Goal: Information Seeking & Learning: Learn about a topic

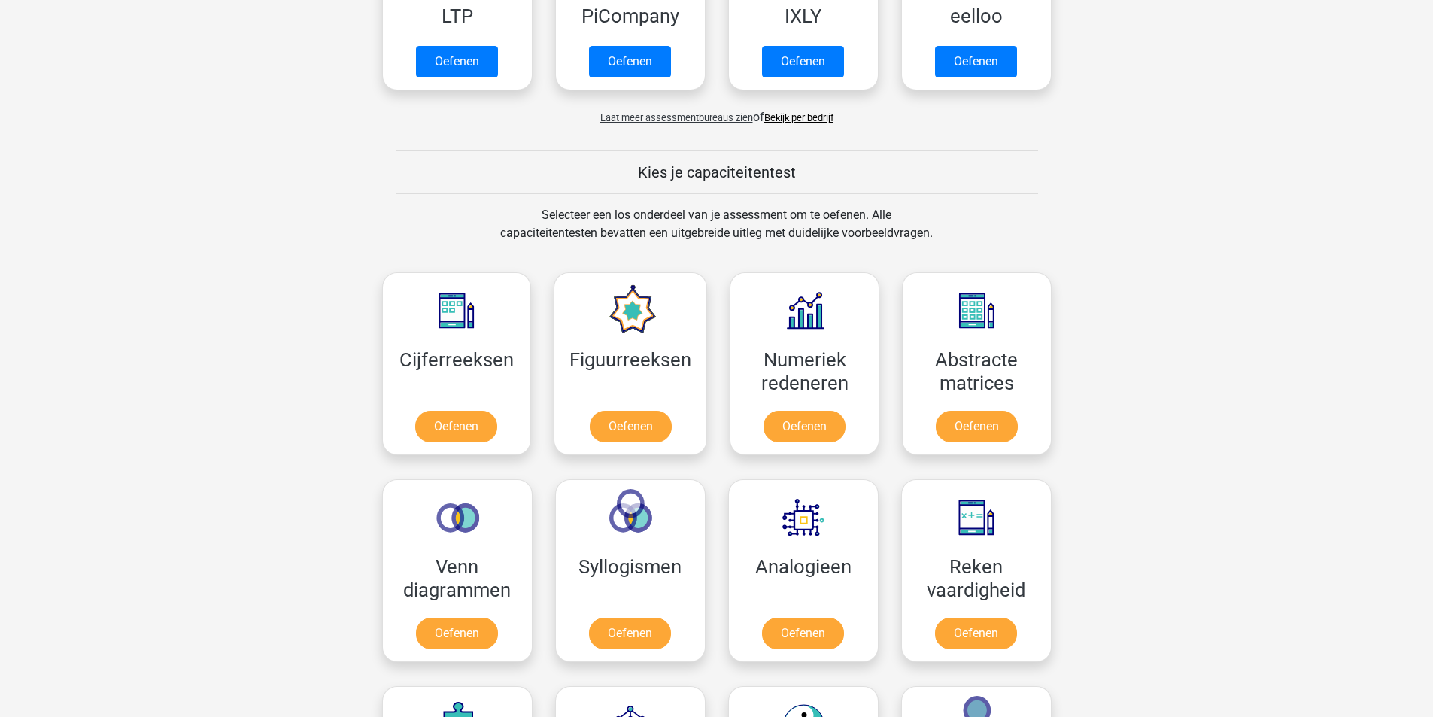
scroll to position [677, 0]
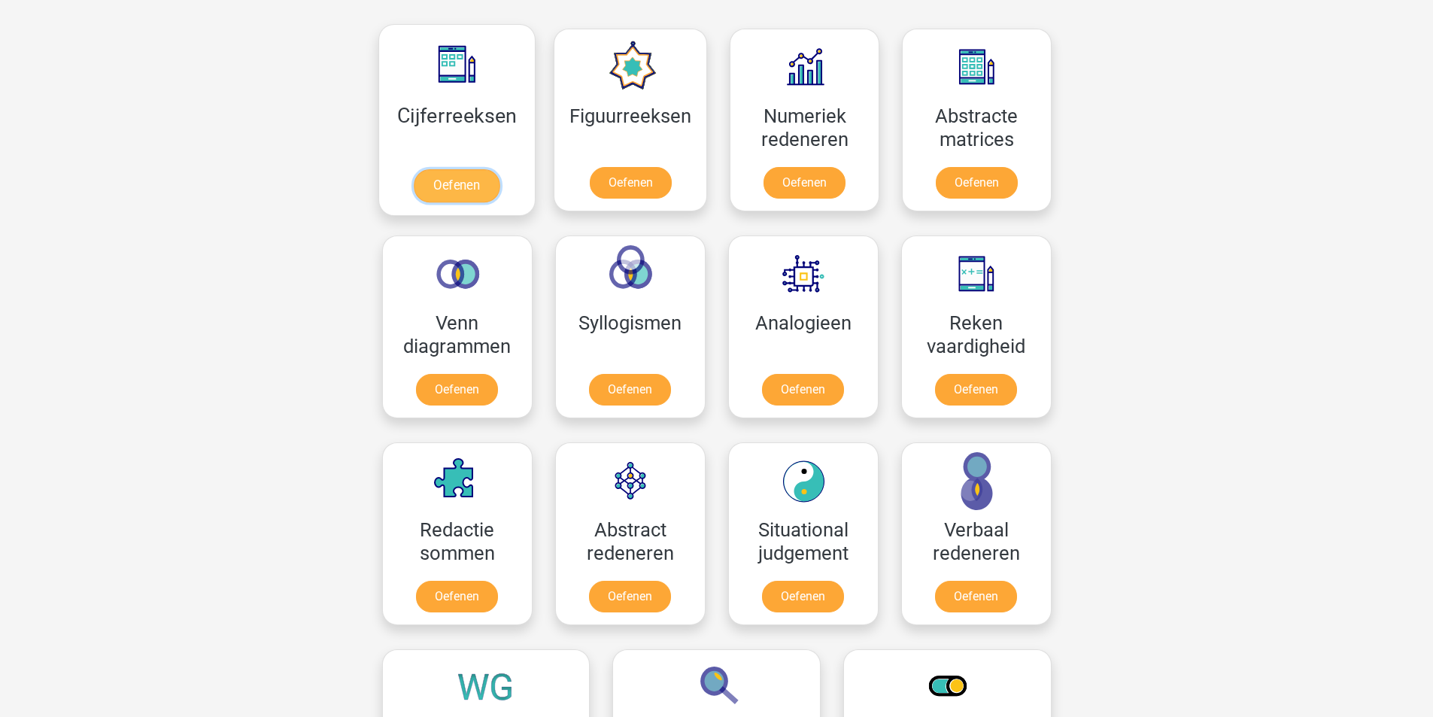
click at [454, 183] on link "Oefenen" at bounding box center [457, 185] width 86 height 33
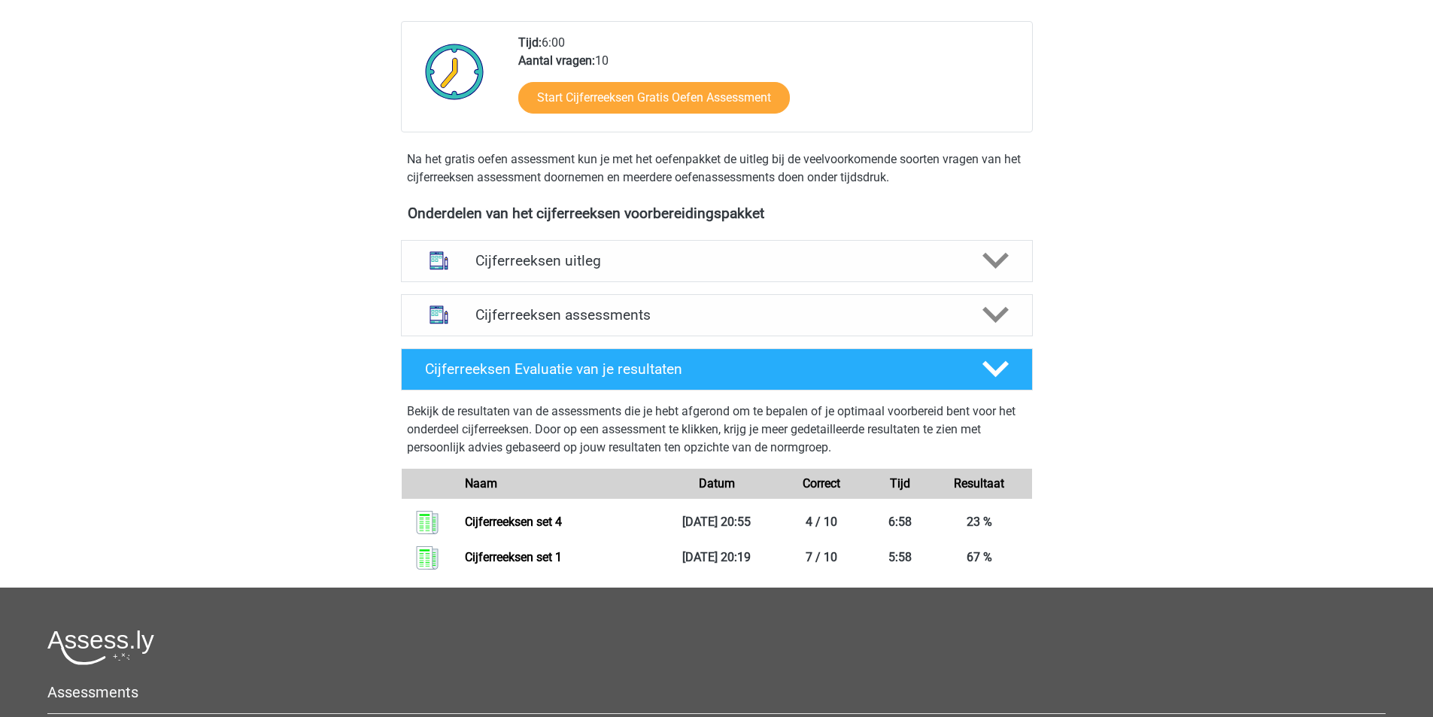
scroll to position [226, 0]
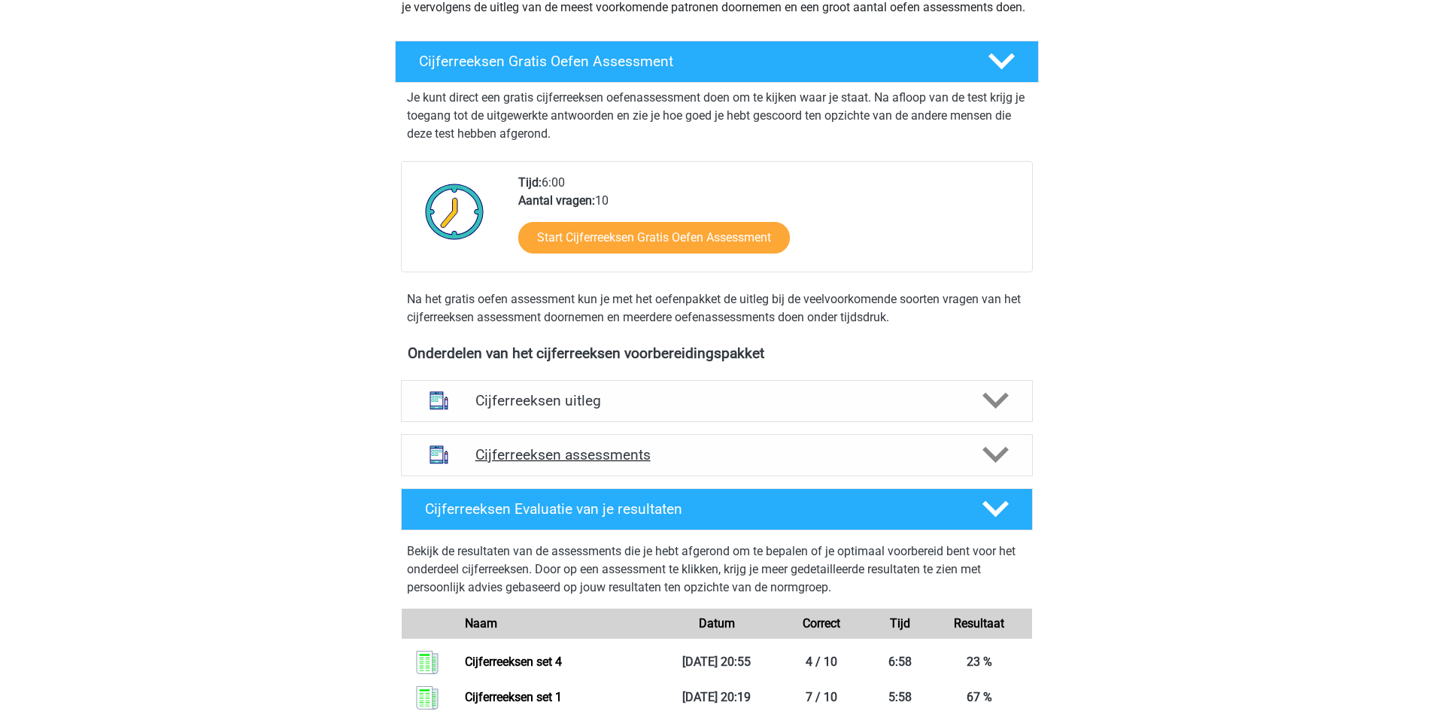
click at [540, 464] on h4 "Cijferreeksen assessments" at bounding box center [717, 454] width 483 height 17
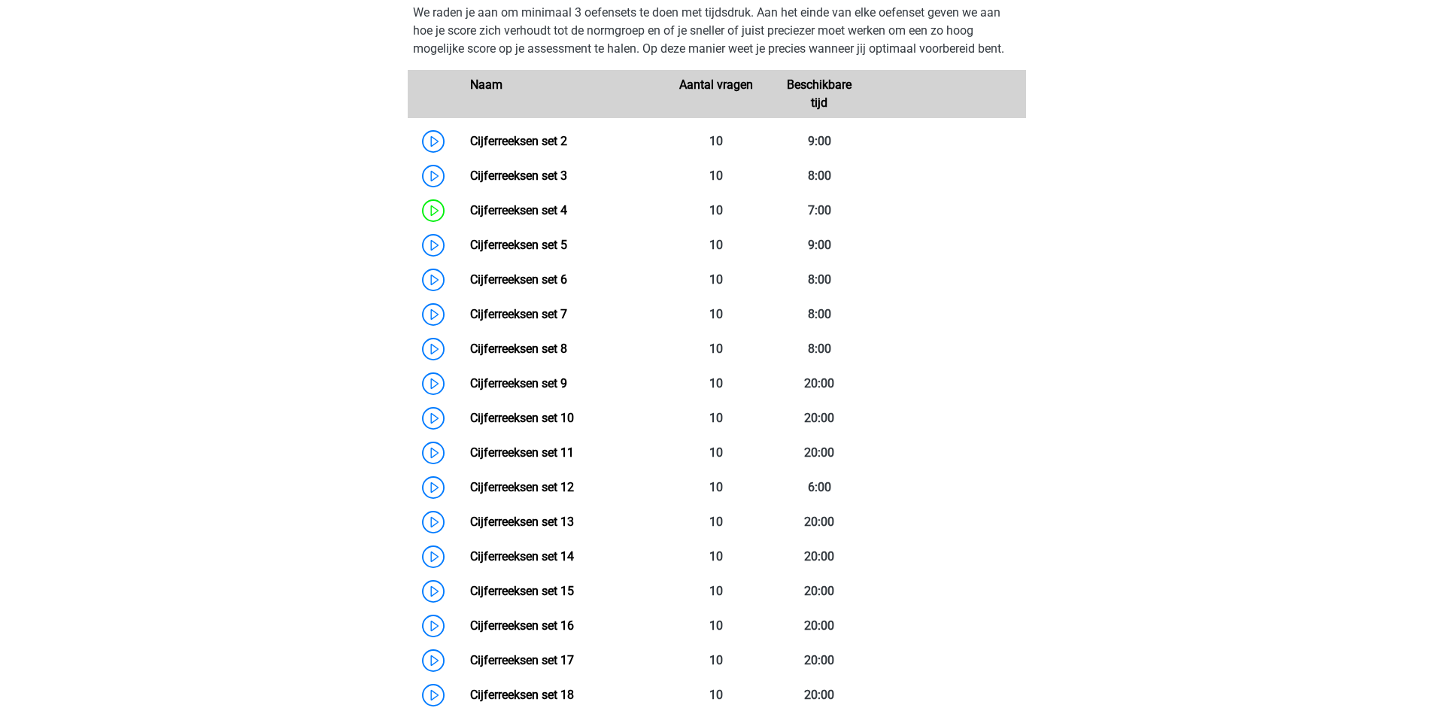
scroll to position [677, 0]
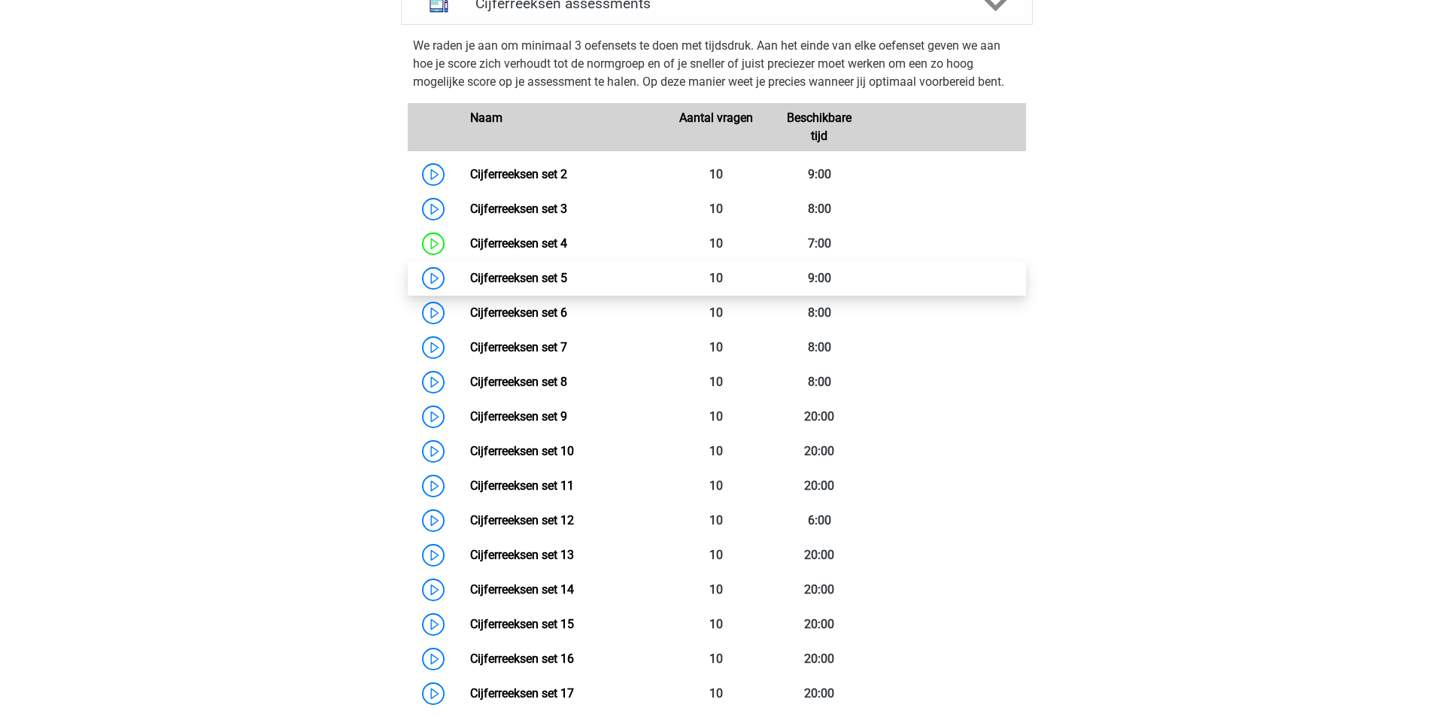
click at [470, 285] on link "Cijferreeksen set 5" at bounding box center [518, 278] width 97 height 14
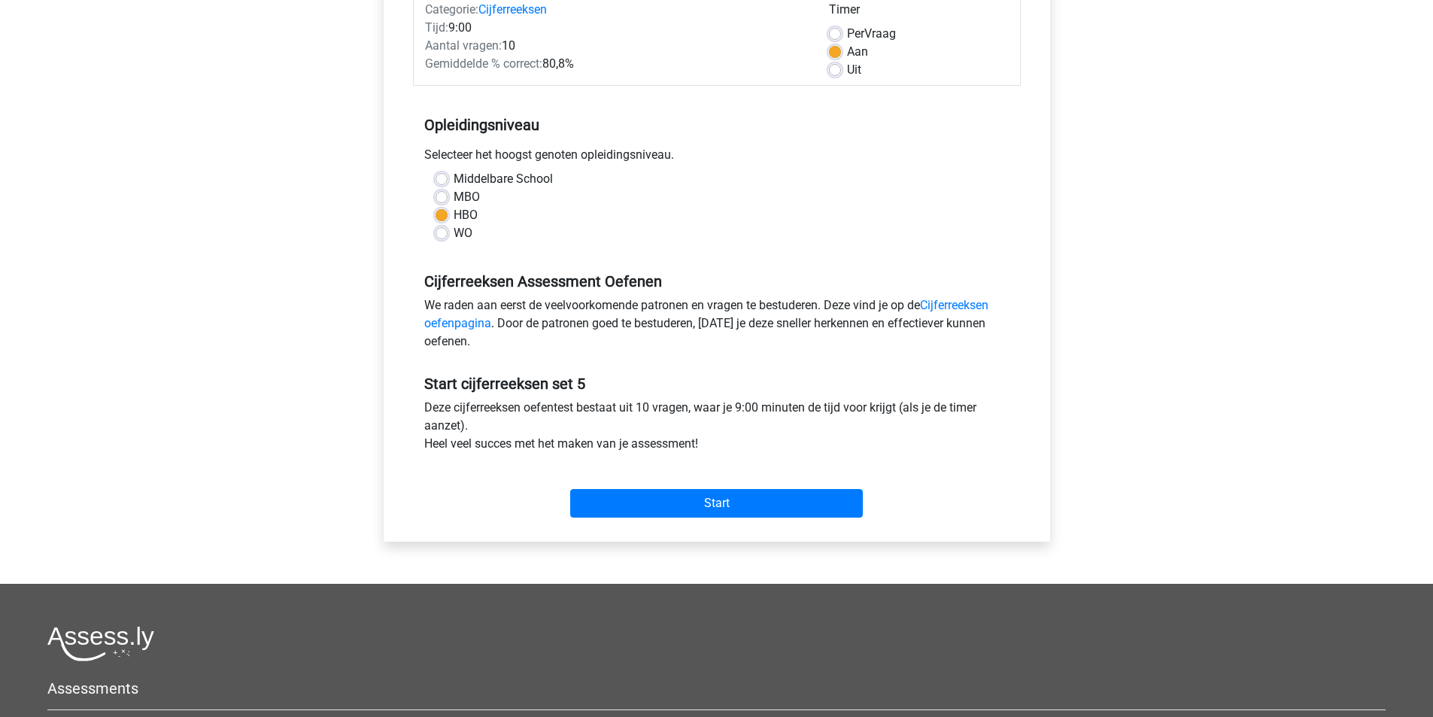
scroll to position [226, 0]
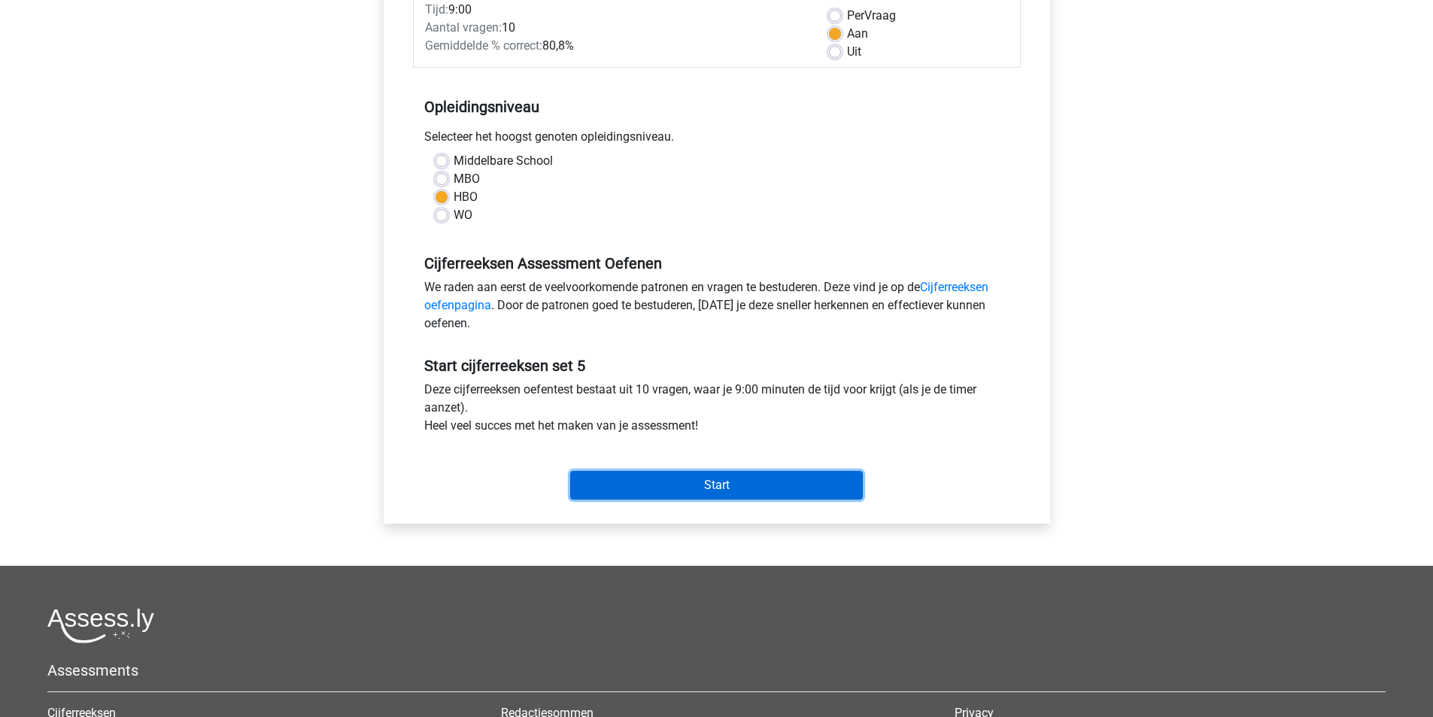
click at [693, 484] on input "Start" at bounding box center [716, 485] width 293 height 29
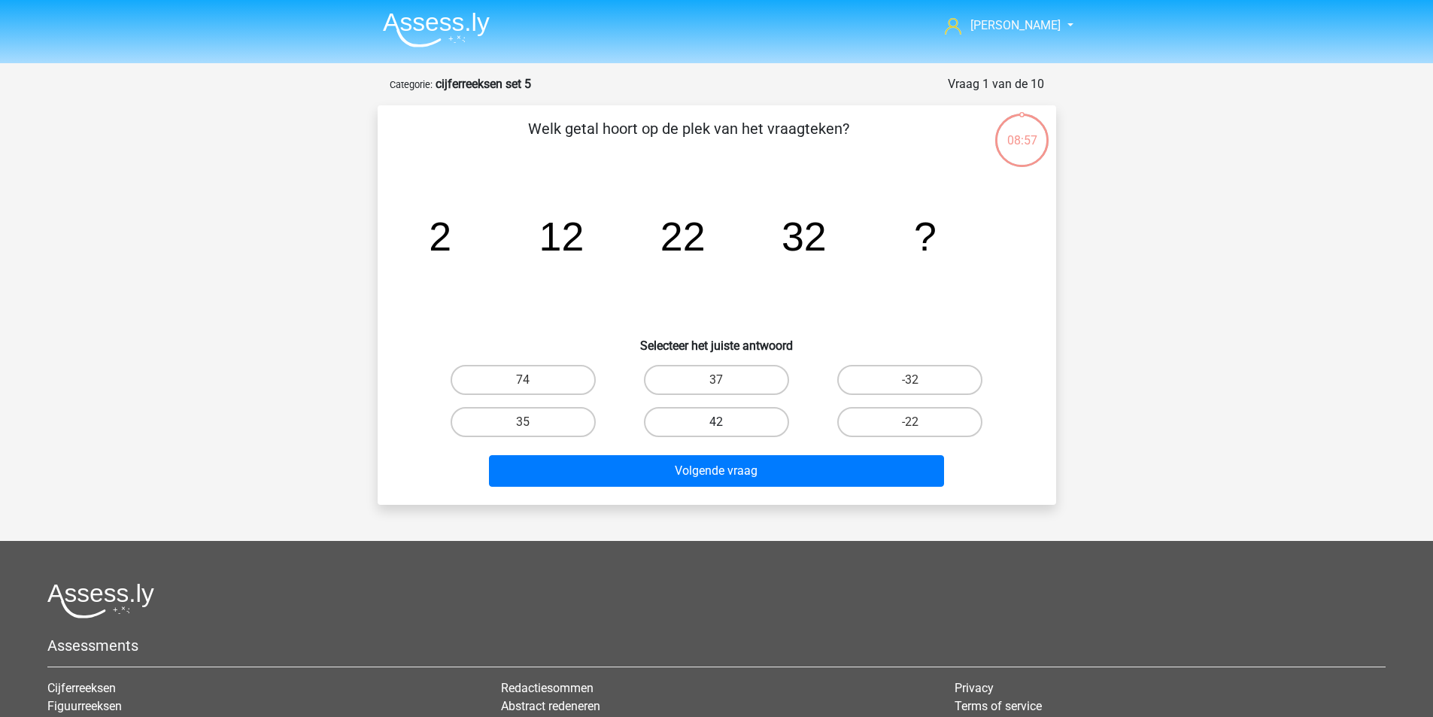
click at [713, 424] on label "42" at bounding box center [716, 422] width 145 height 30
click at [716, 424] on input "42" at bounding box center [721, 427] width 10 height 10
radio input "true"
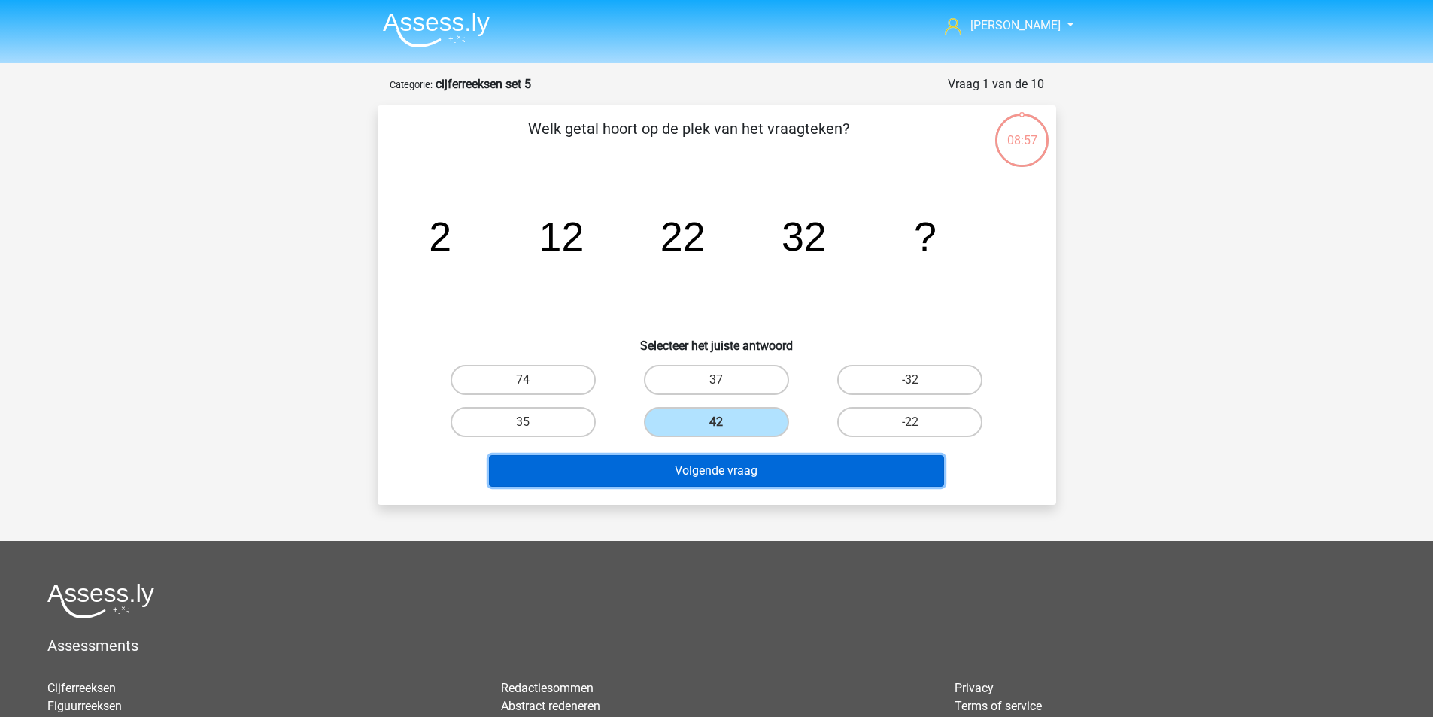
click at [722, 476] on button "Volgende vraag" at bounding box center [716, 471] width 455 height 32
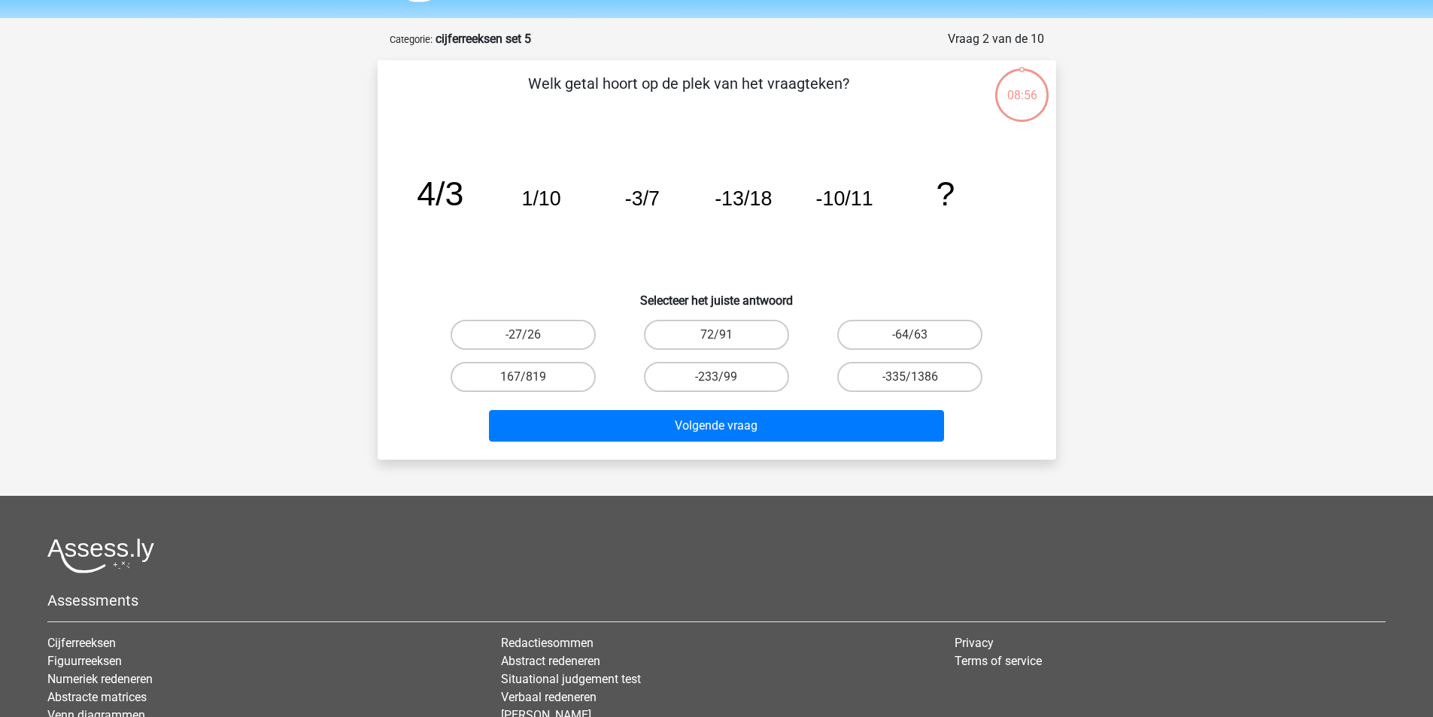
scroll to position [75, 0]
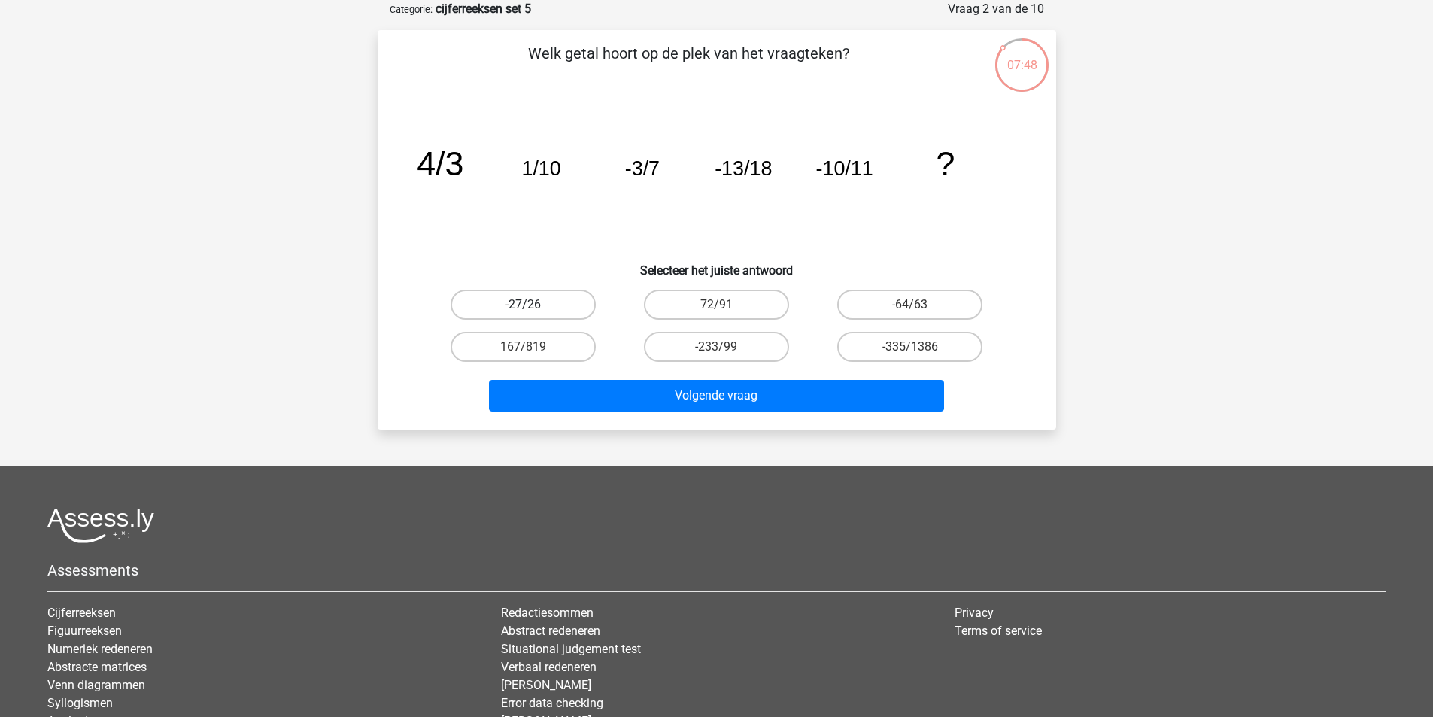
click at [564, 302] on label "-27/26" at bounding box center [523, 305] width 145 height 30
click at [533, 305] on input "-27/26" at bounding box center [528, 310] width 10 height 10
radio input "true"
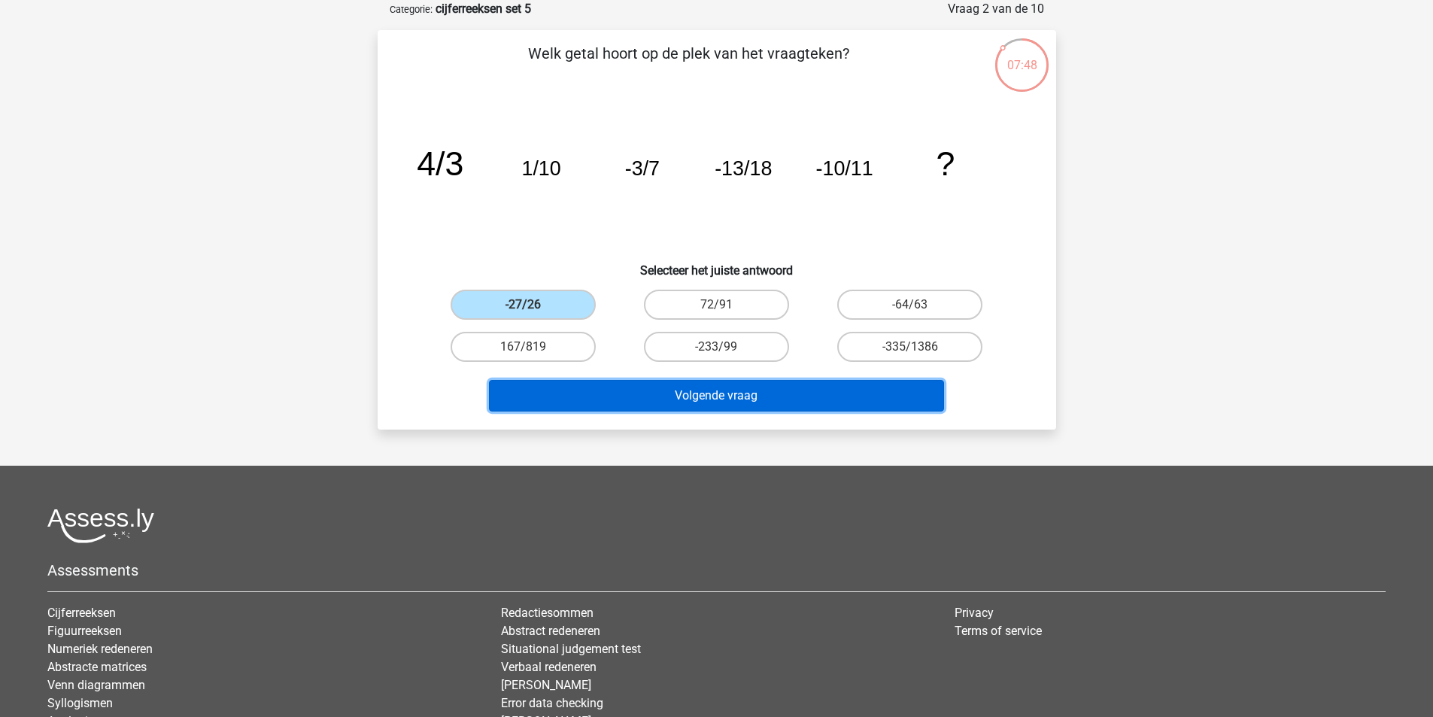
click at [689, 403] on button "Volgende vraag" at bounding box center [716, 396] width 455 height 32
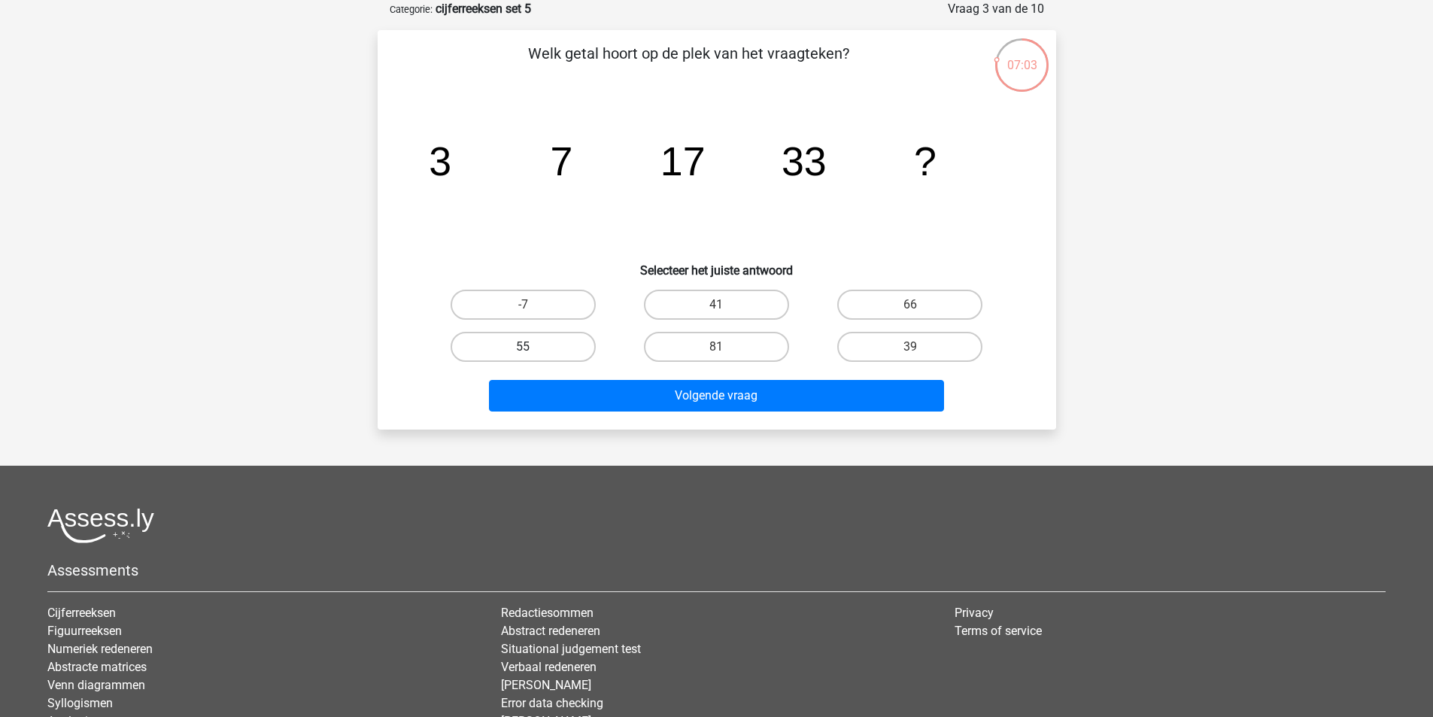
click at [570, 340] on label "55" at bounding box center [523, 347] width 145 height 30
click at [533, 347] on input "55" at bounding box center [528, 352] width 10 height 10
radio input "true"
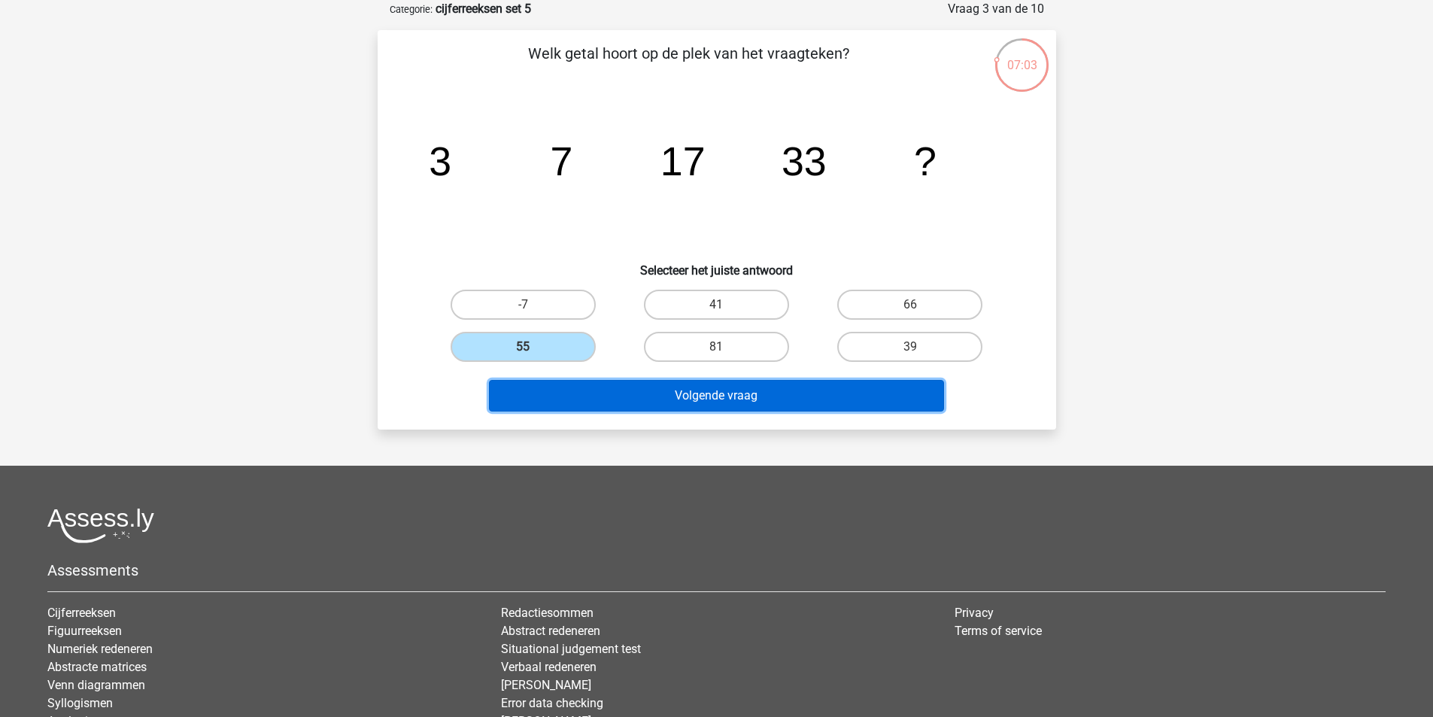
click at [625, 399] on button "Volgende vraag" at bounding box center [716, 396] width 455 height 32
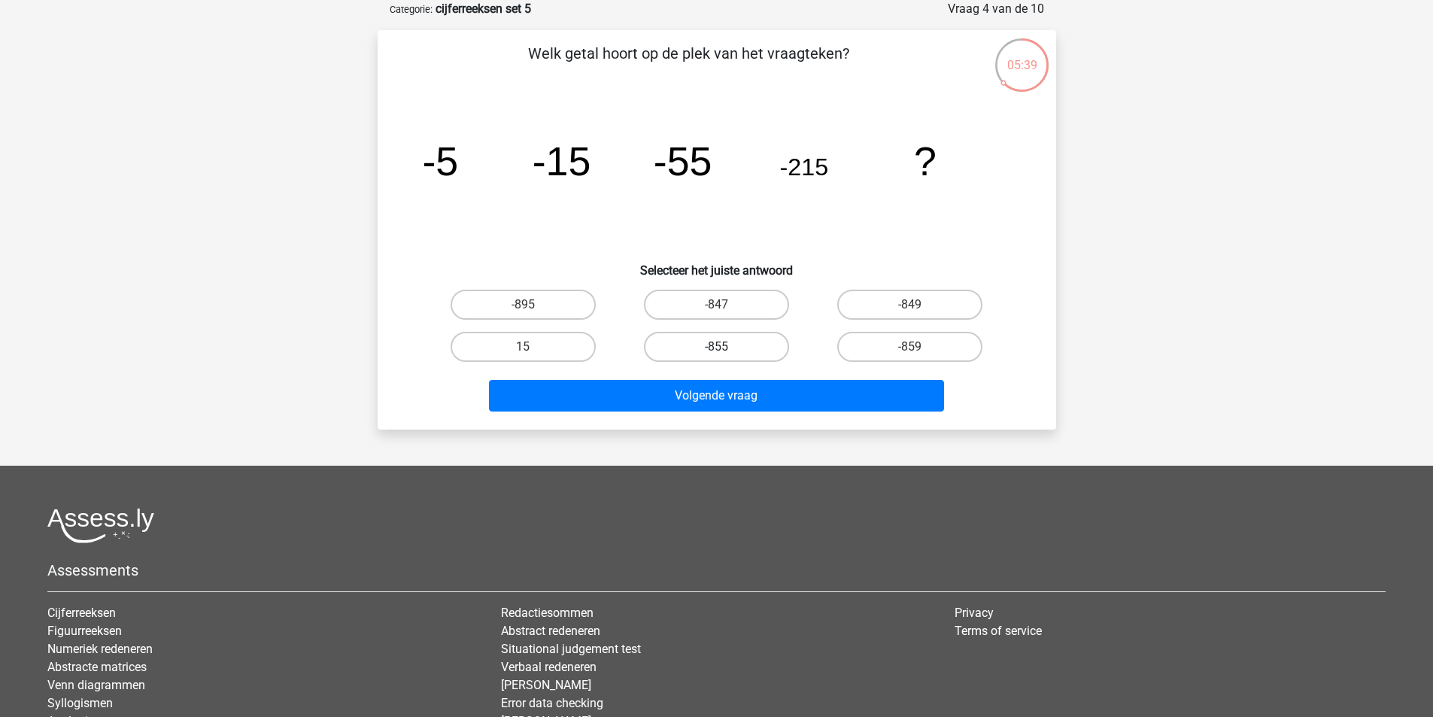
click at [707, 342] on label "-855" at bounding box center [716, 347] width 145 height 30
click at [716, 347] on input "-855" at bounding box center [721, 352] width 10 height 10
radio input "true"
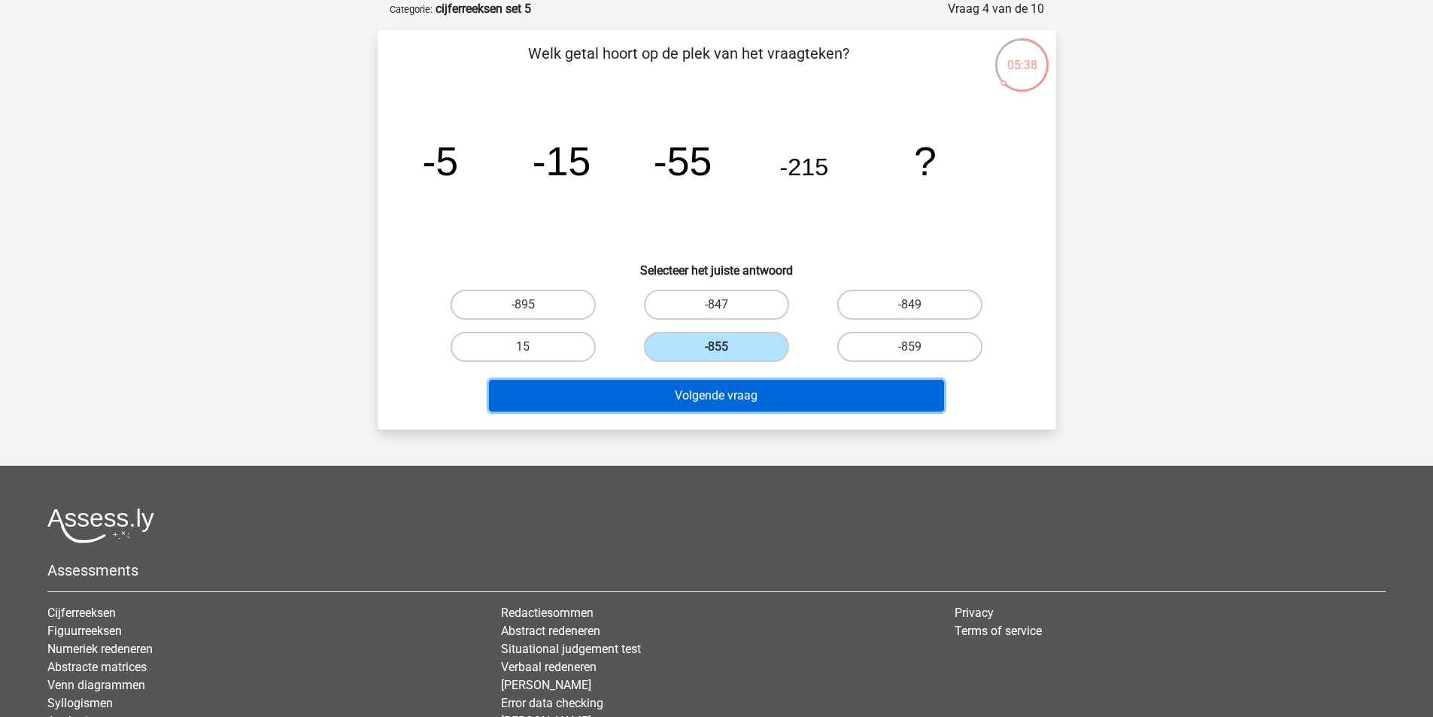
click at [706, 383] on button "Volgende vraag" at bounding box center [716, 396] width 455 height 32
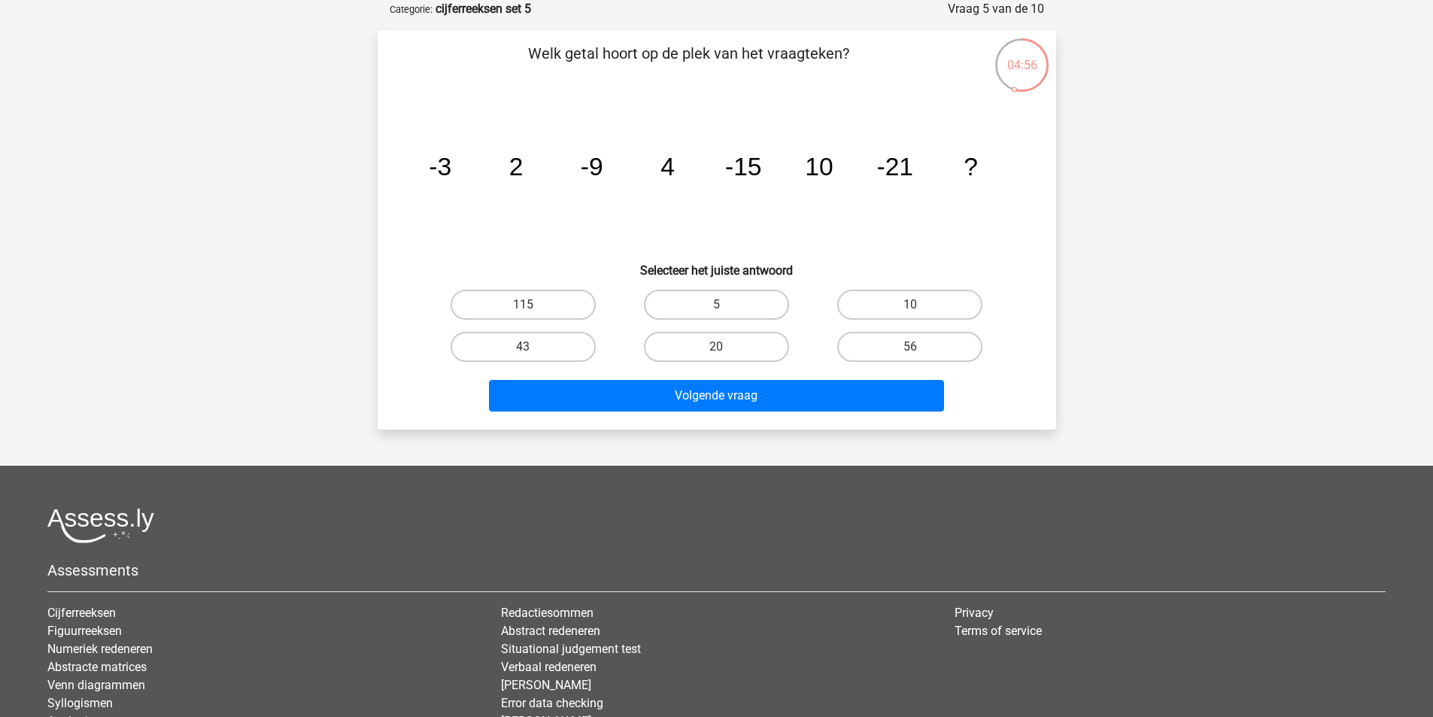
click at [722, 347] on input "20" at bounding box center [721, 352] width 10 height 10
radio input "true"
click at [735, 378] on div "Volgende vraag" at bounding box center [717, 393] width 631 height 50
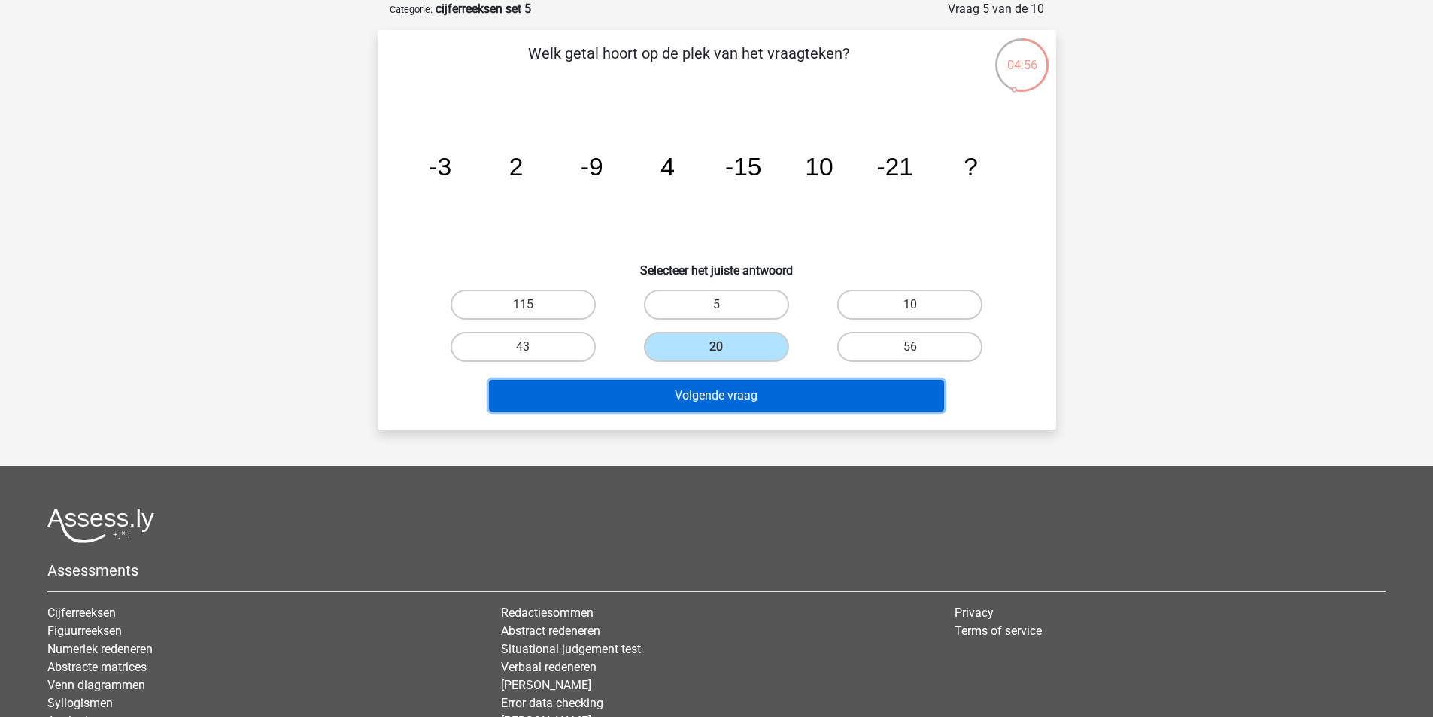
click at [734, 397] on button "Volgende vraag" at bounding box center [716, 396] width 455 height 32
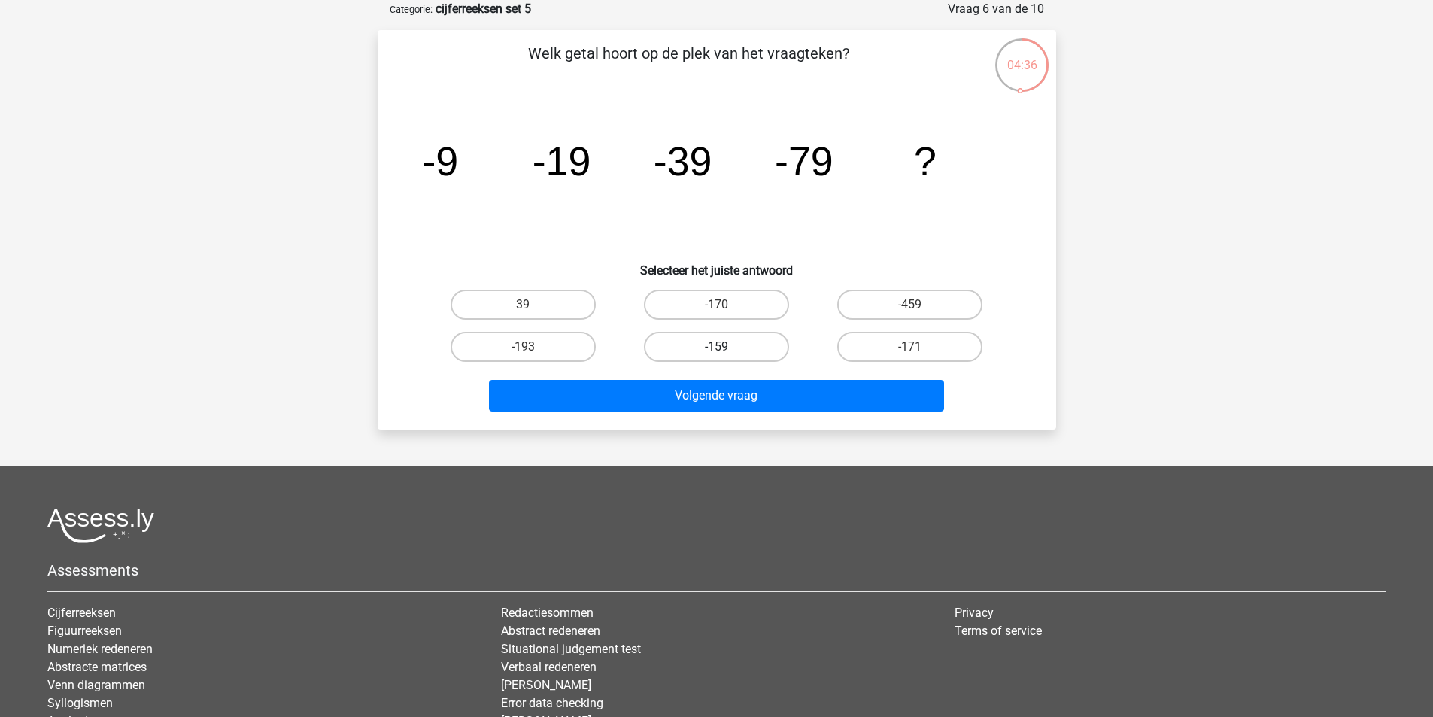
click at [766, 347] on label "-159" at bounding box center [716, 347] width 145 height 30
click at [726, 347] on input "-159" at bounding box center [721, 352] width 10 height 10
radio input "true"
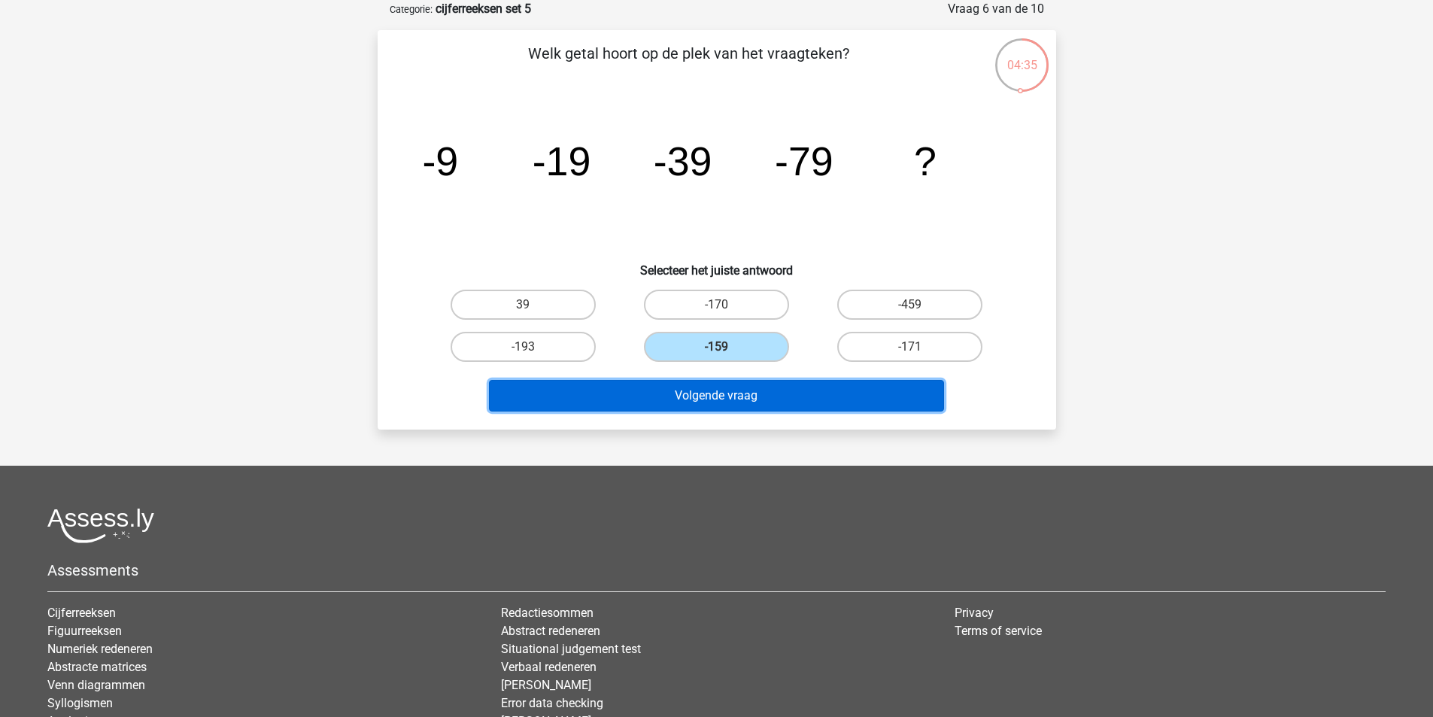
click at [766, 396] on button "Volgende vraag" at bounding box center [716, 396] width 455 height 32
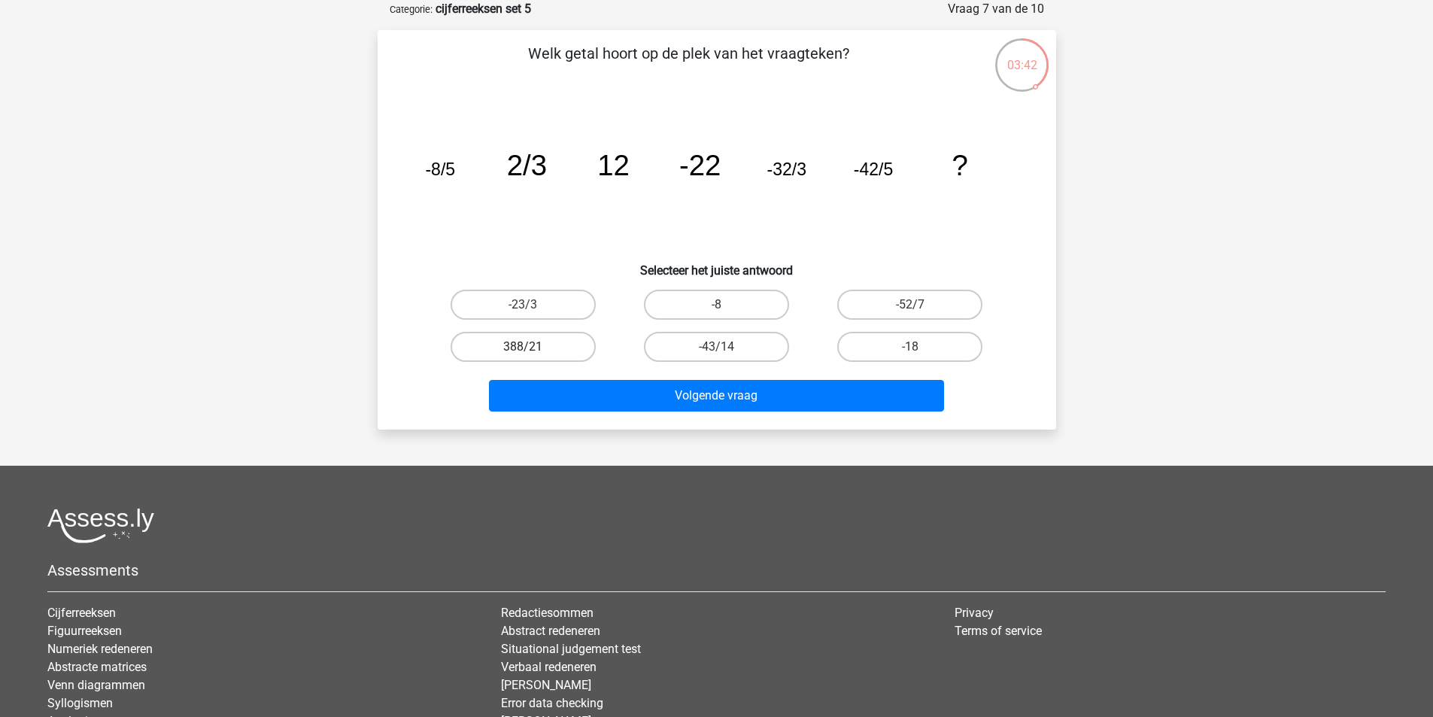
click at [581, 357] on label "388/21" at bounding box center [523, 347] width 145 height 30
click at [533, 357] on input "388/21" at bounding box center [528, 352] width 10 height 10
radio input "true"
click at [606, 378] on div "Volgende vraag" at bounding box center [717, 393] width 631 height 50
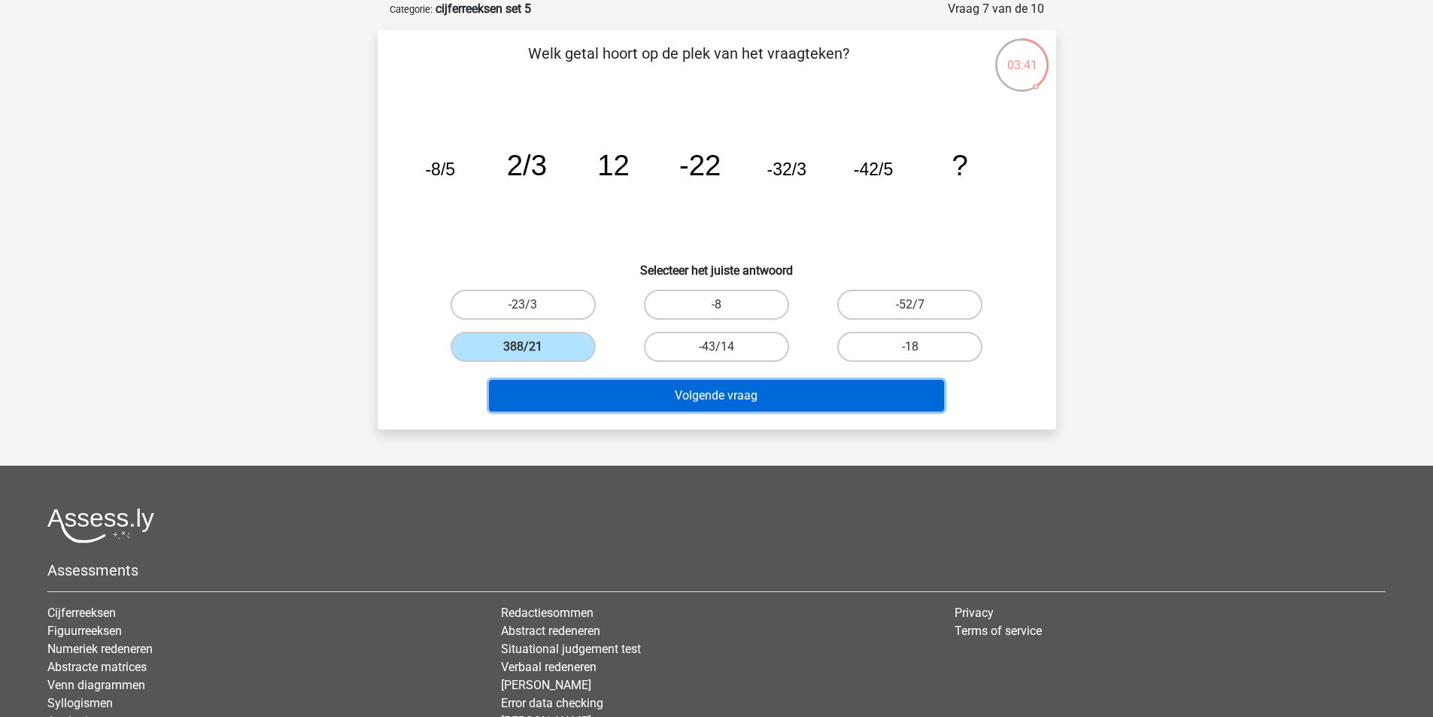
click at [611, 393] on button "Volgende vraag" at bounding box center [716, 396] width 455 height 32
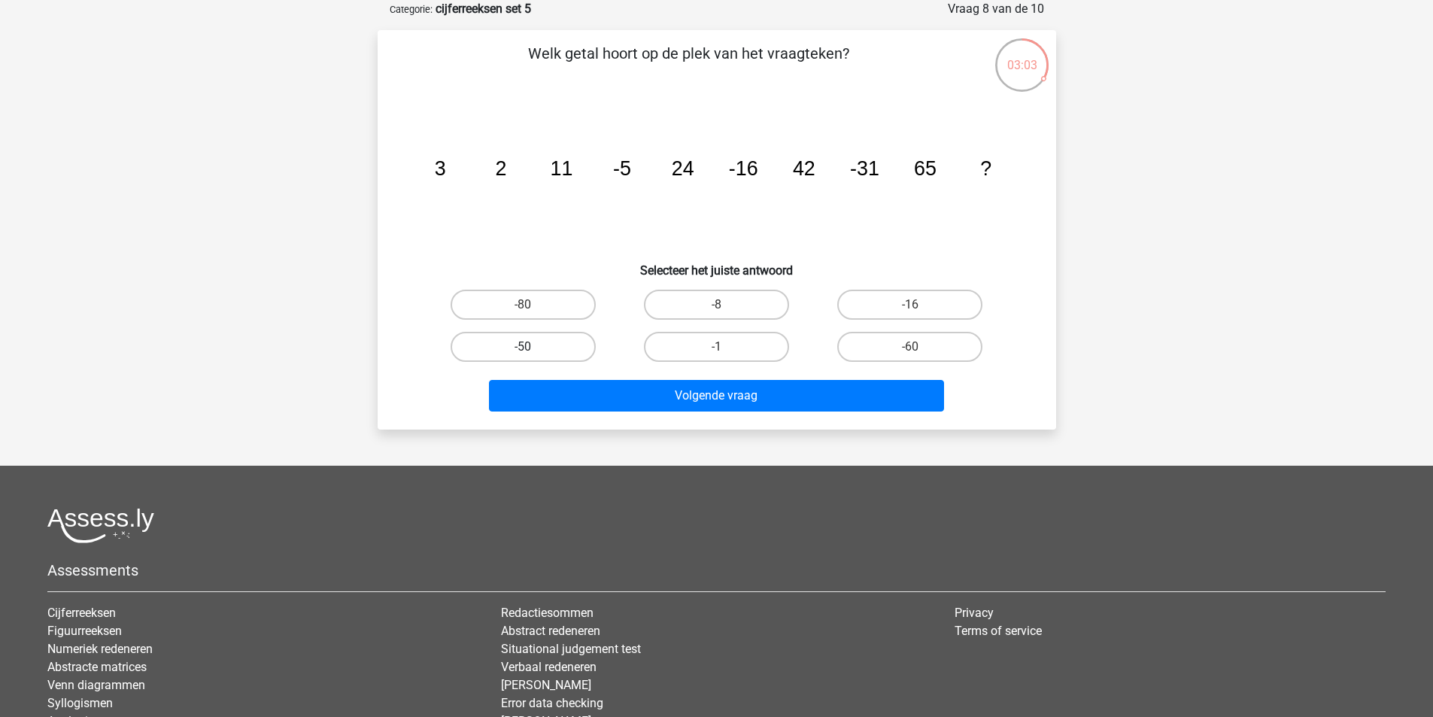
click at [568, 348] on label "-50" at bounding box center [523, 347] width 145 height 30
click at [533, 348] on input "-50" at bounding box center [528, 352] width 10 height 10
radio input "true"
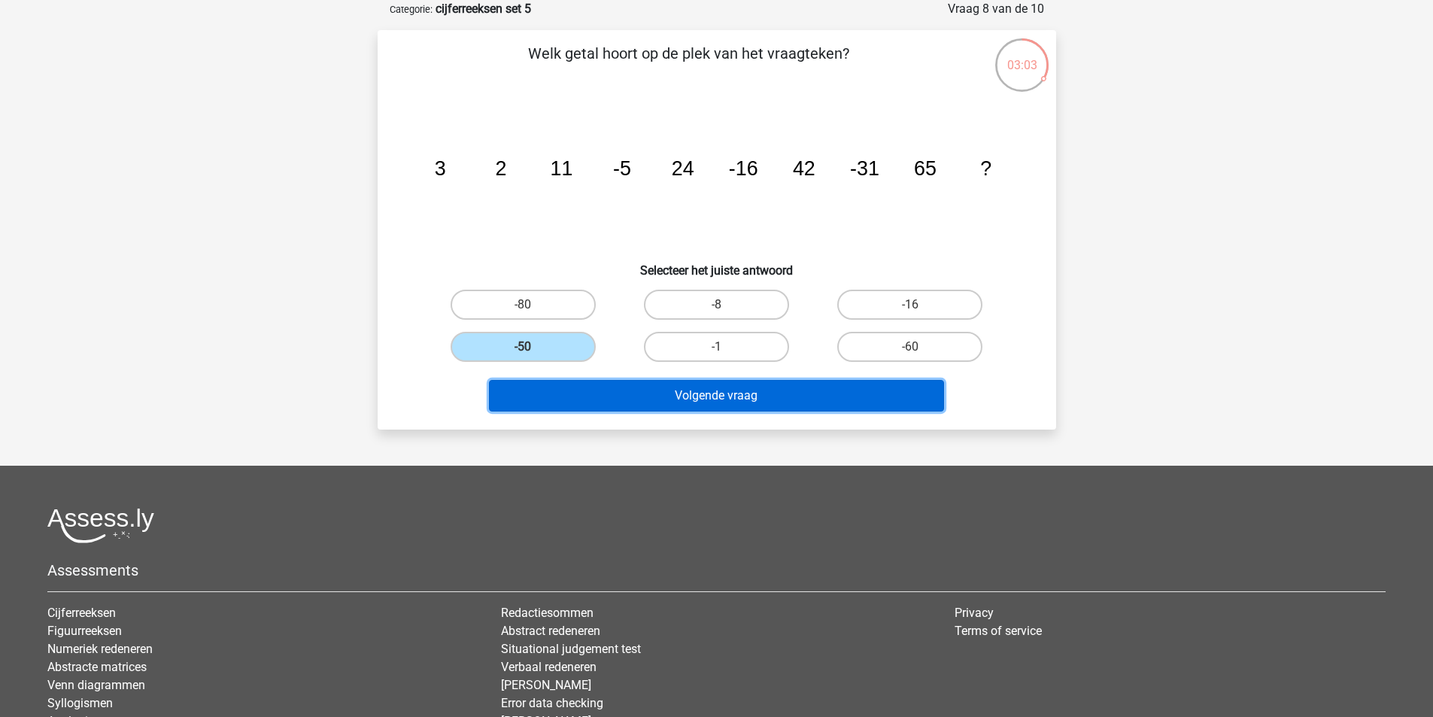
click at [621, 393] on button "Volgende vraag" at bounding box center [716, 396] width 455 height 32
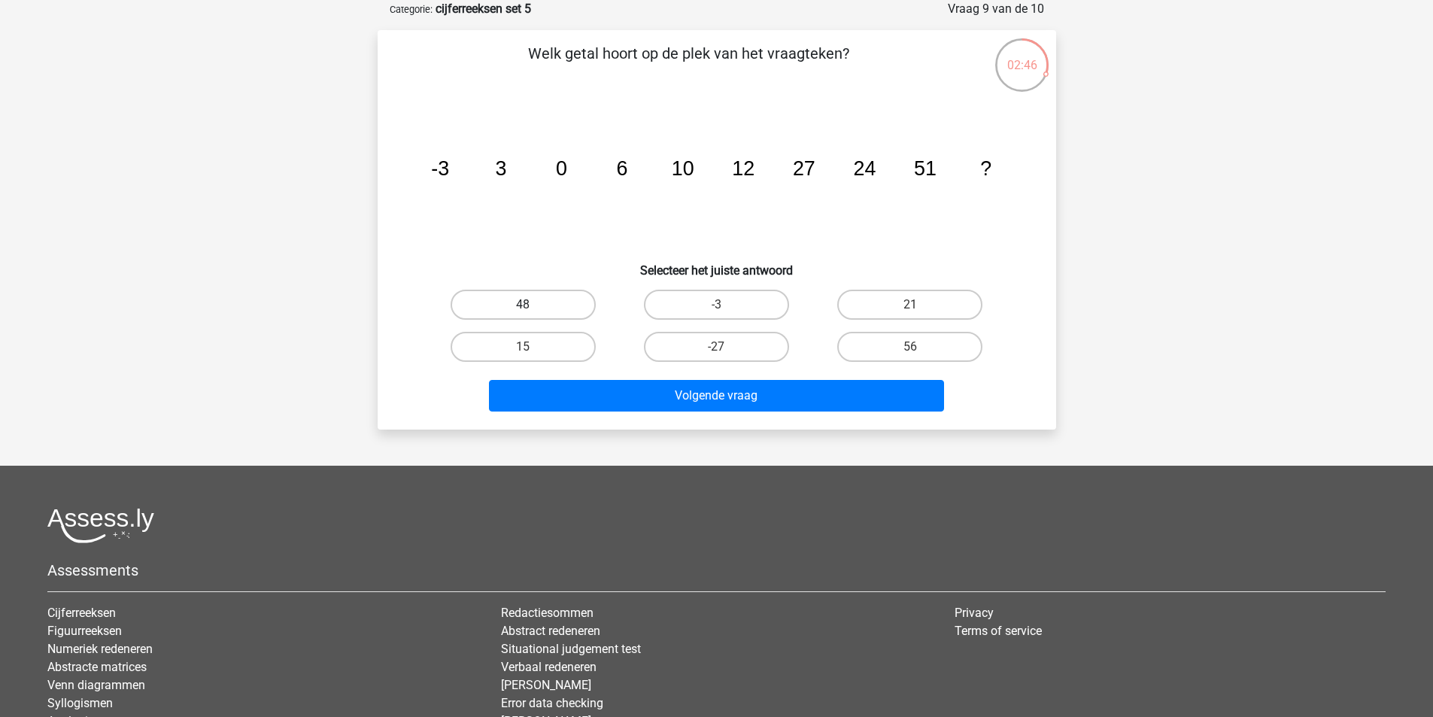
click at [536, 305] on label "48" at bounding box center [523, 305] width 145 height 30
click at [533, 305] on input "48" at bounding box center [528, 310] width 10 height 10
radio input "true"
click at [590, 378] on div "Volgende vraag" at bounding box center [717, 393] width 631 height 50
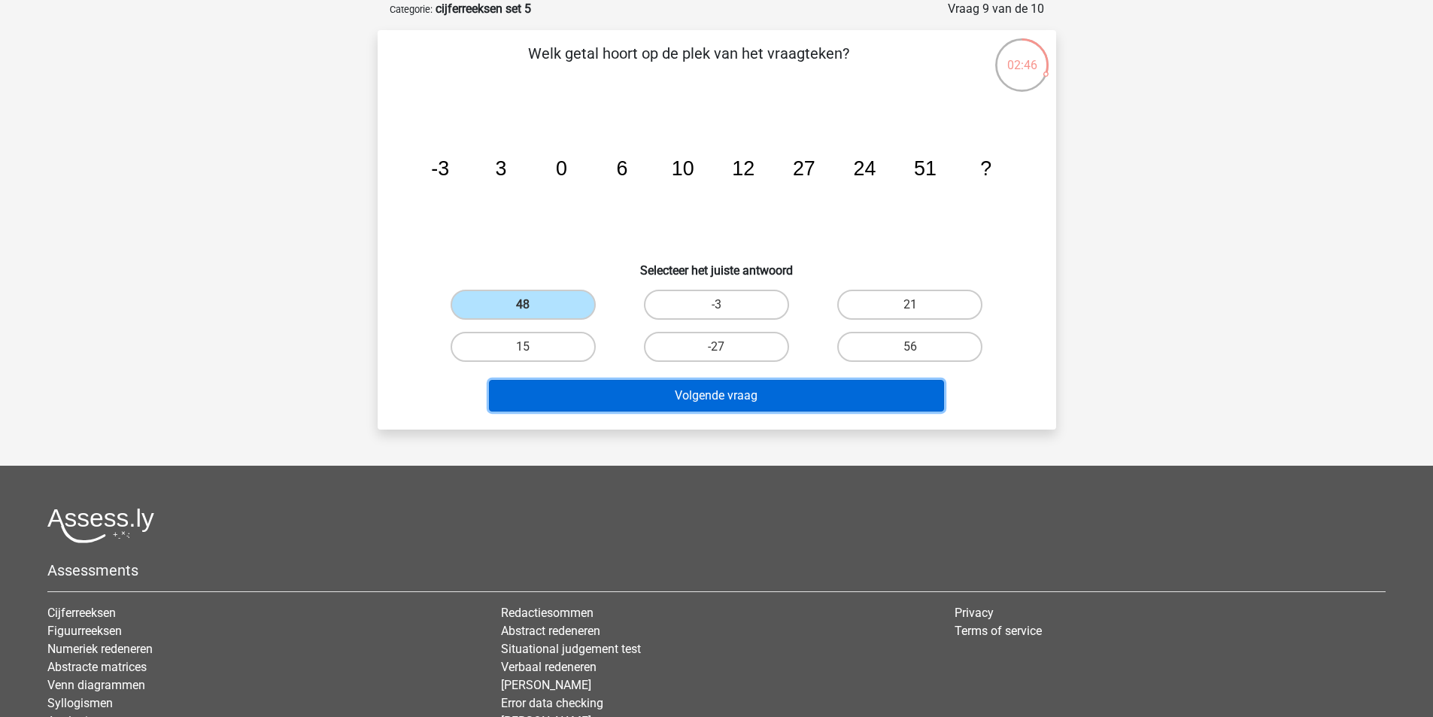
click at [601, 386] on button "Volgende vraag" at bounding box center [716, 396] width 455 height 32
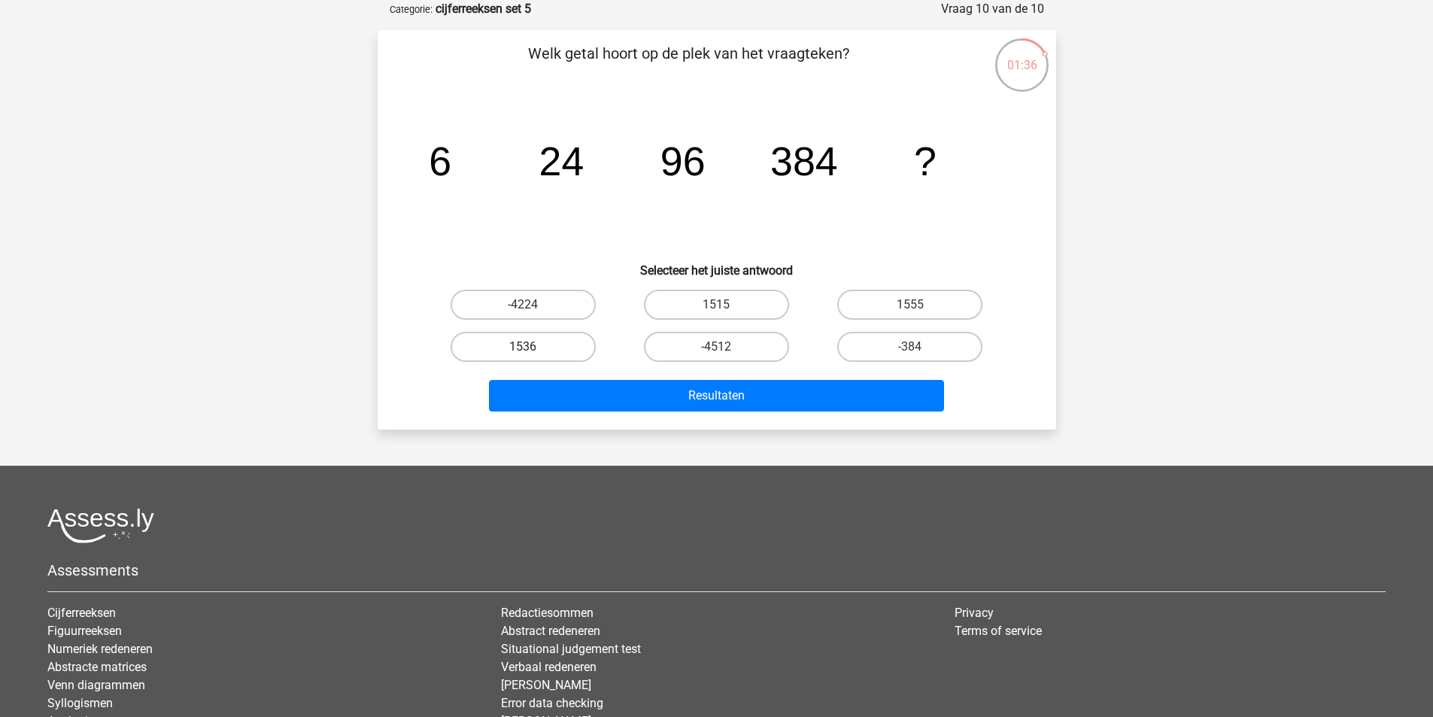
click at [541, 351] on label "1536" at bounding box center [523, 347] width 145 height 30
click at [533, 351] on input "1536" at bounding box center [528, 352] width 10 height 10
radio input "true"
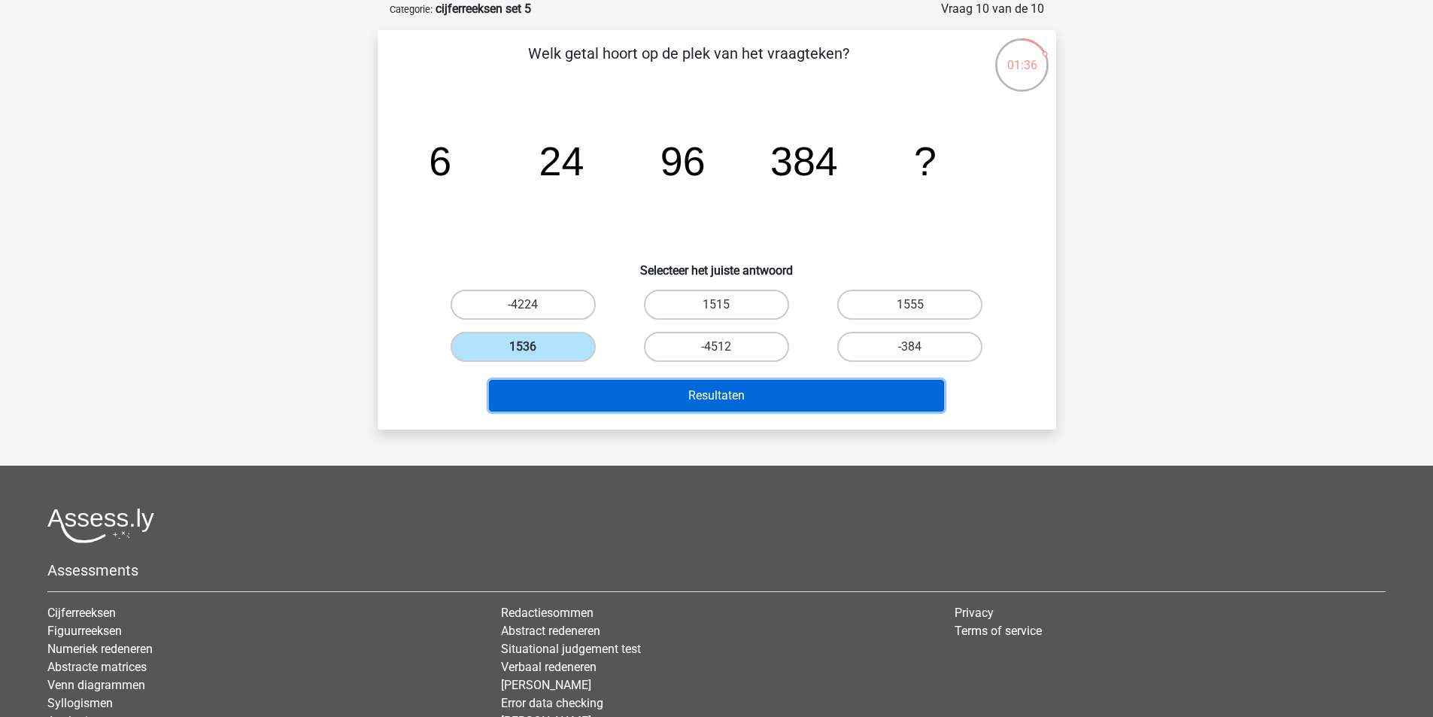
click at [622, 391] on button "Resultaten" at bounding box center [716, 396] width 455 height 32
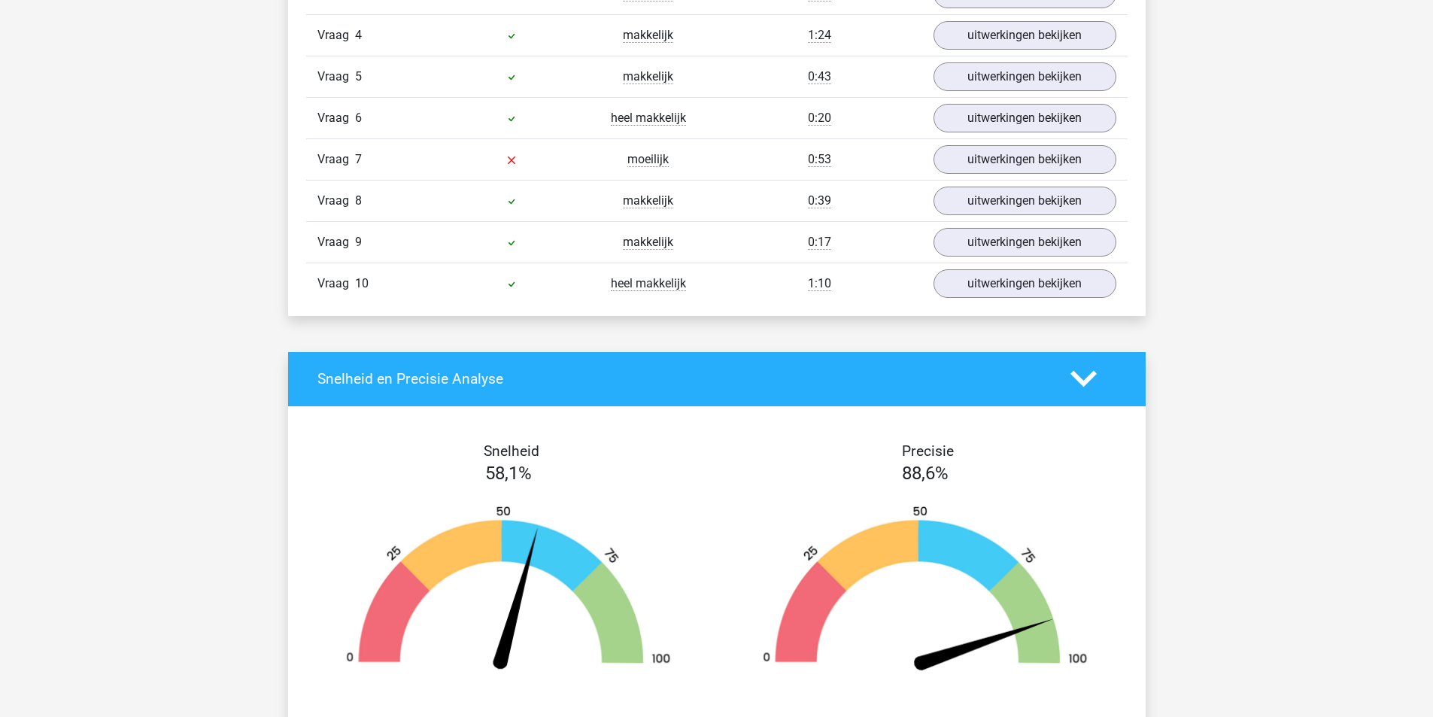
scroll to position [1129, 0]
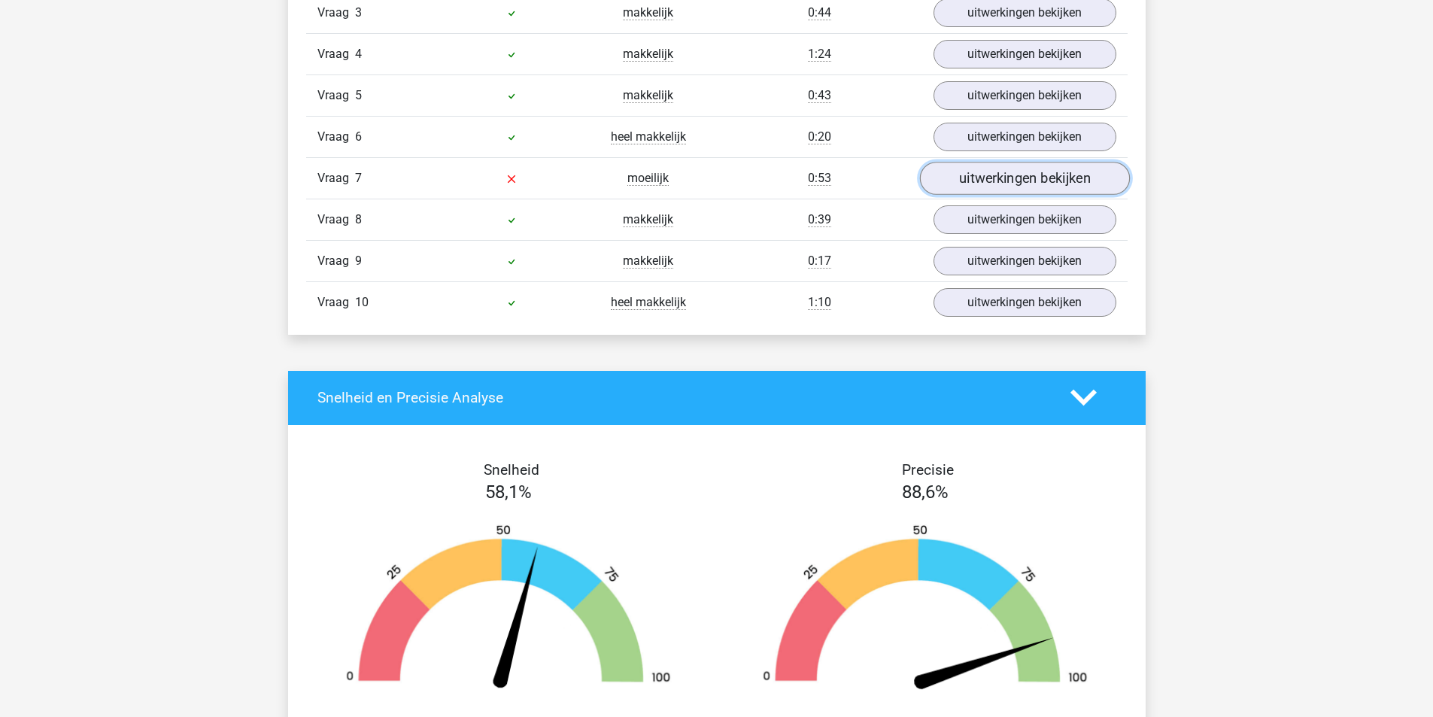
click at [987, 188] on link "uitwerkingen bekijken" at bounding box center [1024, 178] width 210 height 33
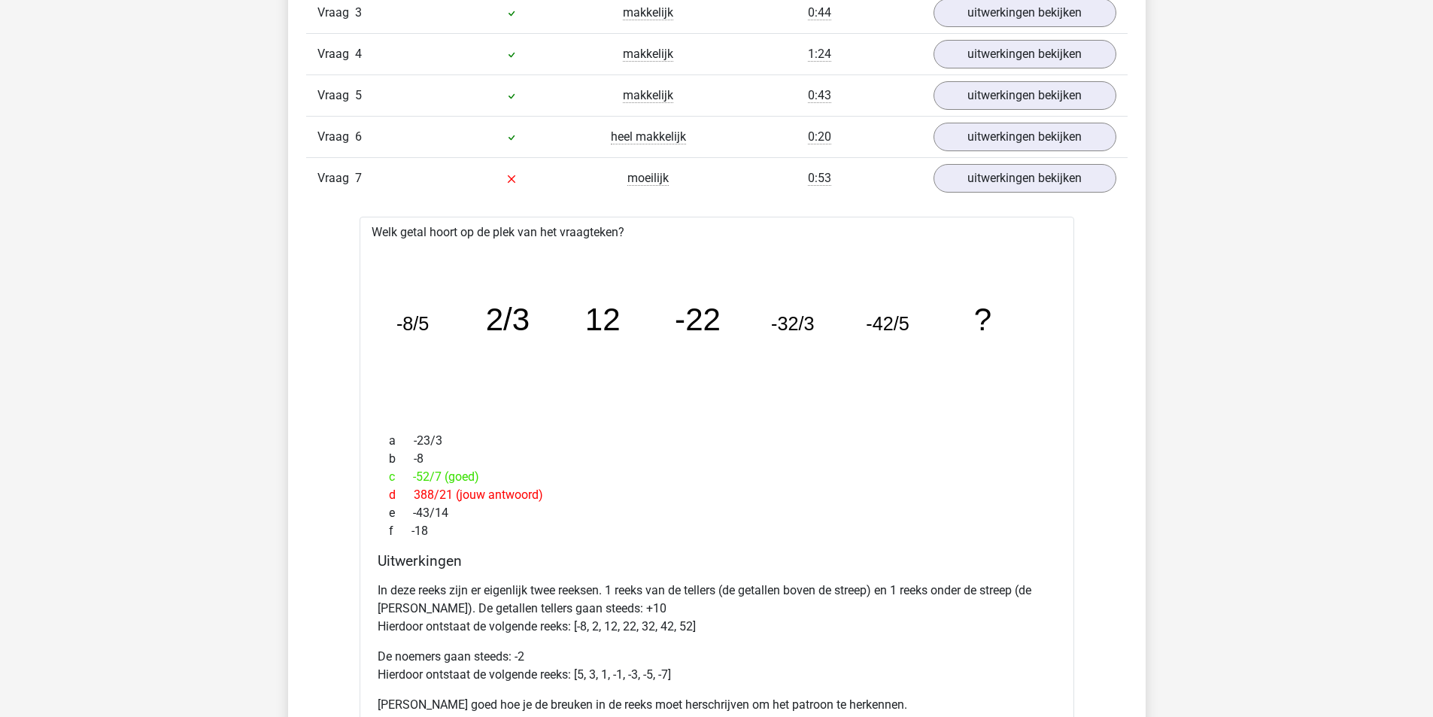
click at [973, 198] on div "Vraag 7 moeilijk 0:53 uitwerkingen bekijken" at bounding box center [717, 177] width 822 height 41
click at [974, 184] on link "uitwerkingen bekijken" at bounding box center [1024, 178] width 210 height 33
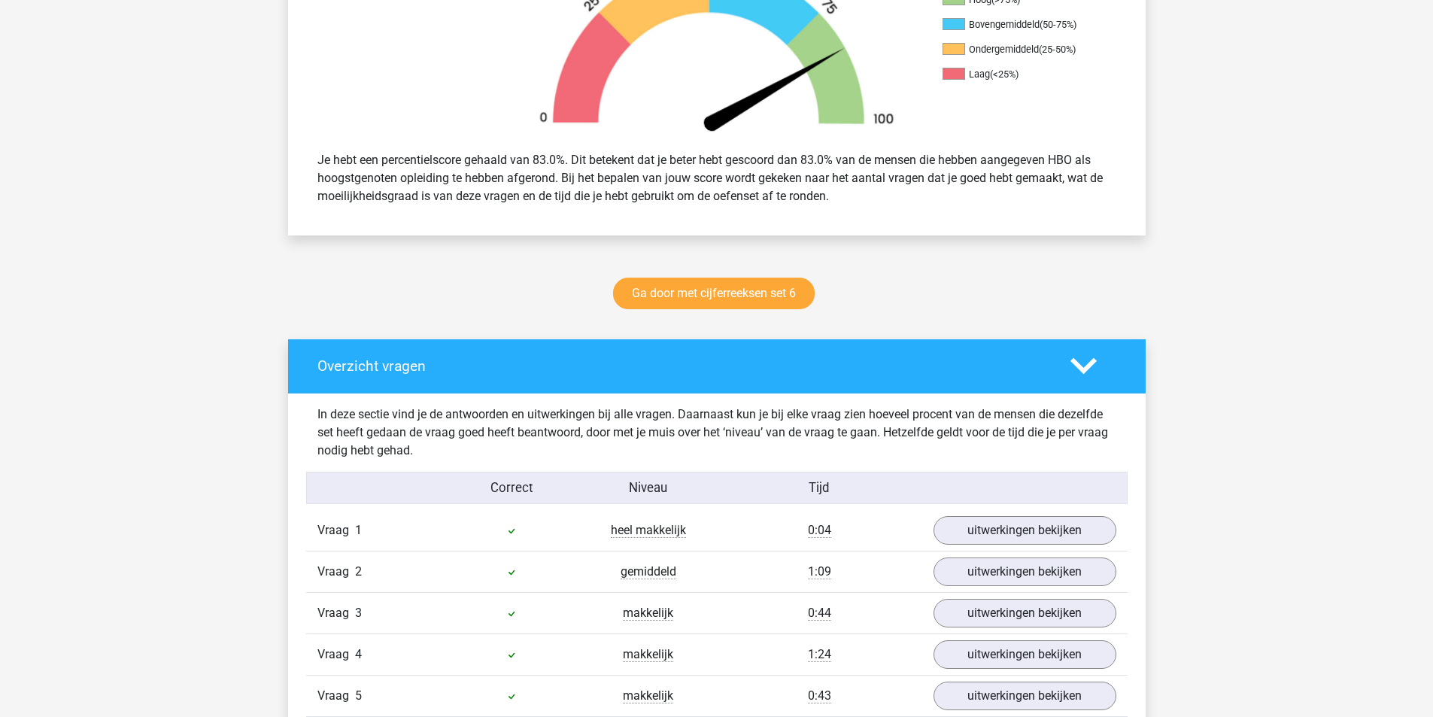
scroll to position [527, 0]
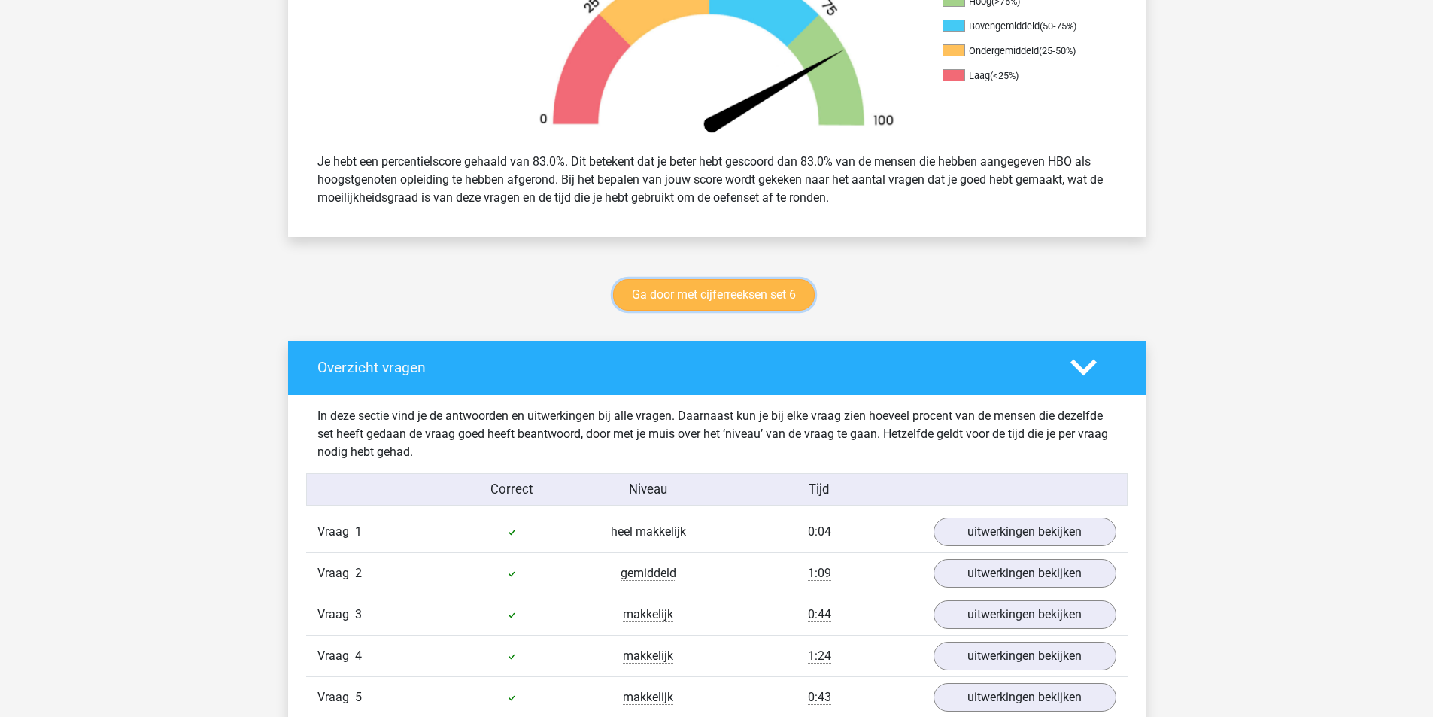
click at [749, 304] on link "Ga door met cijferreeksen set 6" at bounding box center [714, 295] width 202 height 32
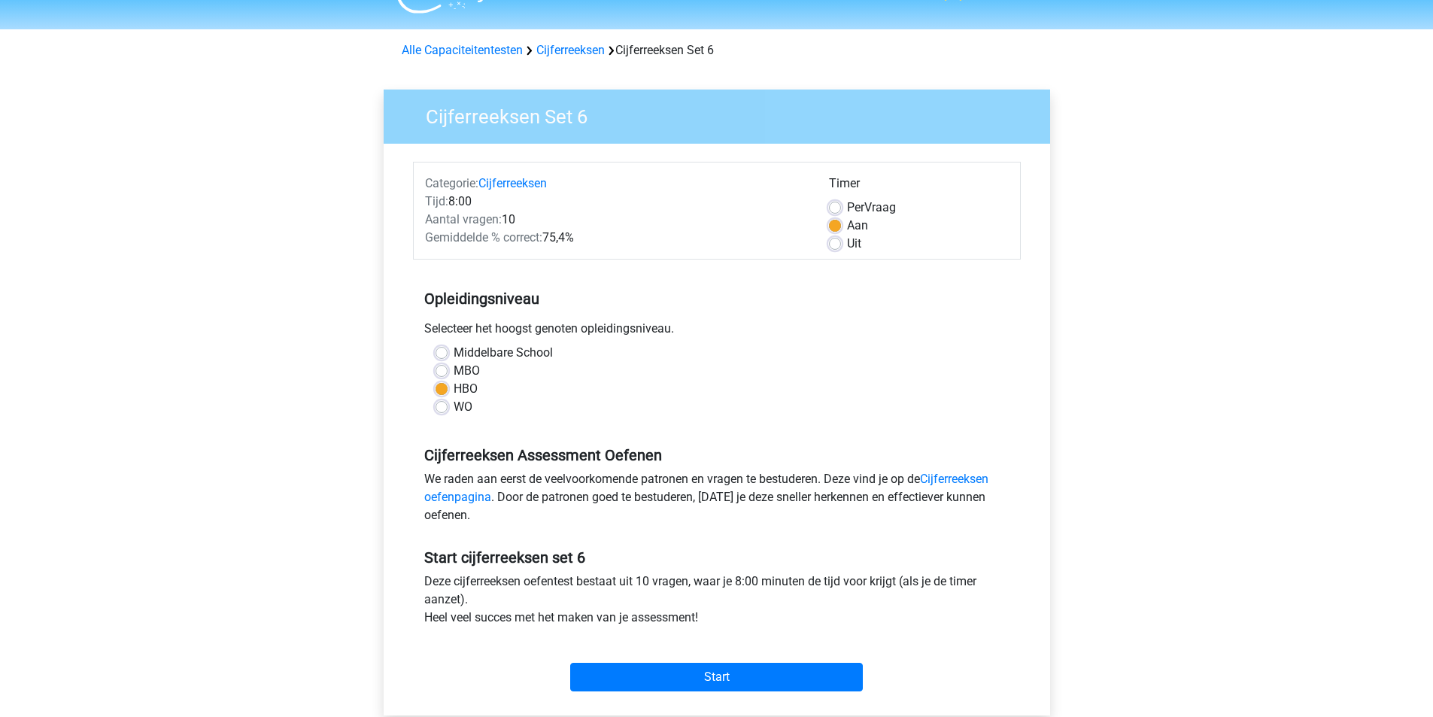
scroll to position [75, 0]
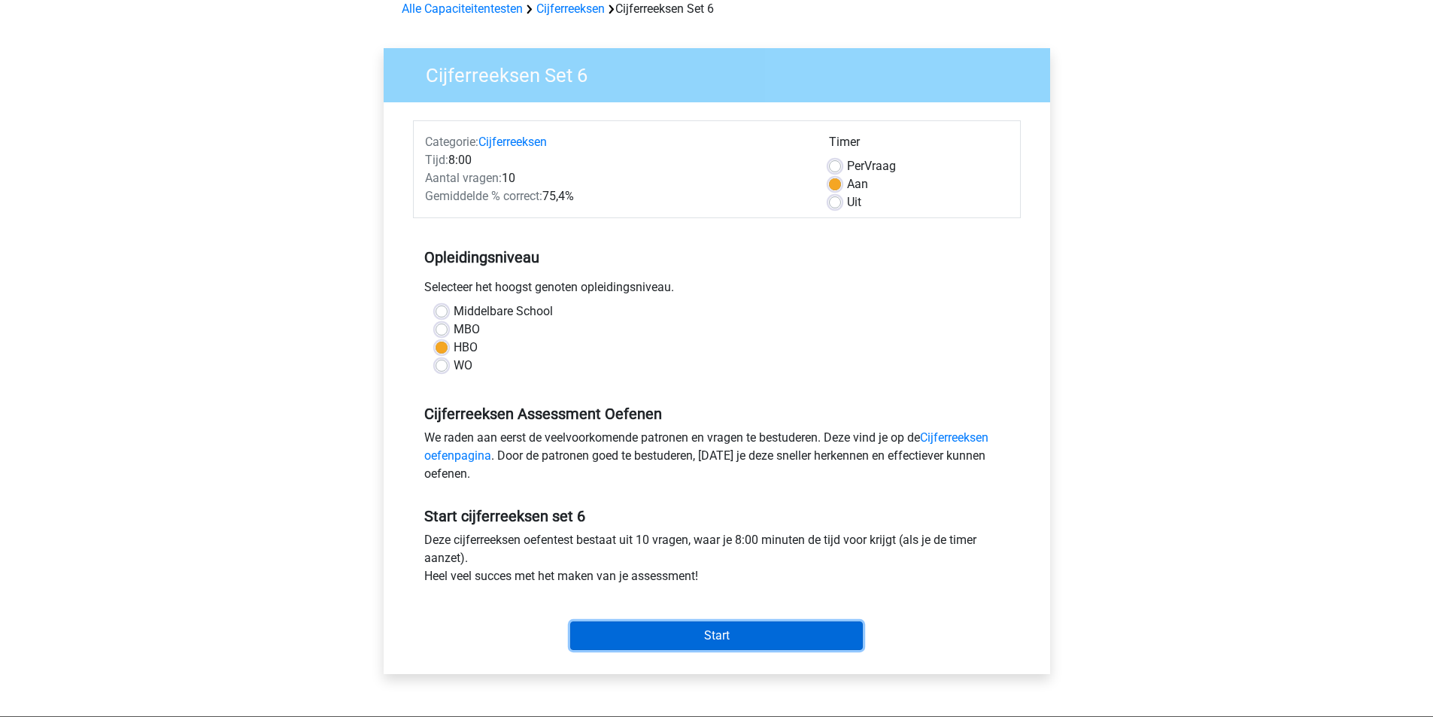
click at [726, 643] on input "Start" at bounding box center [716, 636] width 293 height 29
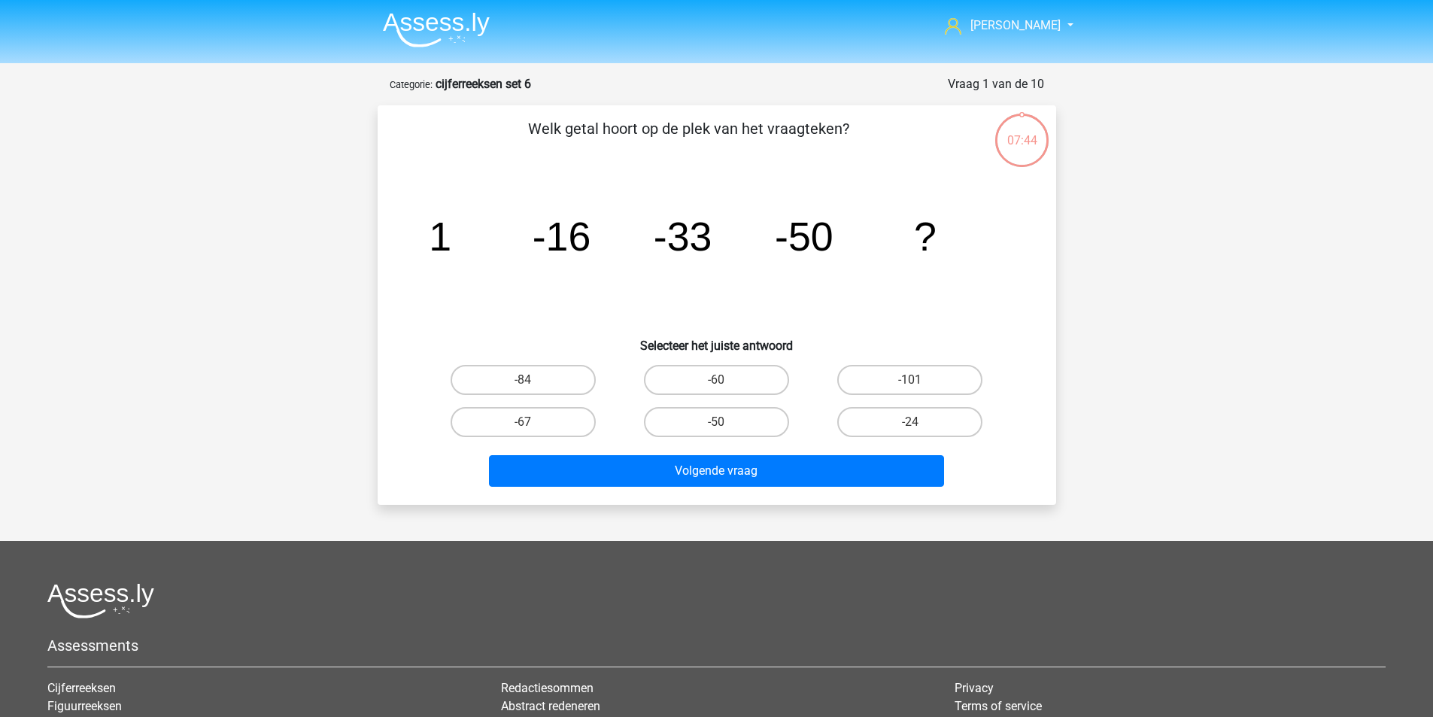
click at [526, 434] on label "-67" at bounding box center [523, 422] width 145 height 30
click at [526, 432] on input "-67" at bounding box center [528, 427] width 10 height 10
radio input "true"
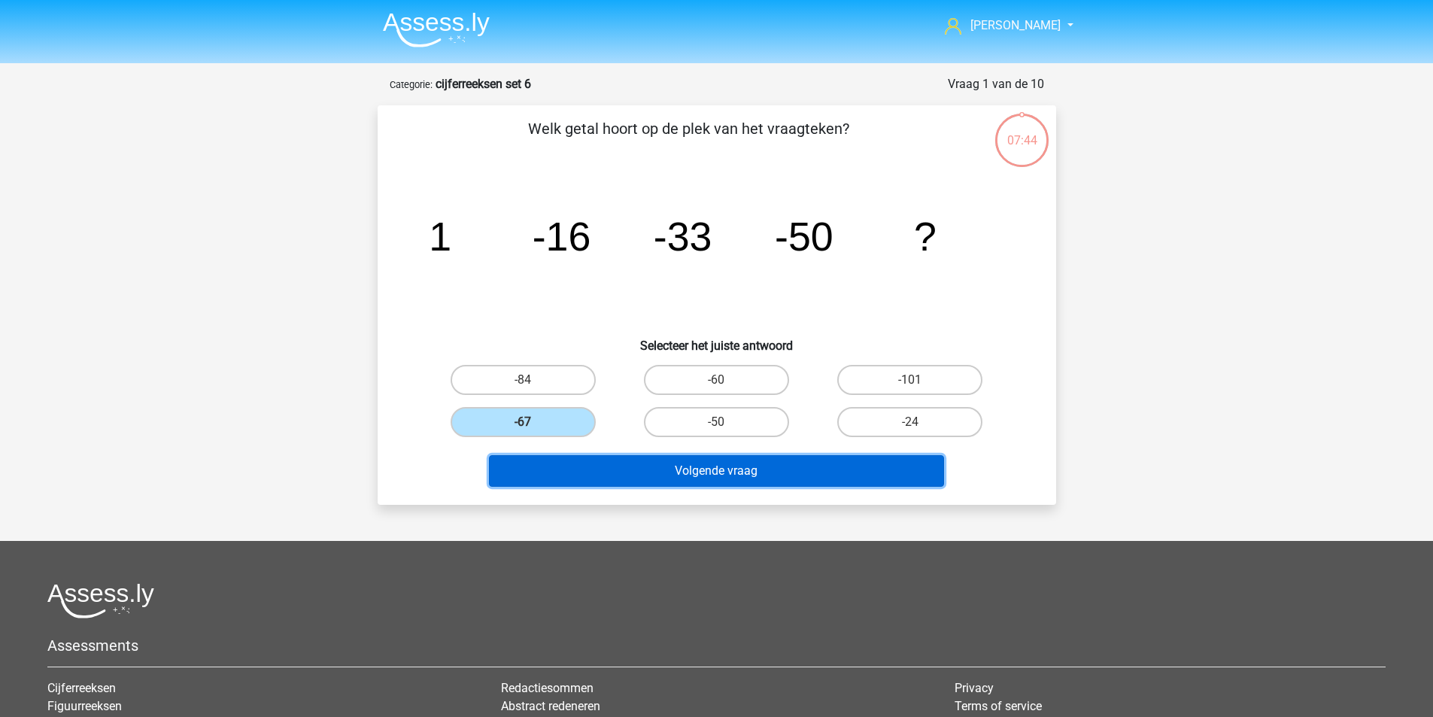
click at [582, 477] on button "Volgende vraag" at bounding box center [716, 471] width 455 height 32
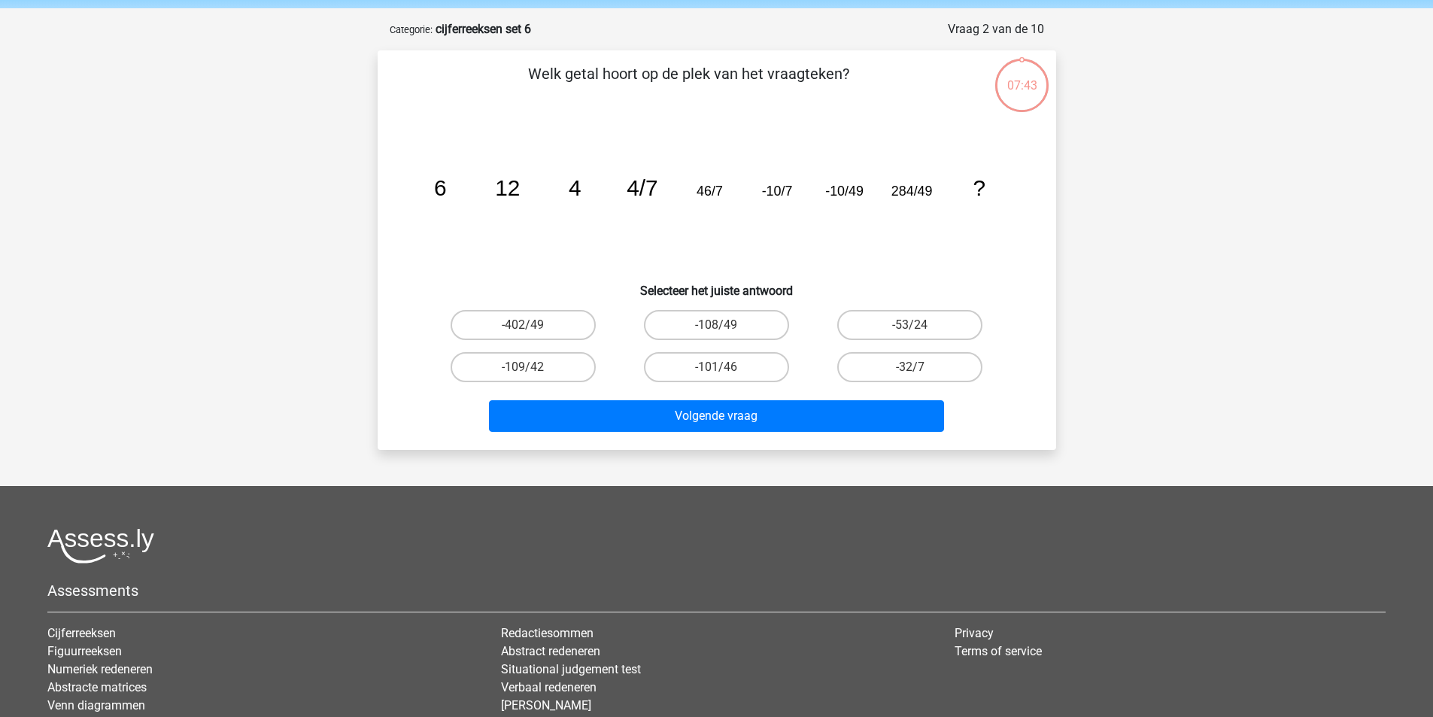
scroll to position [75, 0]
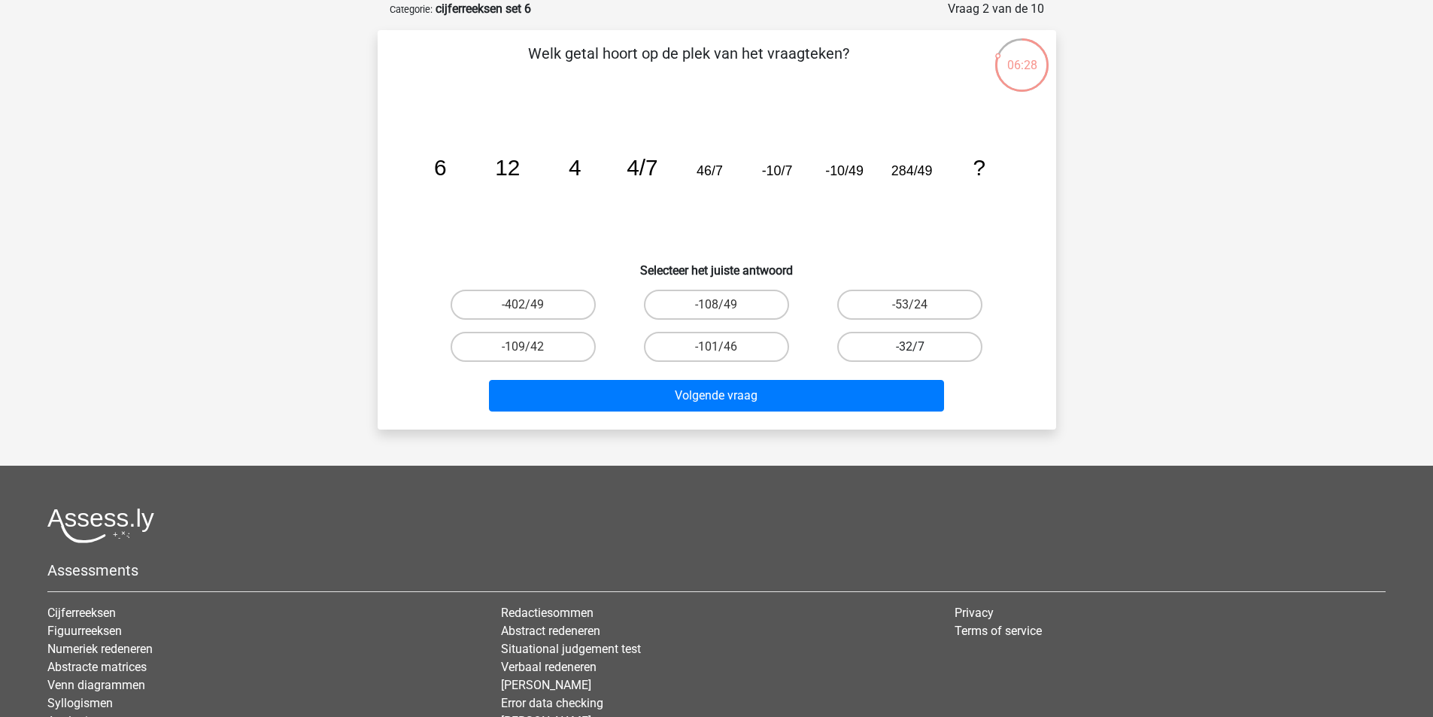
click at [895, 348] on label "-32/7" at bounding box center [909, 347] width 145 height 30
click at [910, 348] on input "-32/7" at bounding box center [915, 352] width 10 height 10
radio input "true"
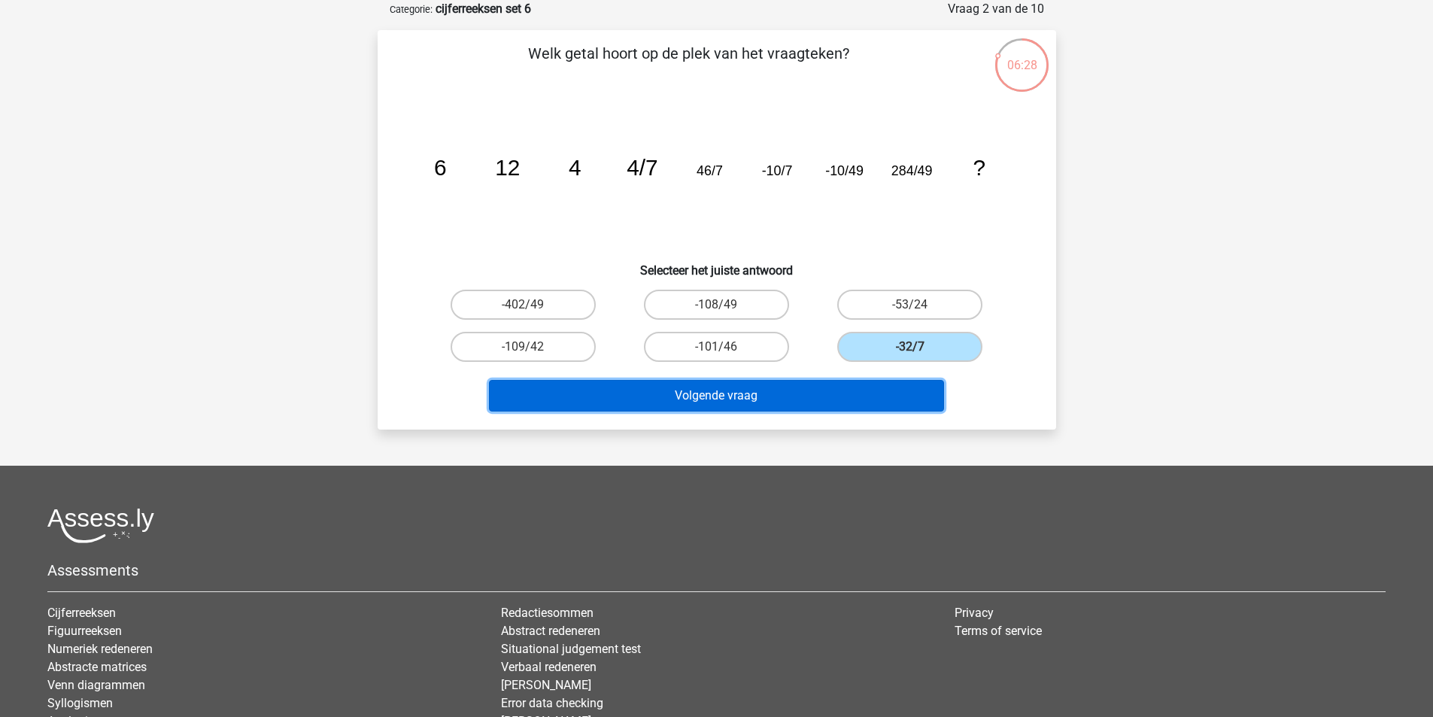
click at [806, 381] on button "Volgende vraag" at bounding box center [716, 396] width 455 height 32
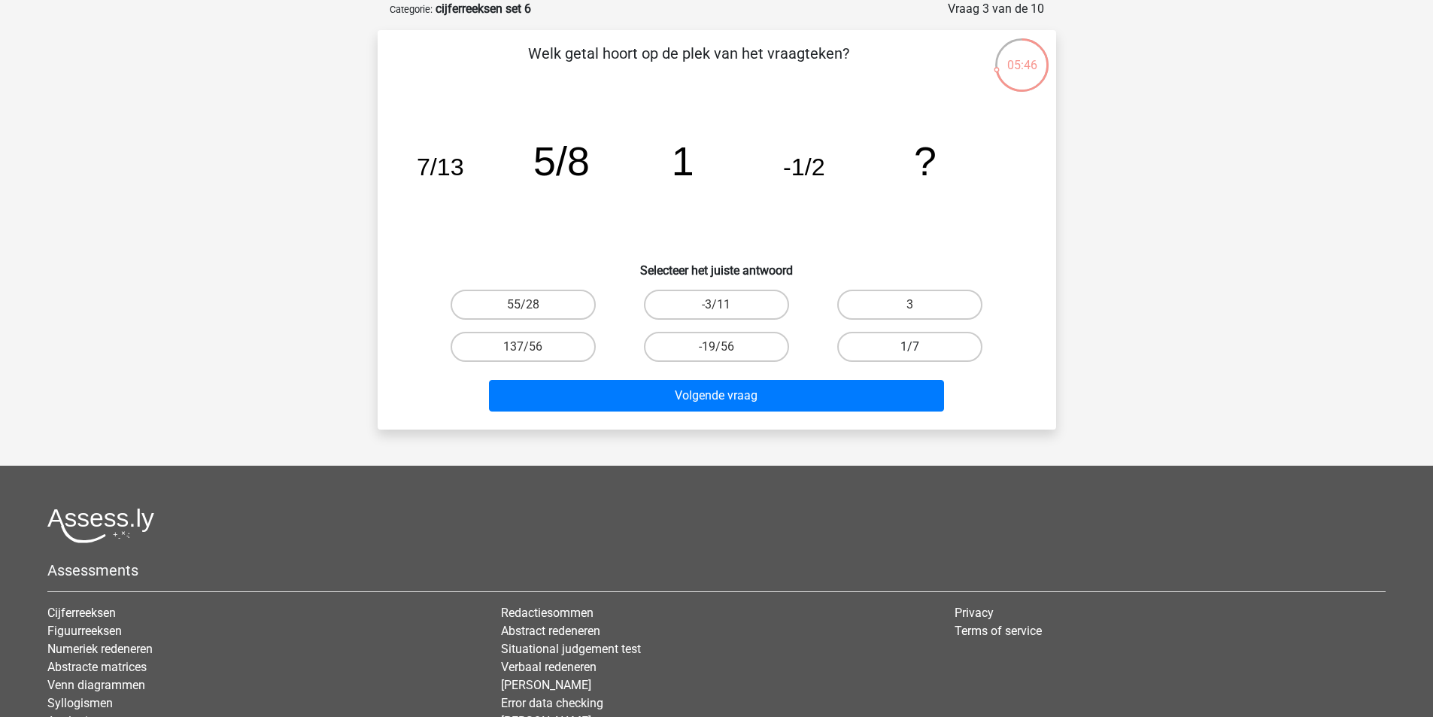
click at [898, 348] on label "1/7" at bounding box center [909, 347] width 145 height 30
click at [910, 348] on input "1/7" at bounding box center [915, 352] width 10 height 10
radio input "true"
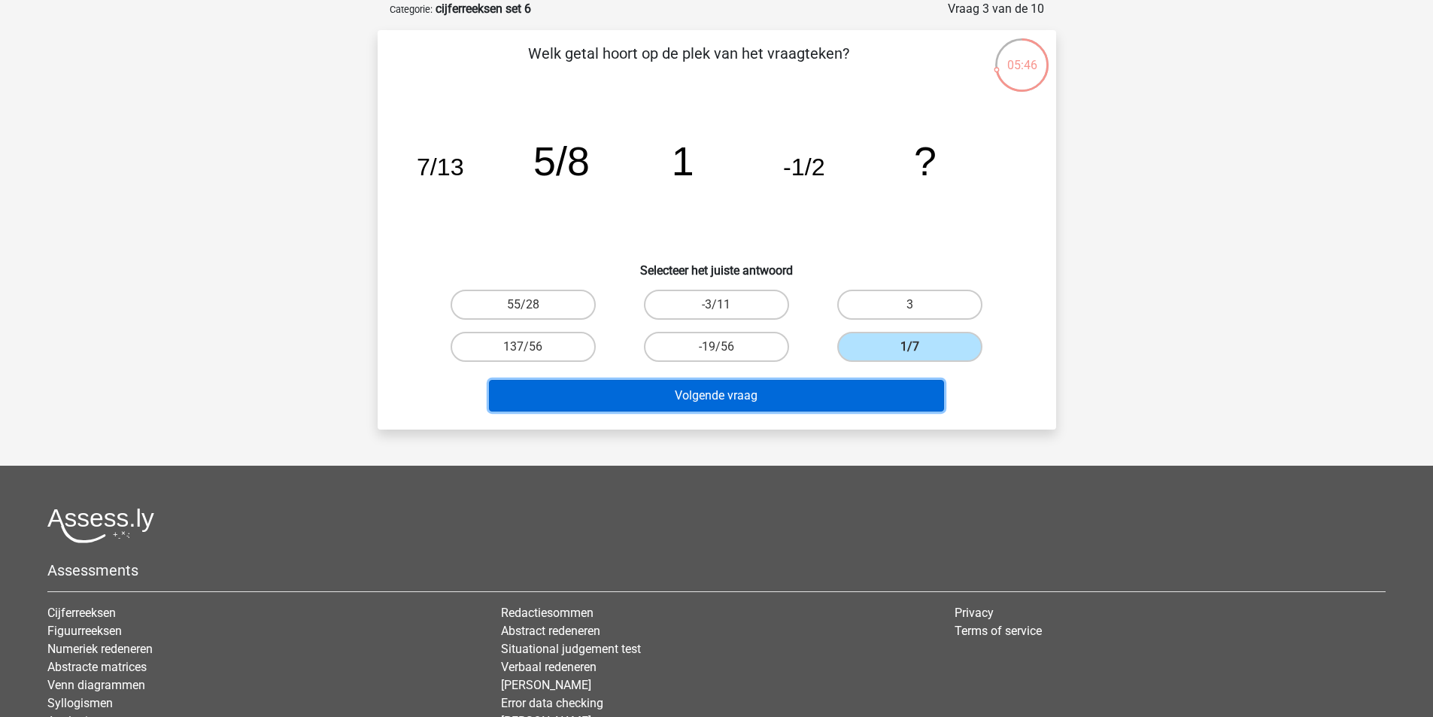
click at [819, 390] on button "Volgende vraag" at bounding box center [716, 396] width 455 height 32
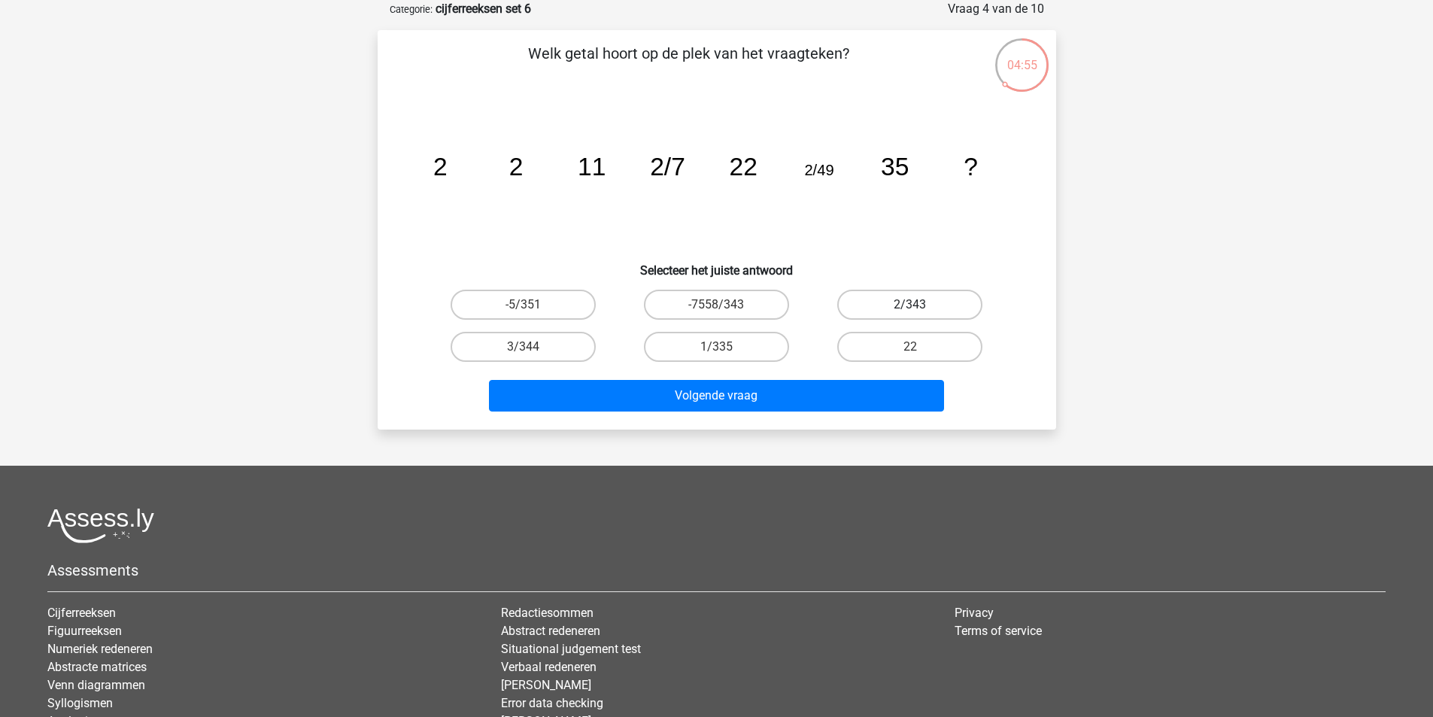
click at [950, 299] on label "2/343" at bounding box center [909, 305] width 145 height 30
click at [920, 305] on input "2/343" at bounding box center [915, 310] width 10 height 10
radio input "true"
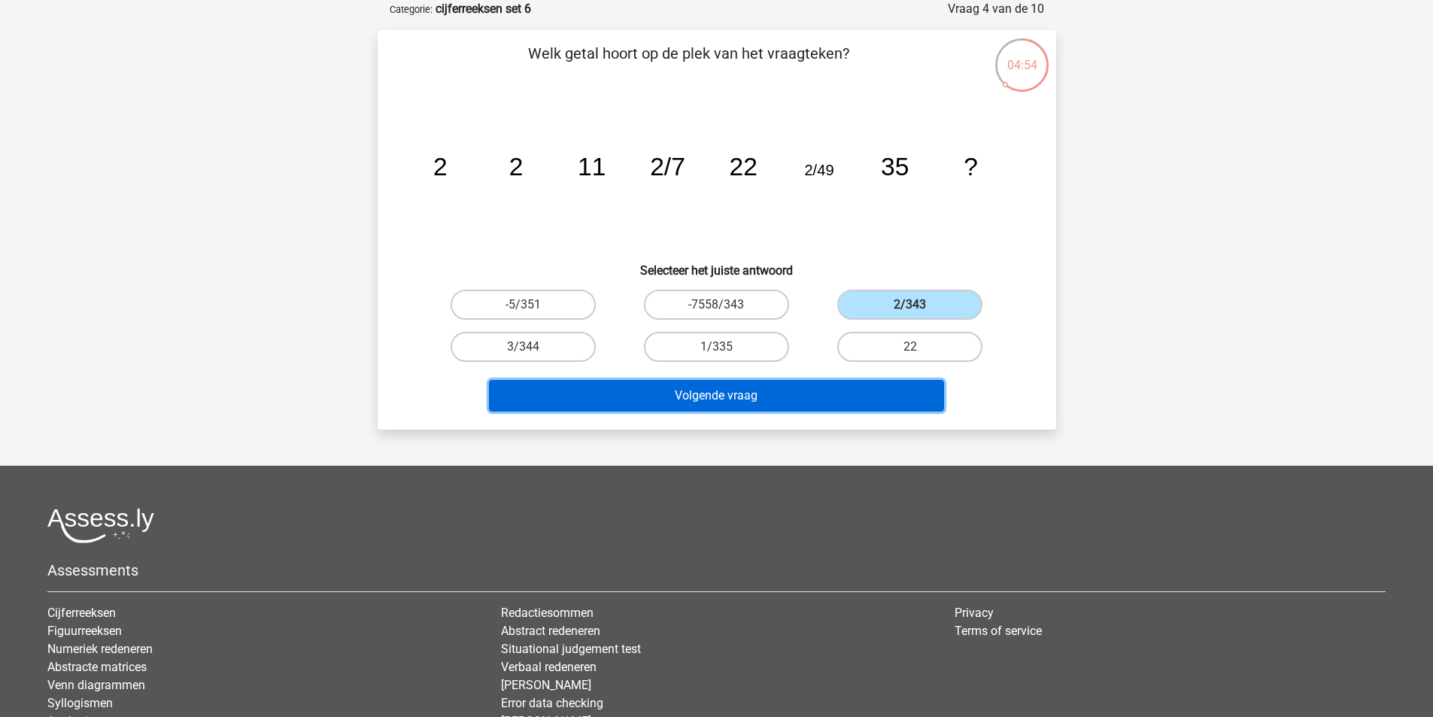
click at [863, 390] on button "Volgende vraag" at bounding box center [716, 396] width 455 height 32
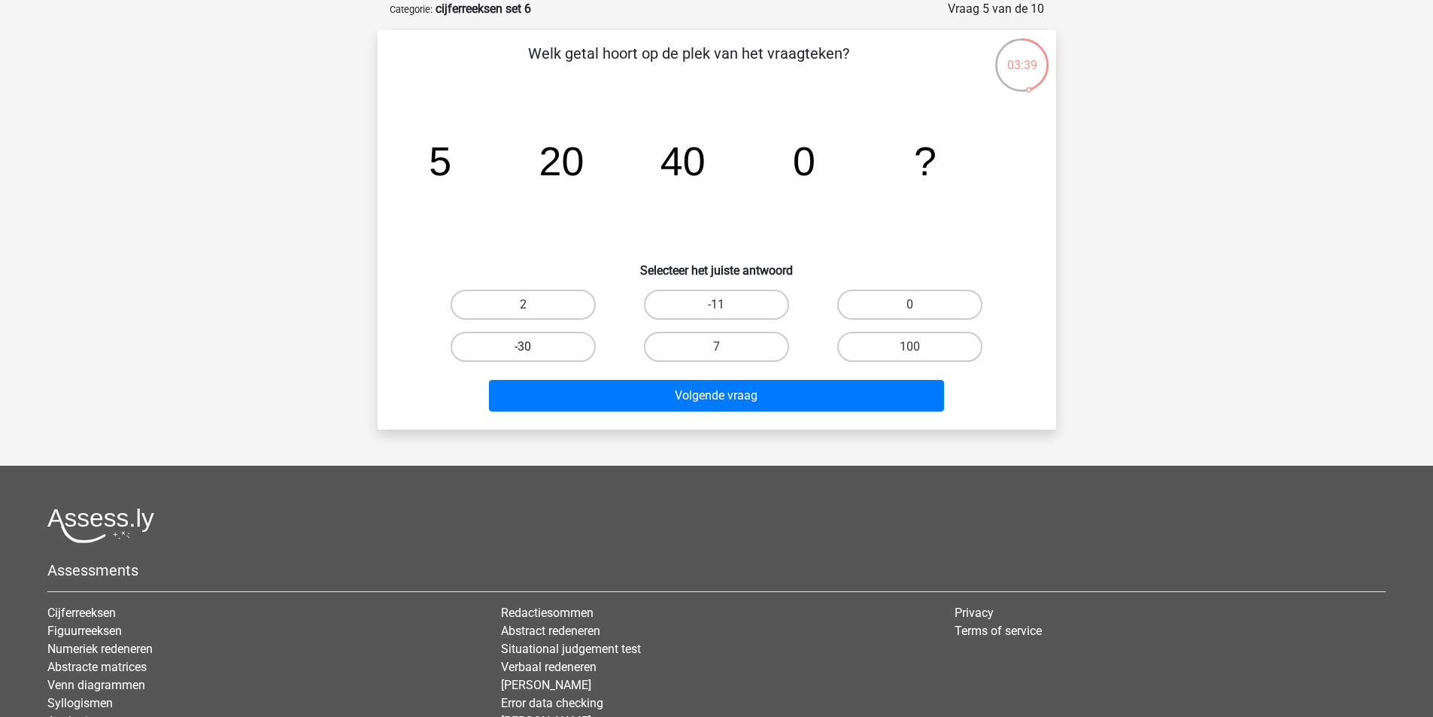
click at [549, 345] on label "-30" at bounding box center [523, 347] width 145 height 30
click at [533, 347] on input "-30" at bounding box center [528, 352] width 10 height 10
radio input "true"
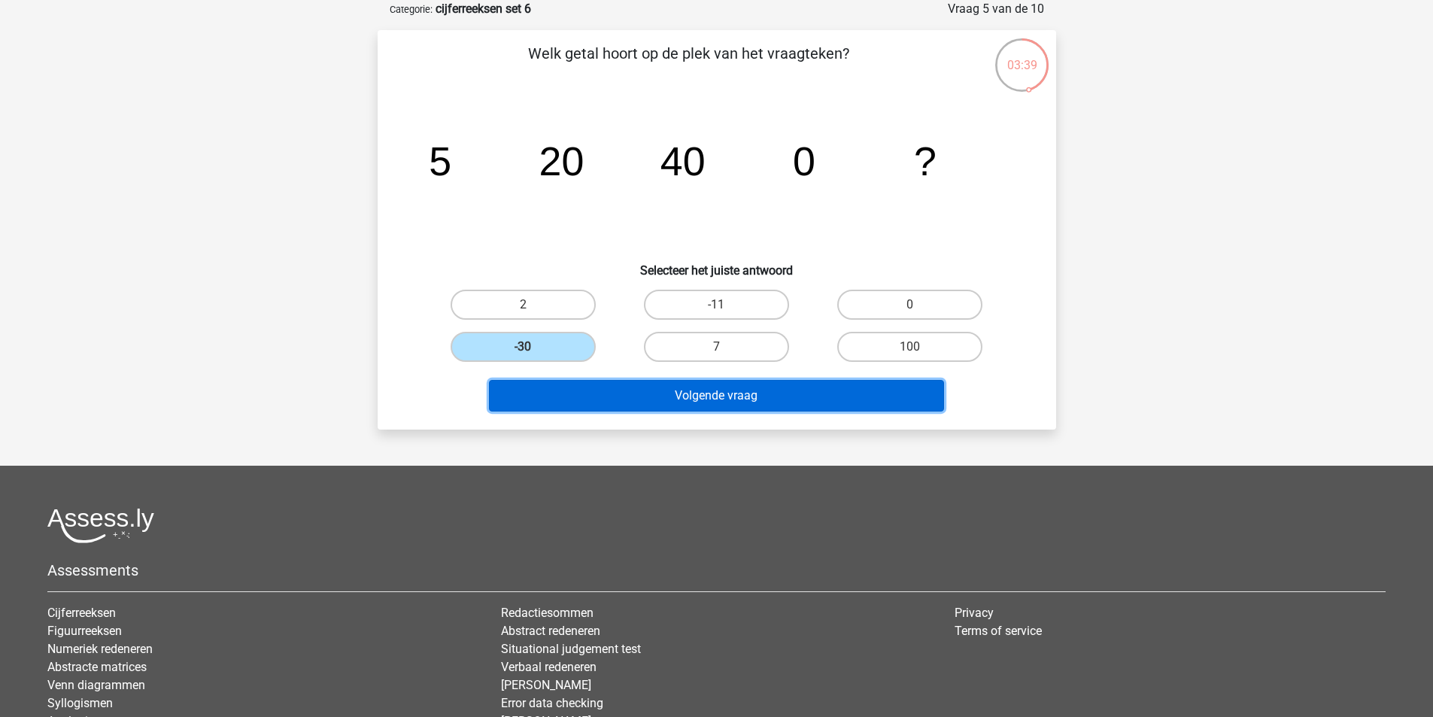
click at [625, 397] on button "Volgende vraag" at bounding box center [716, 396] width 455 height 32
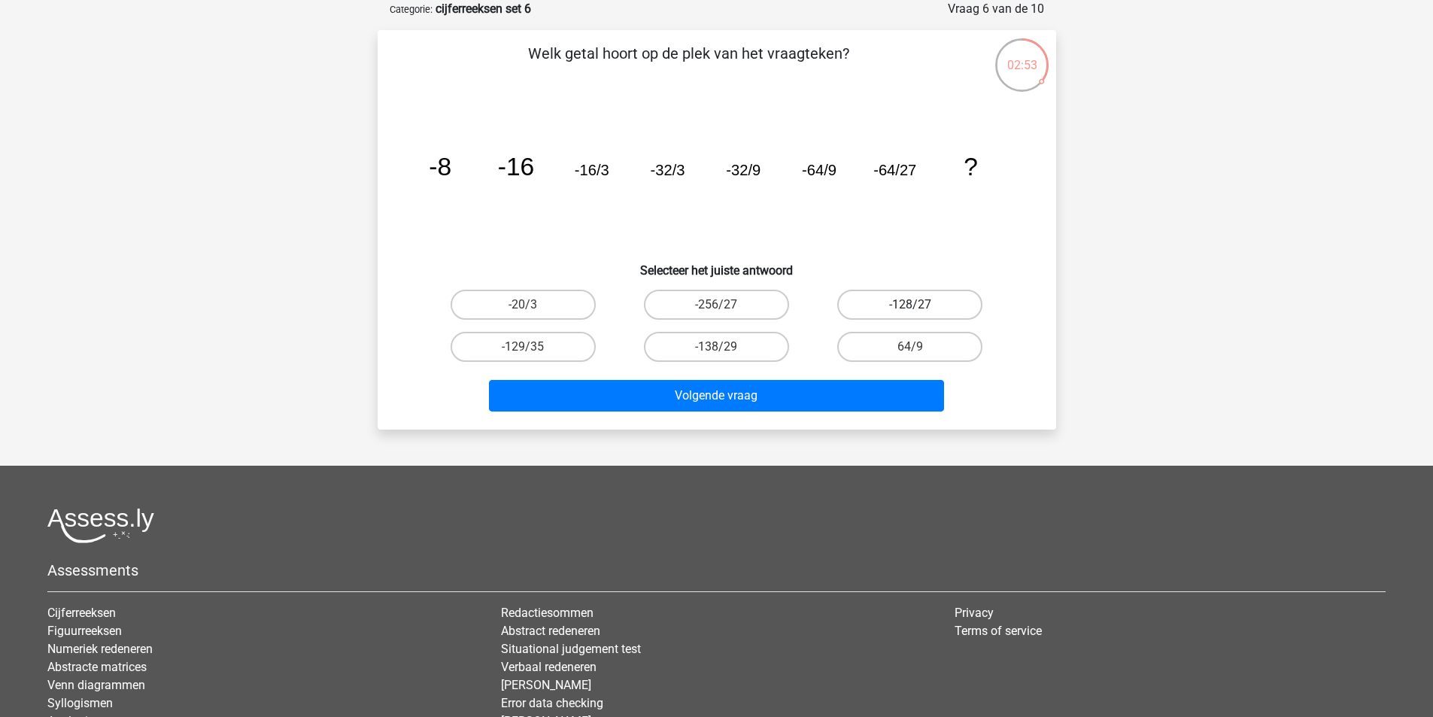
click at [884, 294] on label "-128/27" at bounding box center [909, 305] width 145 height 30
click at [910, 305] on input "-128/27" at bounding box center [915, 310] width 10 height 10
radio input "true"
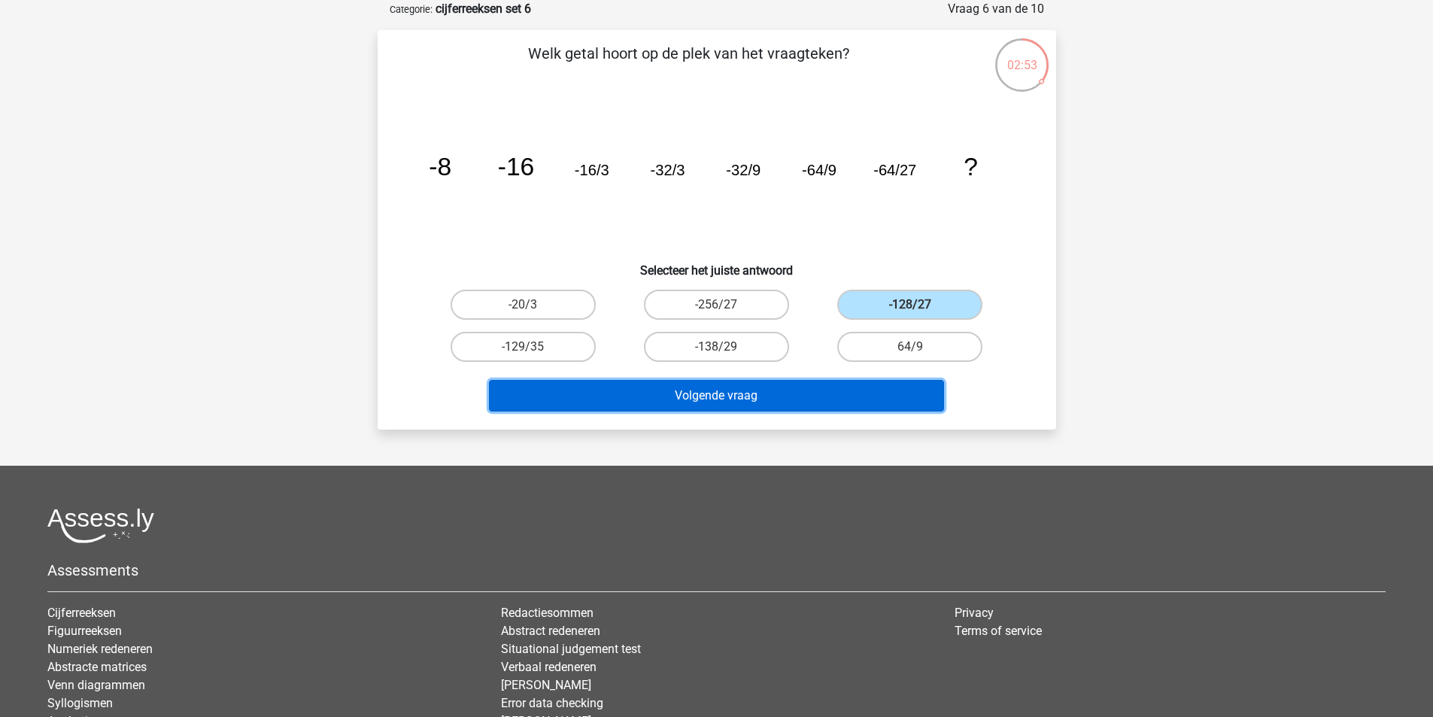
click at [825, 409] on button "Volgende vraag" at bounding box center [716, 396] width 455 height 32
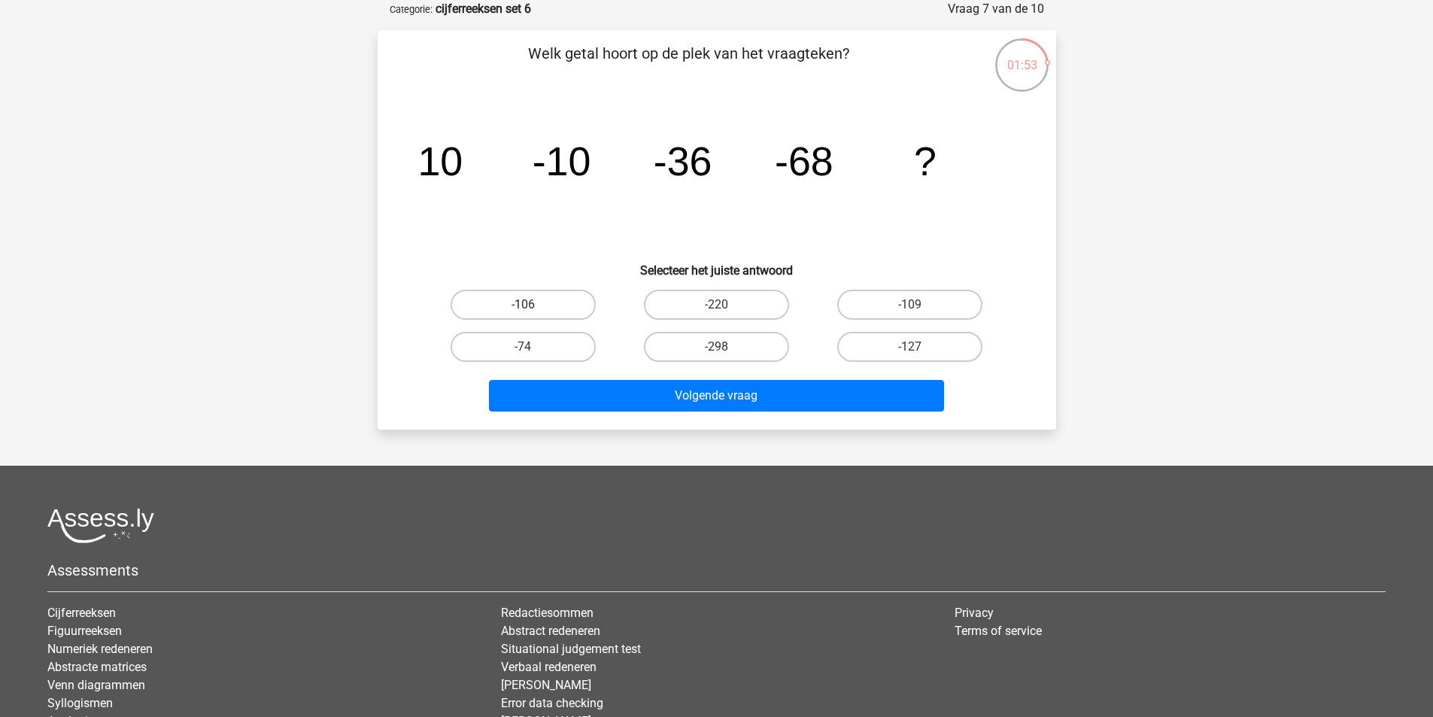
click at [524, 295] on label "-106" at bounding box center [523, 305] width 145 height 30
click at [524, 305] on input "-106" at bounding box center [528, 310] width 10 height 10
radio input "true"
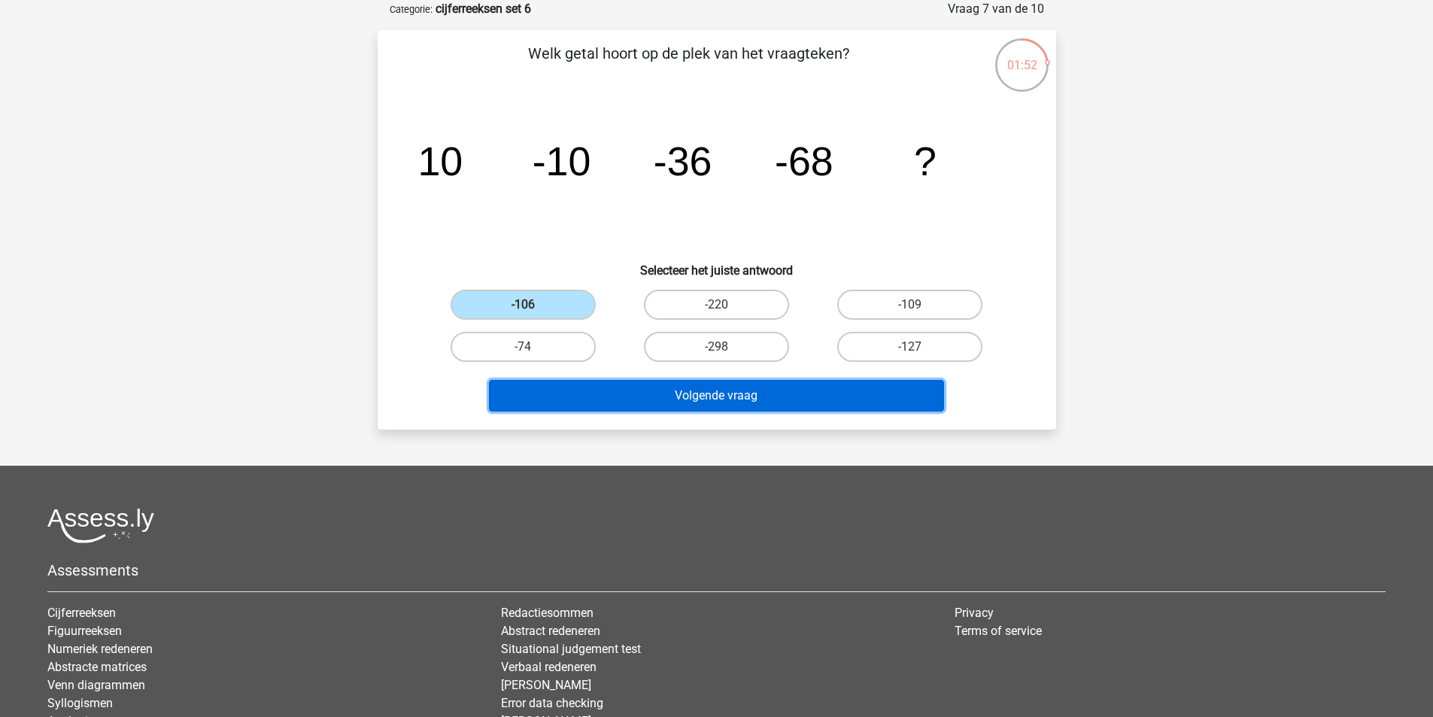
click at [604, 383] on button "Volgende vraag" at bounding box center [716, 396] width 455 height 32
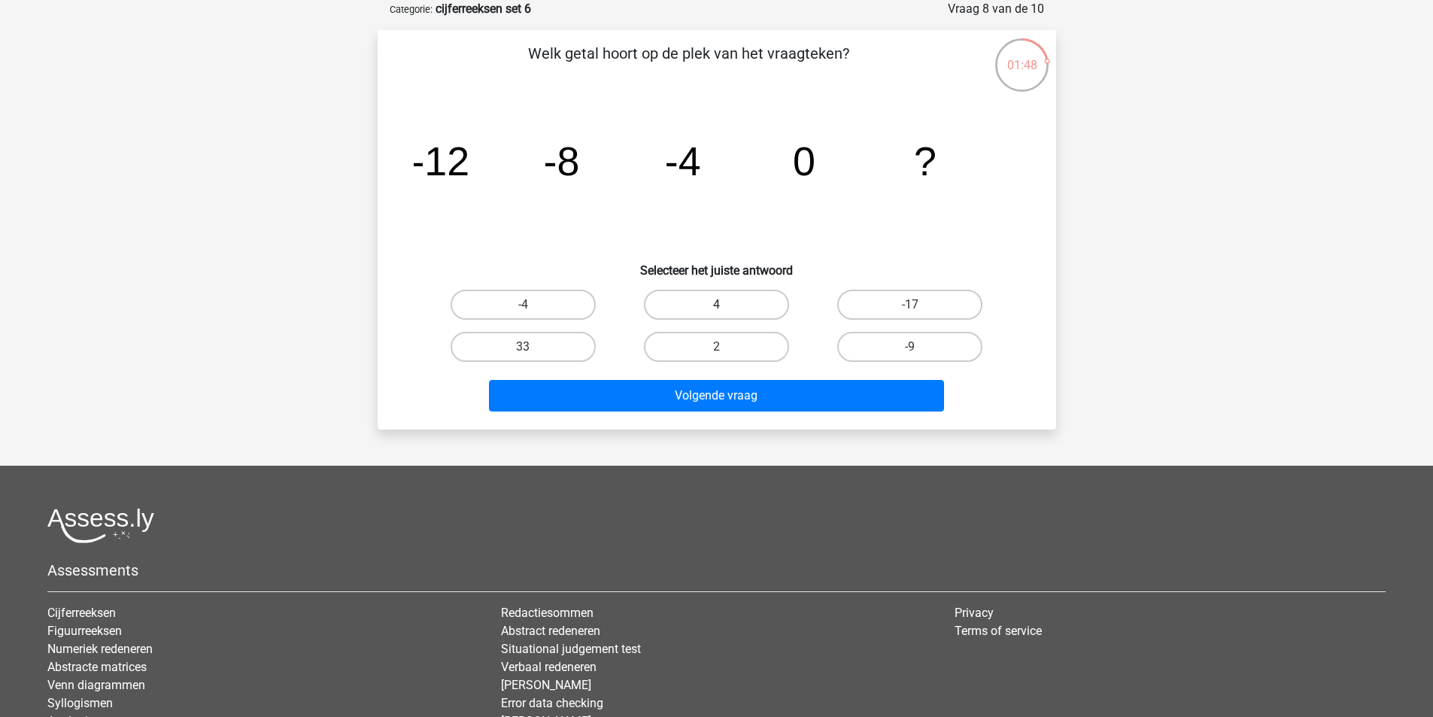
click at [766, 301] on label "4" at bounding box center [716, 305] width 145 height 30
click at [726, 305] on input "4" at bounding box center [721, 310] width 10 height 10
radio input "true"
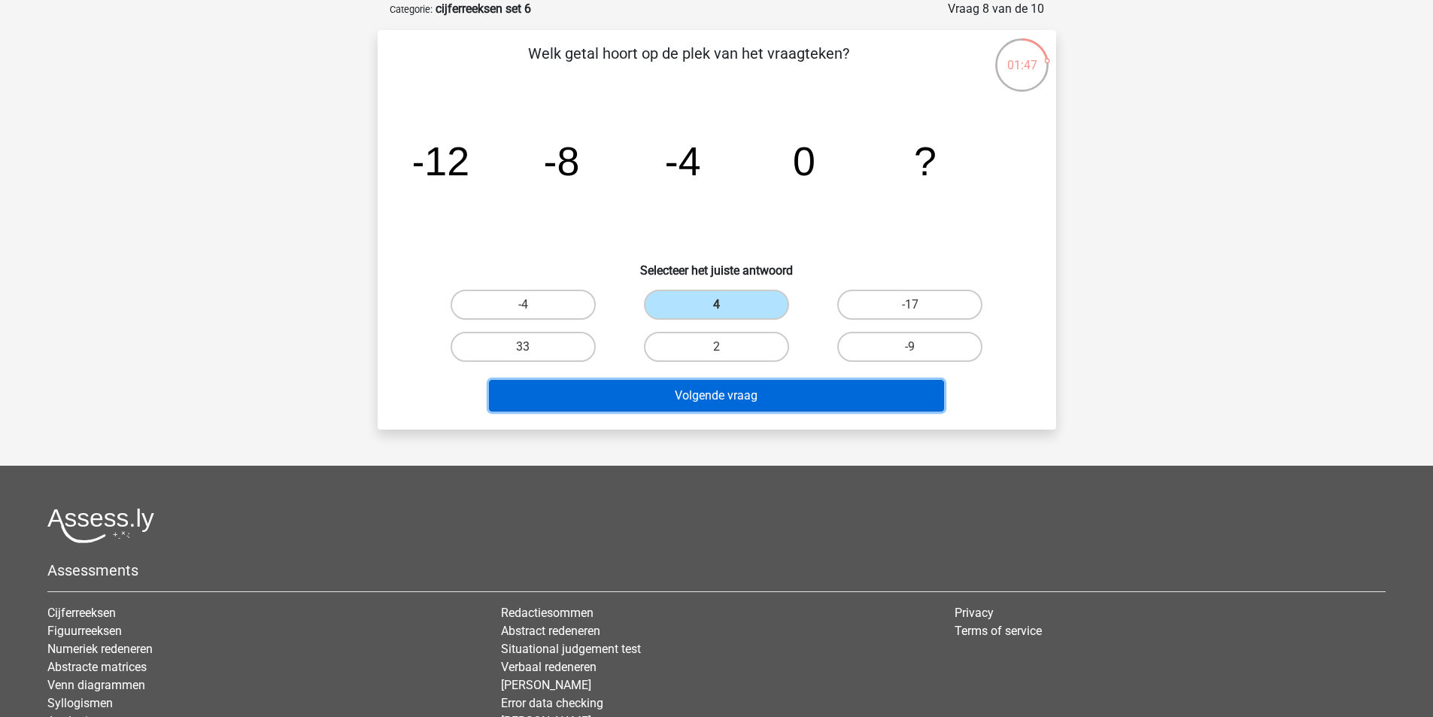
click at [758, 397] on button "Volgende vraag" at bounding box center [716, 396] width 455 height 32
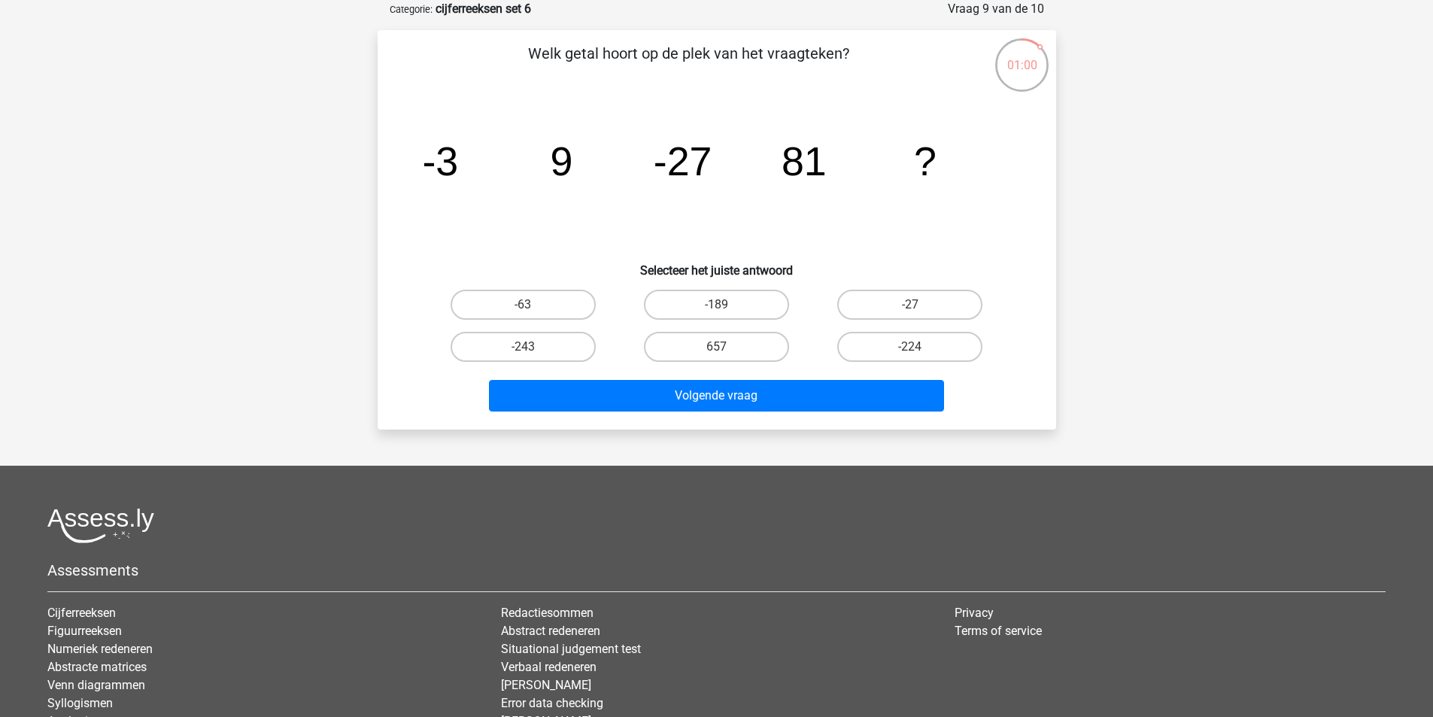
drag, startPoint x: 573, startPoint y: 338, endPoint x: 589, endPoint y: 375, distance: 41.1
click at [572, 339] on label "-243" at bounding box center [523, 347] width 145 height 30
click at [533, 347] on input "-243" at bounding box center [528, 352] width 10 height 10
radio input "true"
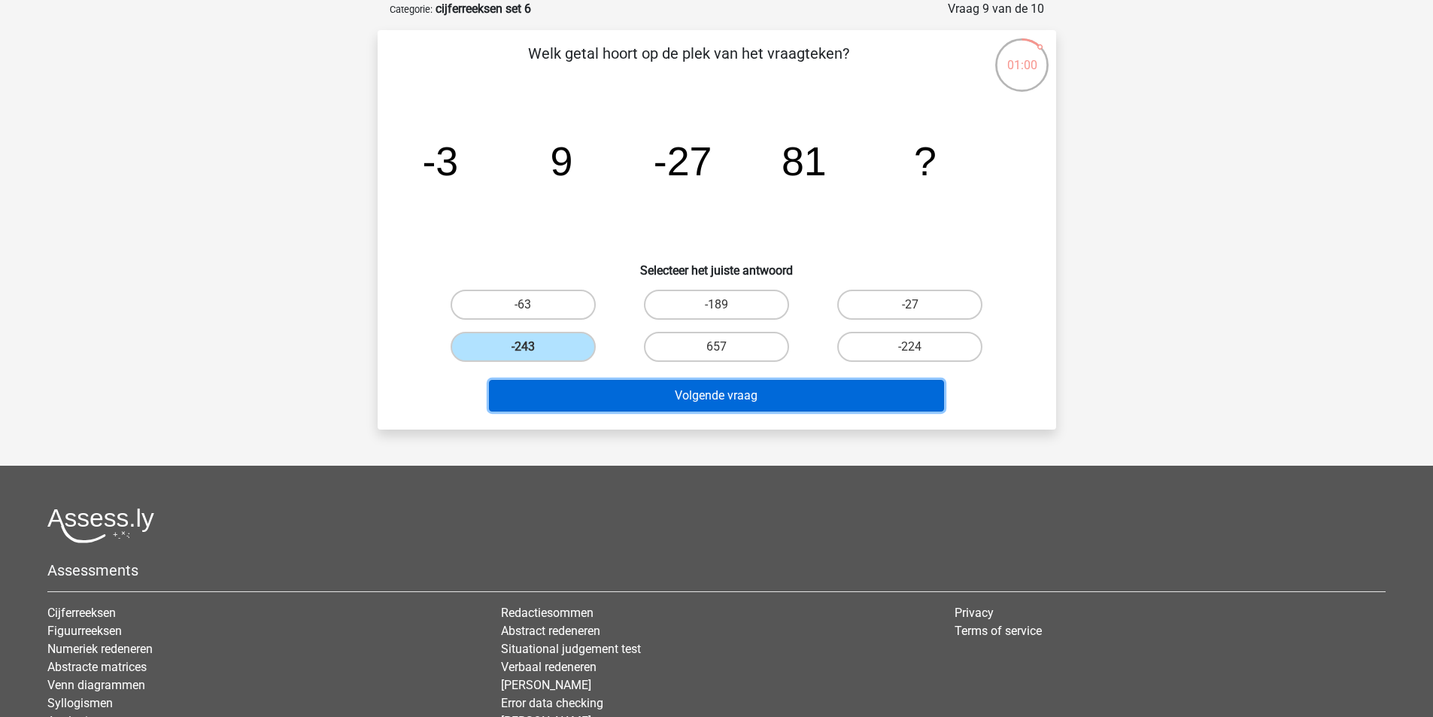
click at [641, 400] on button "Volgende vraag" at bounding box center [716, 396] width 455 height 32
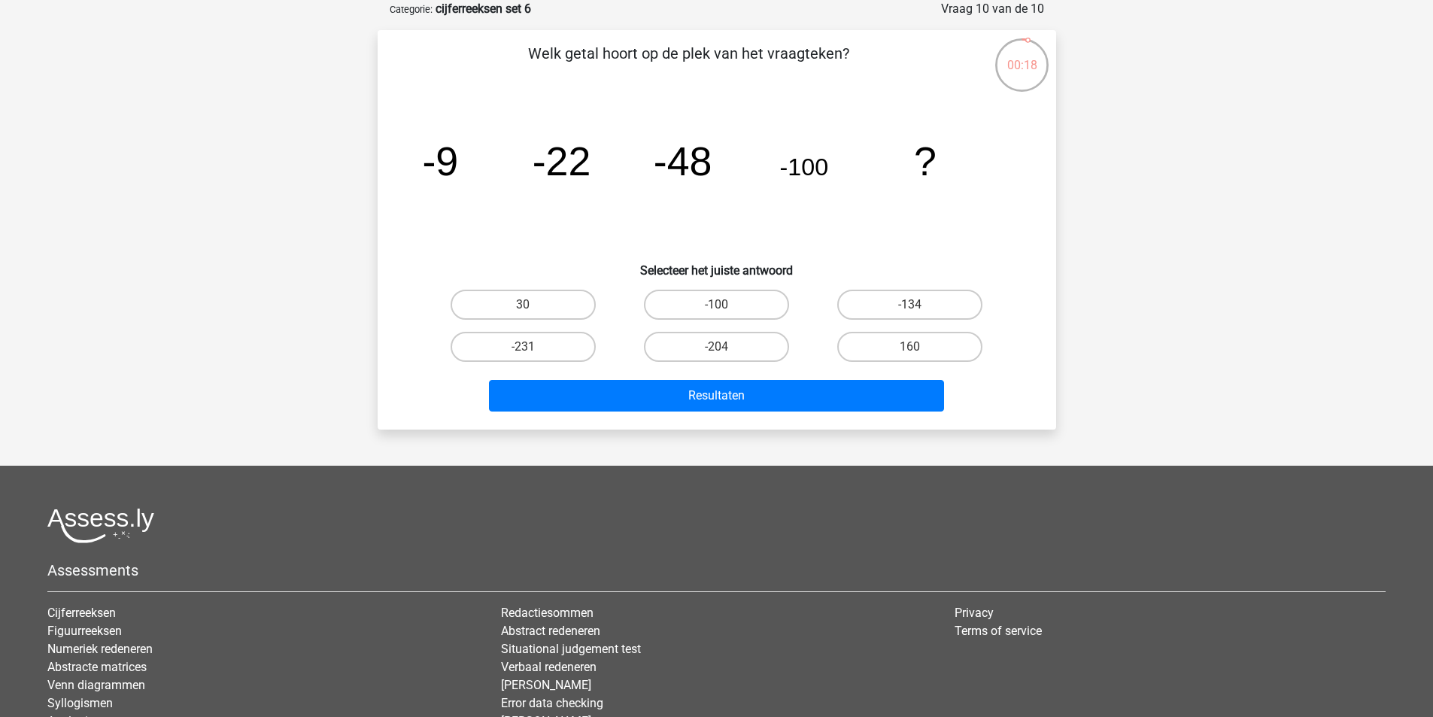
drag, startPoint x: 737, startPoint y: 353, endPoint x: 739, endPoint y: 365, distance: 12.1
click at [737, 352] on label "-204" at bounding box center [716, 347] width 145 height 30
click at [726, 352] on input "-204" at bounding box center [721, 352] width 10 height 10
radio input "true"
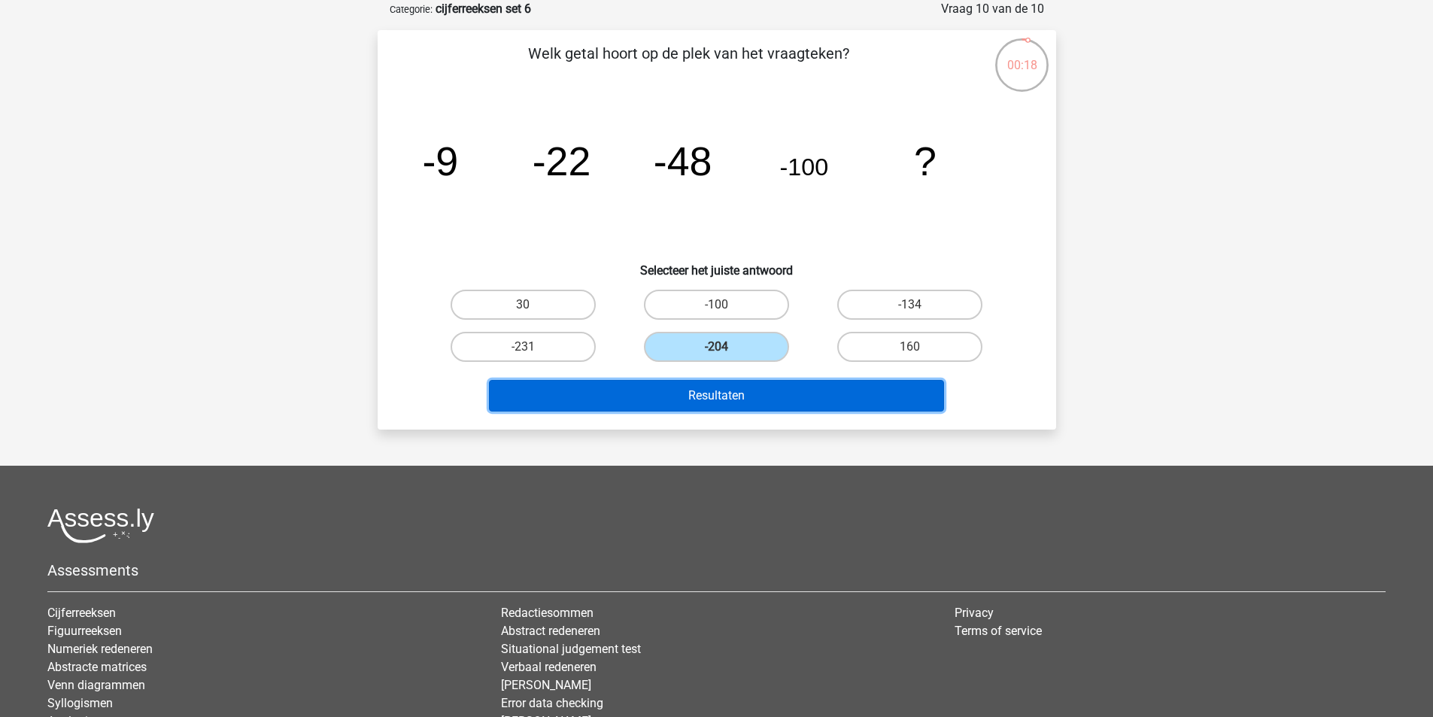
click at [744, 386] on button "Resultaten" at bounding box center [716, 396] width 455 height 32
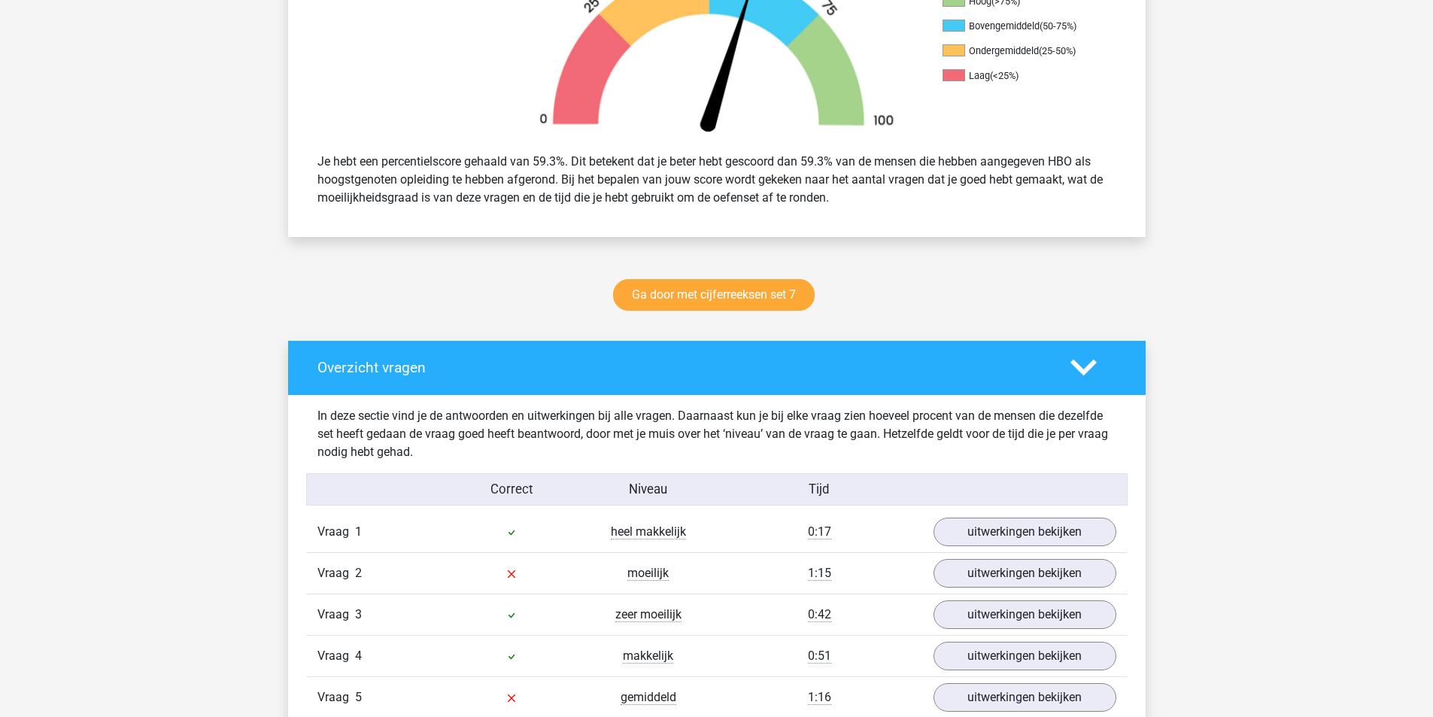
scroll to position [978, 0]
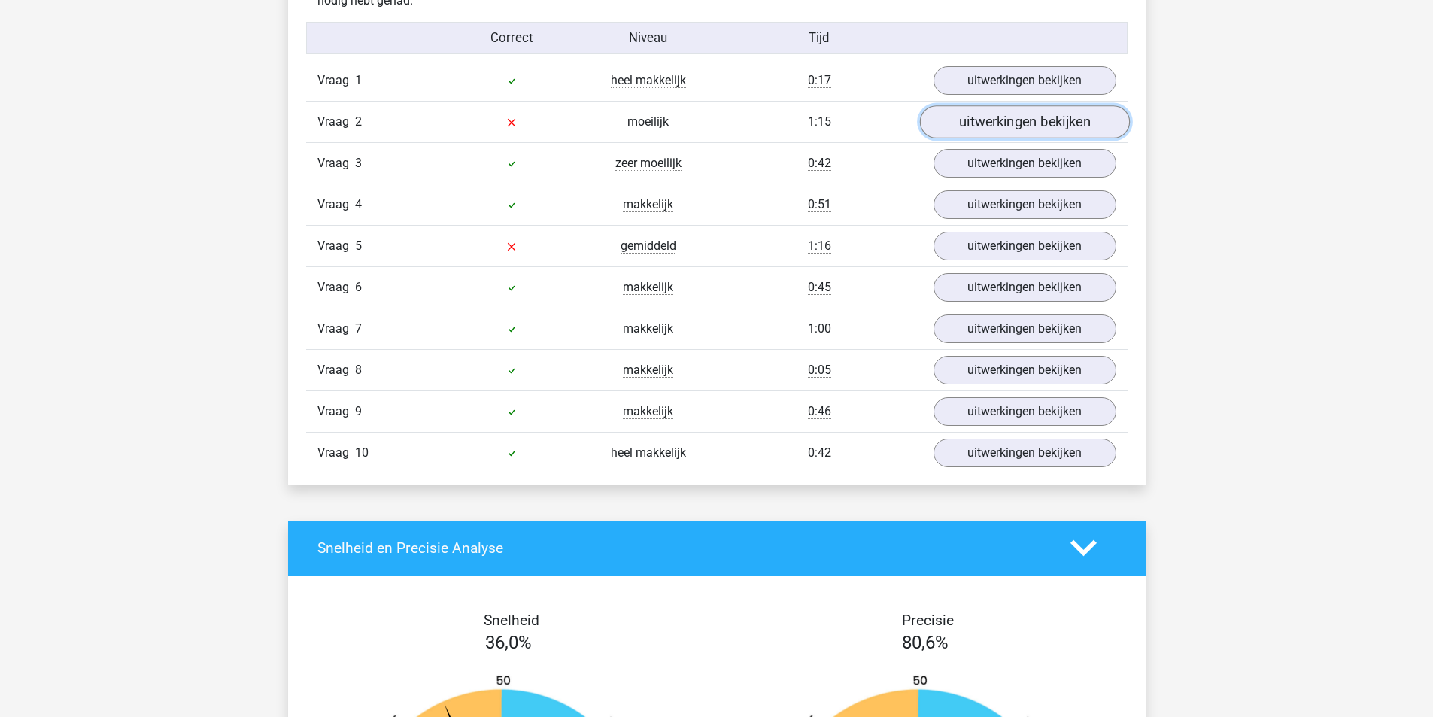
click at [986, 114] on link "uitwerkingen bekijken" at bounding box center [1024, 121] width 210 height 33
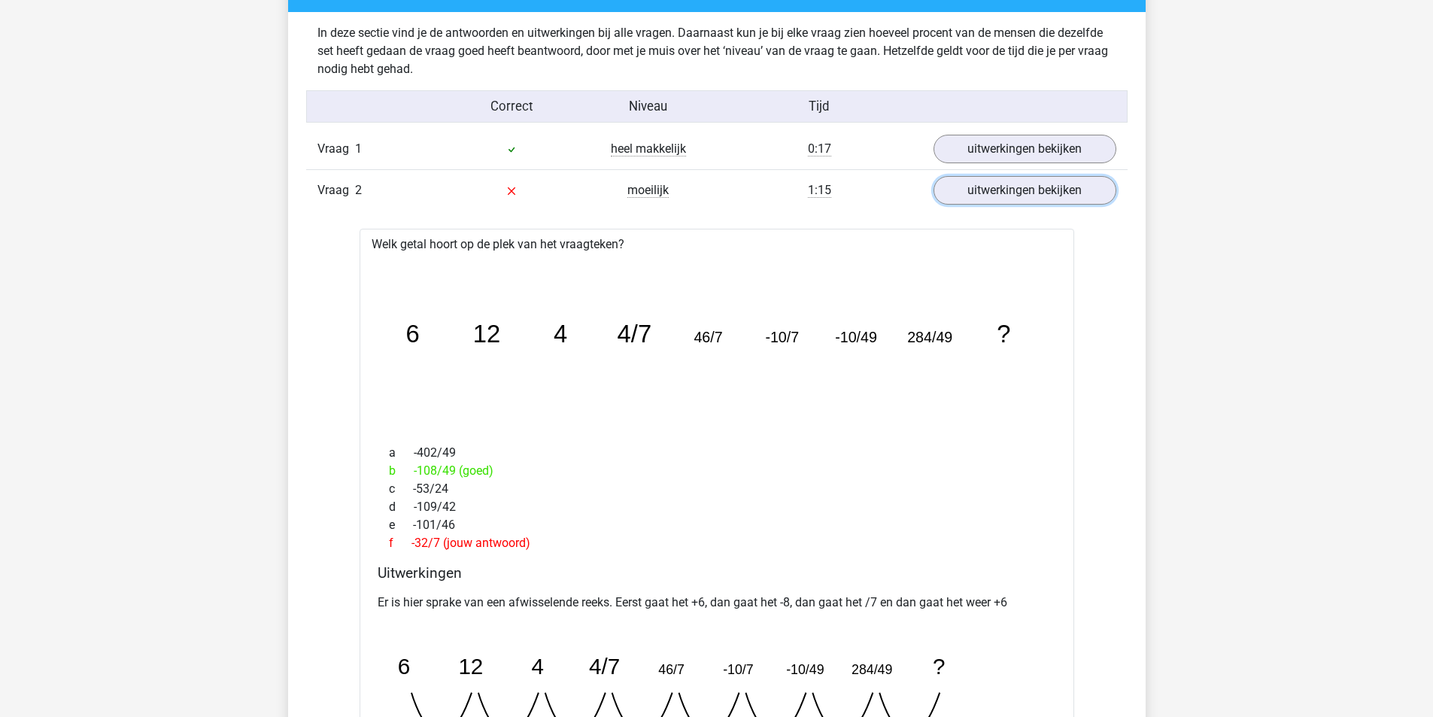
scroll to position [903, 0]
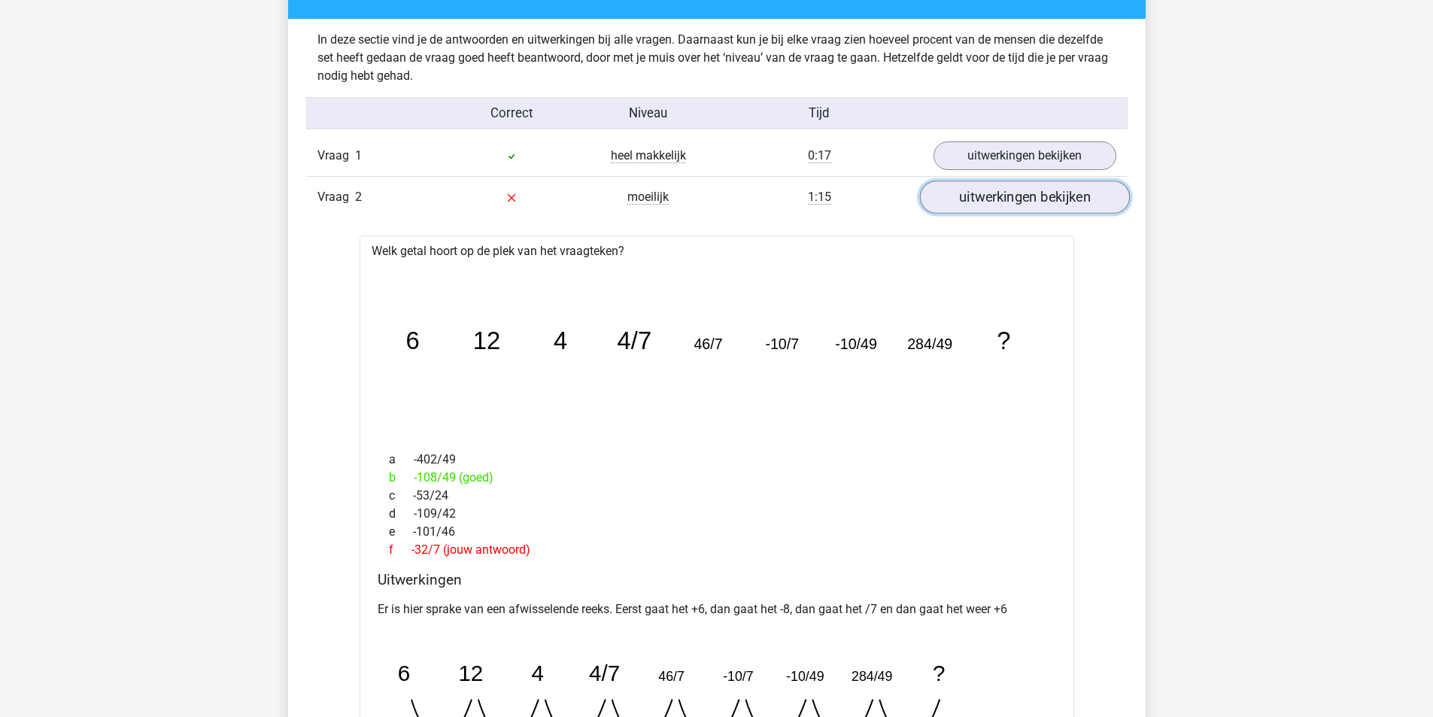
click at [979, 189] on link "uitwerkingen bekijken" at bounding box center [1024, 197] width 210 height 33
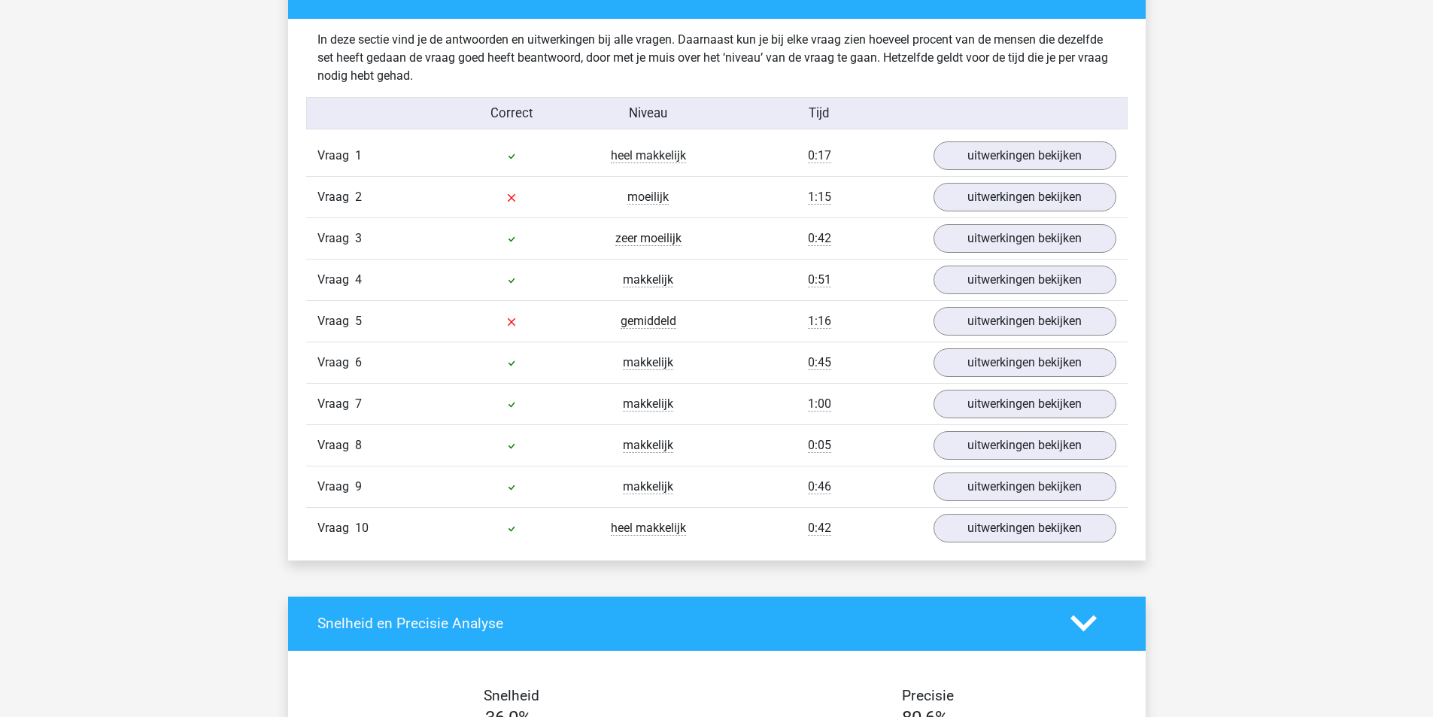
click at [990, 339] on div "Vraag 5 gemiddeld 1:16 uitwerkingen bekijken" at bounding box center [717, 320] width 822 height 41
click at [987, 333] on link "uitwerkingen bekijken" at bounding box center [1024, 321] width 210 height 33
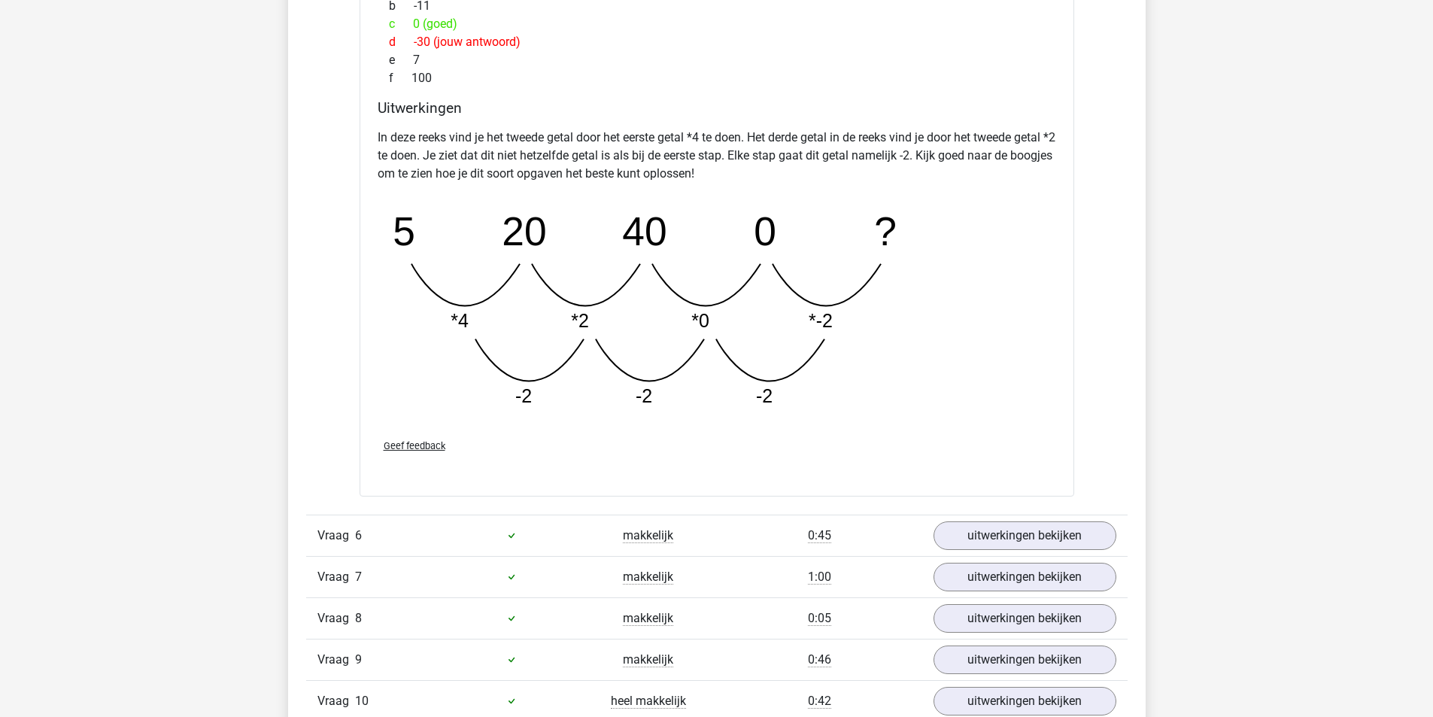
scroll to position [1204, 0]
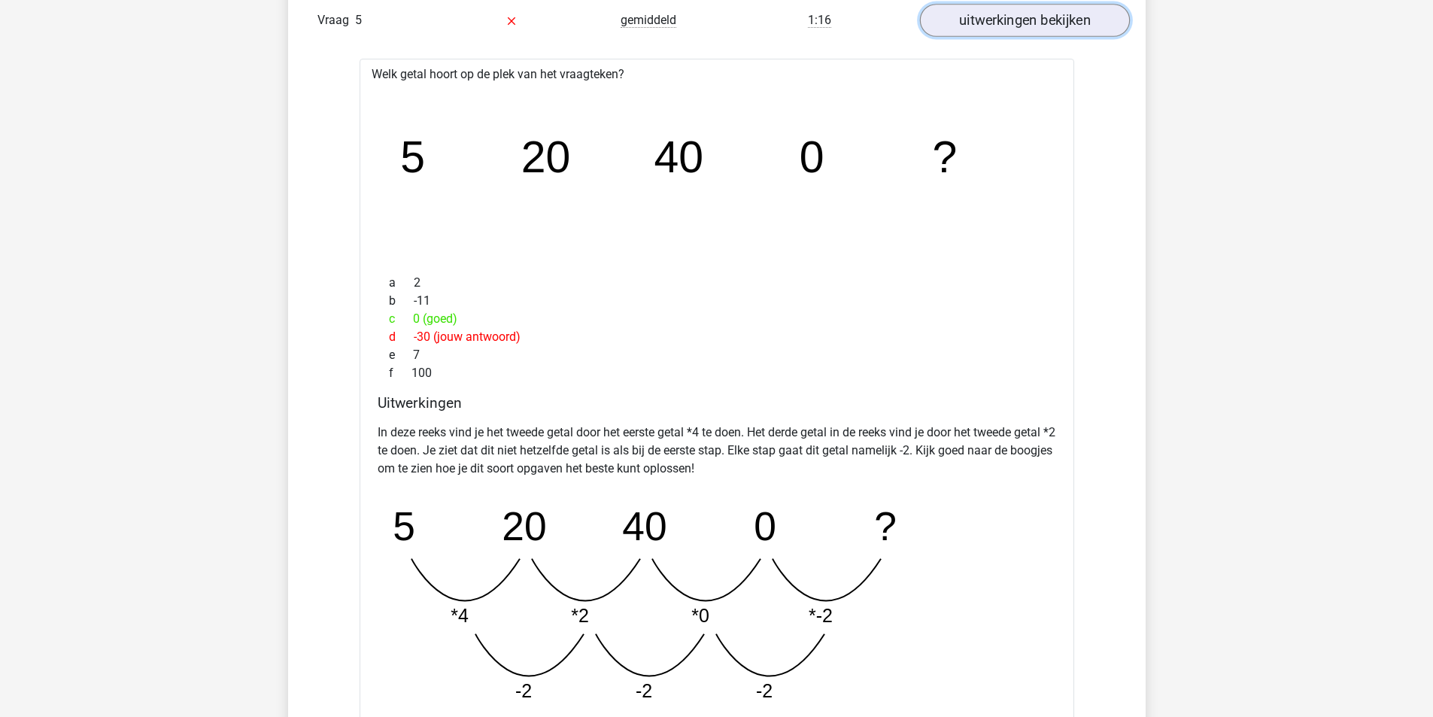
click at [1008, 30] on link "uitwerkingen bekijken" at bounding box center [1024, 20] width 210 height 33
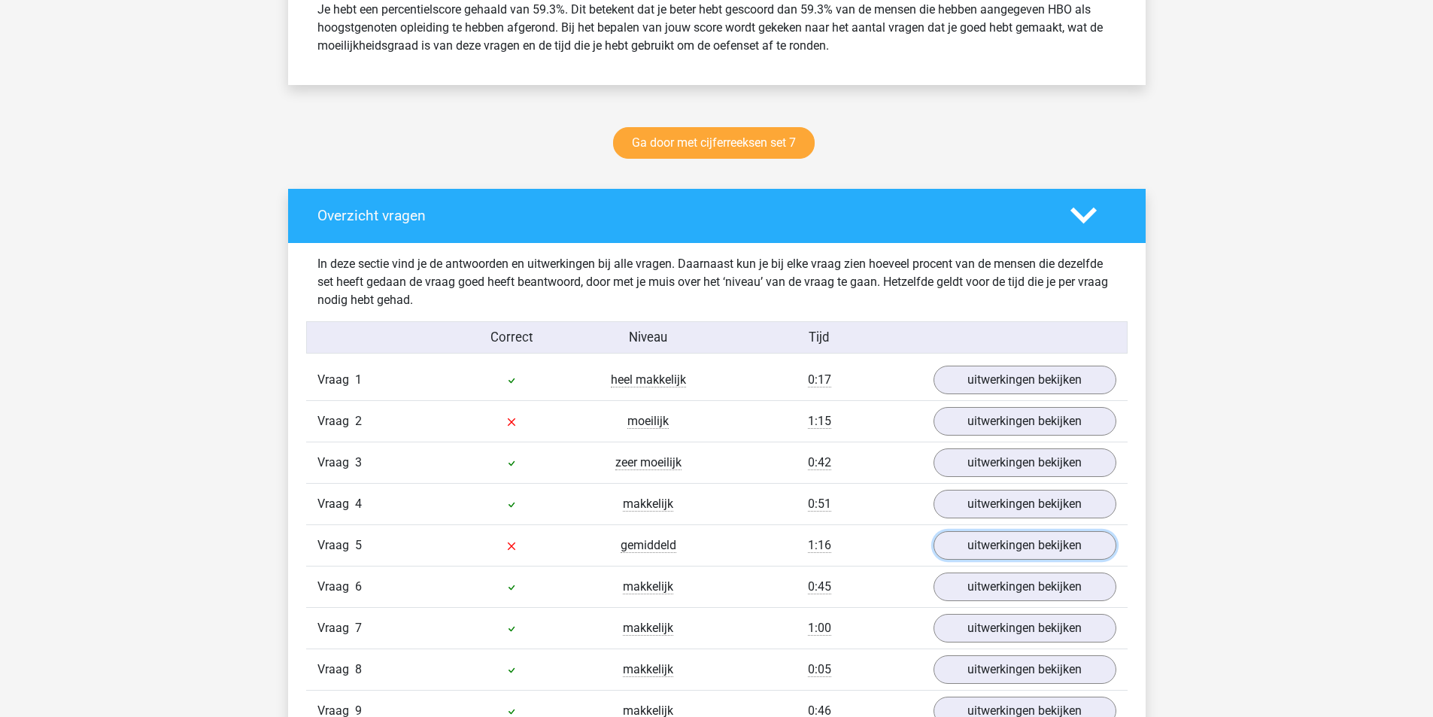
scroll to position [677, 0]
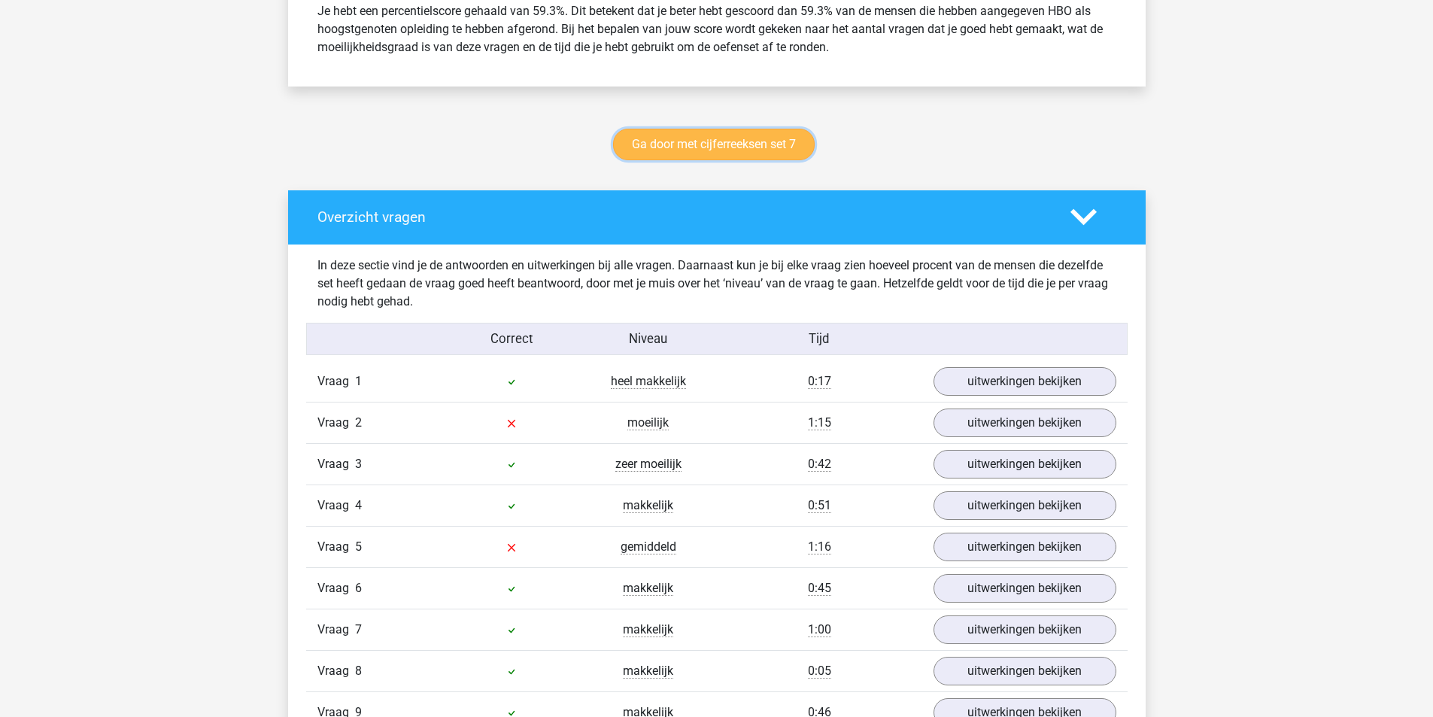
click at [727, 160] on link "Ga door met cijferreeksen set 7" at bounding box center [714, 145] width 202 height 32
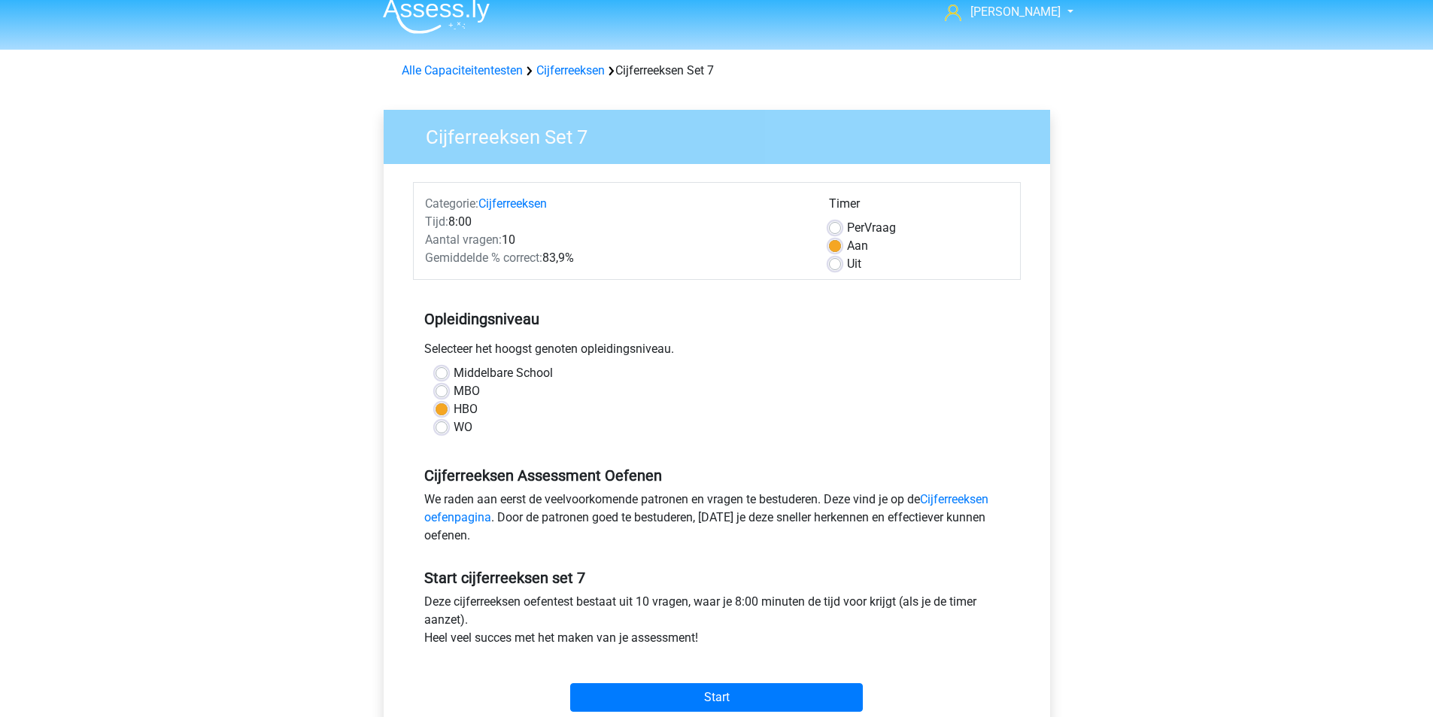
scroll to position [301, 0]
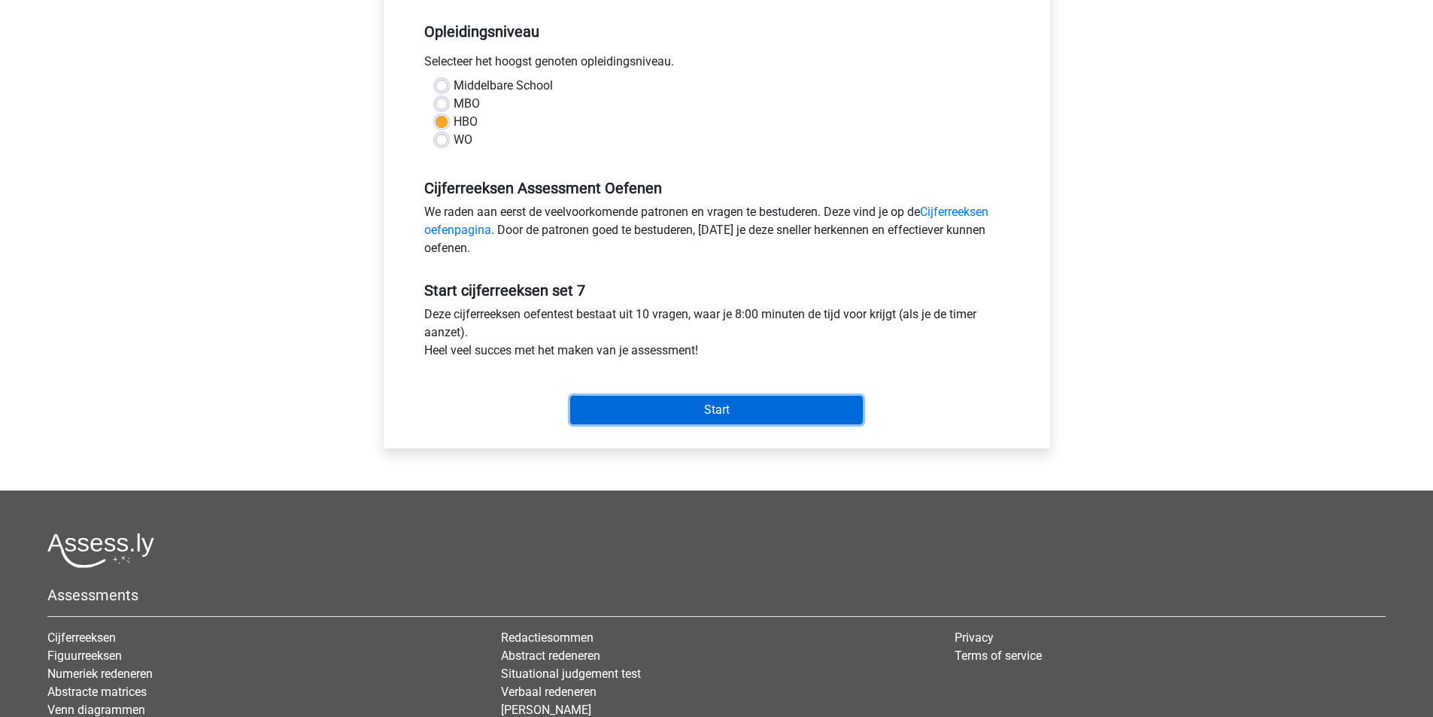
click at [765, 406] on input "Start" at bounding box center [716, 410] width 293 height 29
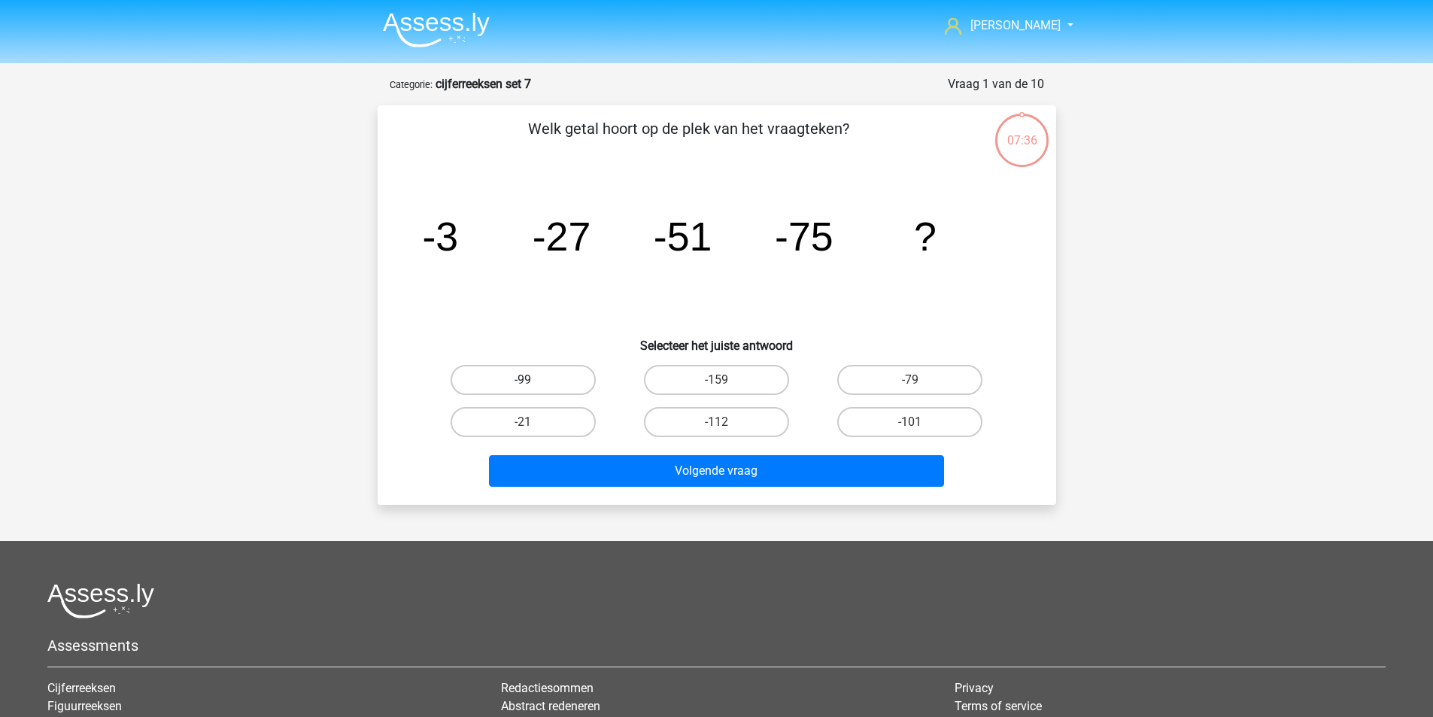
click at [554, 385] on label "-99" at bounding box center [523, 380] width 145 height 30
click at [533, 385] on input "-99" at bounding box center [528, 385] width 10 height 10
radio input "true"
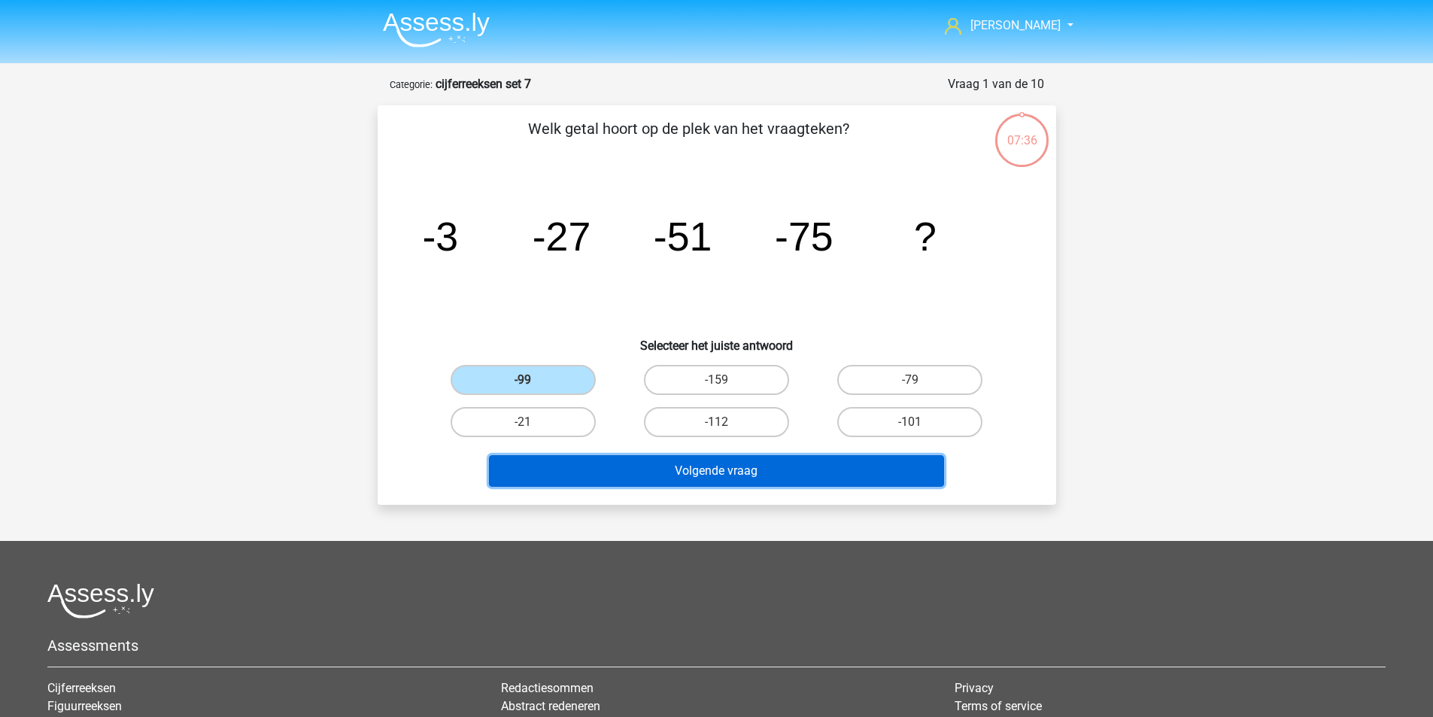
click at [609, 455] on button "Volgende vraag" at bounding box center [716, 471] width 455 height 32
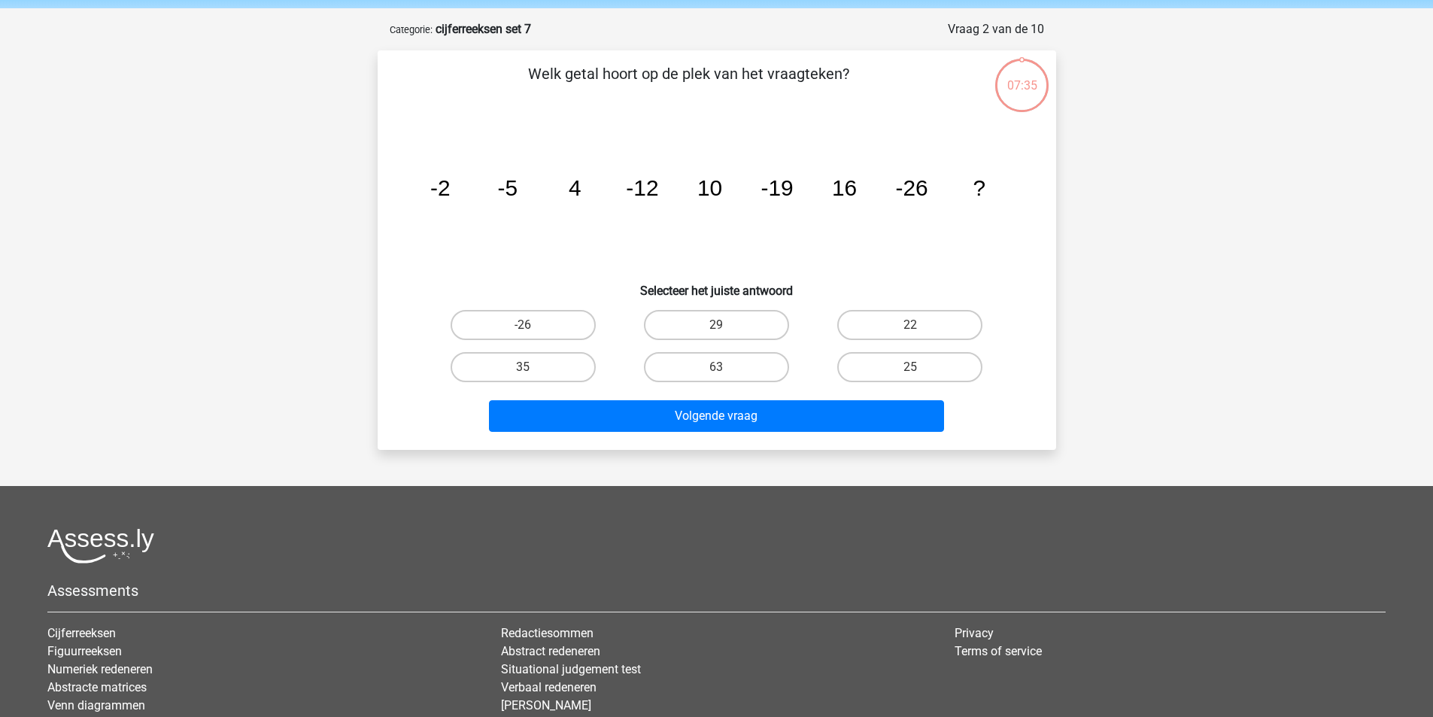
scroll to position [75, 0]
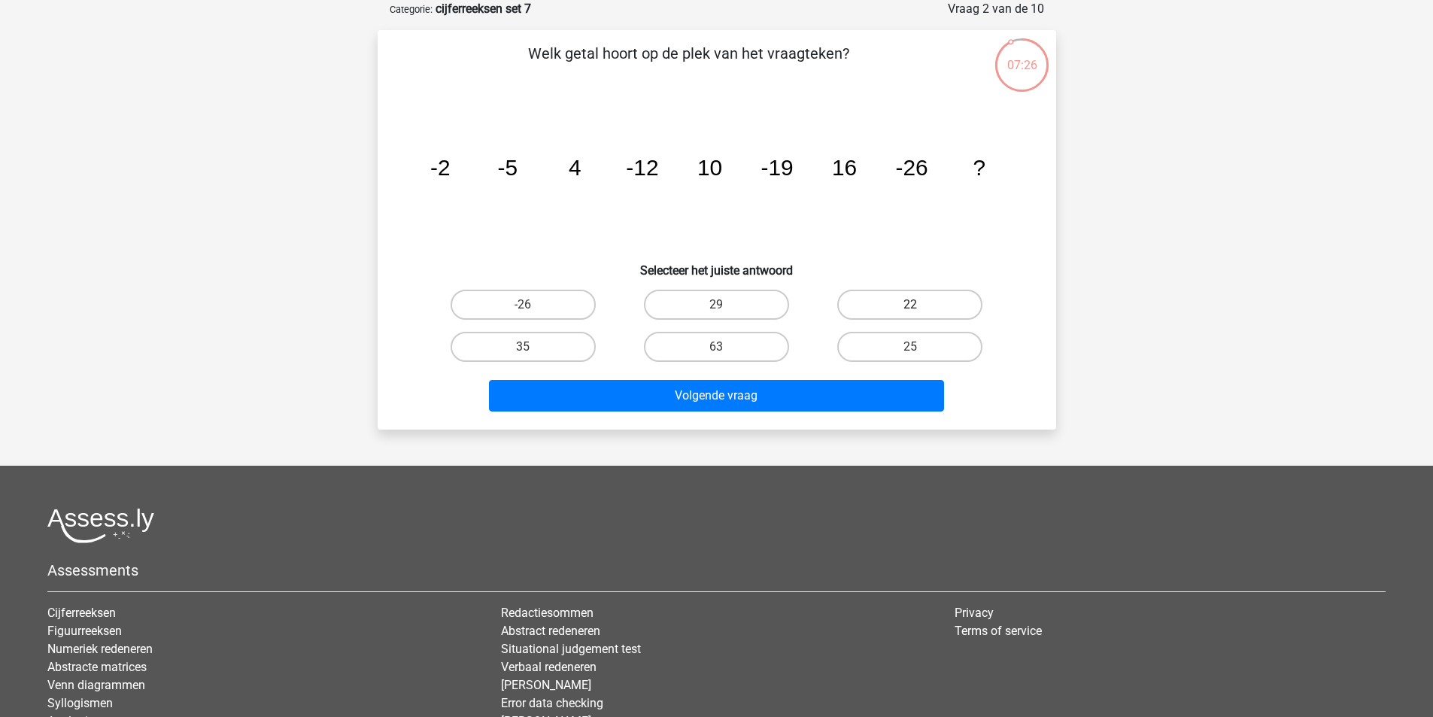
click at [881, 302] on label "22" at bounding box center [909, 305] width 145 height 30
click at [910, 305] on input "22" at bounding box center [915, 310] width 10 height 10
radio input "true"
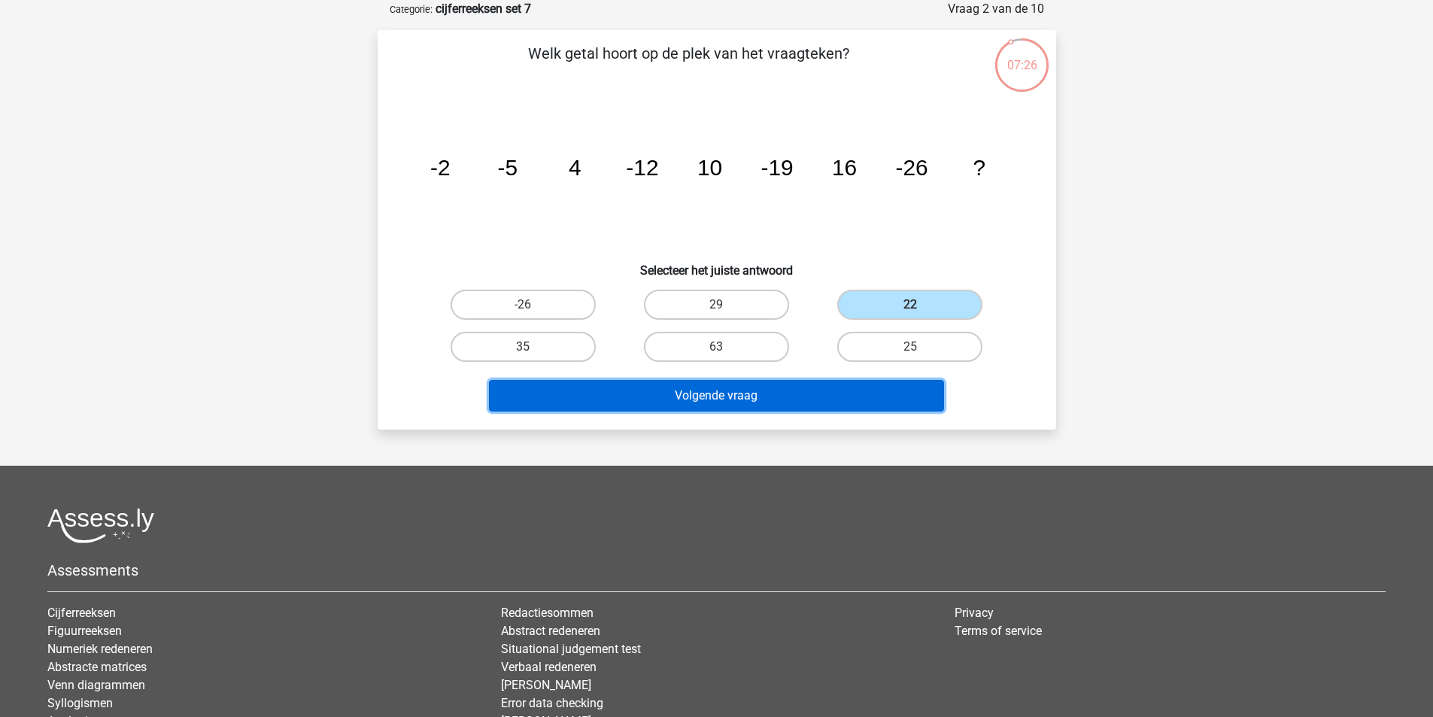
click at [766, 403] on button "Volgende vraag" at bounding box center [716, 396] width 455 height 32
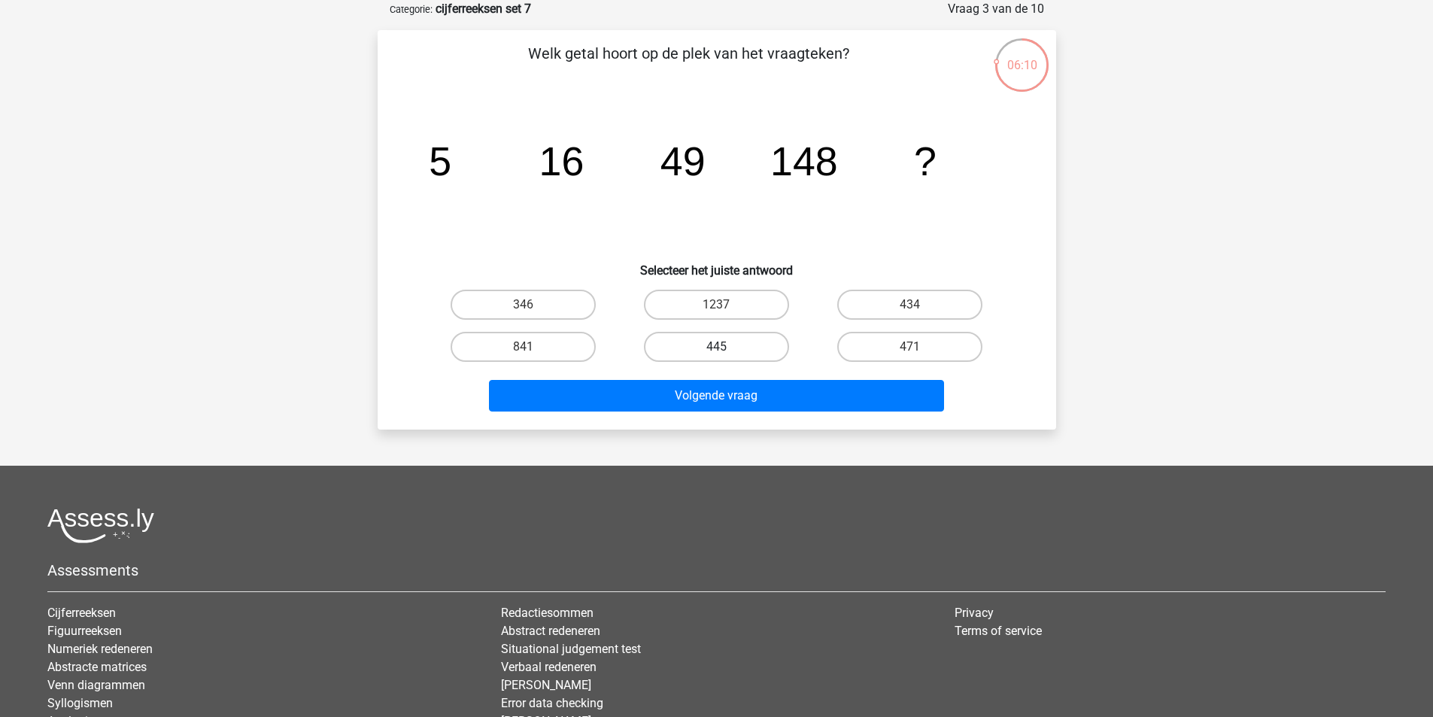
click at [755, 354] on label "445" at bounding box center [716, 347] width 145 height 30
click at [726, 354] on input "445" at bounding box center [721, 352] width 10 height 10
radio input "true"
click at [758, 376] on div "Volgende vraag" at bounding box center [717, 393] width 631 height 50
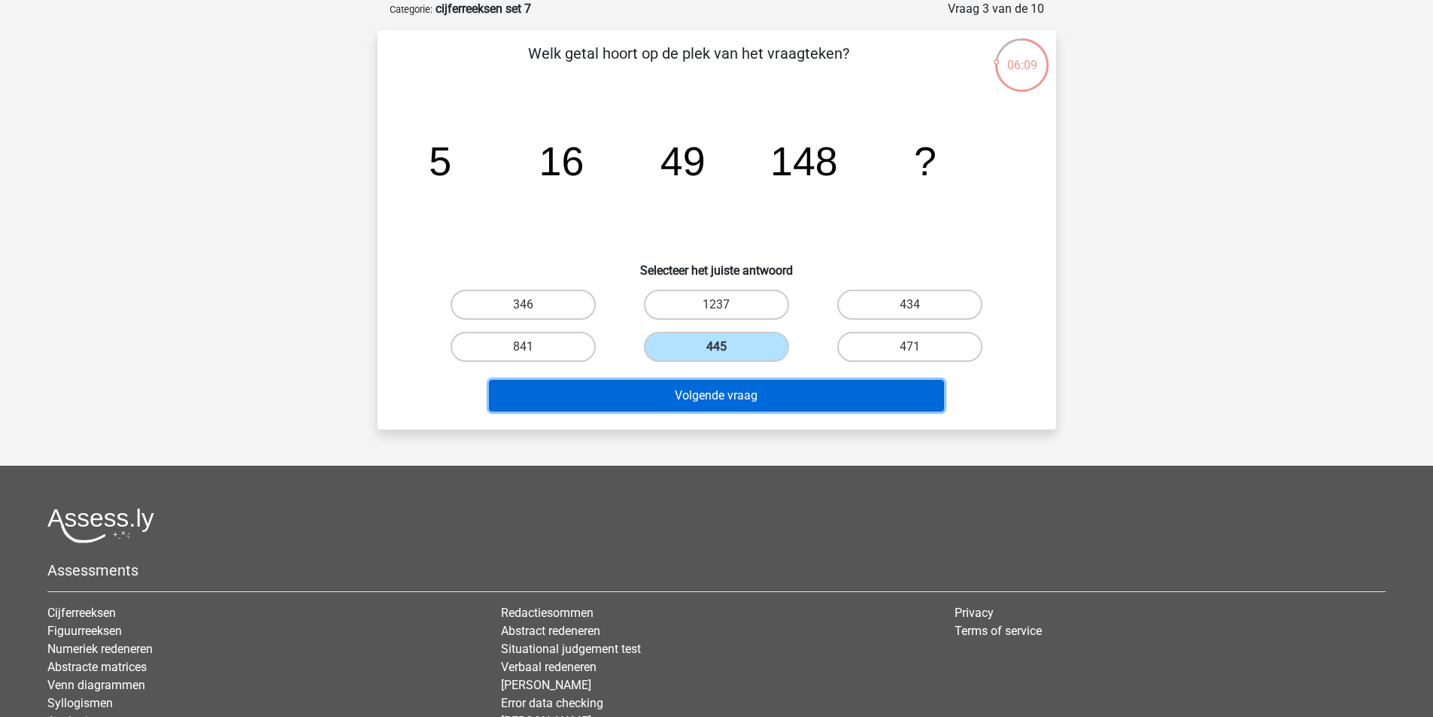
click at [764, 391] on button "Volgende vraag" at bounding box center [716, 396] width 455 height 32
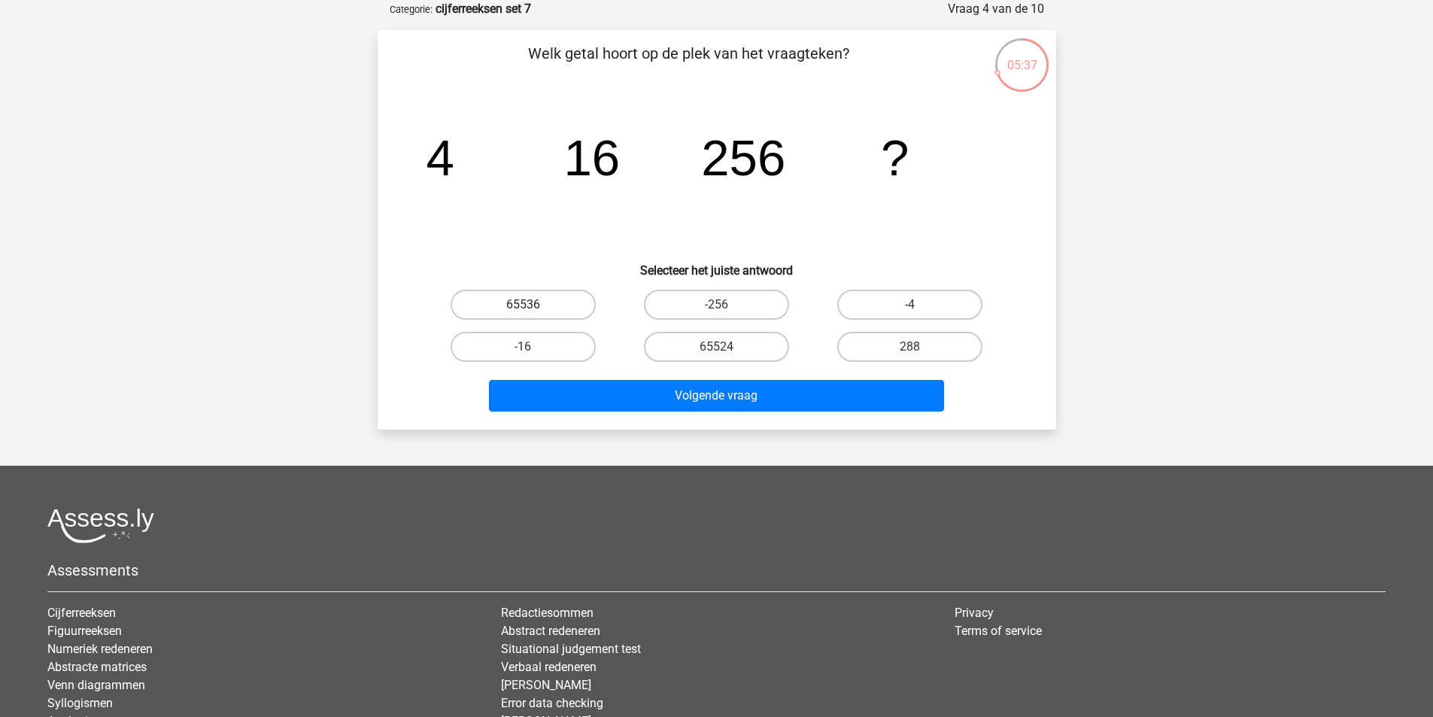
click at [577, 309] on label "65536" at bounding box center [523, 305] width 145 height 30
click at [533, 309] on input "65536" at bounding box center [528, 310] width 10 height 10
radio input "true"
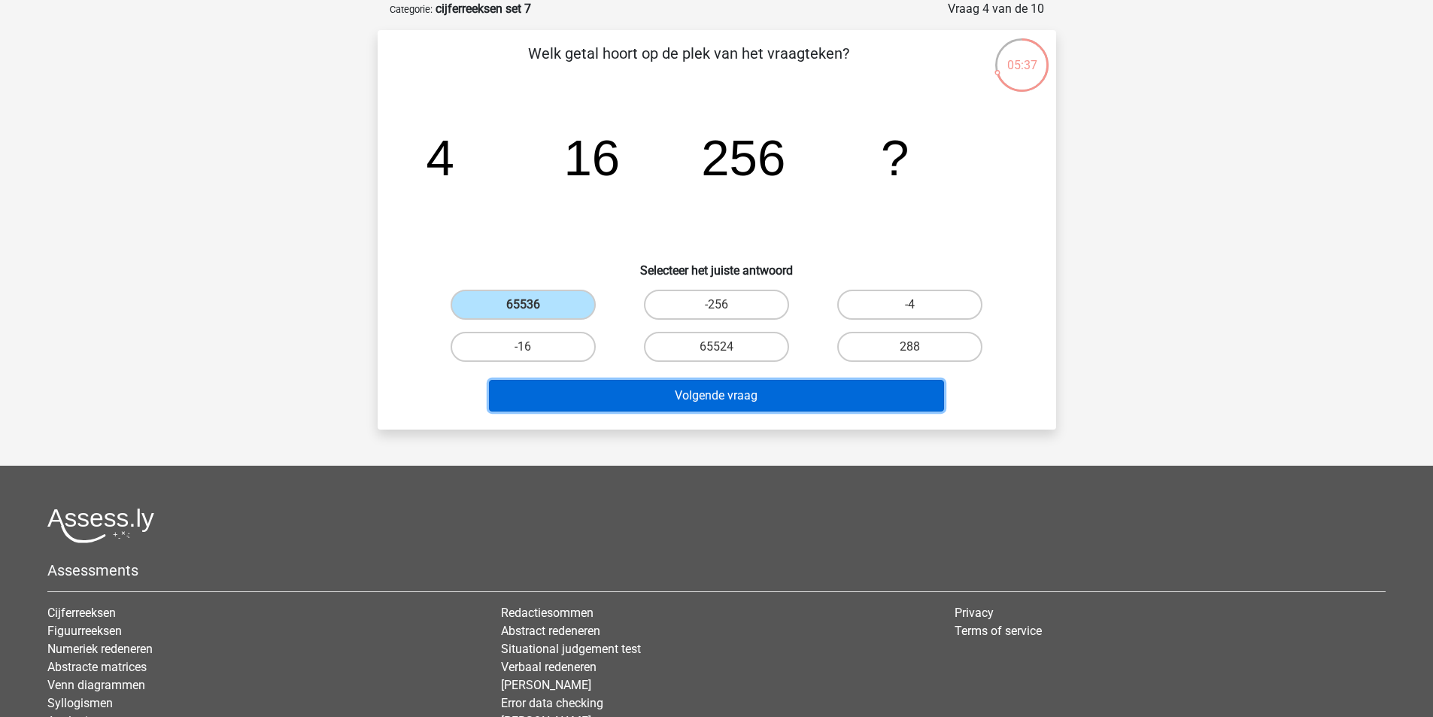
click at [649, 393] on button "Volgende vraag" at bounding box center [716, 396] width 455 height 32
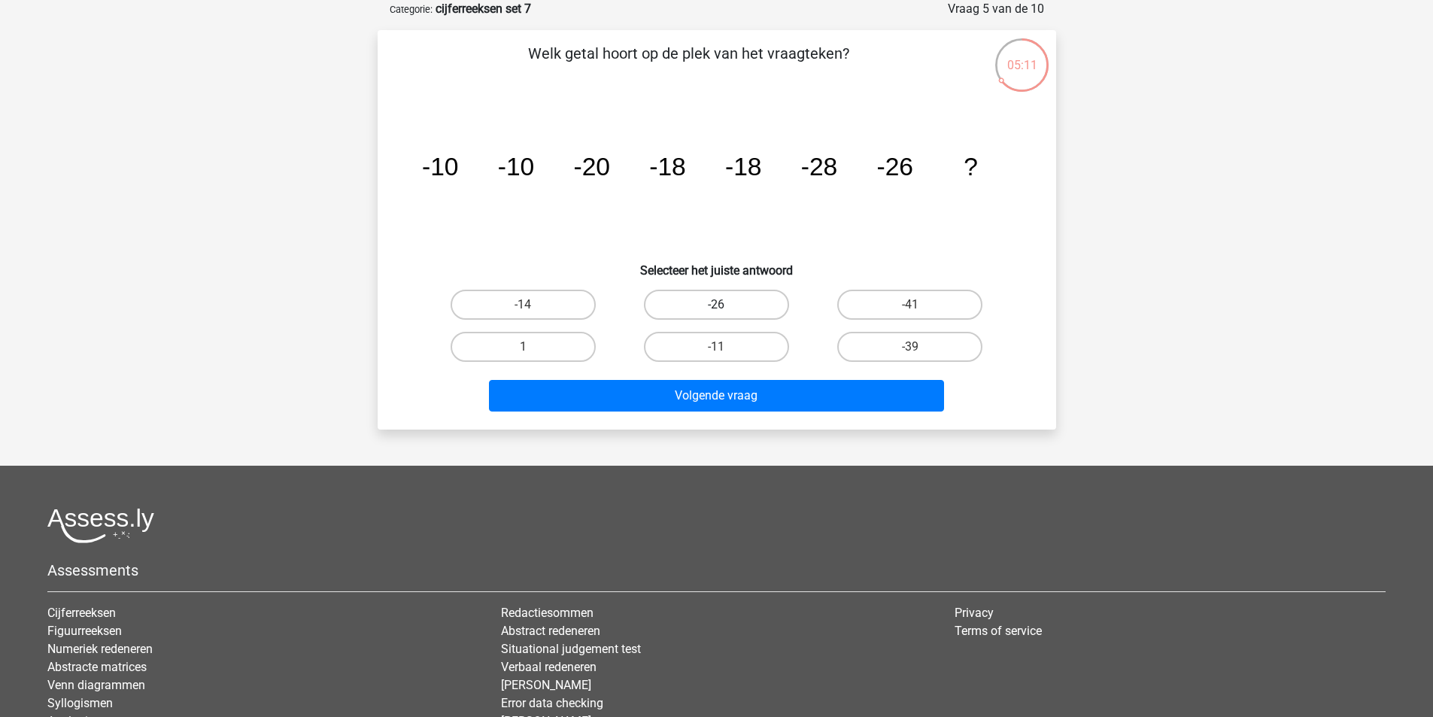
click at [759, 297] on label "-26" at bounding box center [716, 305] width 145 height 30
click at [726, 305] on input "-26" at bounding box center [721, 310] width 10 height 10
radio input "true"
click at [791, 366] on div "-11" at bounding box center [716, 347] width 193 height 42
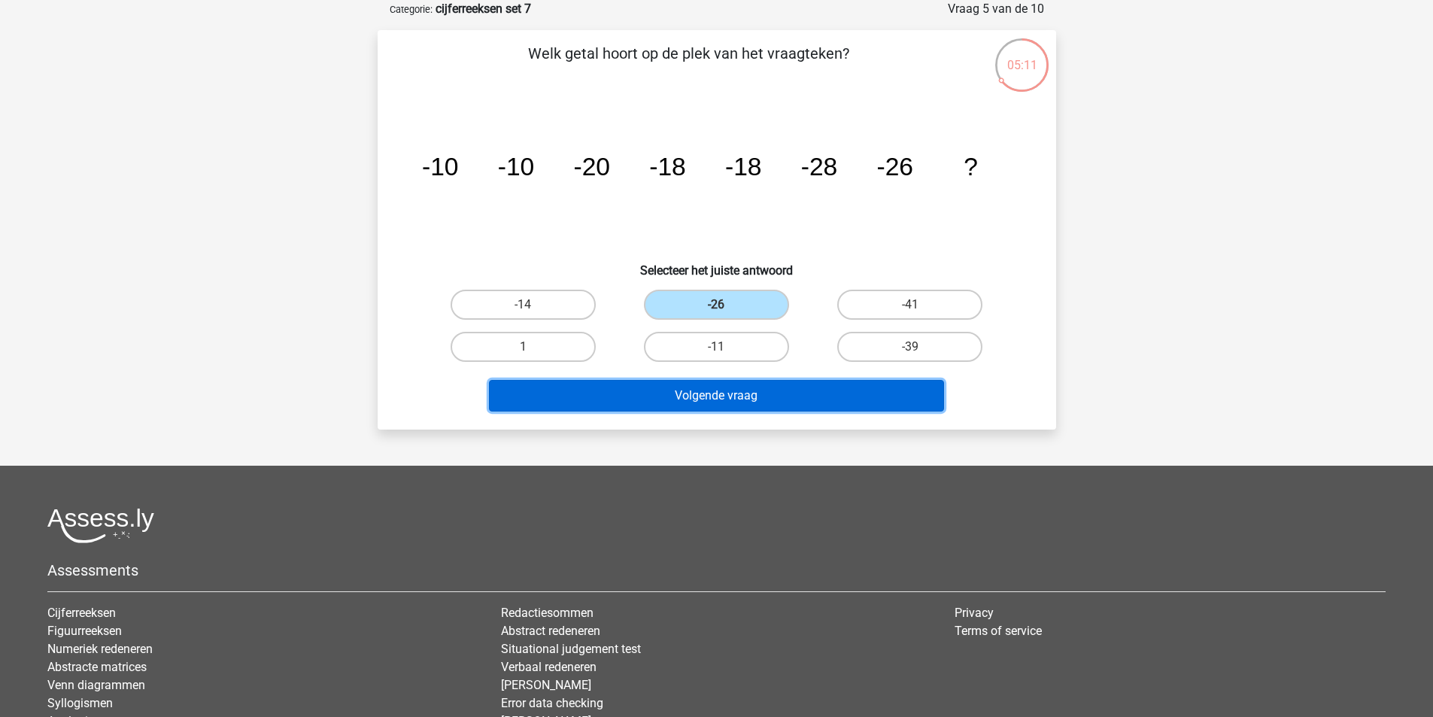
click at [806, 390] on button "Volgende vraag" at bounding box center [716, 396] width 455 height 32
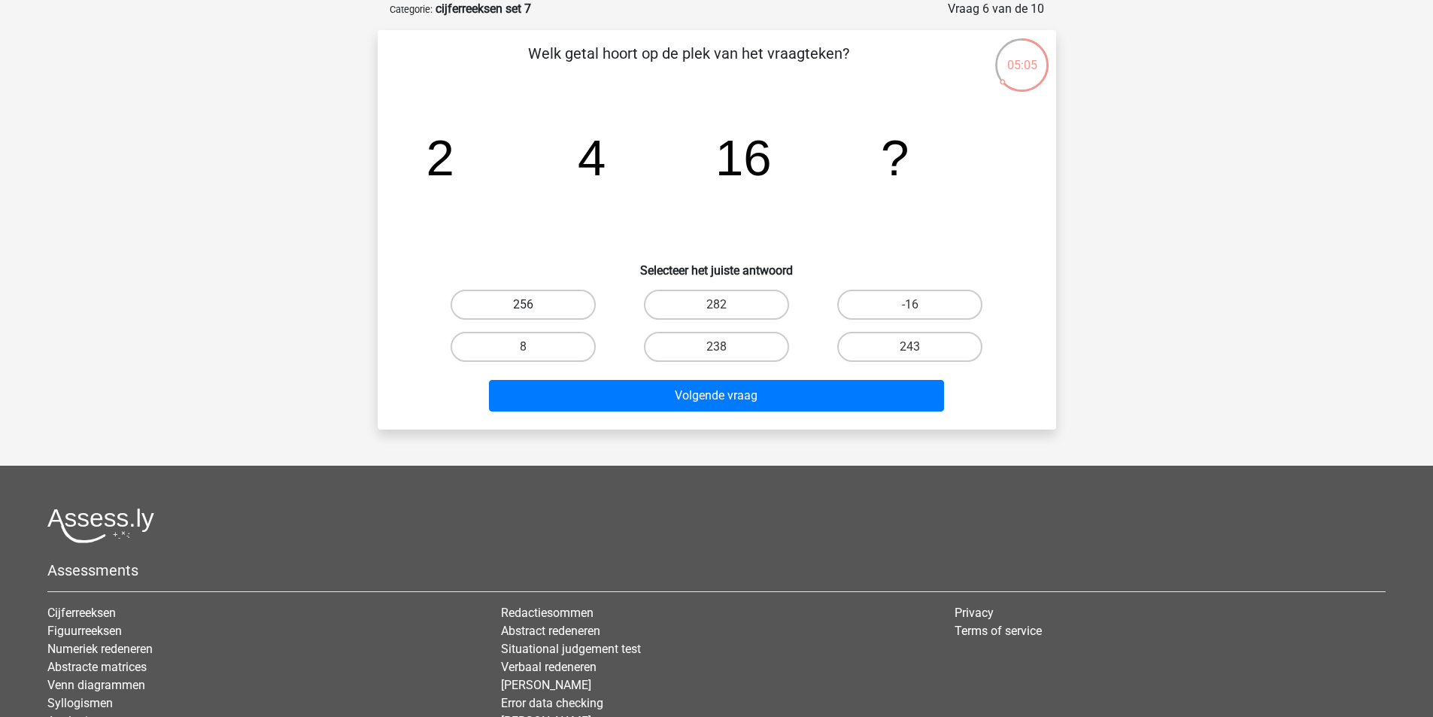
click at [545, 309] on label "256" at bounding box center [523, 305] width 145 height 30
click at [533, 309] on input "256" at bounding box center [528, 310] width 10 height 10
radio input "true"
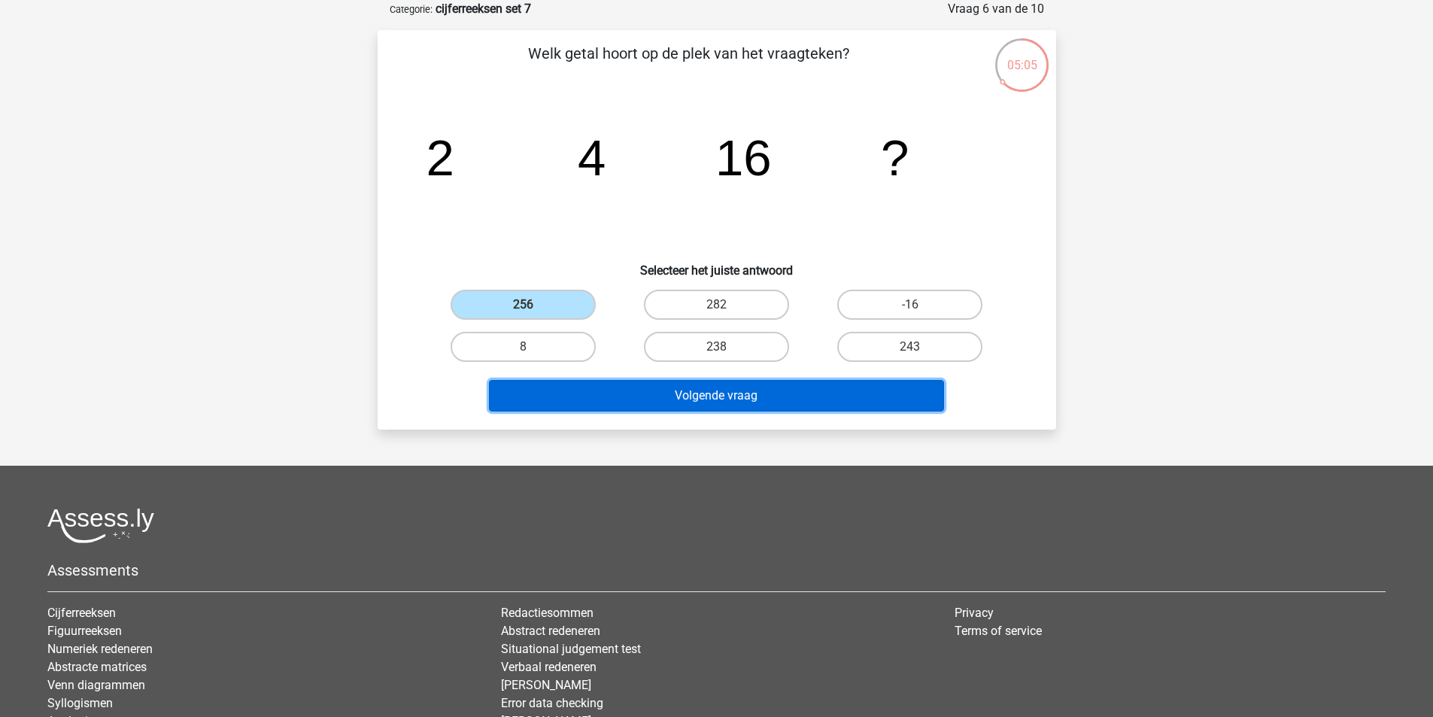
click at [643, 389] on button "Volgende vraag" at bounding box center [716, 396] width 455 height 32
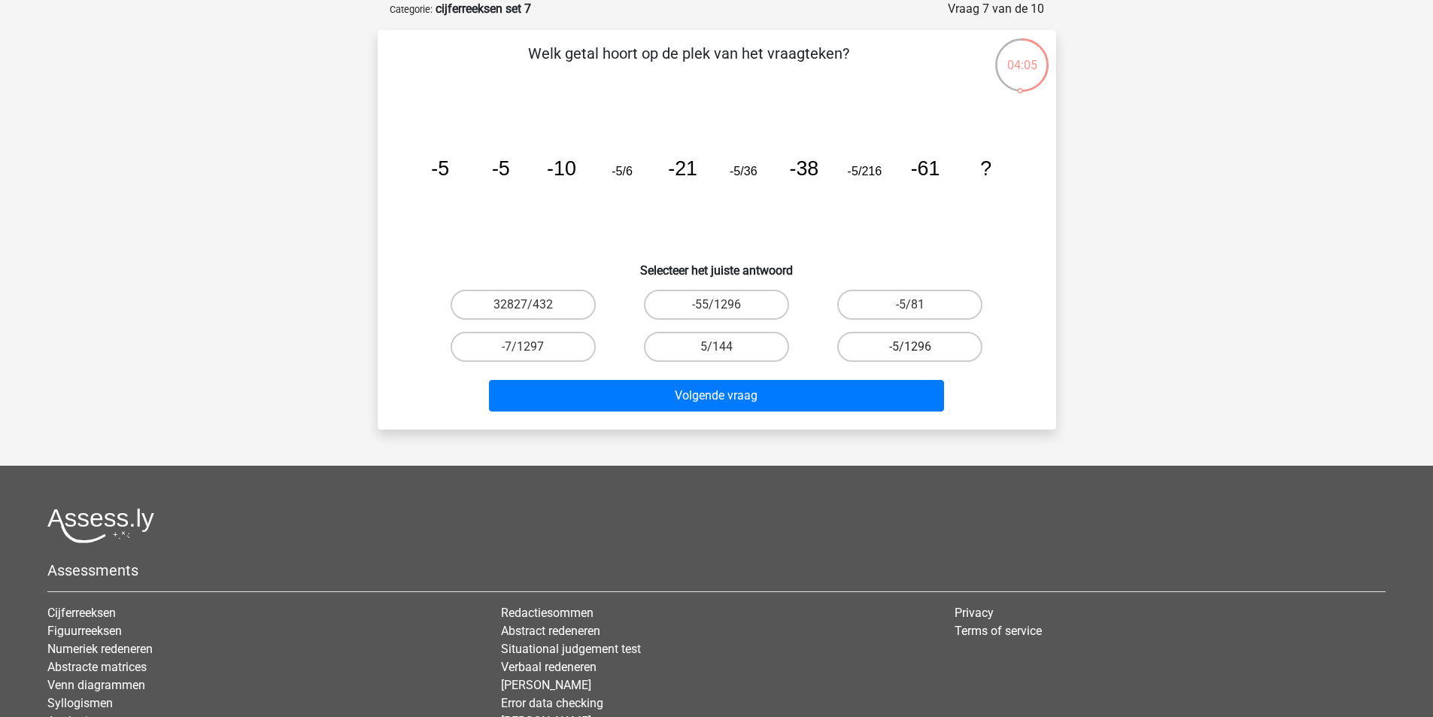
click at [871, 352] on label "-5/1296" at bounding box center [909, 347] width 145 height 30
click at [910, 352] on input "-5/1296" at bounding box center [915, 352] width 10 height 10
radio input "true"
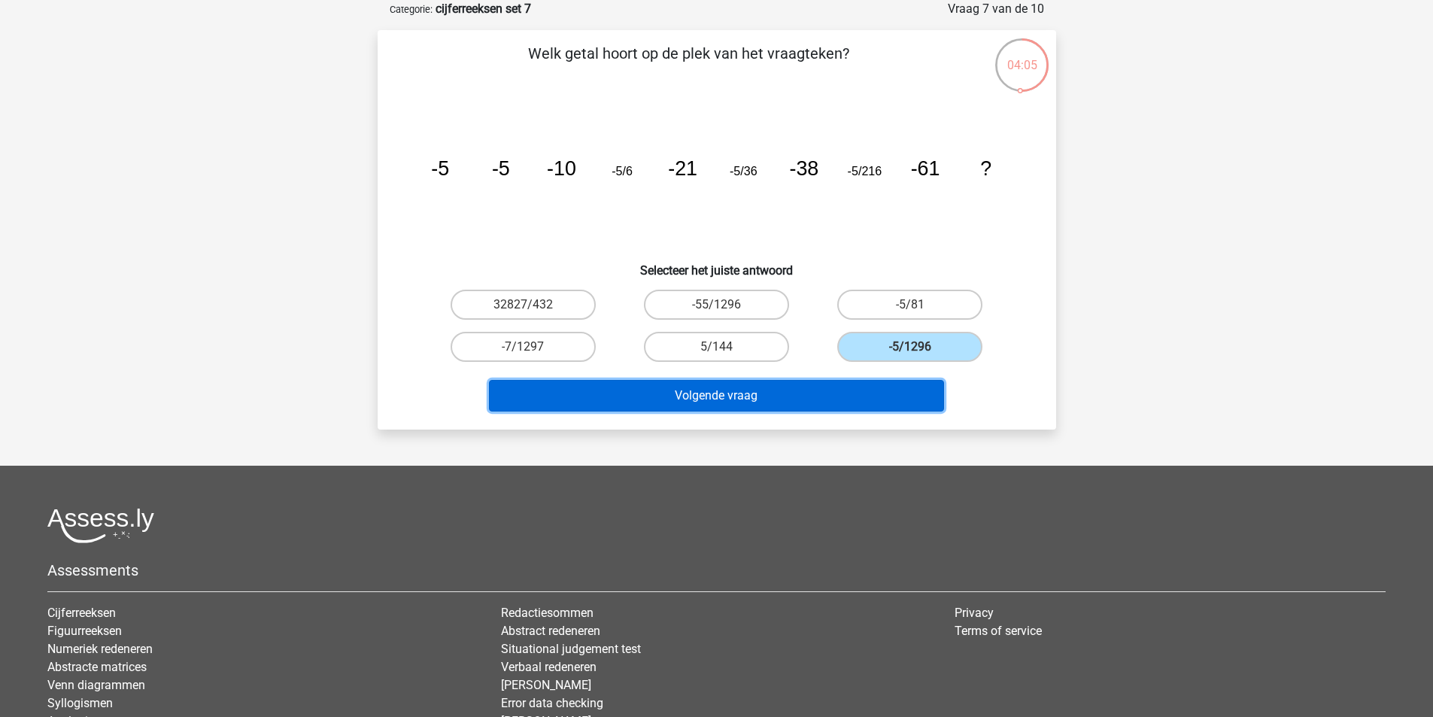
click at [840, 394] on button "Volgende vraag" at bounding box center [716, 396] width 455 height 32
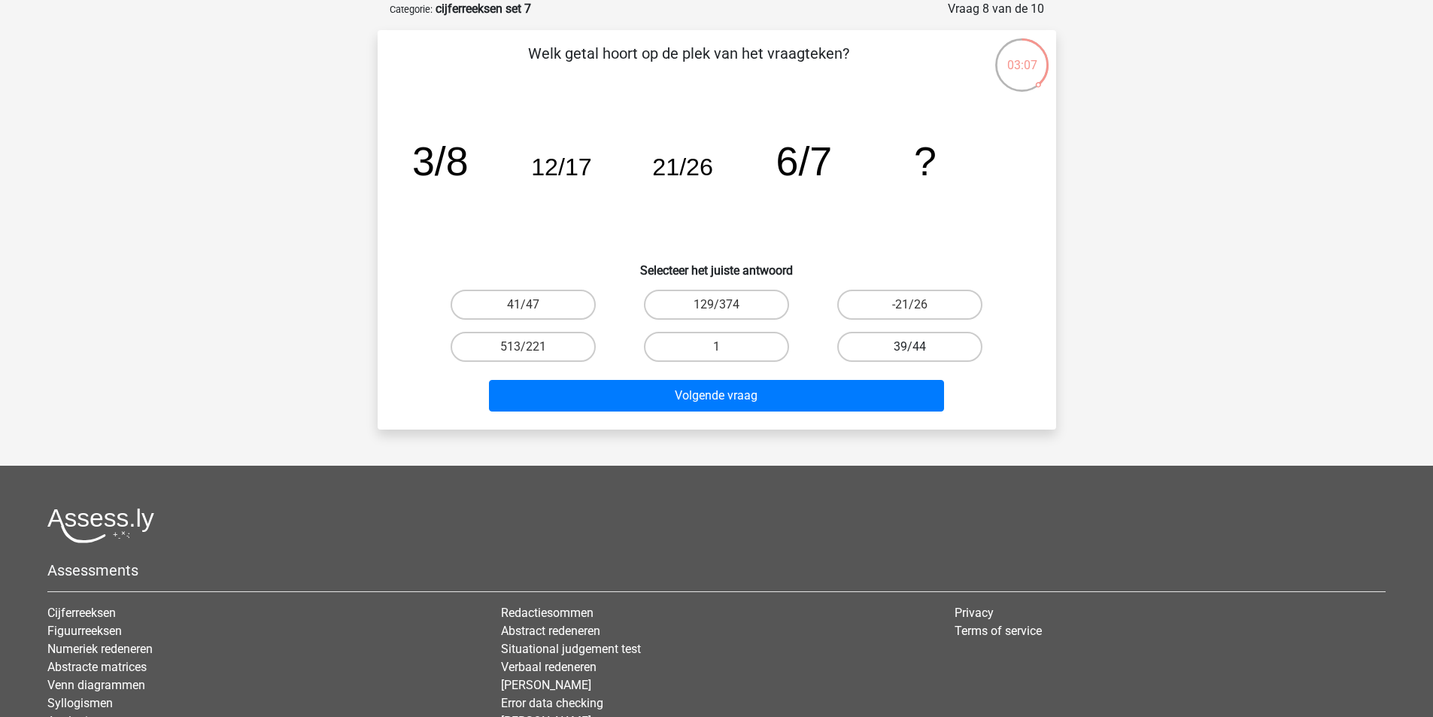
click at [924, 347] on label "39/44" at bounding box center [909, 347] width 145 height 30
click at [920, 347] on input "39/44" at bounding box center [915, 352] width 10 height 10
radio input "true"
click at [871, 412] on div "Volgende vraag" at bounding box center [717, 399] width 581 height 38
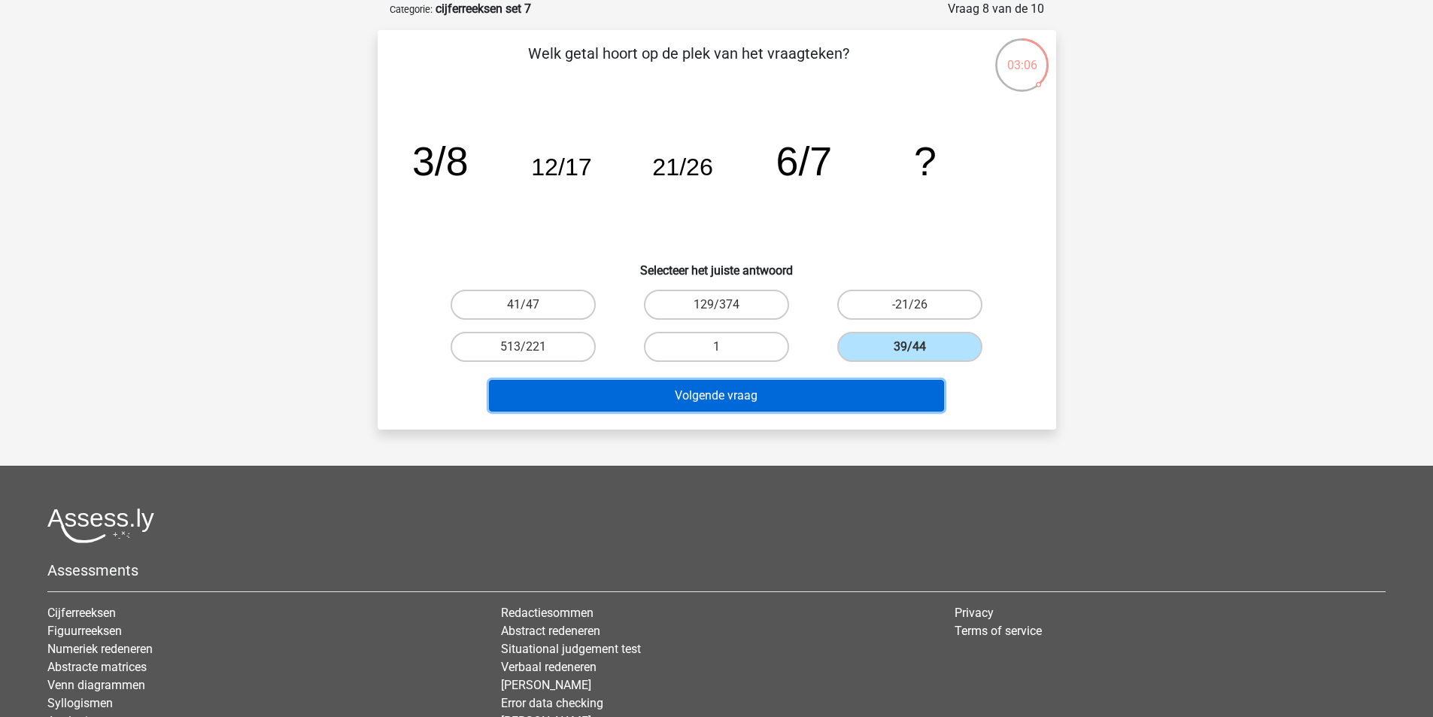
click at [801, 406] on button "Volgende vraag" at bounding box center [716, 396] width 455 height 32
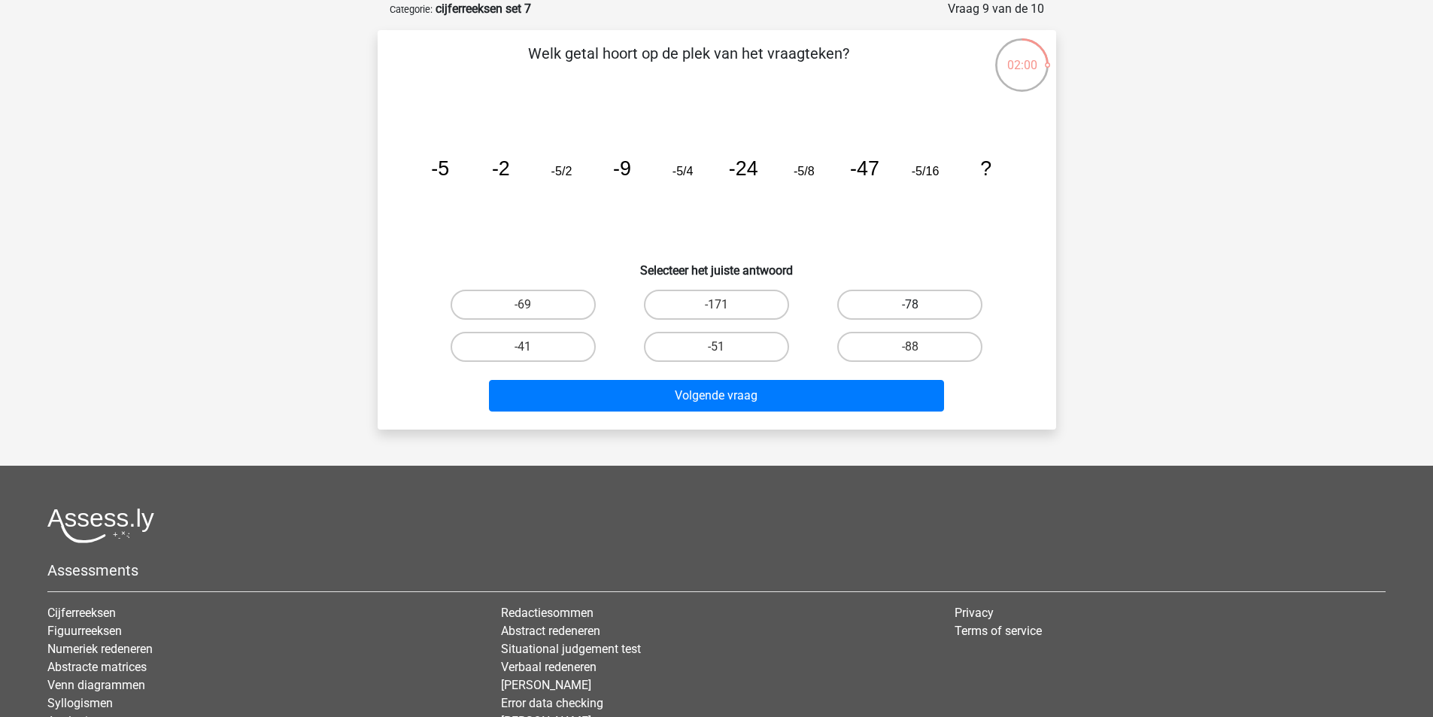
click at [902, 299] on label "-78" at bounding box center [909, 305] width 145 height 30
click at [910, 305] on input "-78" at bounding box center [915, 310] width 10 height 10
radio input "true"
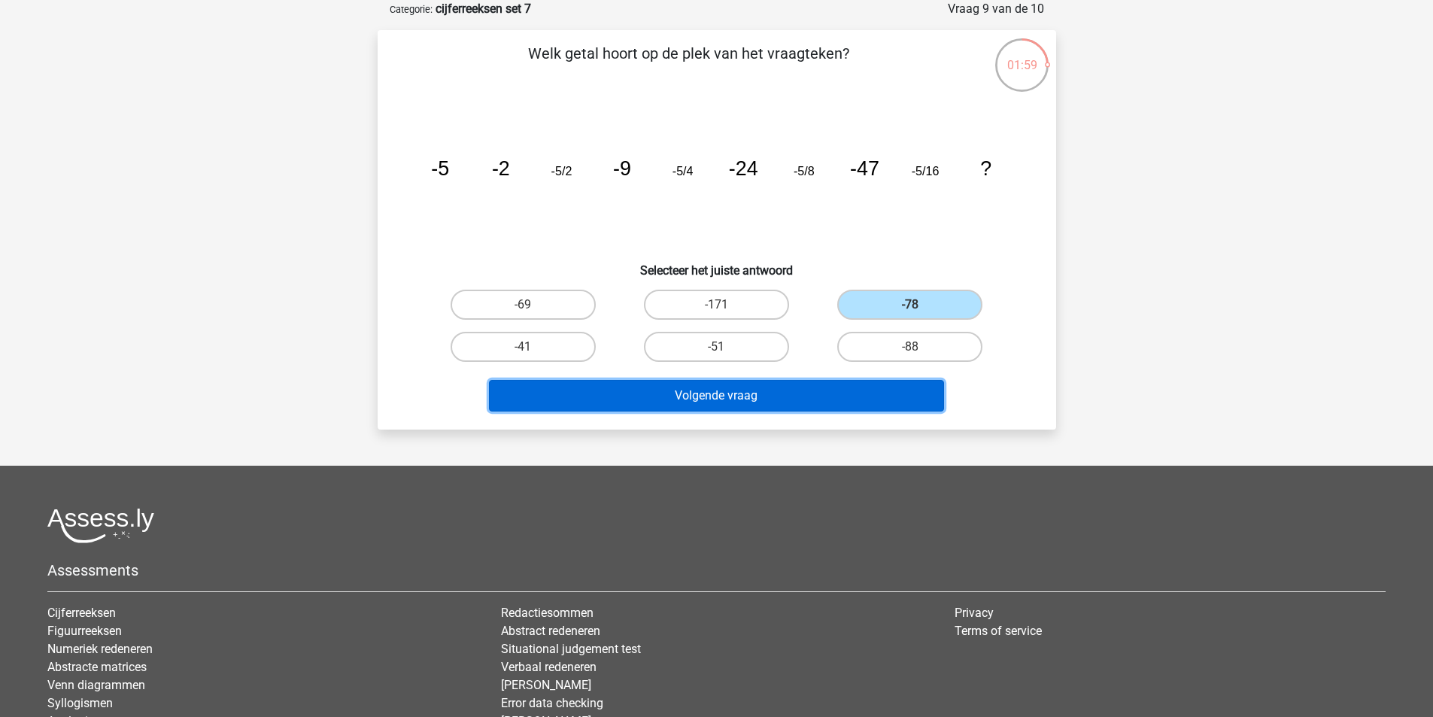
click at [862, 396] on button "Volgende vraag" at bounding box center [716, 396] width 455 height 32
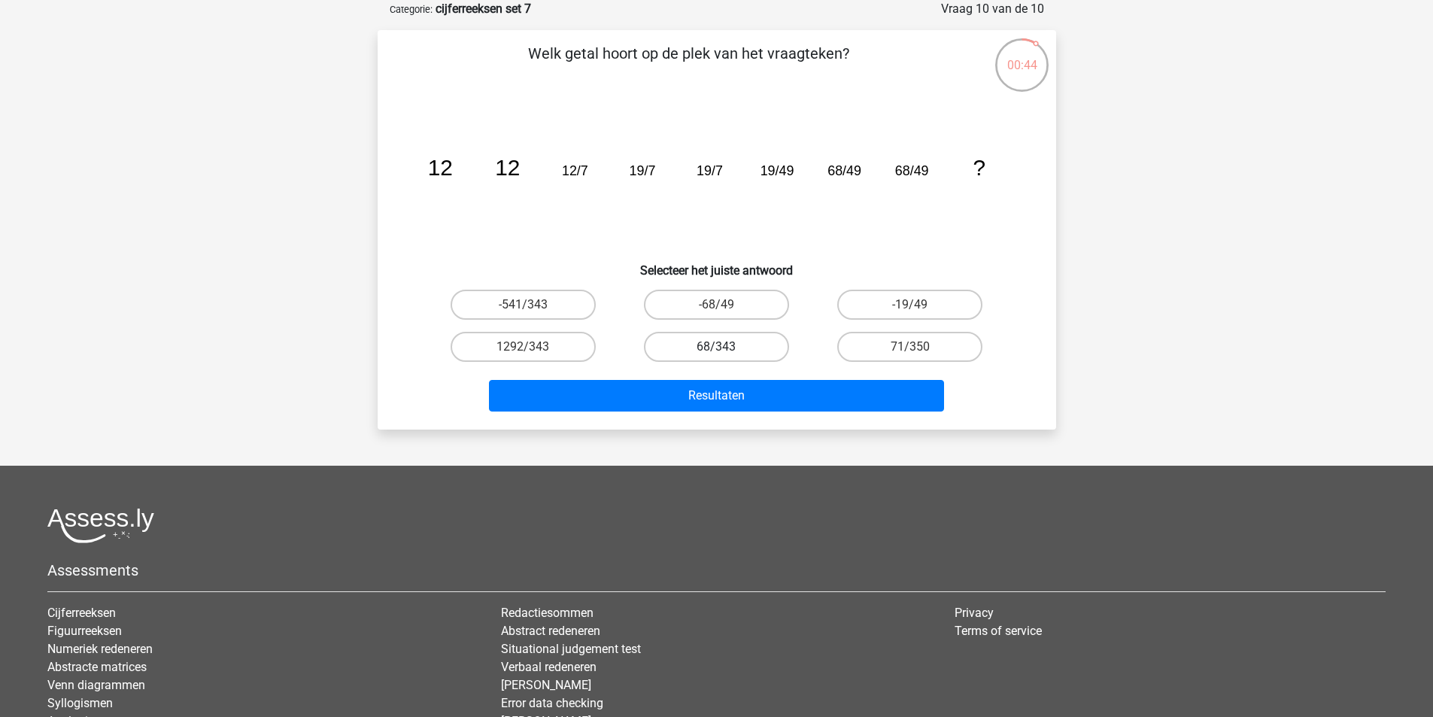
click at [680, 350] on label "68/343" at bounding box center [716, 347] width 145 height 30
click at [716, 350] on input "68/343" at bounding box center [721, 352] width 10 height 10
radio input "true"
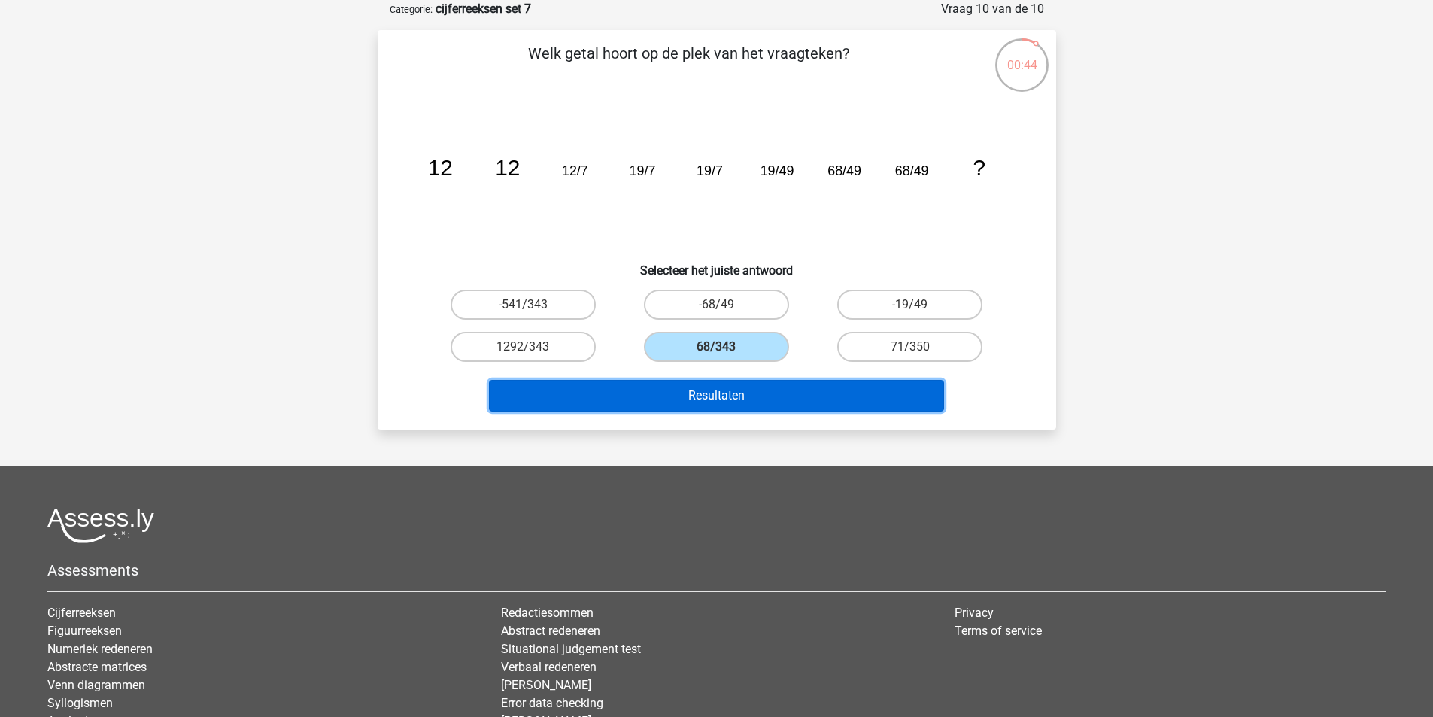
click at [709, 406] on button "Resultaten" at bounding box center [716, 396] width 455 height 32
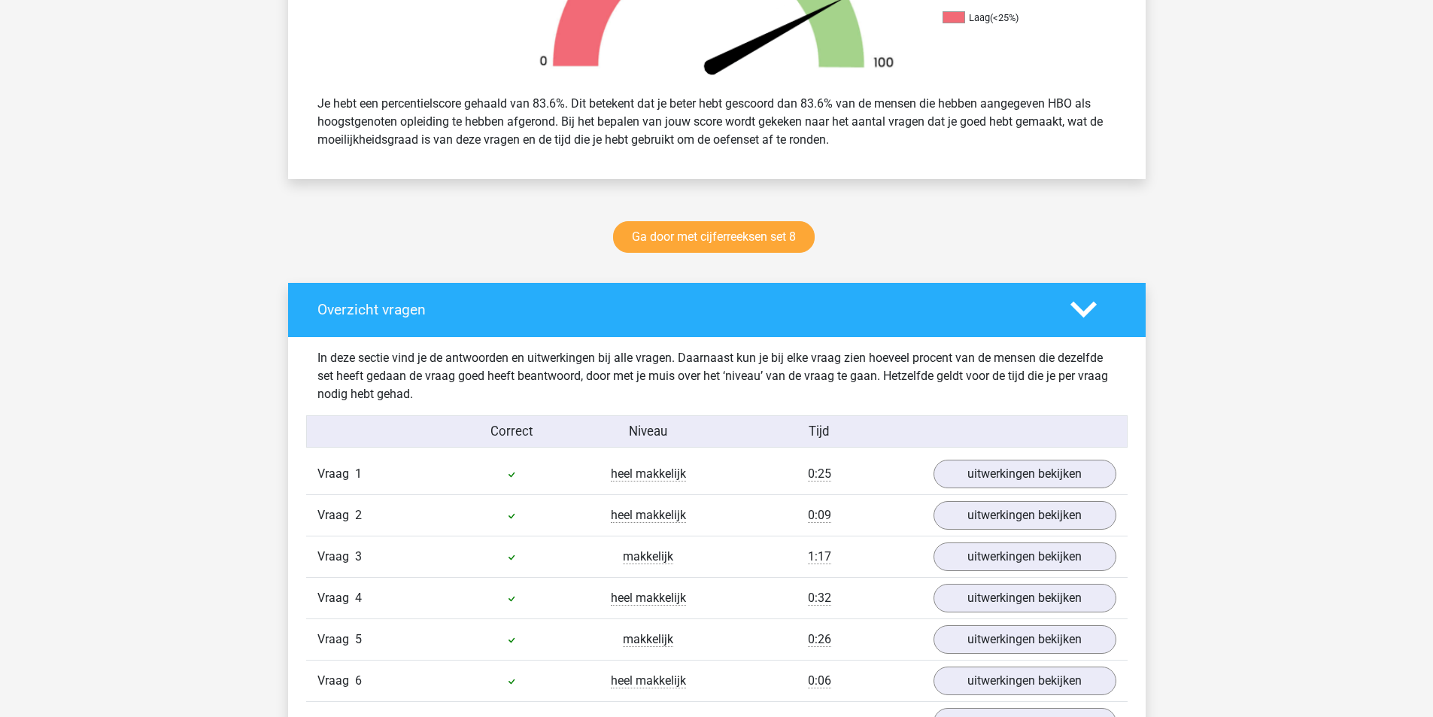
scroll to position [451, 0]
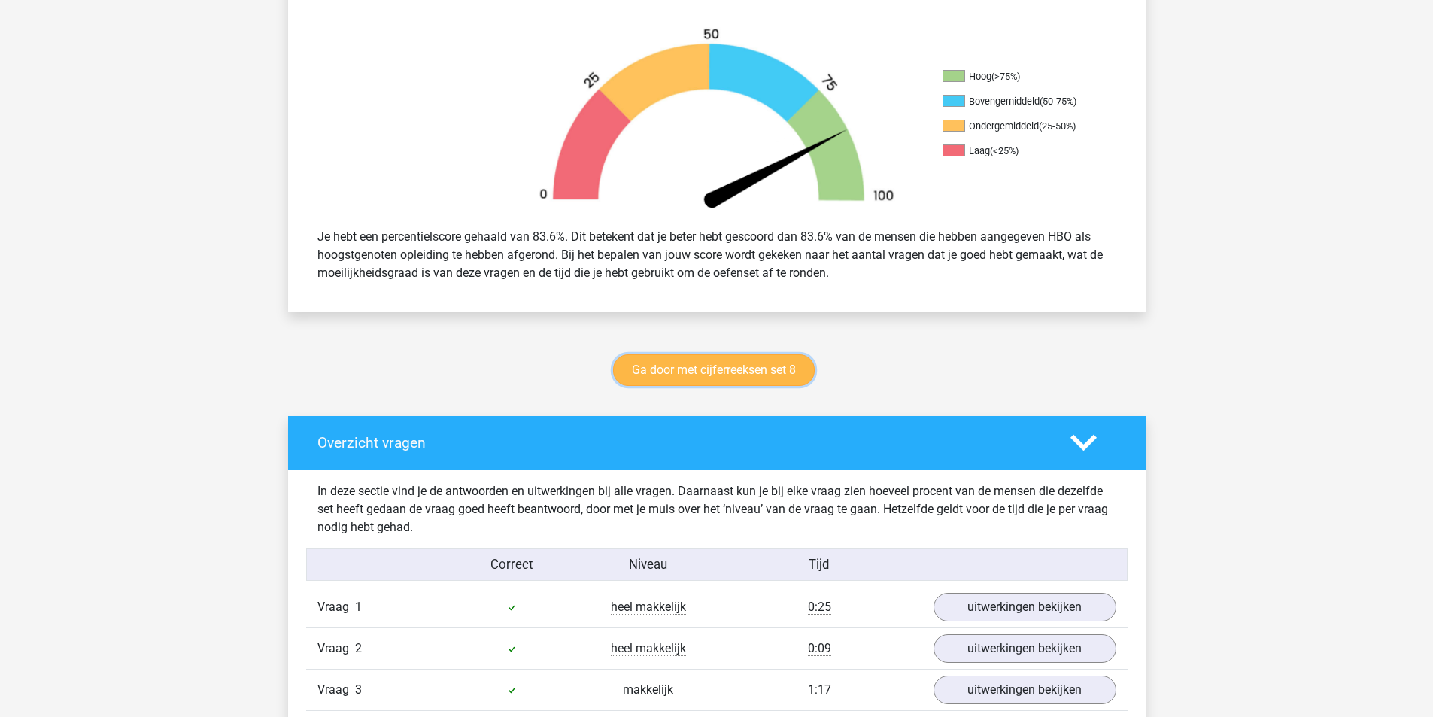
click at [801, 372] on link "Ga door met cijferreeksen set 8" at bounding box center [714, 370] width 202 height 32
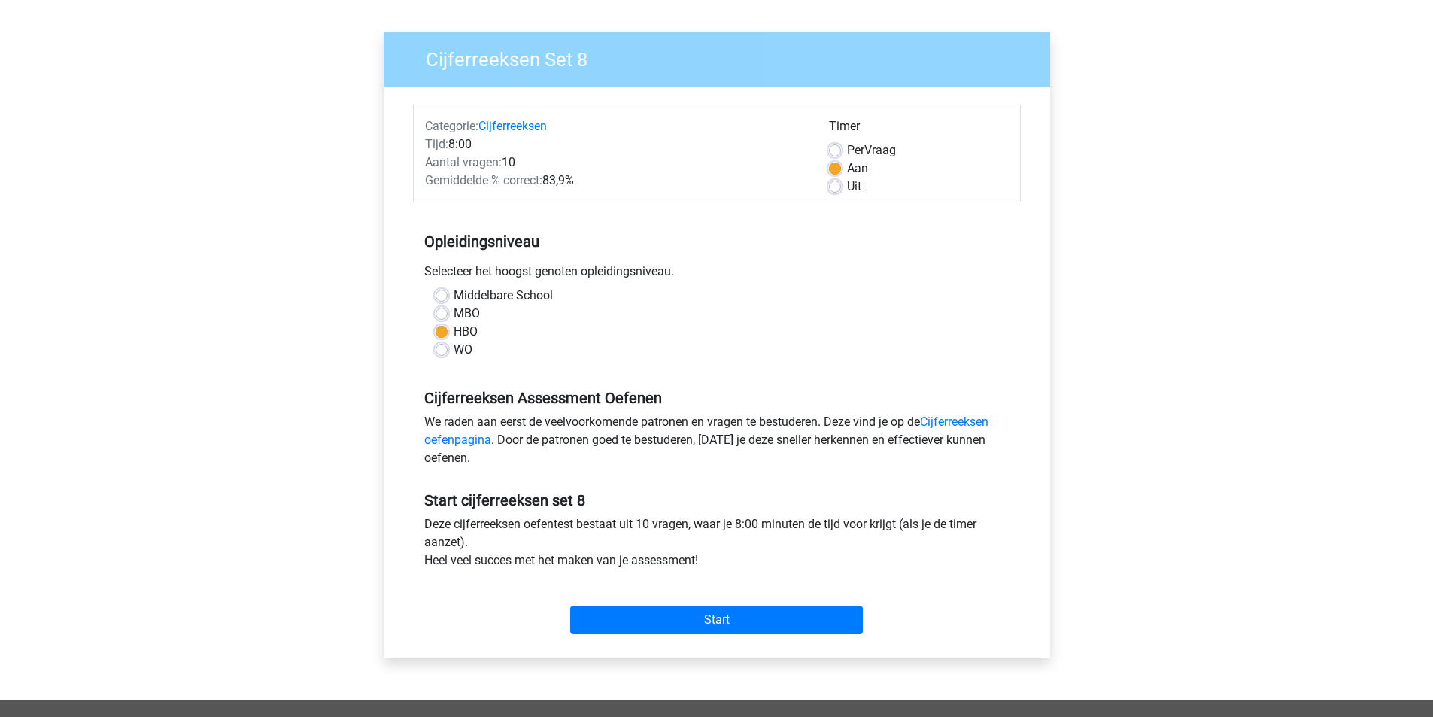
scroll to position [301, 0]
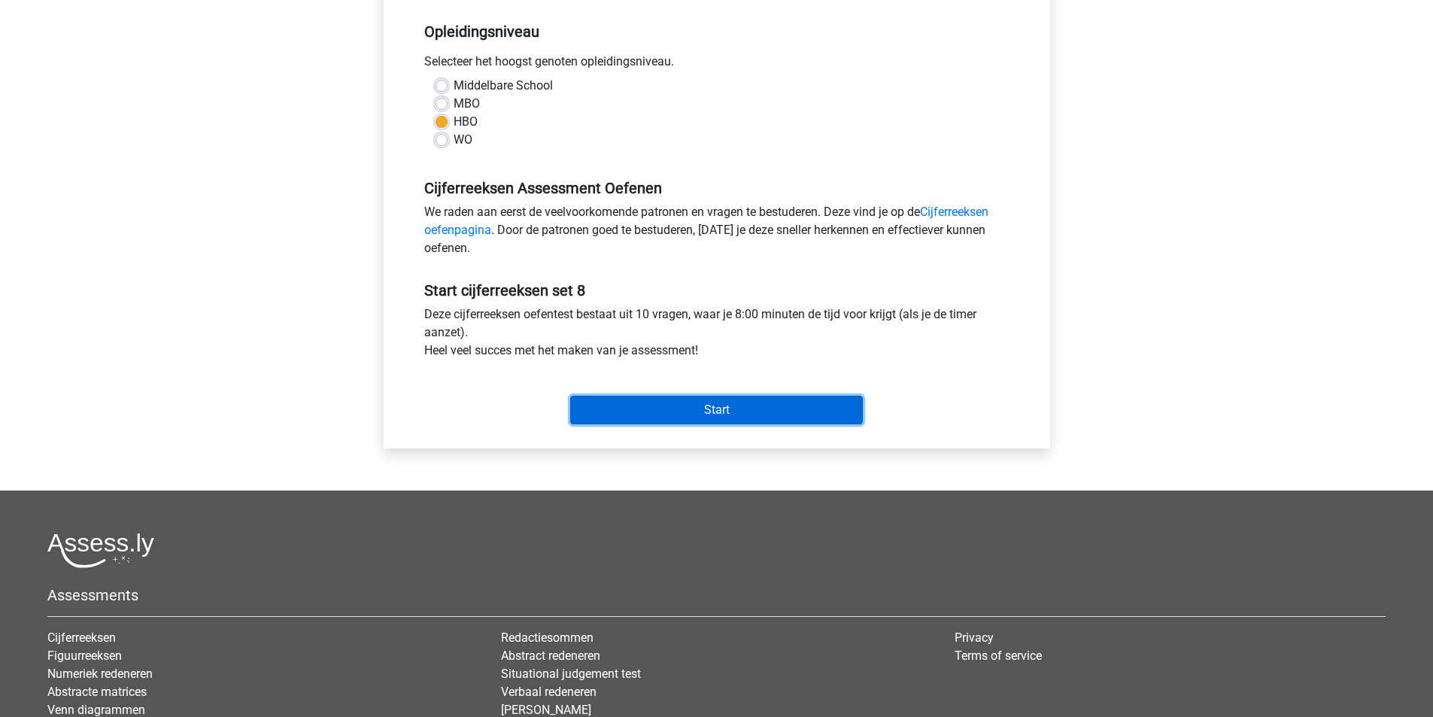
click at [799, 412] on input "Start" at bounding box center [716, 410] width 293 height 29
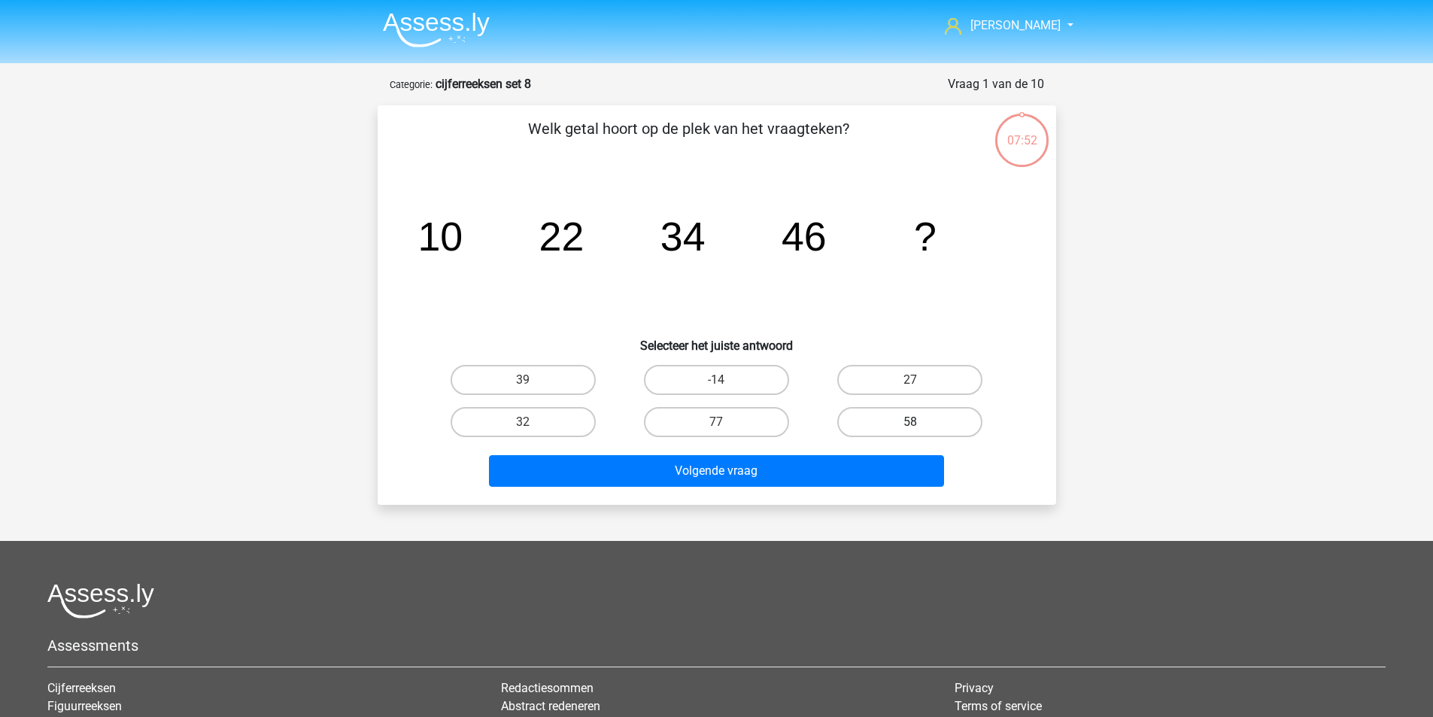
click at [886, 421] on label "58" at bounding box center [909, 422] width 145 height 30
click at [910, 422] on input "58" at bounding box center [915, 427] width 10 height 10
radio input "true"
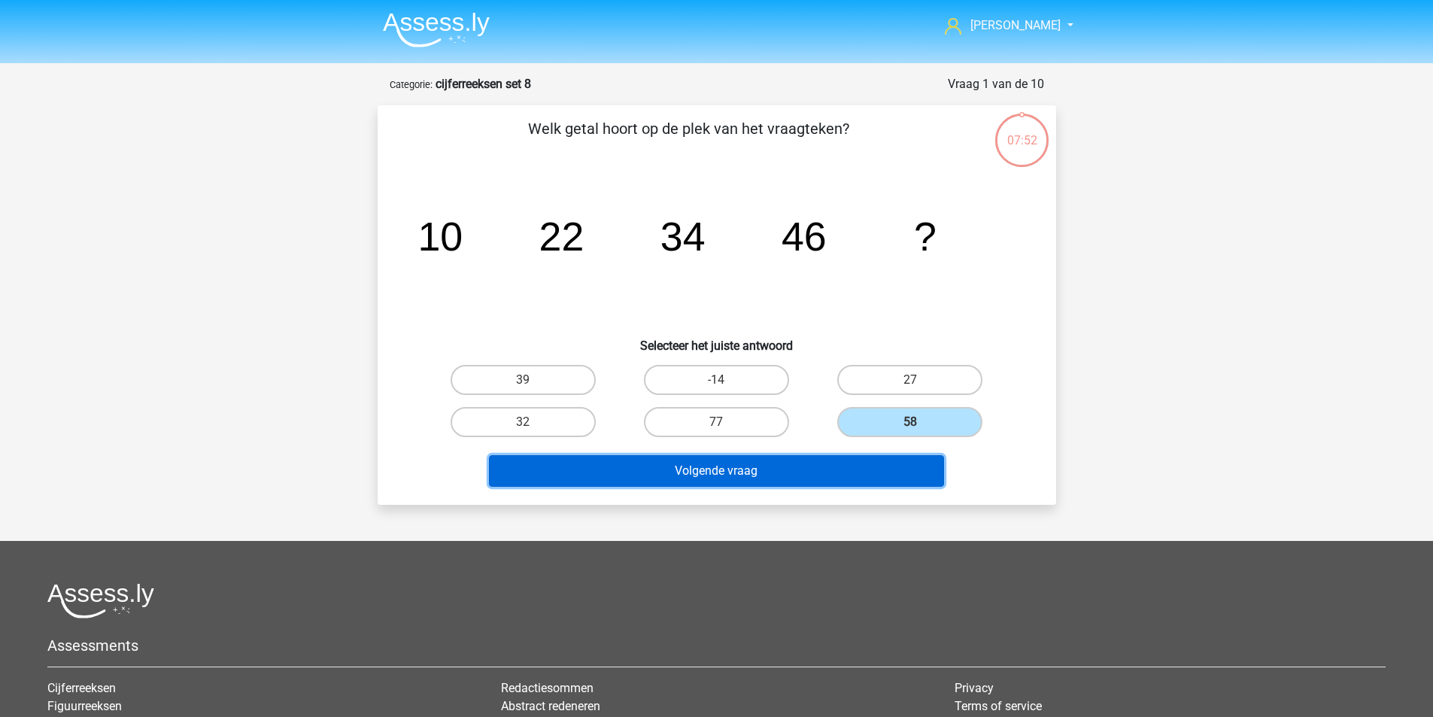
click at [807, 460] on button "Volgende vraag" at bounding box center [716, 471] width 455 height 32
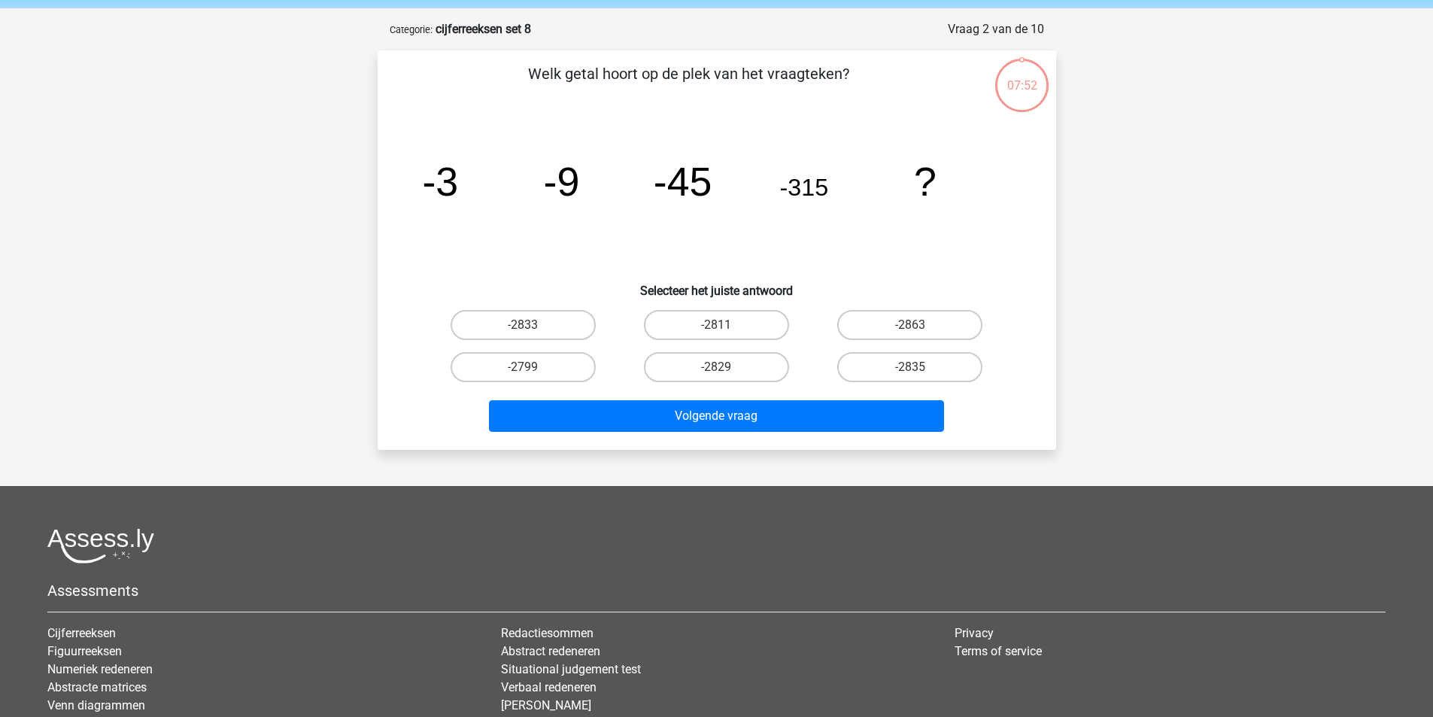
scroll to position [75, 0]
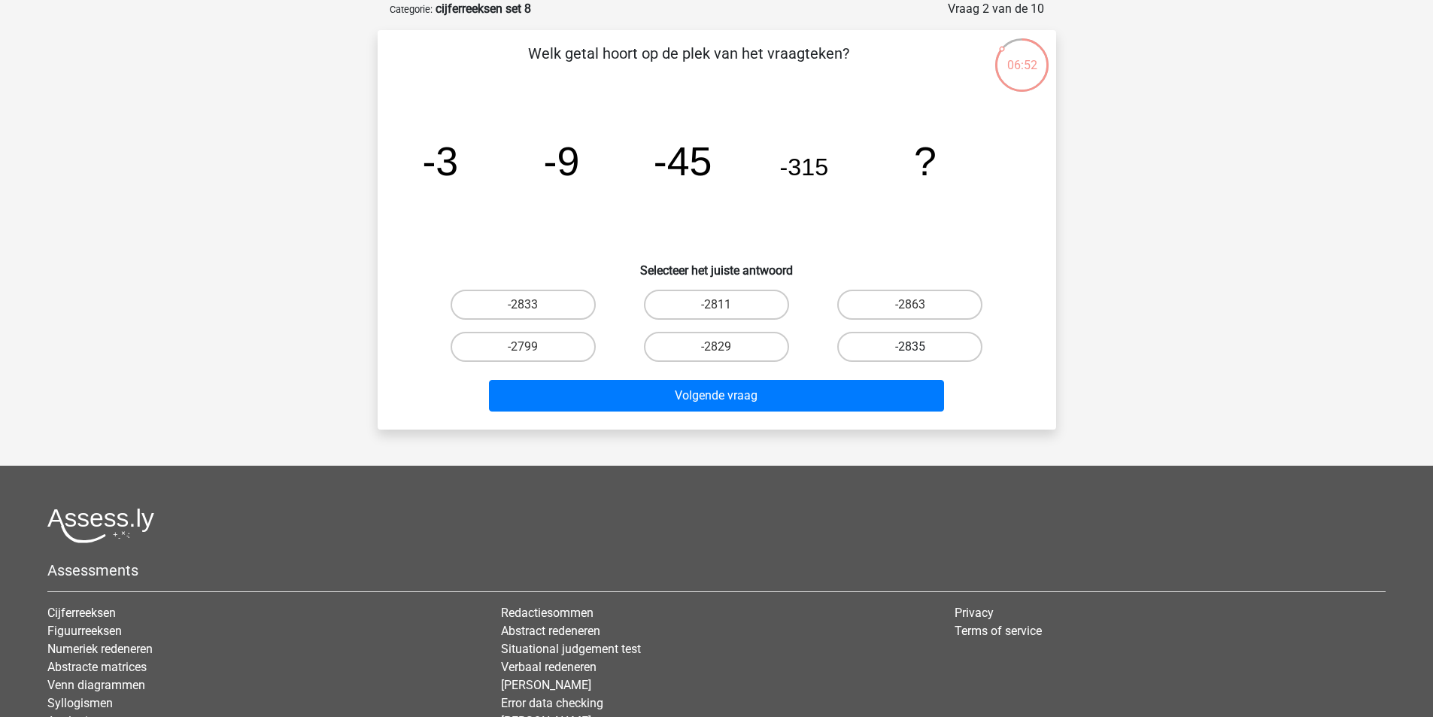
click at [932, 339] on label "-2835" at bounding box center [909, 347] width 145 height 30
click at [920, 347] on input "-2835" at bounding box center [915, 352] width 10 height 10
radio input "true"
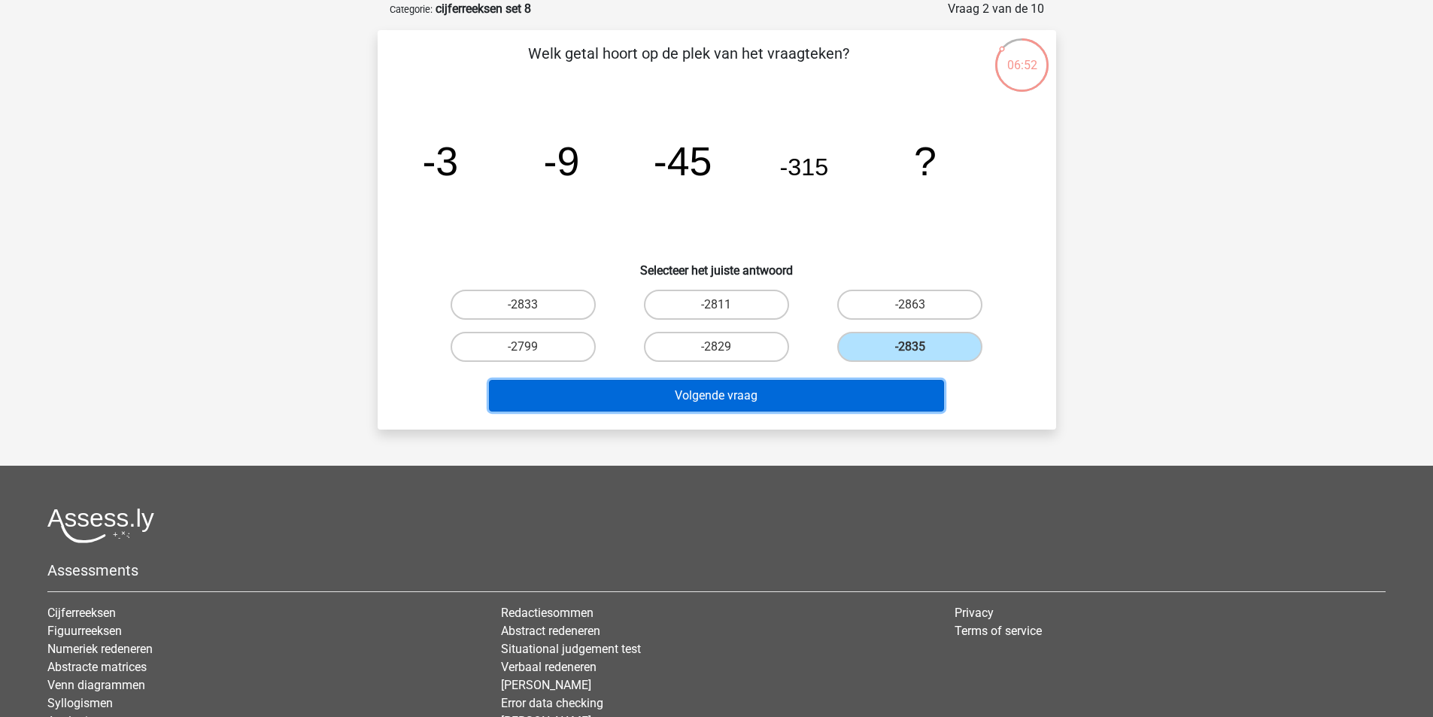
click at [856, 394] on button "Volgende vraag" at bounding box center [716, 396] width 455 height 32
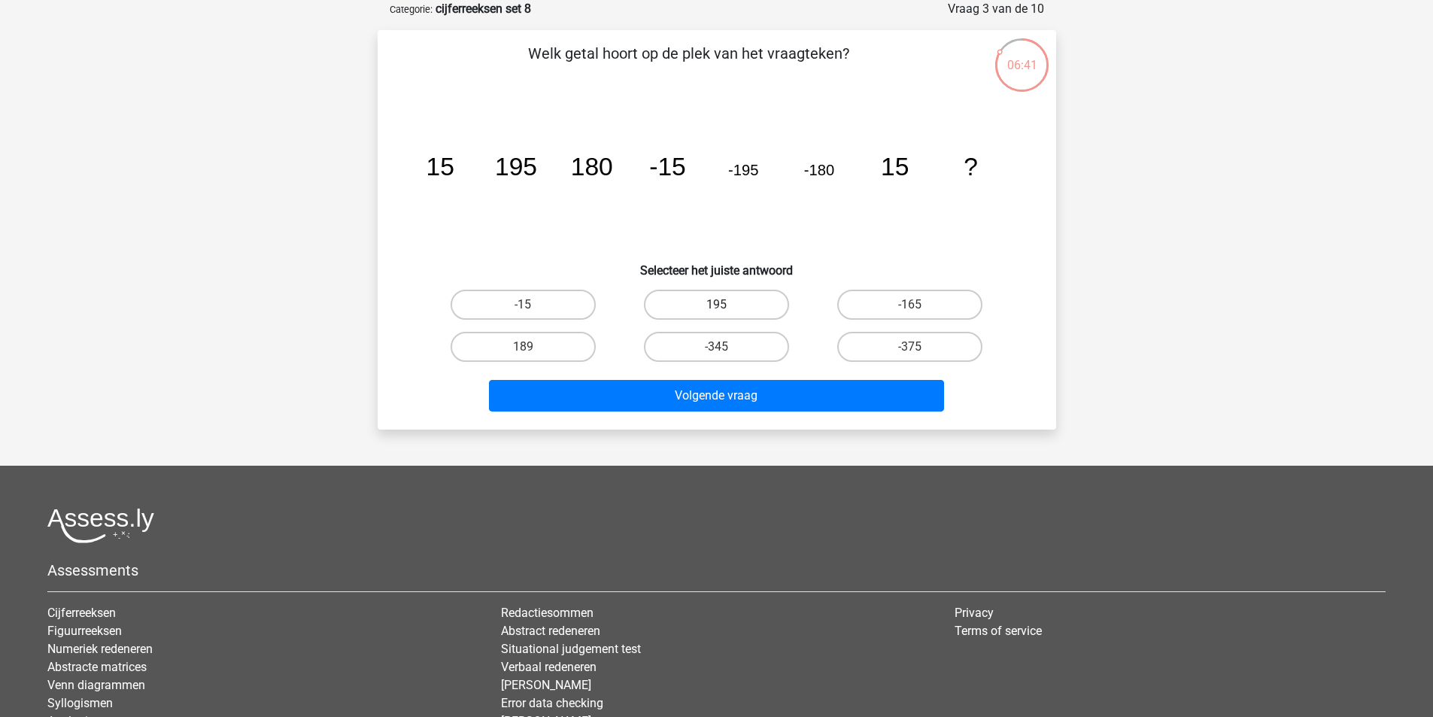
click at [755, 302] on label "195" at bounding box center [716, 305] width 145 height 30
click at [726, 305] on input "195" at bounding box center [721, 310] width 10 height 10
radio input "true"
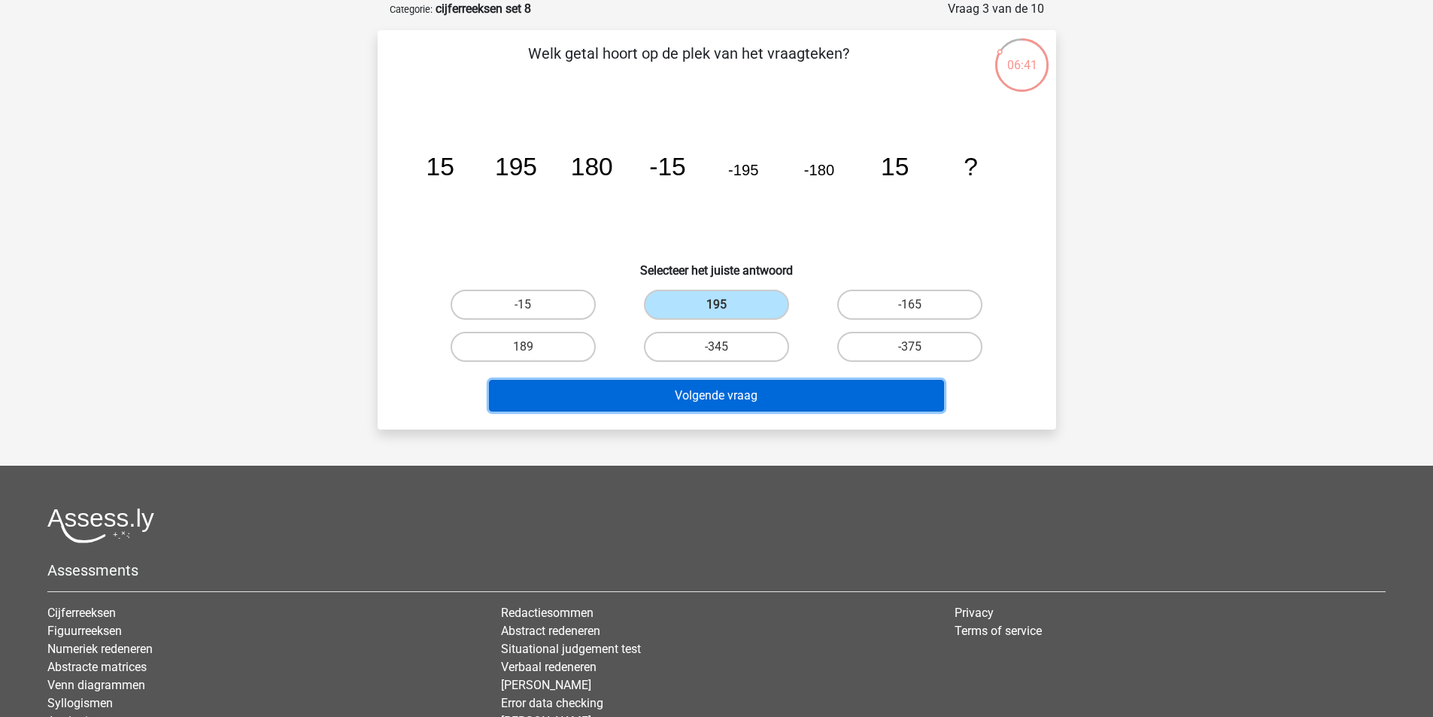
click at [770, 389] on button "Volgende vraag" at bounding box center [716, 396] width 455 height 32
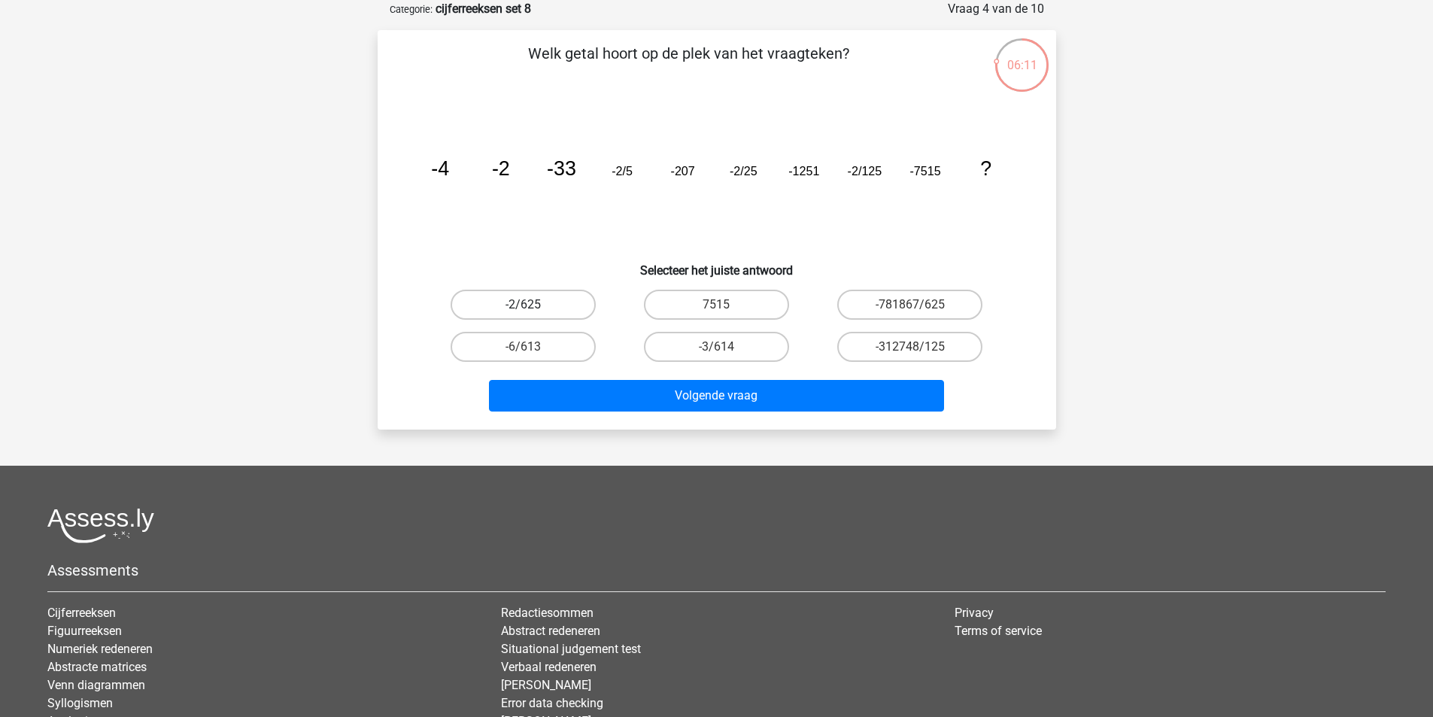
click at [572, 312] on label "-2/625" at bounding box center [523, 305] width 145 height 30
click at [533, 312] on input "-2/625" at bounding box center [528, 310] width 10 height 10
radio input "true"
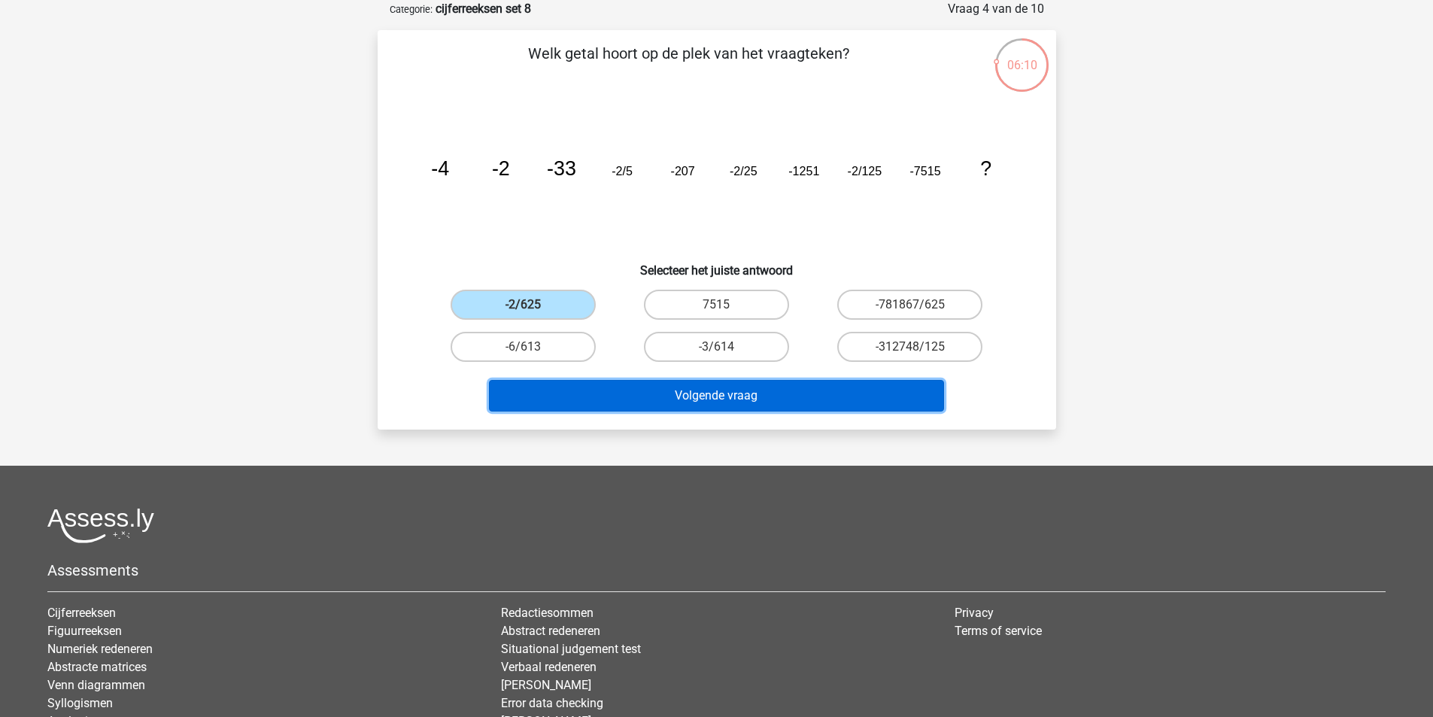
click at [664, 389] on button "Volgende vraag" at bounding box center [716, 396] width 455 height 32
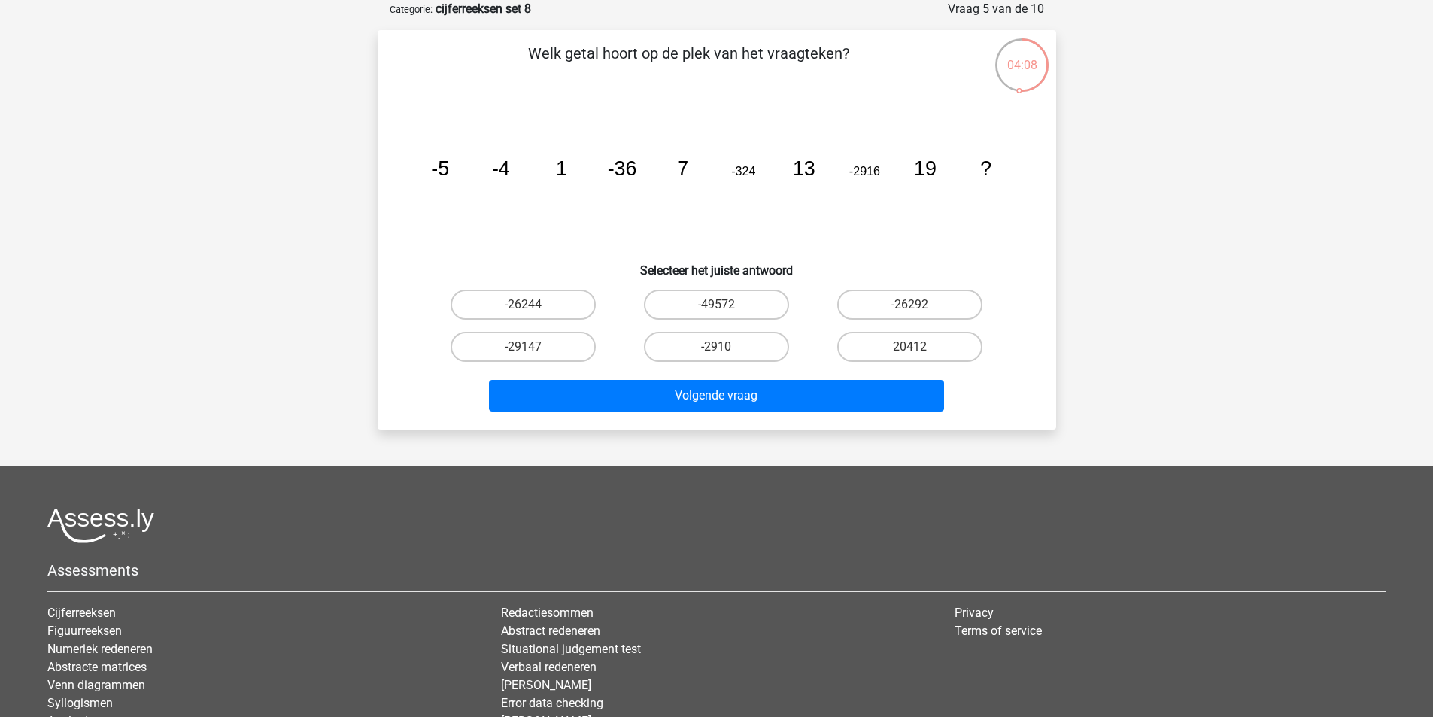
drag, startPoint x: 527, startPoint y: 303, endPoint x: 573, endPoint y: 326, distance: 50.5
click at [529, 303] on label "-26244" at bounding box center [523, 305] width 145 height 30
click at [529, 305] on input "-26244" at bounding box center [528, 310] width 10 height 10
radio input "true"
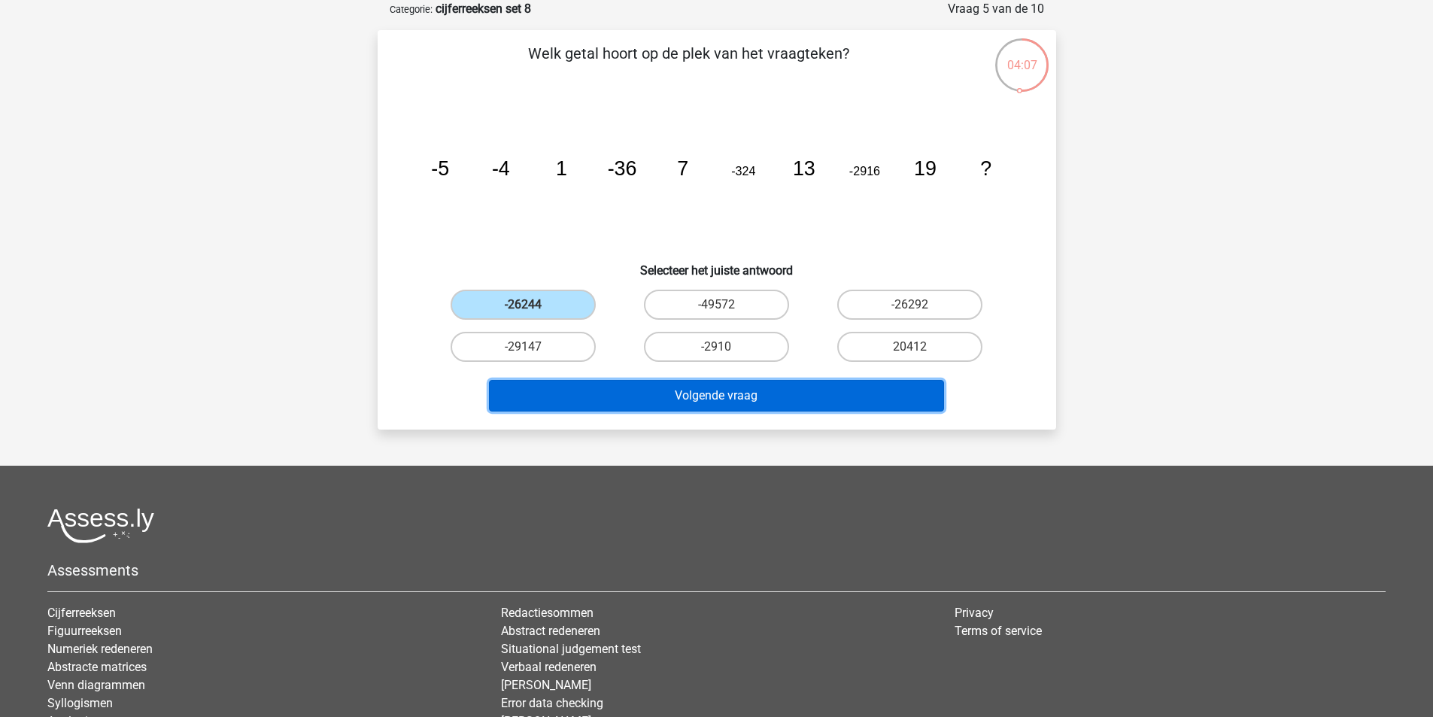
click at [671, 383] on button "Volgende vraag" at bounding box center [716, 396] width 455 height 32
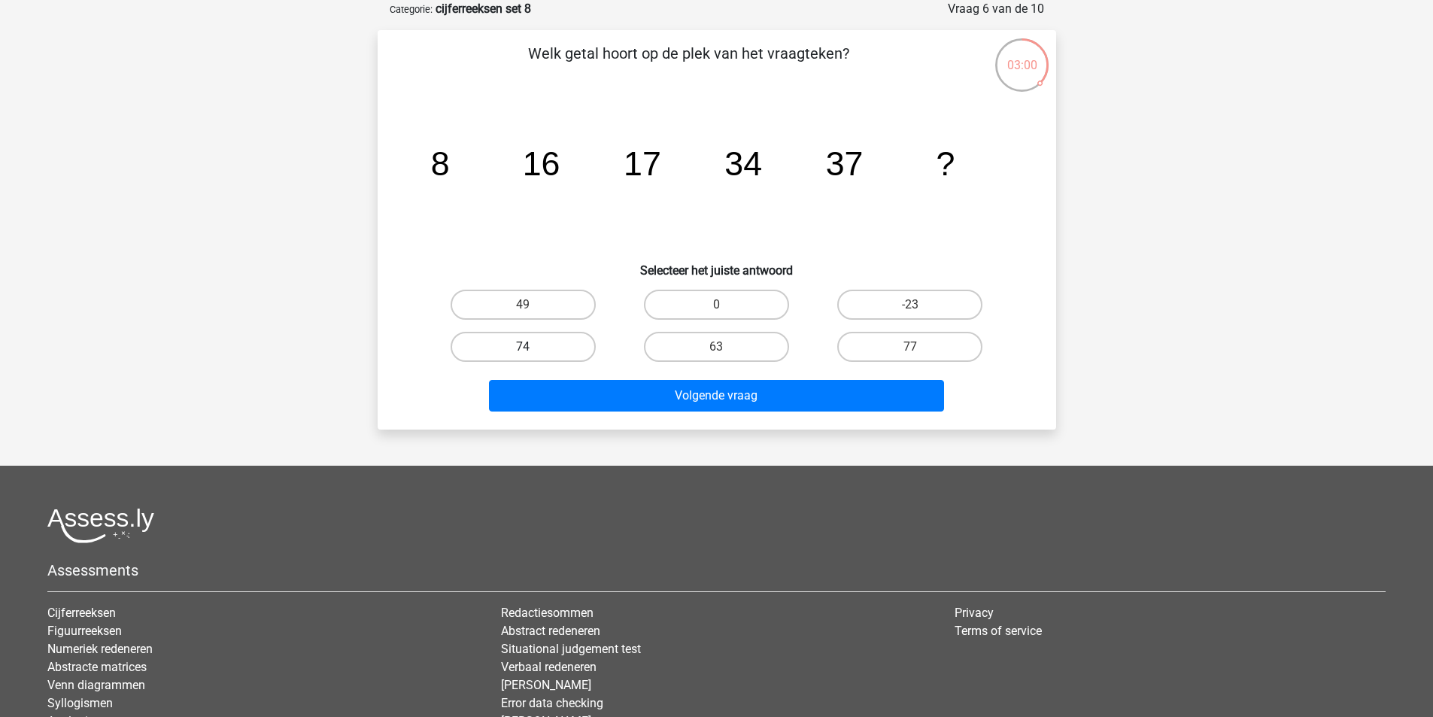
click at [585, 341] on label "74" at bounding box center [523, 347] width 145 height 30
click at [533, 347] on input "74" at bounding box center [528, 352] width 10 height 10
radio input "true"
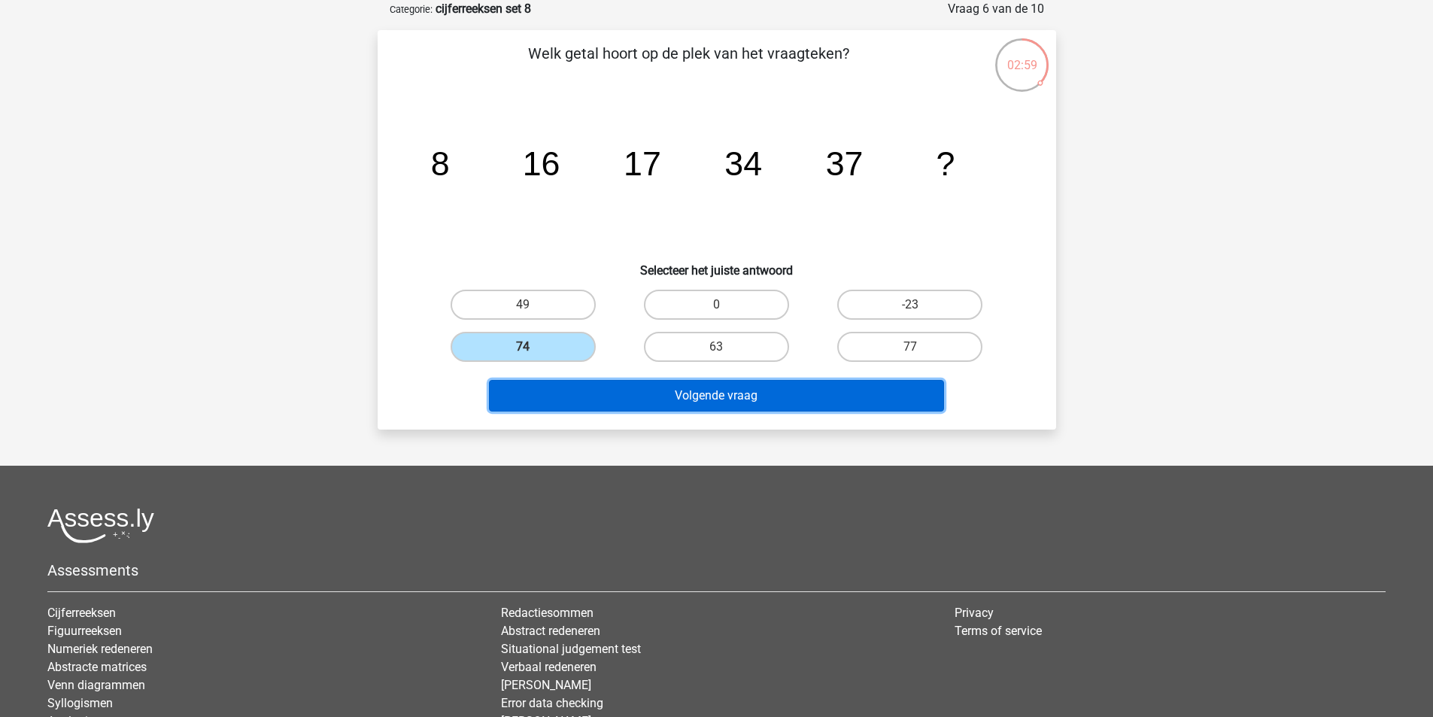
click at [679, 400] on button "Volgende vraag" at bounding box center [716, 396] width 455 height 32
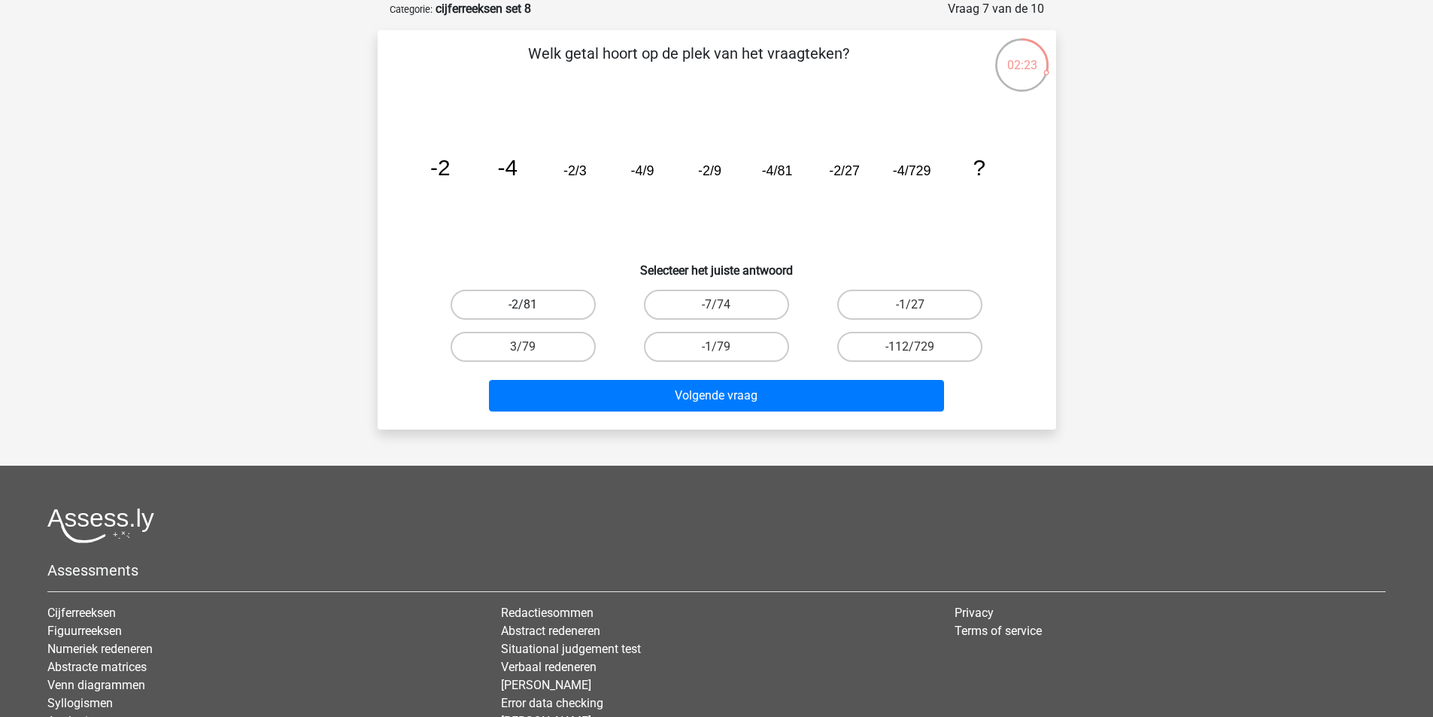
click at [549, 305] on label "-2/81" at bounding box center [523, 305] width 145 height 30
click at [533, 305] on input "-2/81" at bounding box center [528, 310] width 10 height 10
radio input "true"
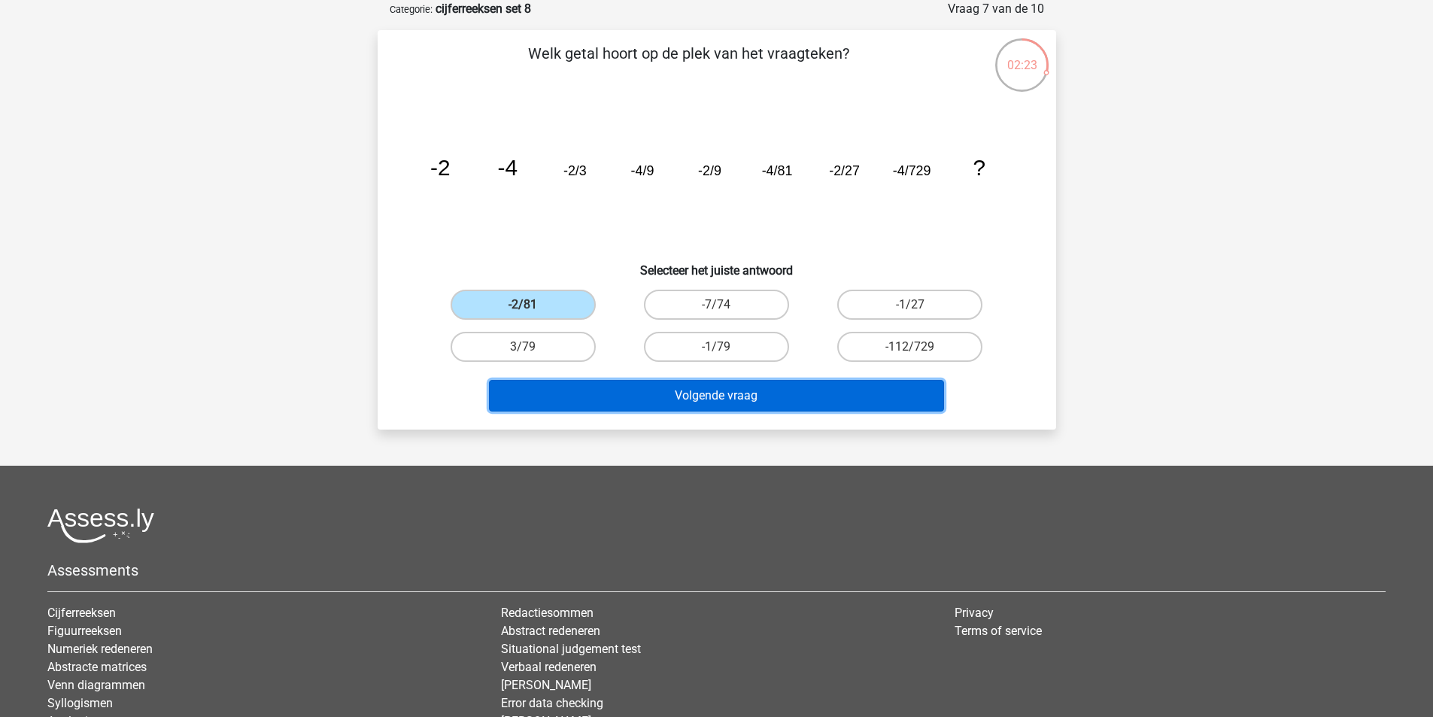
click at [679, 402] on button "Volgende vraag" at bounding box center [716, 396] width 455 height 32
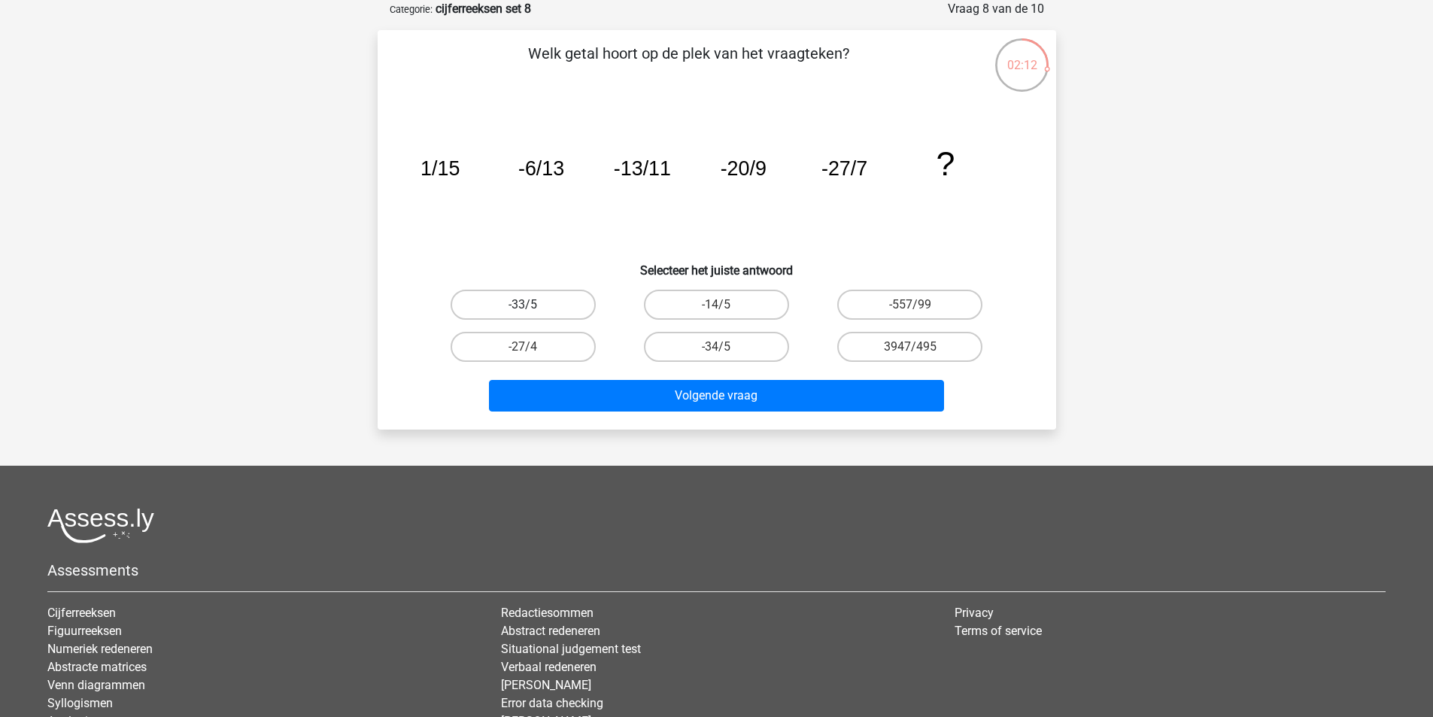
click at [547, 313] on label "-33/5" at bounding box center [523, 305] width 145 height 30
click at [533, 313] on input "-33/5" at bounding box center [528, 310] width 10 height 10
radio input "true"
click at [700, 351] on label "-34/5" at bounding box center [716, 347] width 145 height 30
click at [716, 351] on input "-34/5" at bounding box center [721, 352] width 10 height 10
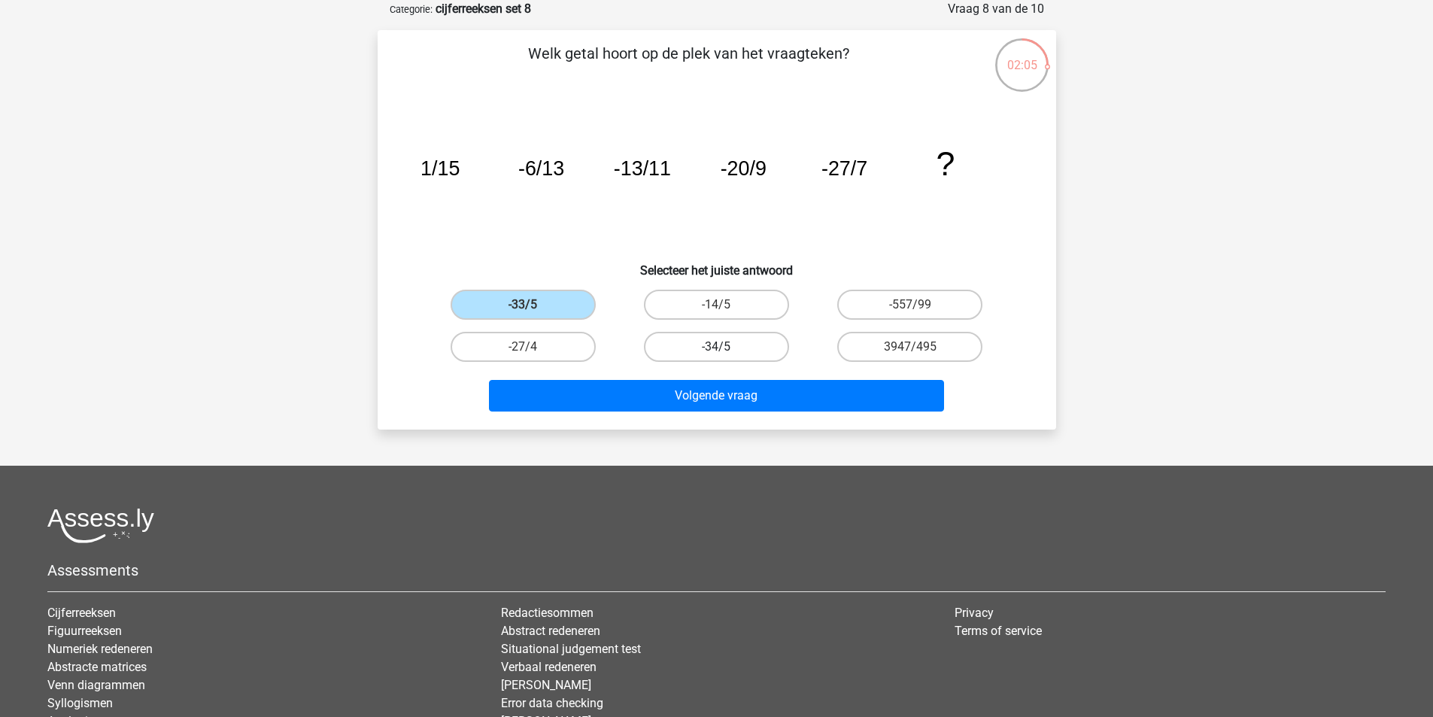
radio input "true"
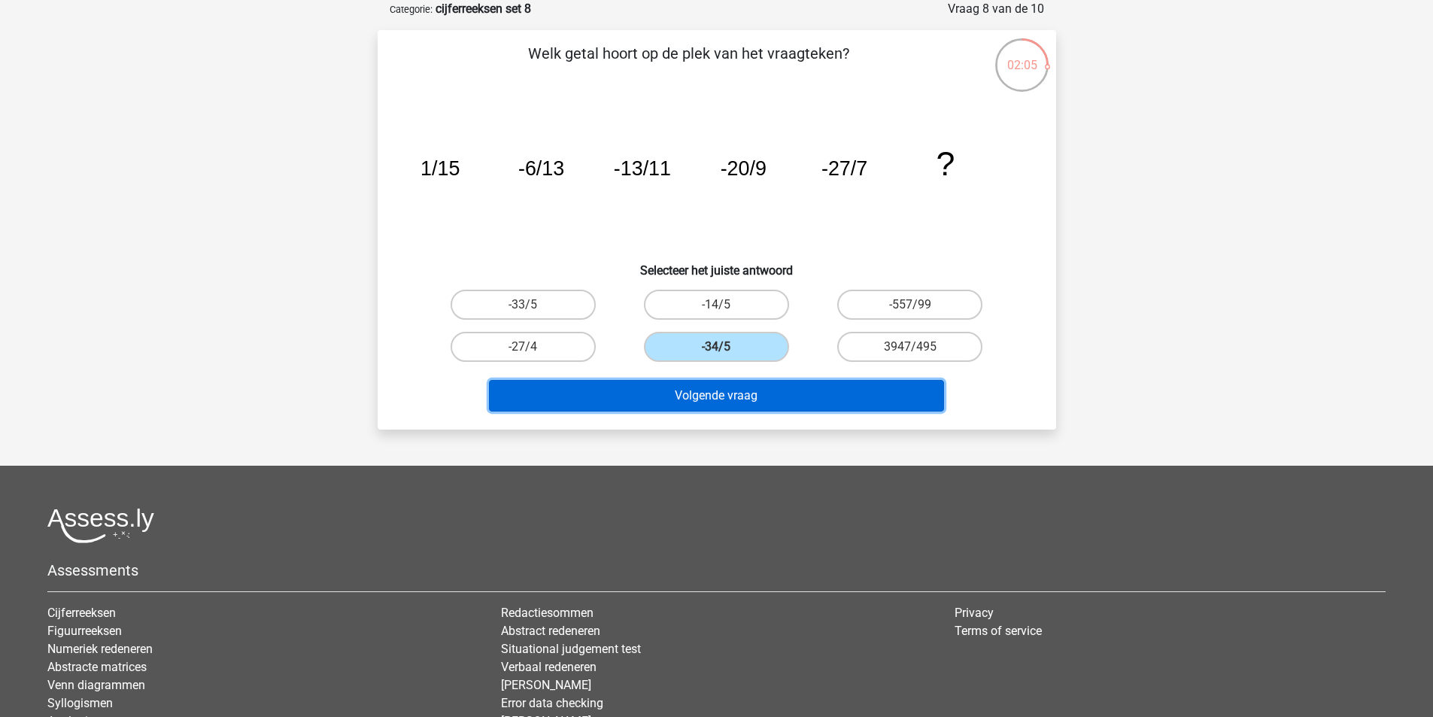
click at [701, 381] on button "Volgende vraag" at bounding box center [716, 396] width 455 height 32
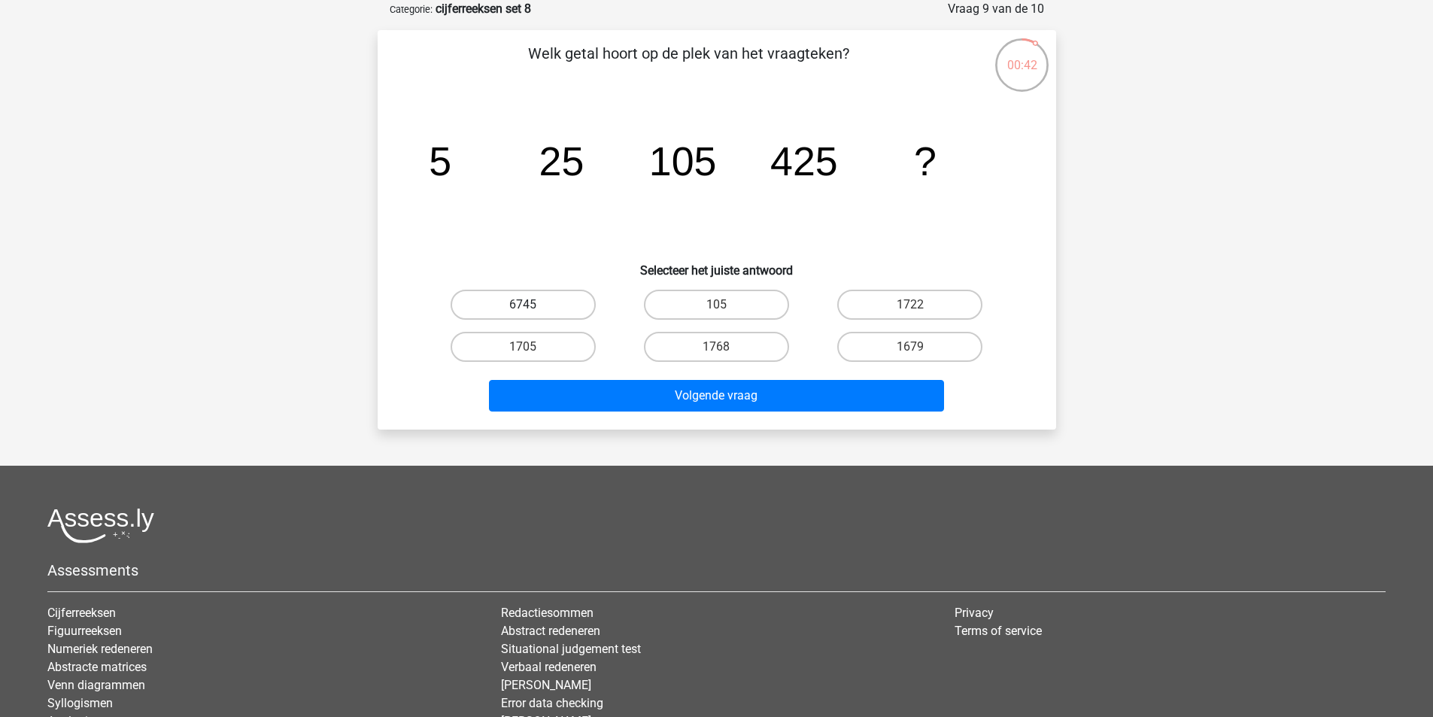
click at [552, 305] on label "6745" at bounding box center [523, 305] width 145 height 30
click at [533, 305] on input "6745" at bounding box center [528, 310] width 10 height 10
radio input "true"
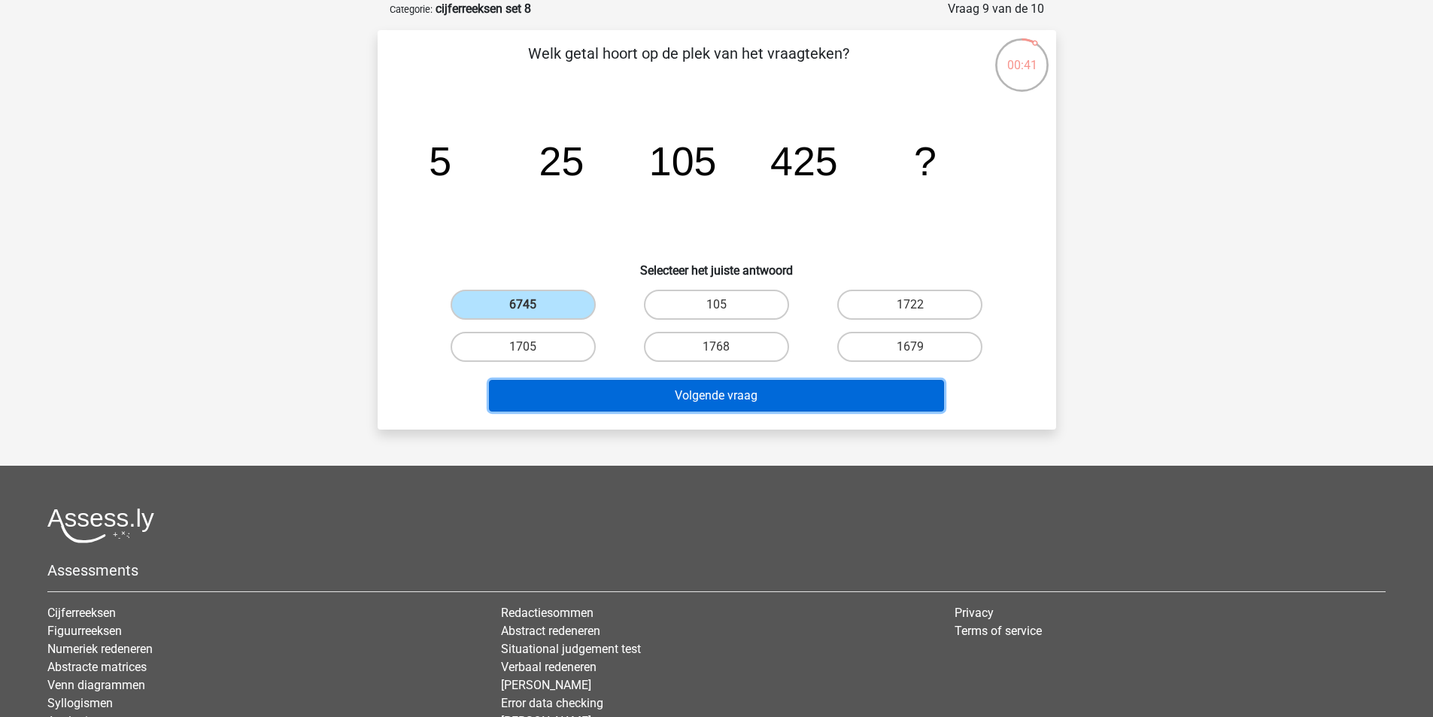
click at [643, 403] on button "Volgende vraag" at bounding box center [716, 396] width 455 height 32
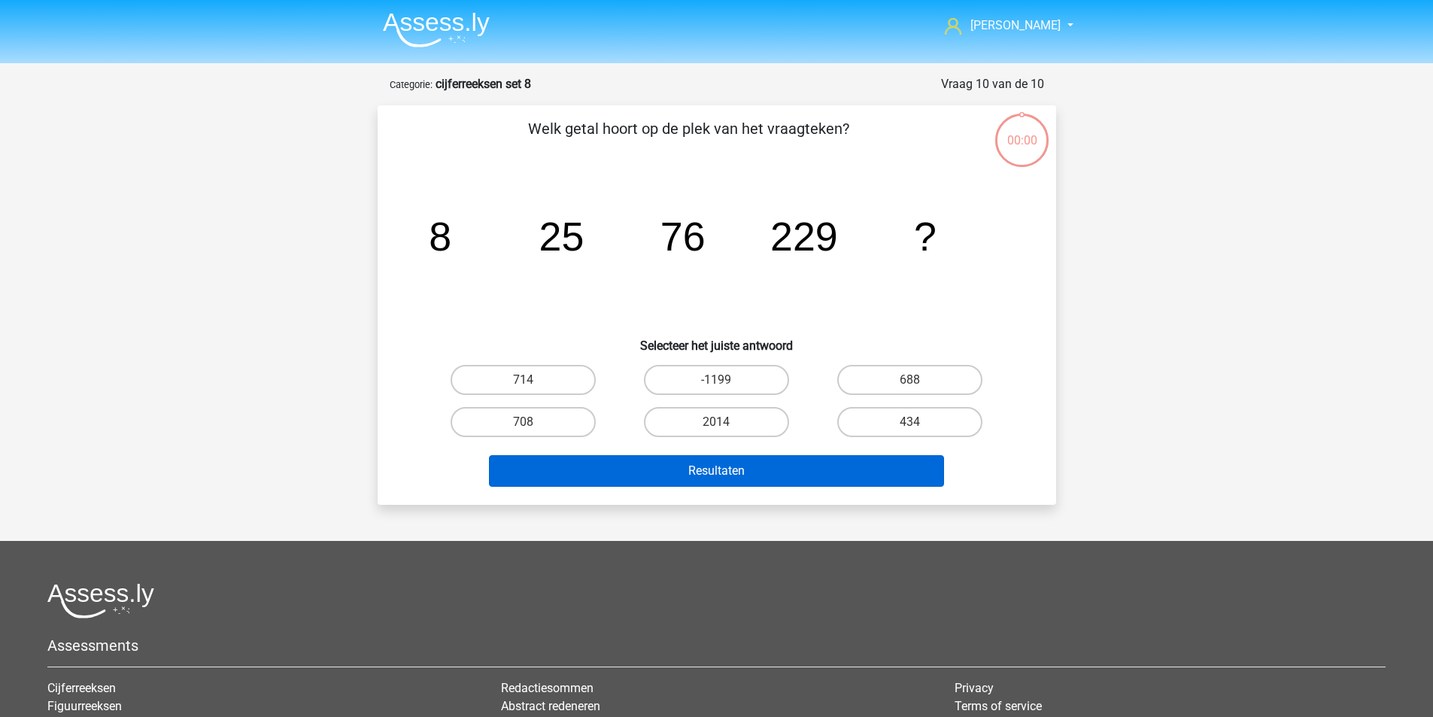
scroll to position [75, 0]
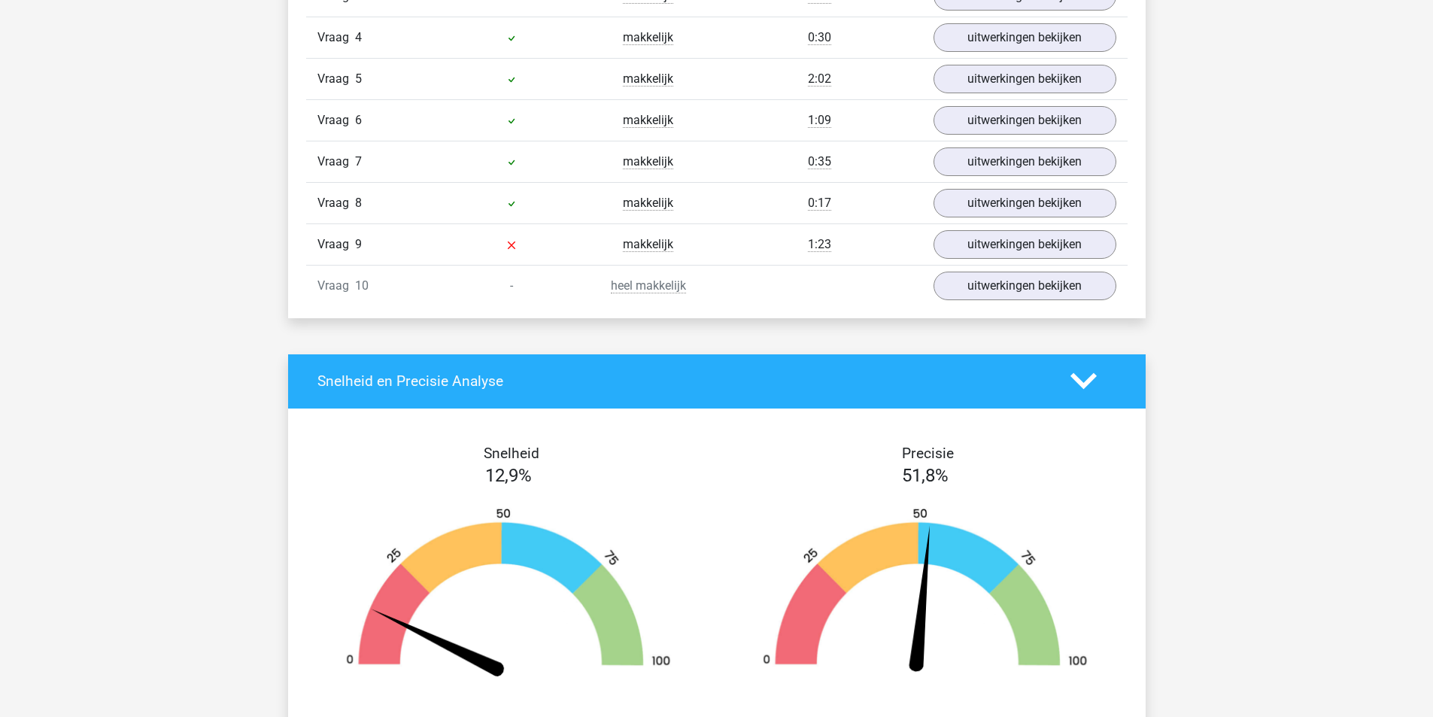
scroll to position [1053, 0]
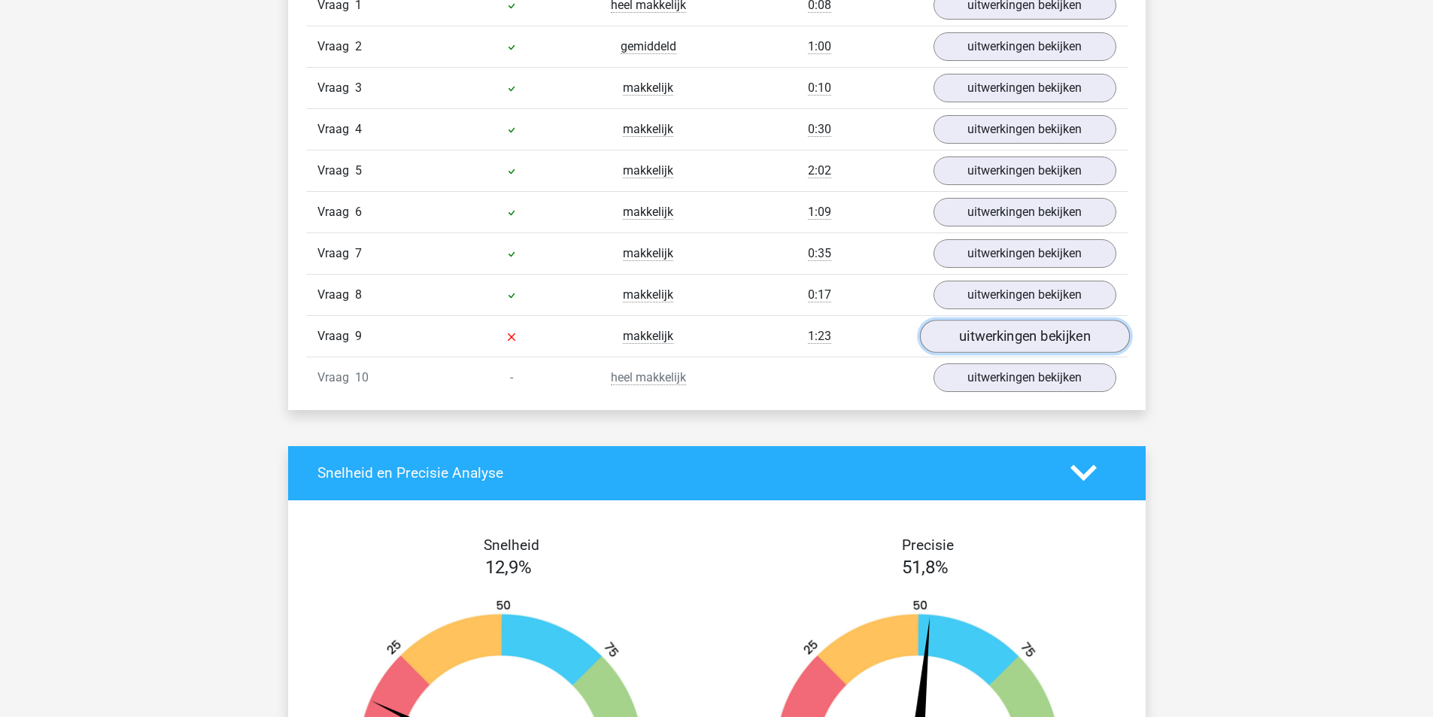
click at [965, 333] on link "uitwerkingen bekijken" at bounding box center [1024, 336] width 210 height 33
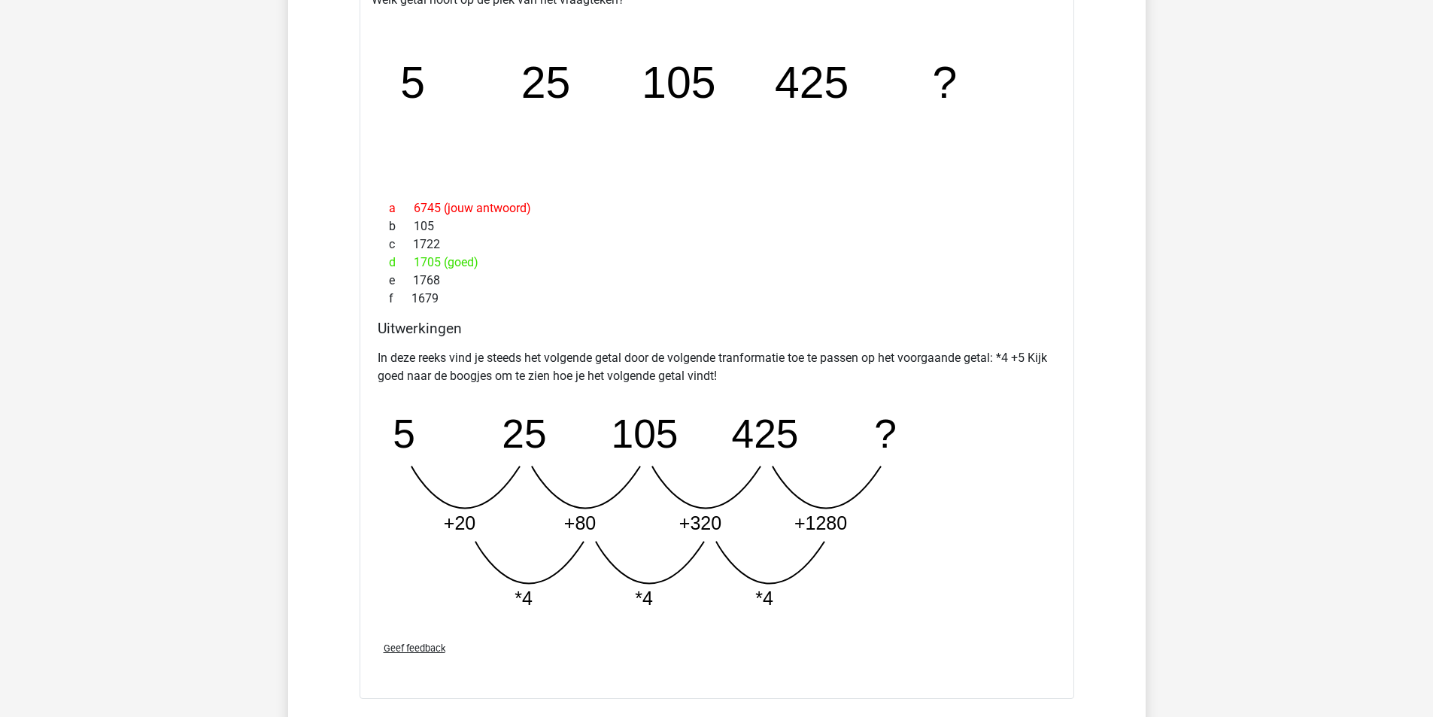
scroll to position [1279, 0]
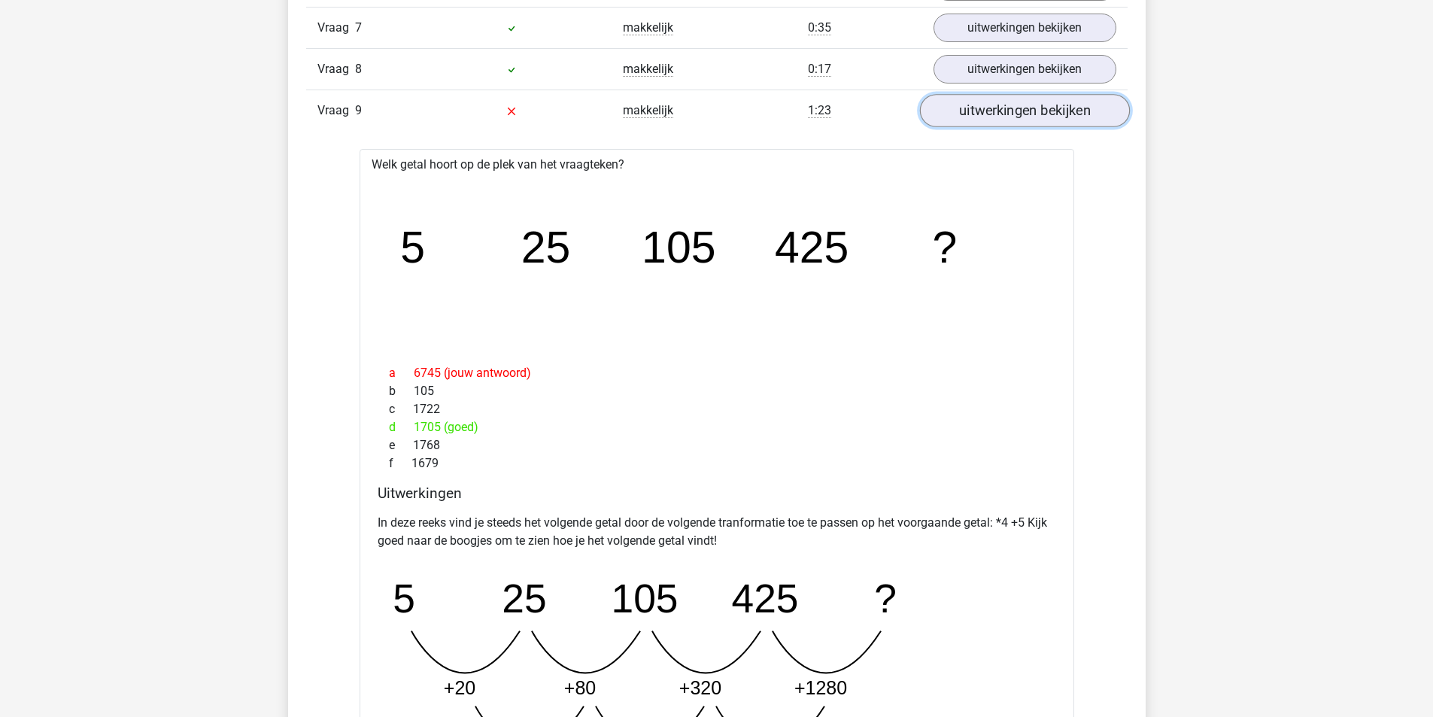
click at [967, 117] on link "uitwerkingen bekijken" at bounding box center [1024, 110] width 210 height 33
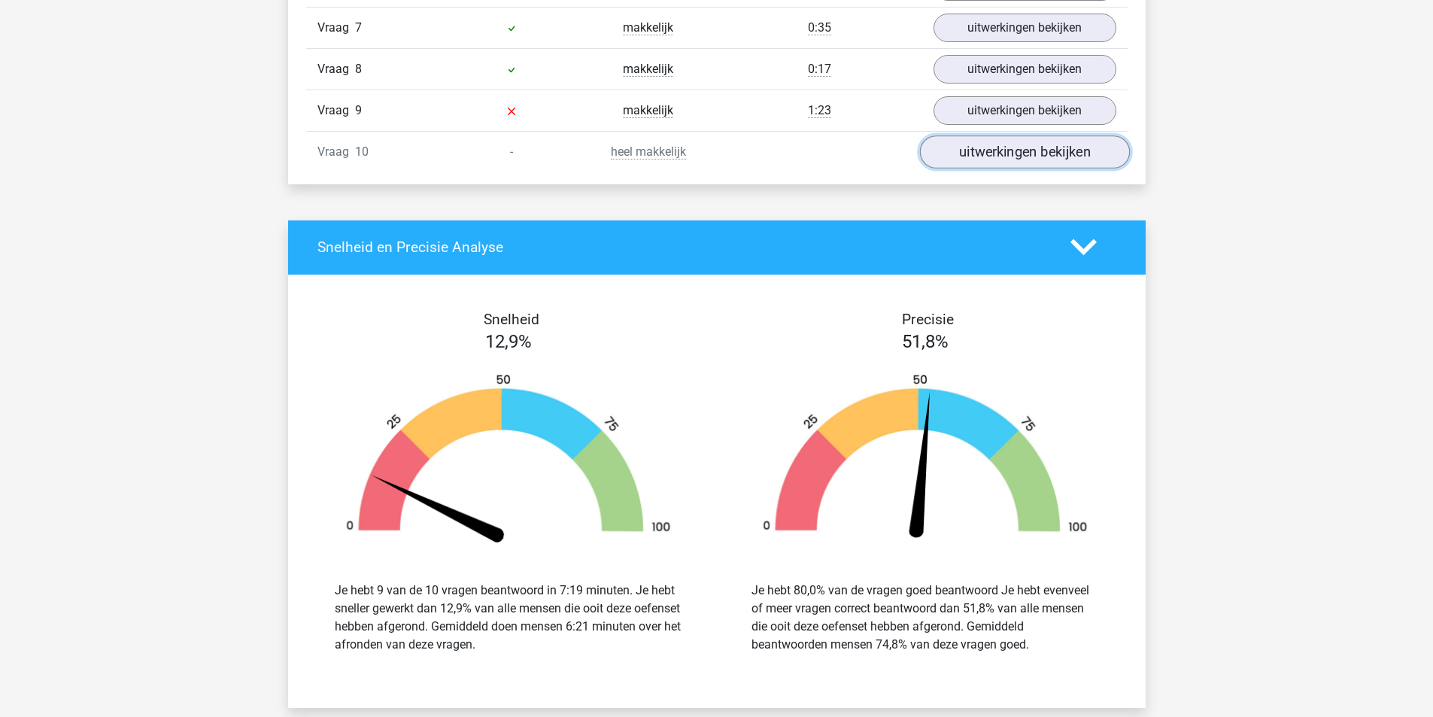
click at [999, 160] on link "uitwerkingen bekijken" at bounding box center [1024, 151] width 210 height 33
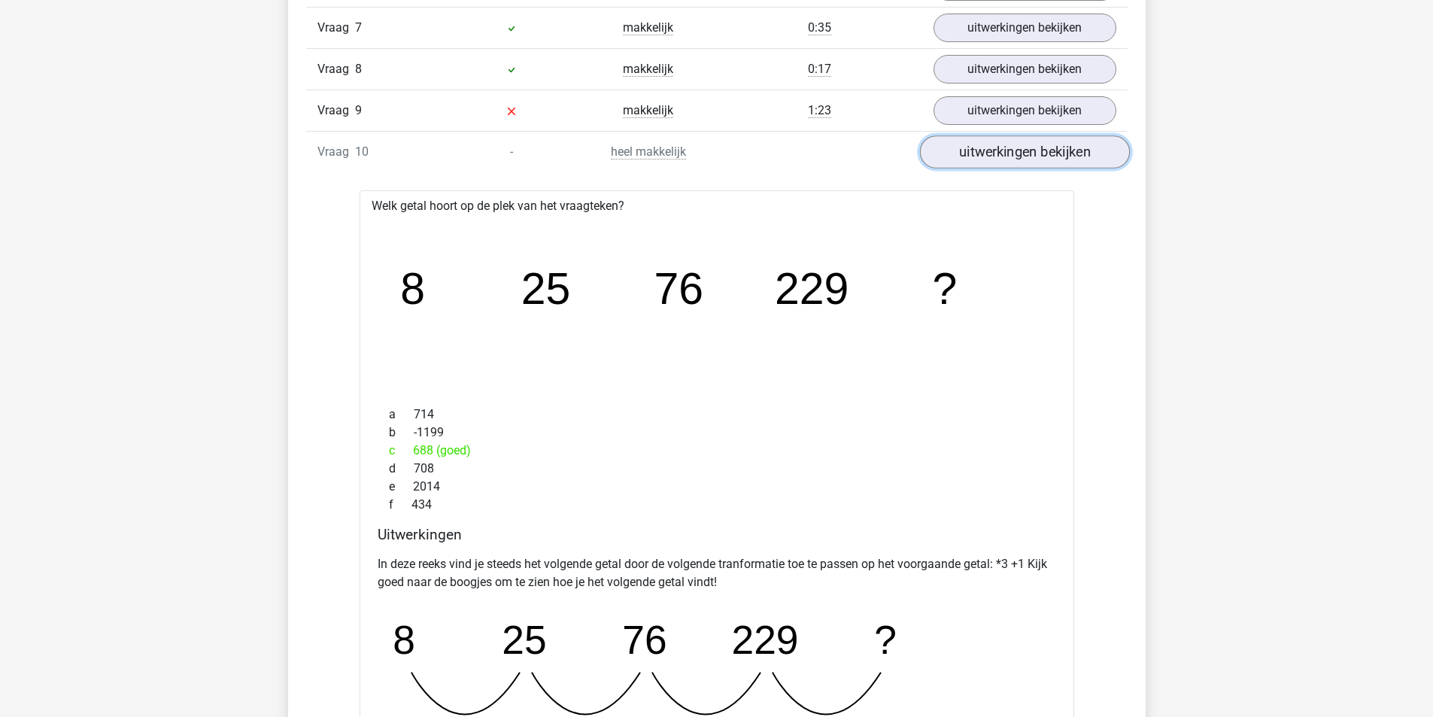
click at [1018, 136] on link "uitwerkingen bekijken" at bounding box center [1024, 151] width 210 height 33
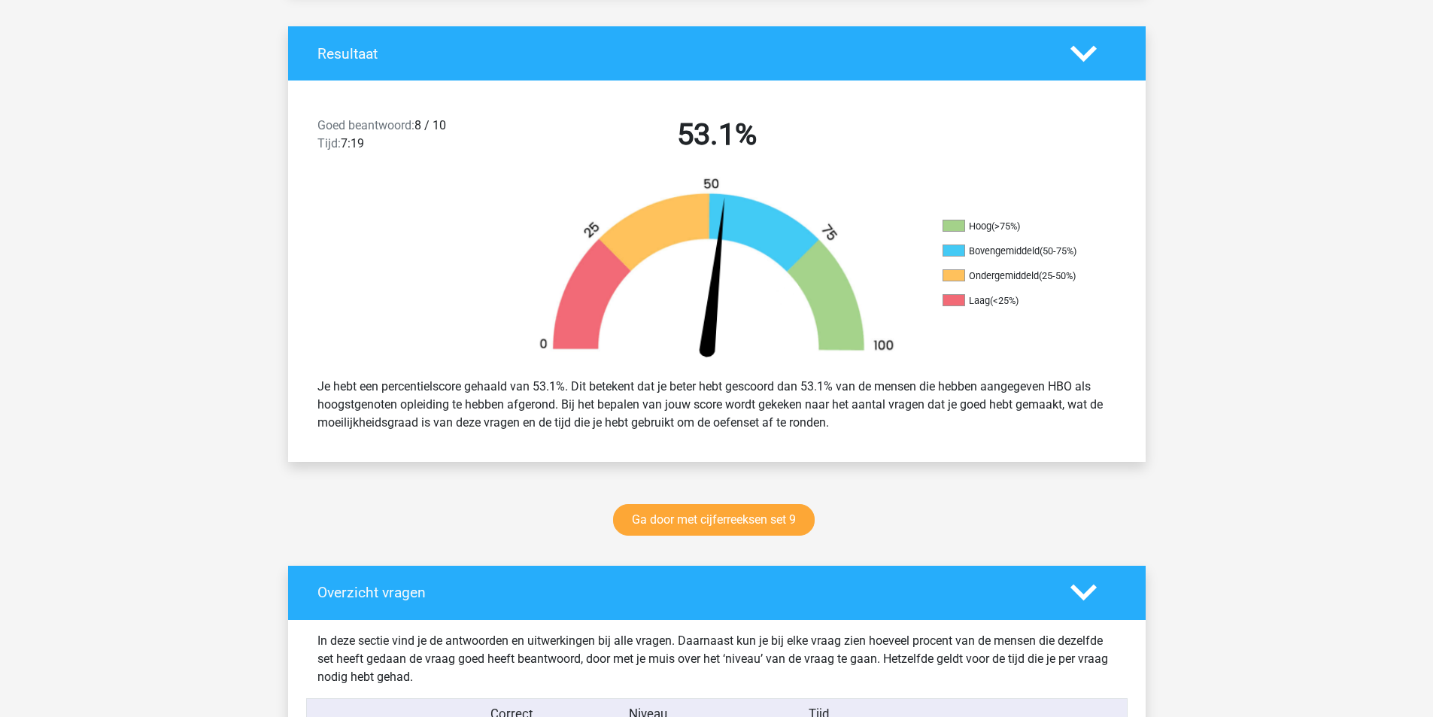
scroll to position [301, 0]
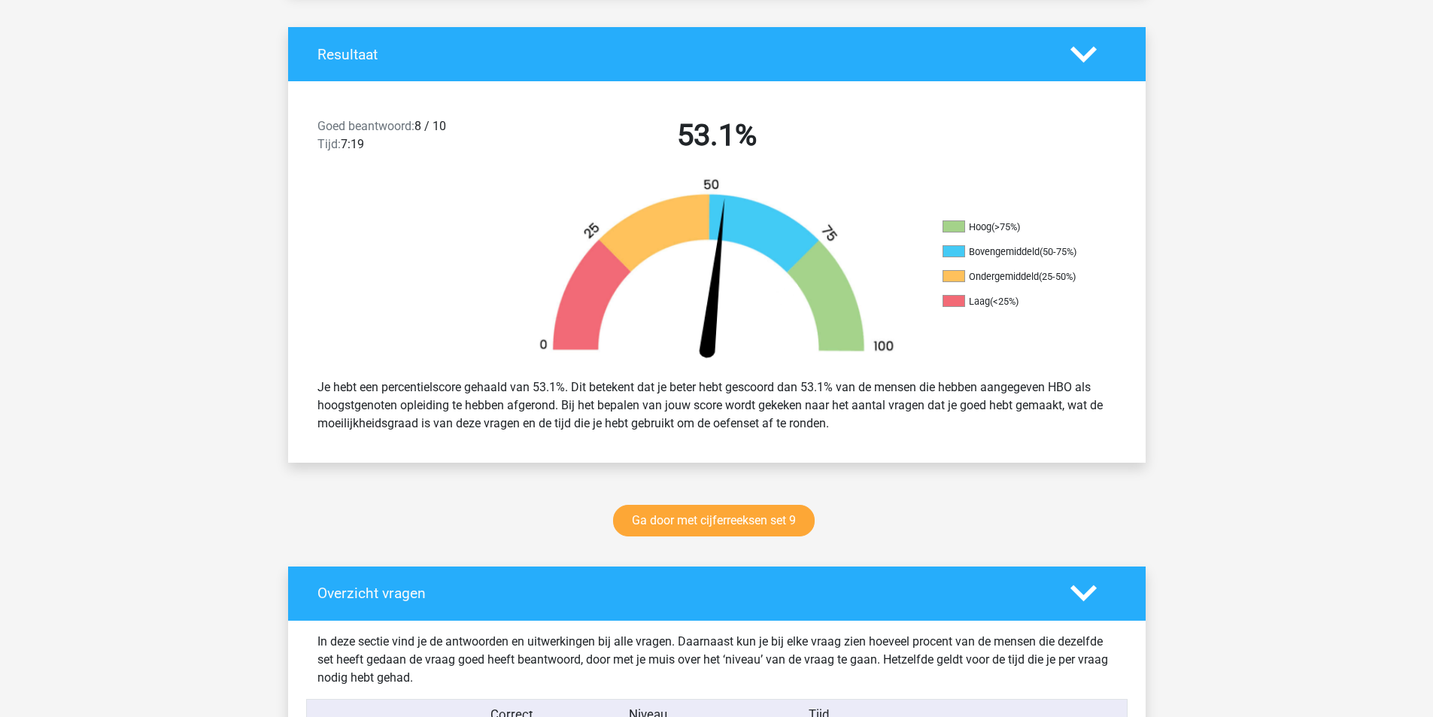
click at [748, 231] on img at bounding box center [717, 272] width 406 height 189
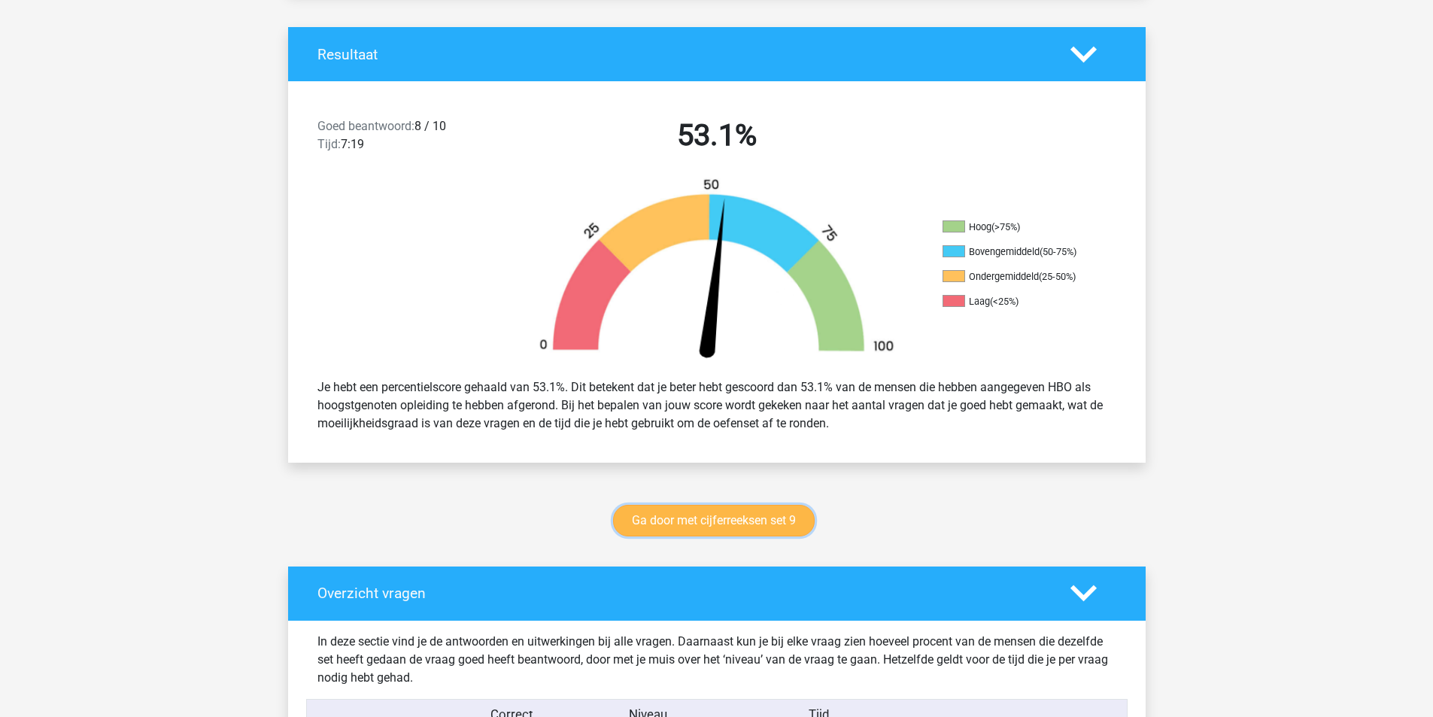
click at [746, 528] on link "Ga door met cijferreeksen set 9" at bounding box center [714, 521] width 202 height 32
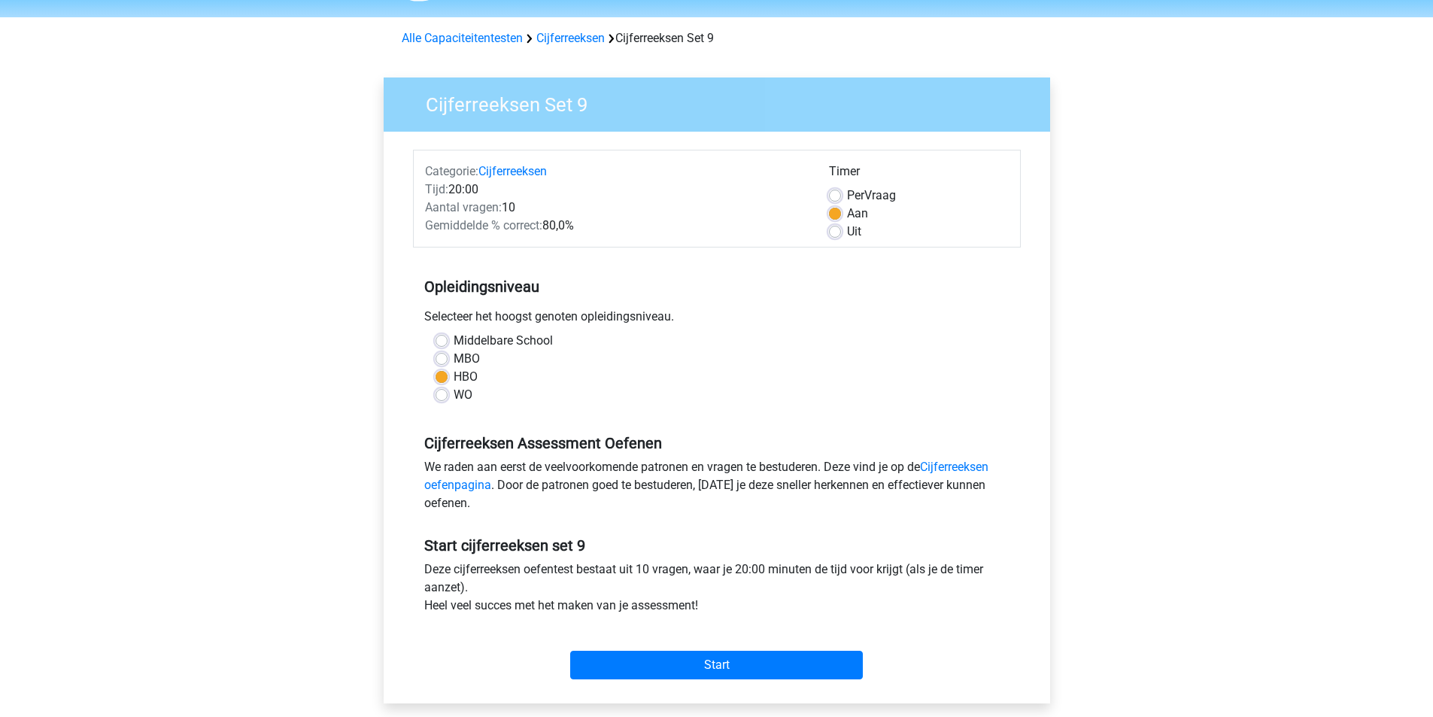
scroll to position [150, 0]
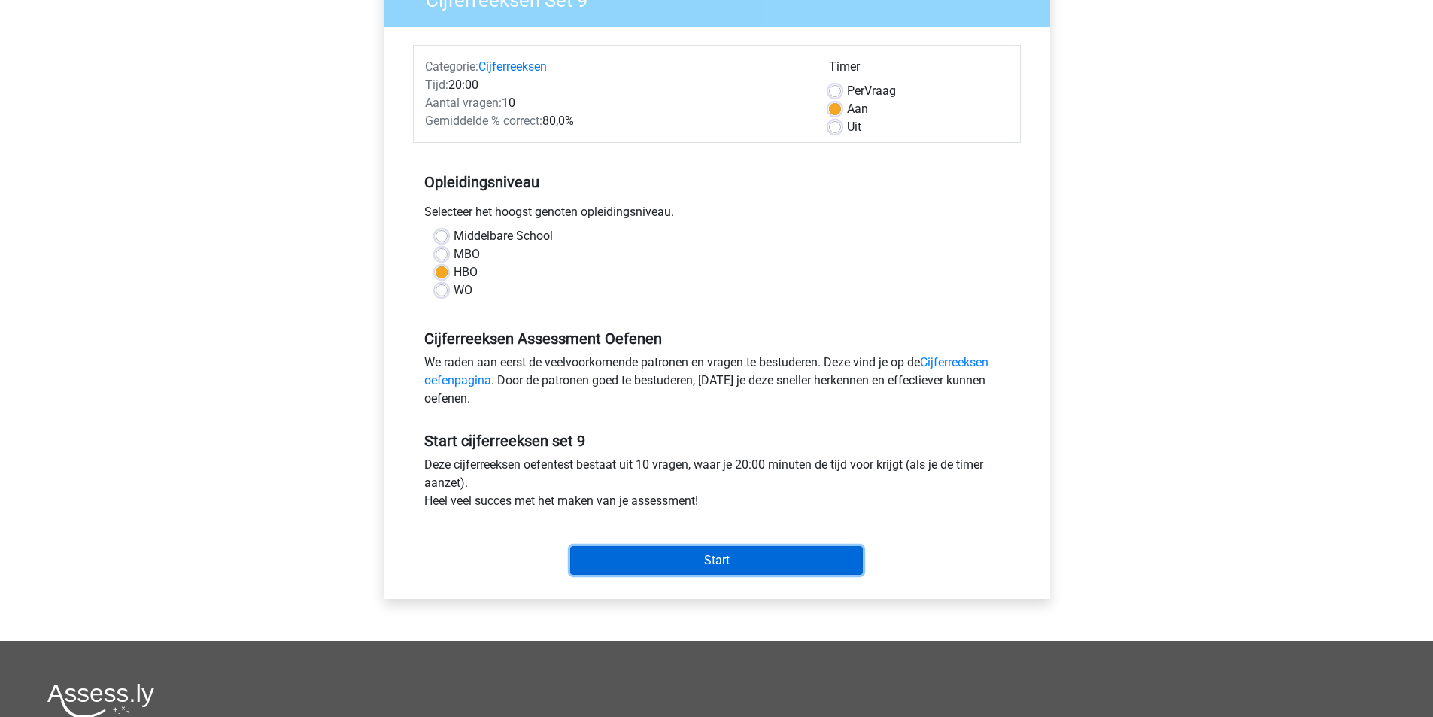
click at [779, 560] on input "Start" at bounding box center [716, 560] width 293 height 29
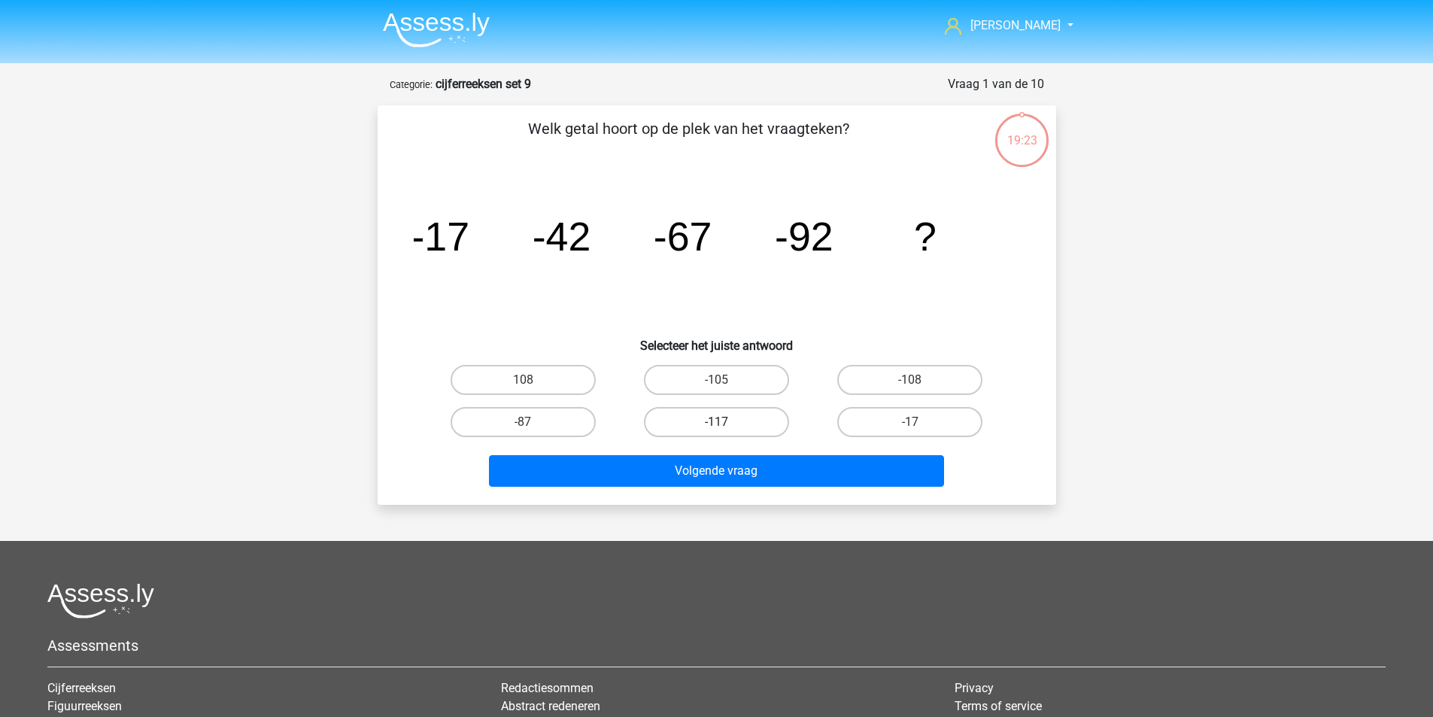
click at [750, 427] on label "-117" at bounding box center [716, 422] width 145 height 30
click at [726, 427] on input "-117" at bounding box center [721, 427] width 10 height 10
radio input "true"
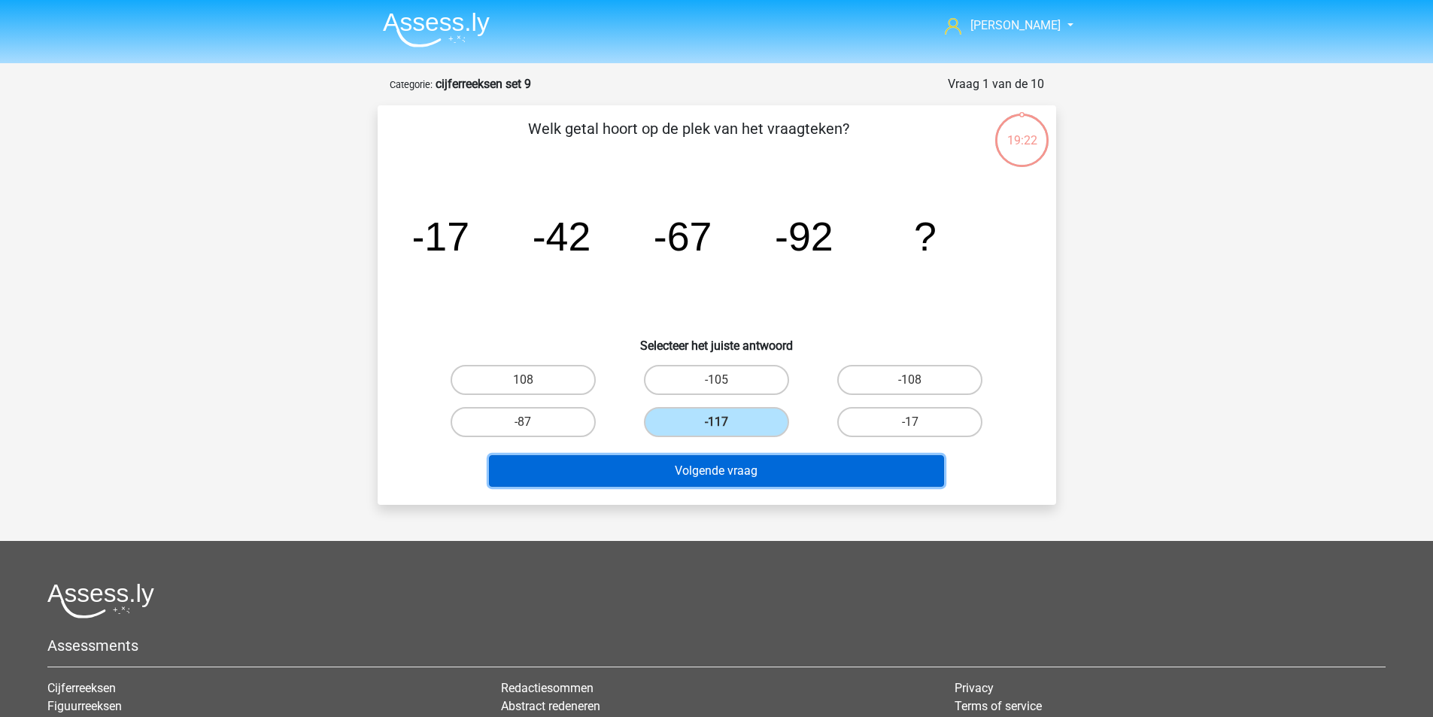
click at [745, 467] on button "Volgende vraag" at bounding box center [716, 471] width 455 height 32
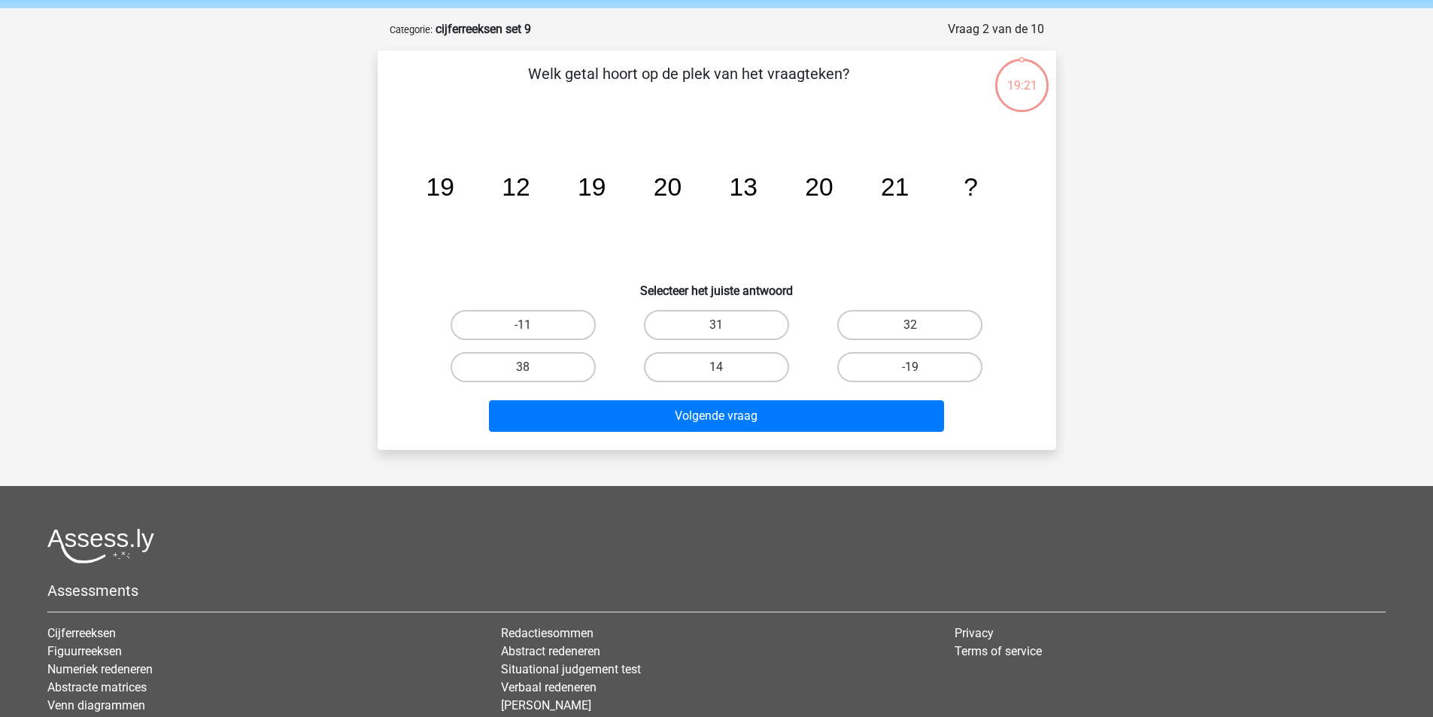
scroll to position [75, 0]
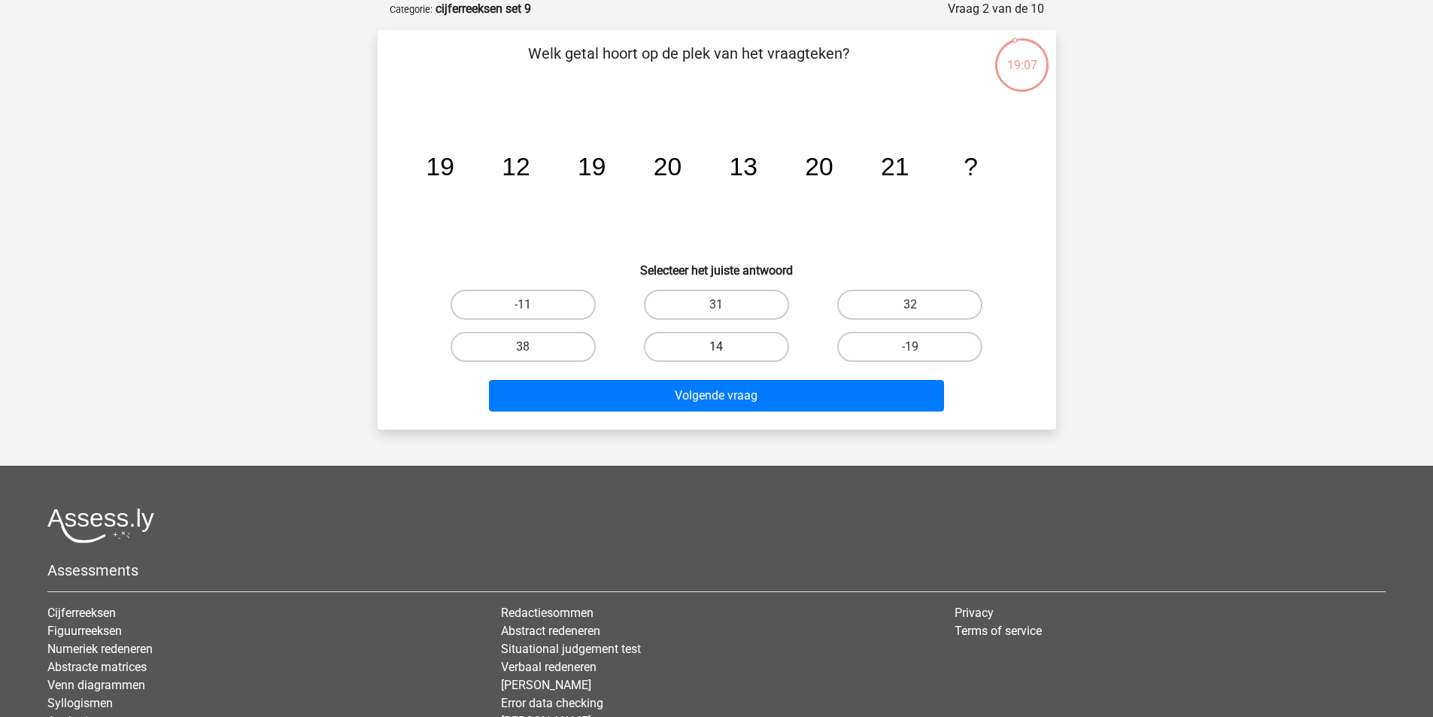
click at [749, 350] on label "14" at bounding box center [716, 347] width 145 height 30
click at [726, 350] on input "14" at bounding box center [721, 352] width 10 height 10
radio input "true"
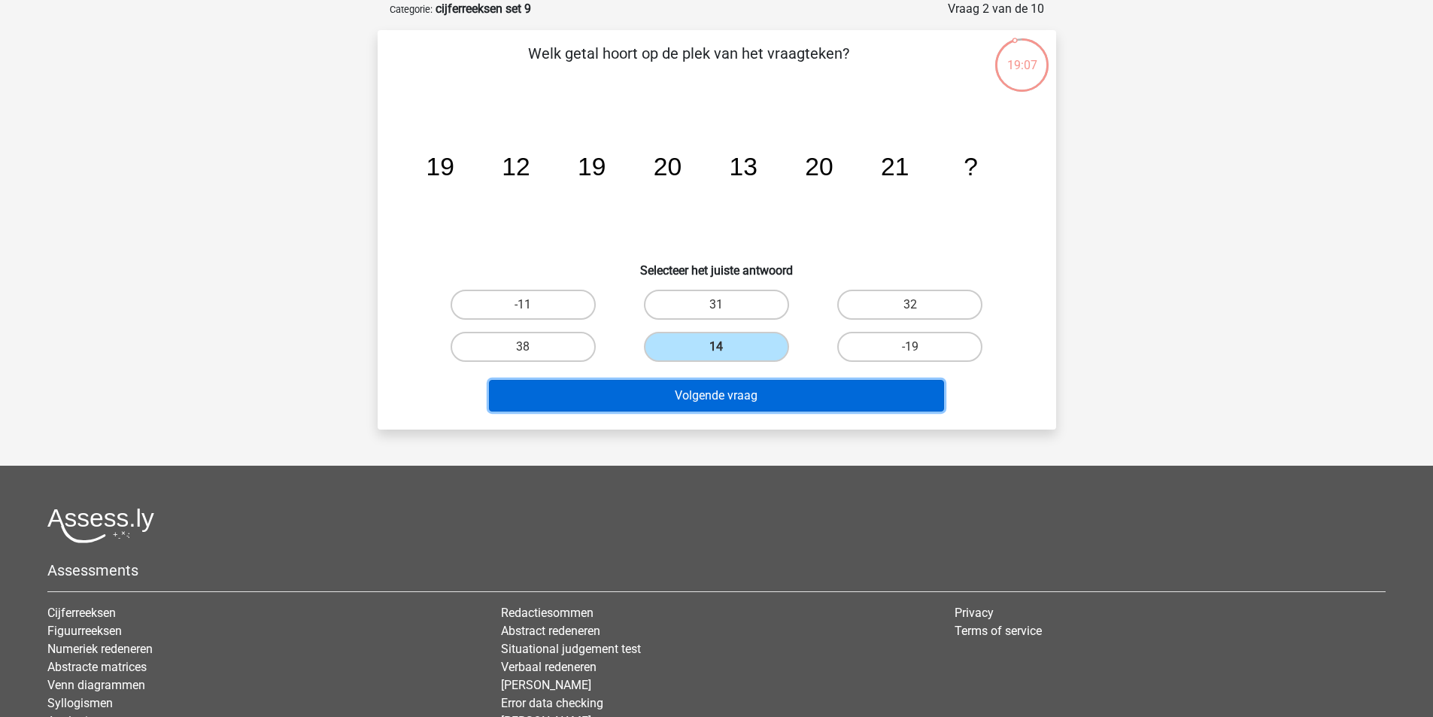
click at [771, 403] on button "Volgende vraag" at bounding box center [716, 396] width 455 height 32
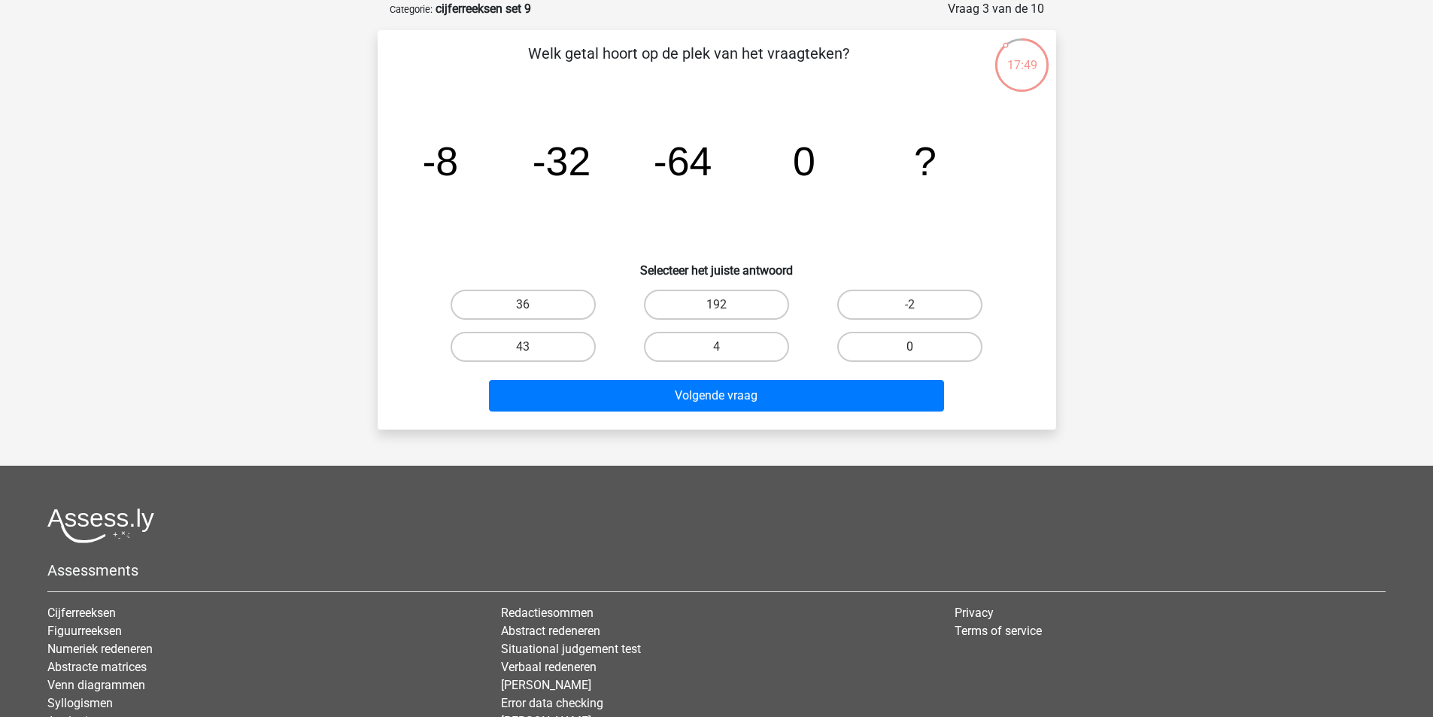
click at [898, 358] on label "0" at bounding box center [909, 347] width 145 height 30
click at [910, 357] on input "0" at bounding box center [915, 352] width 10 height 10
radio input "true"
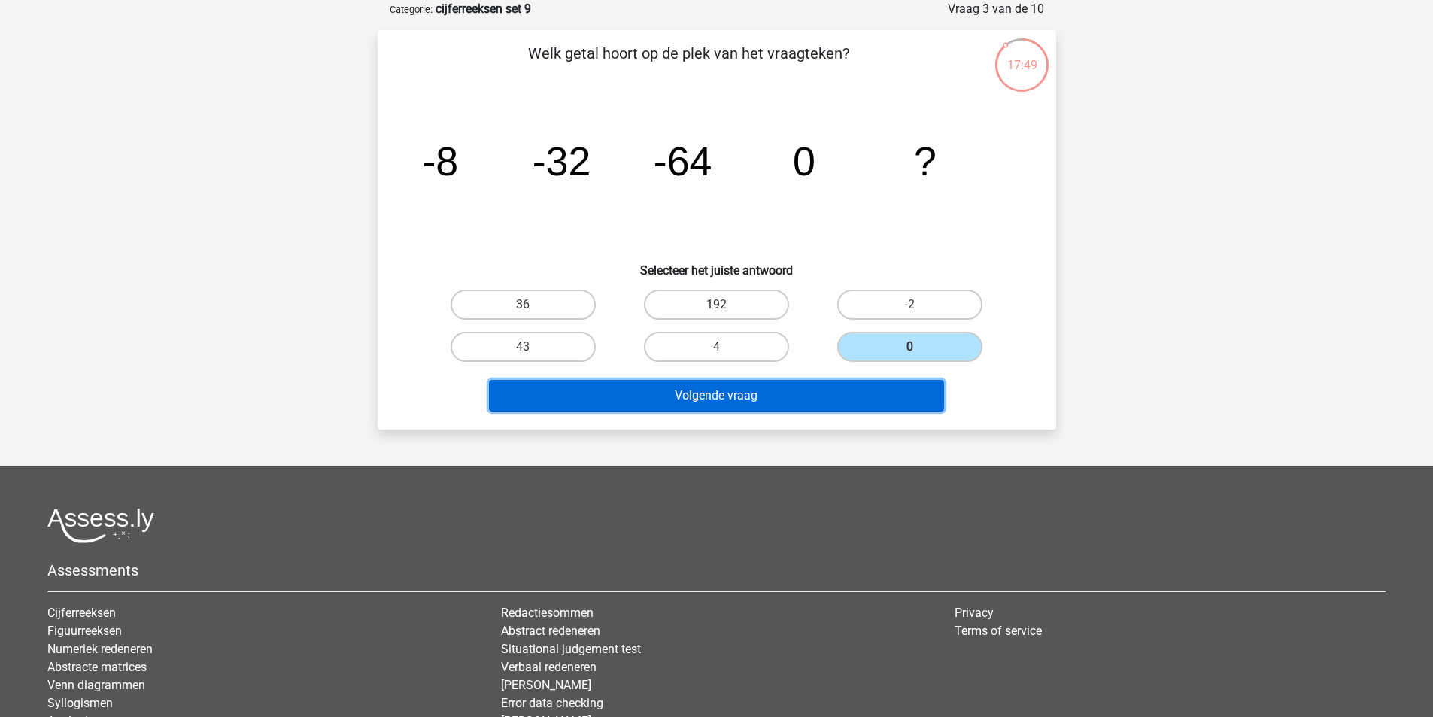
click at [878, 396] on button "Volgende vraag" at bounding box center [716, 396] width 455 height 32
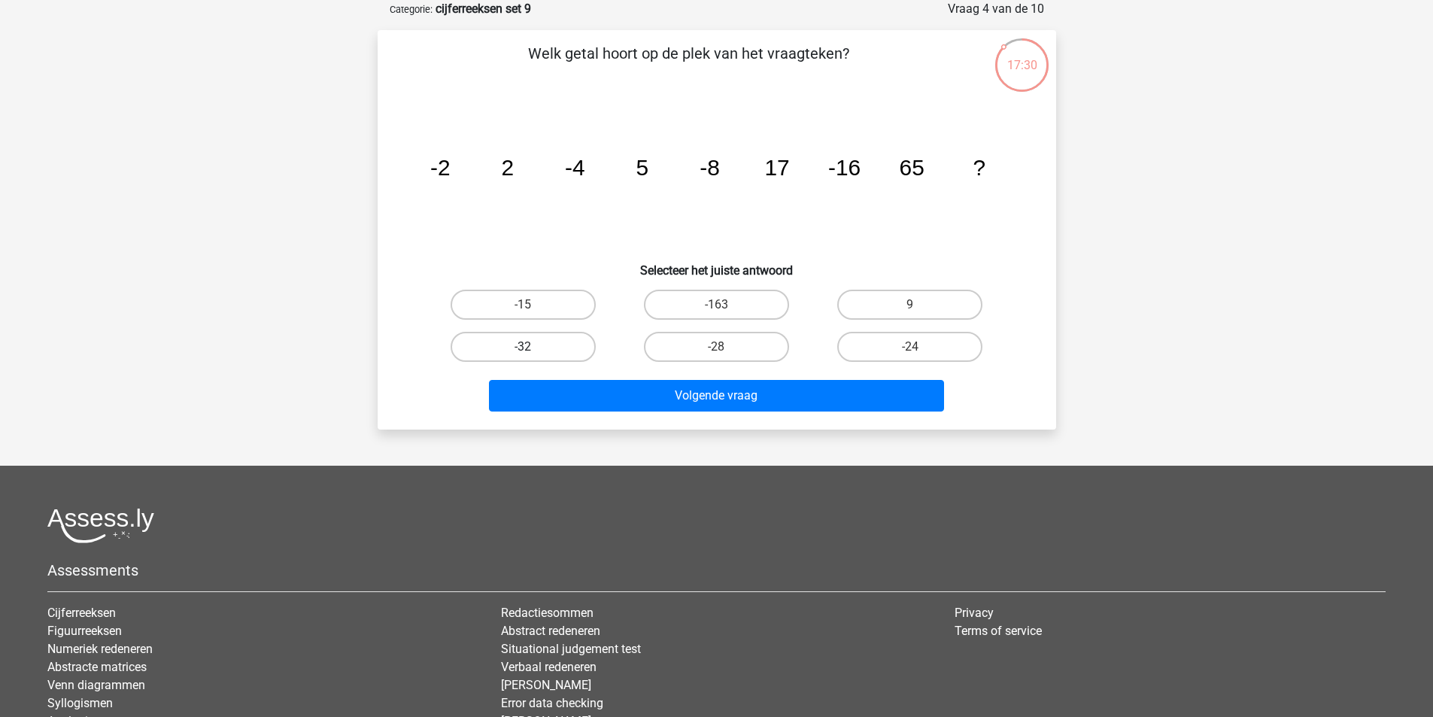
click at [546, 352] on label "-32" at bounding box center [523, 347] width 145 height 30
click at [533, 352] on input "-32" at bounding box center [528, 352] width 10 height 10
radio input "true"
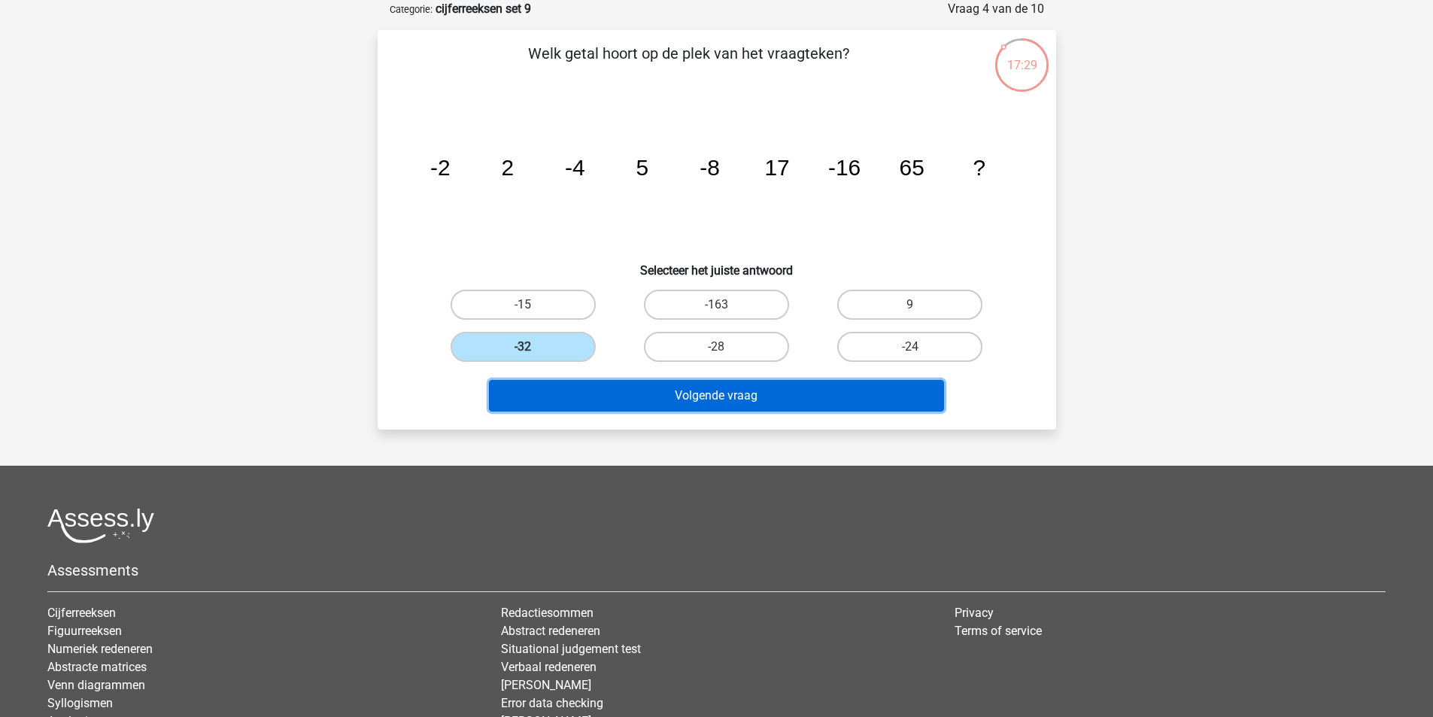
click at [680, 398] on button "Volgende vraag" at bounding box center [716, 396] width 455 height 32
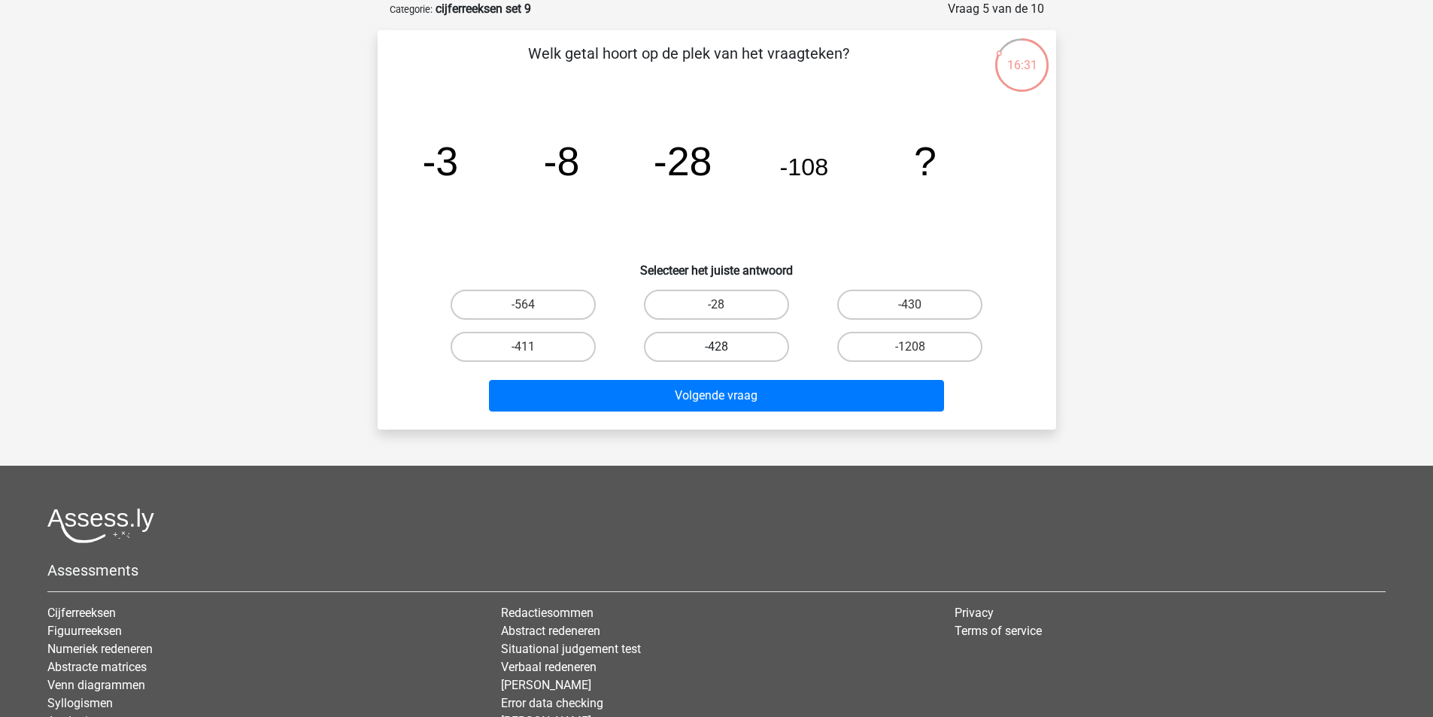
click at [721, 345] on label "-428" at bounding box center [716, 347] width 145 height 30
click at [721, 347] on input "-428" at bounding box center [721, 352] width 10 height 10
radio input "true"
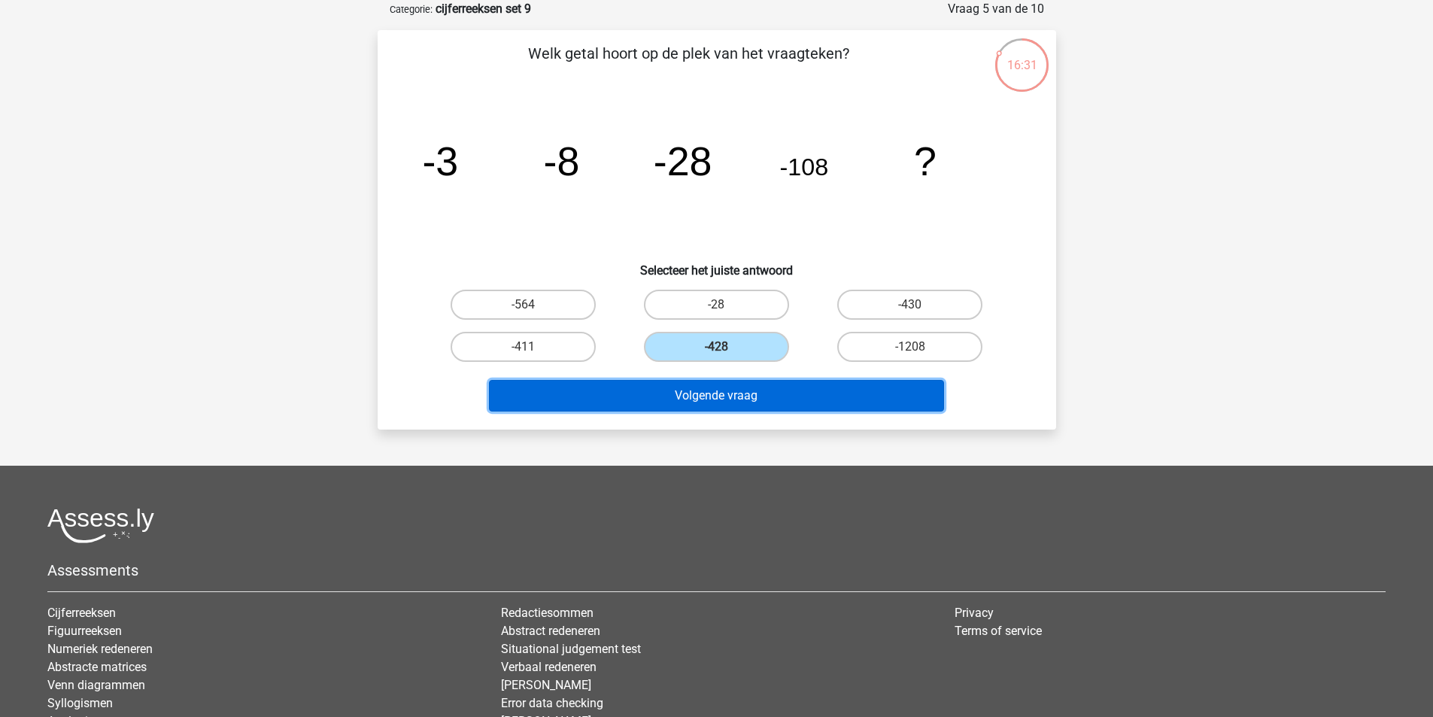
click at [724, 394] on button "Volgende vraag" at bounding box center [716, 396] width 455 height 32
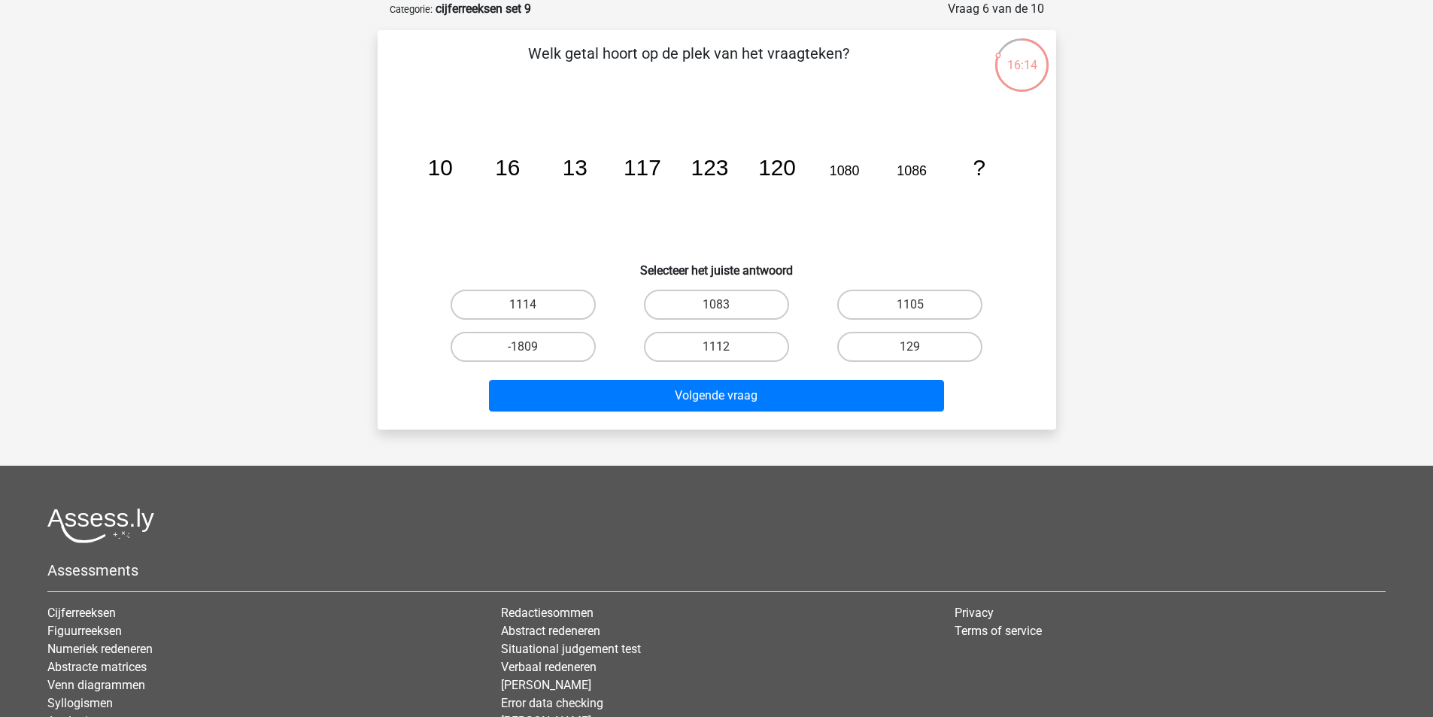
click at [723, 311] on input "1083" at bounding box center [721, 310] width 10 height 10
radio input "true"
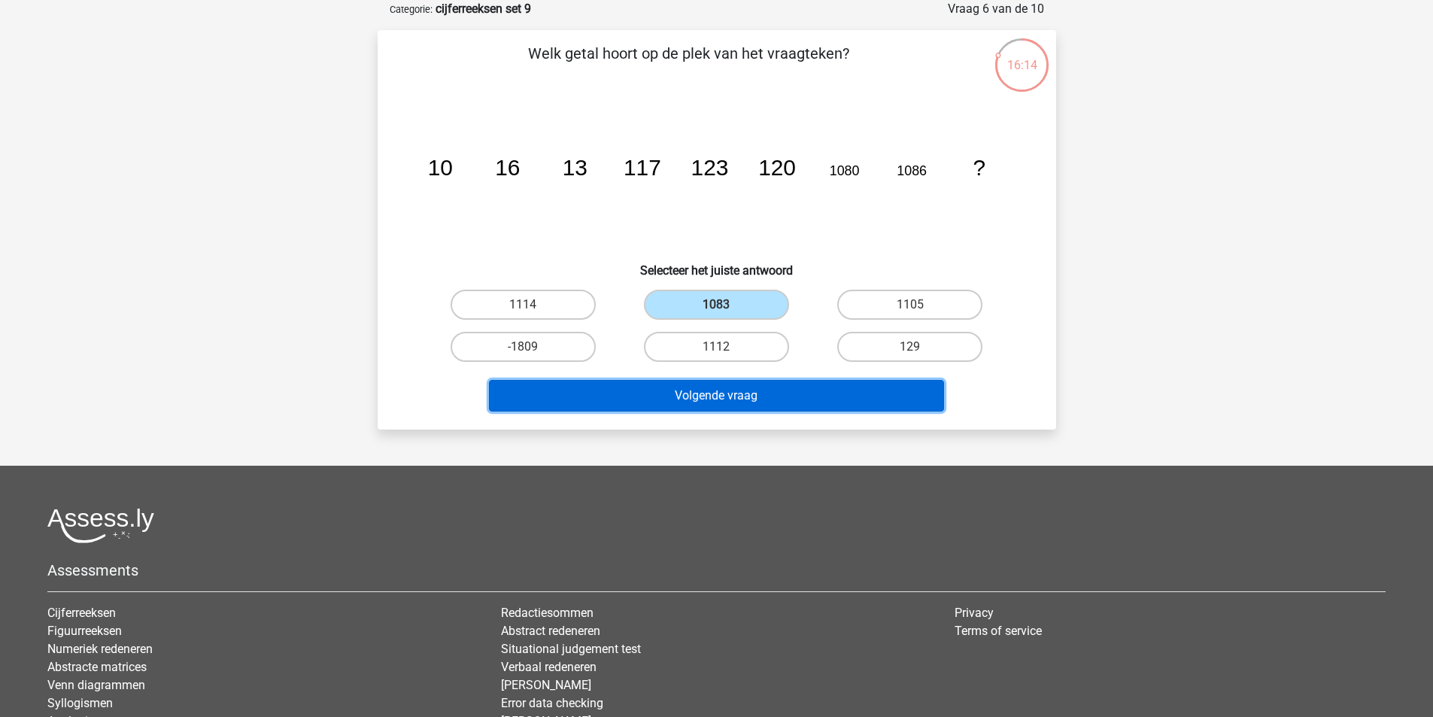
click at [788, 392] on button "Volgende vraag" at bounding box center [716, 396] width 455 height 32
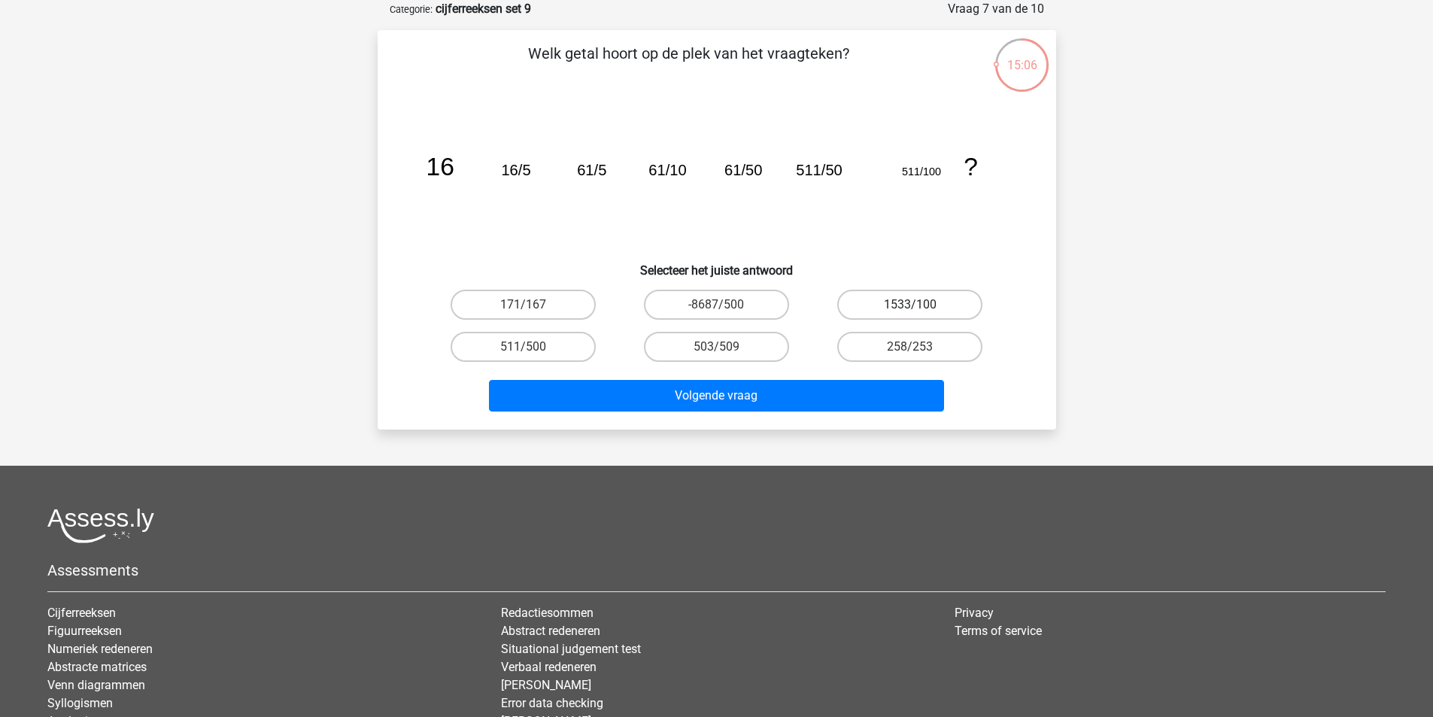
click at [914, 297] on label "1533/100" at bounding box center [909, 305] width 145 height 30
click at [914, 305] on input "1533/100" at bounding box center [915, 310] width 10 height 10
radio input "true"
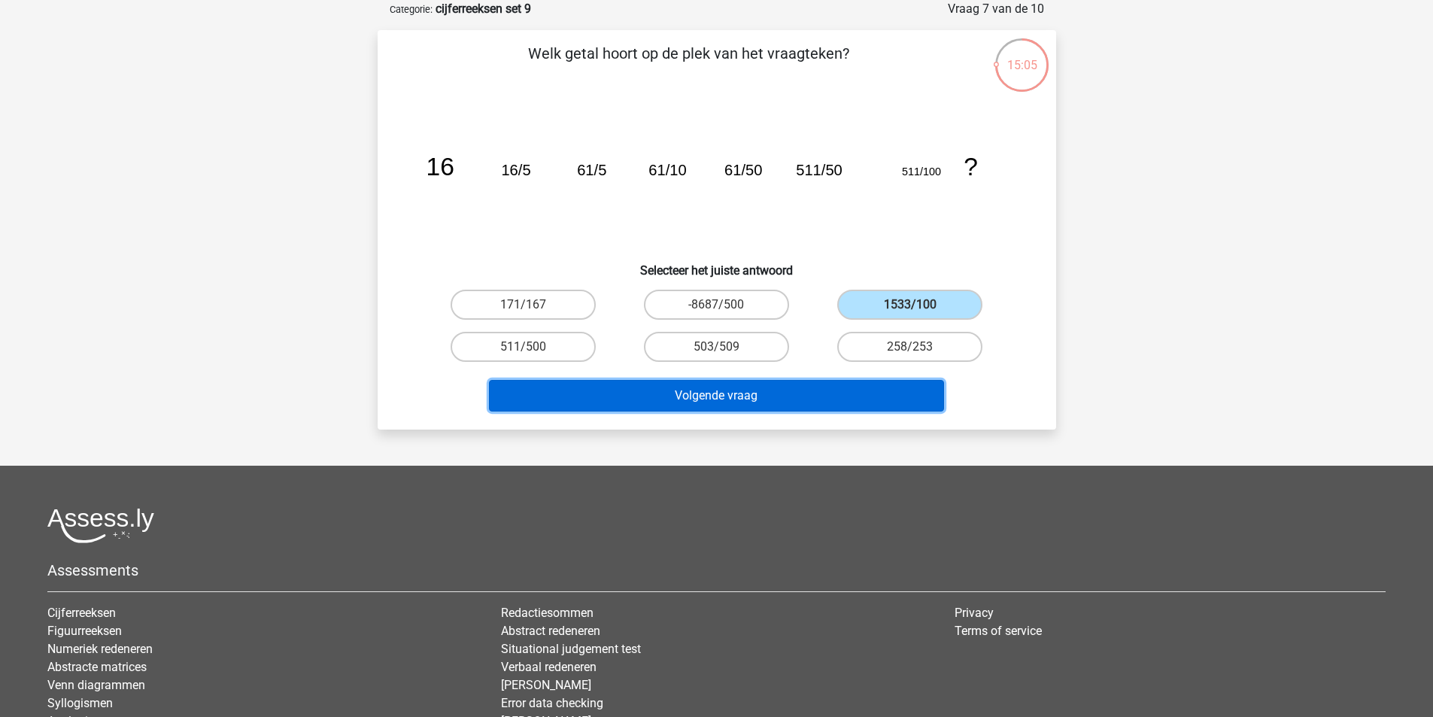
click at [858, 397] on button "Volgende vraag" at bounding box center [716, 396] width 455 height 32
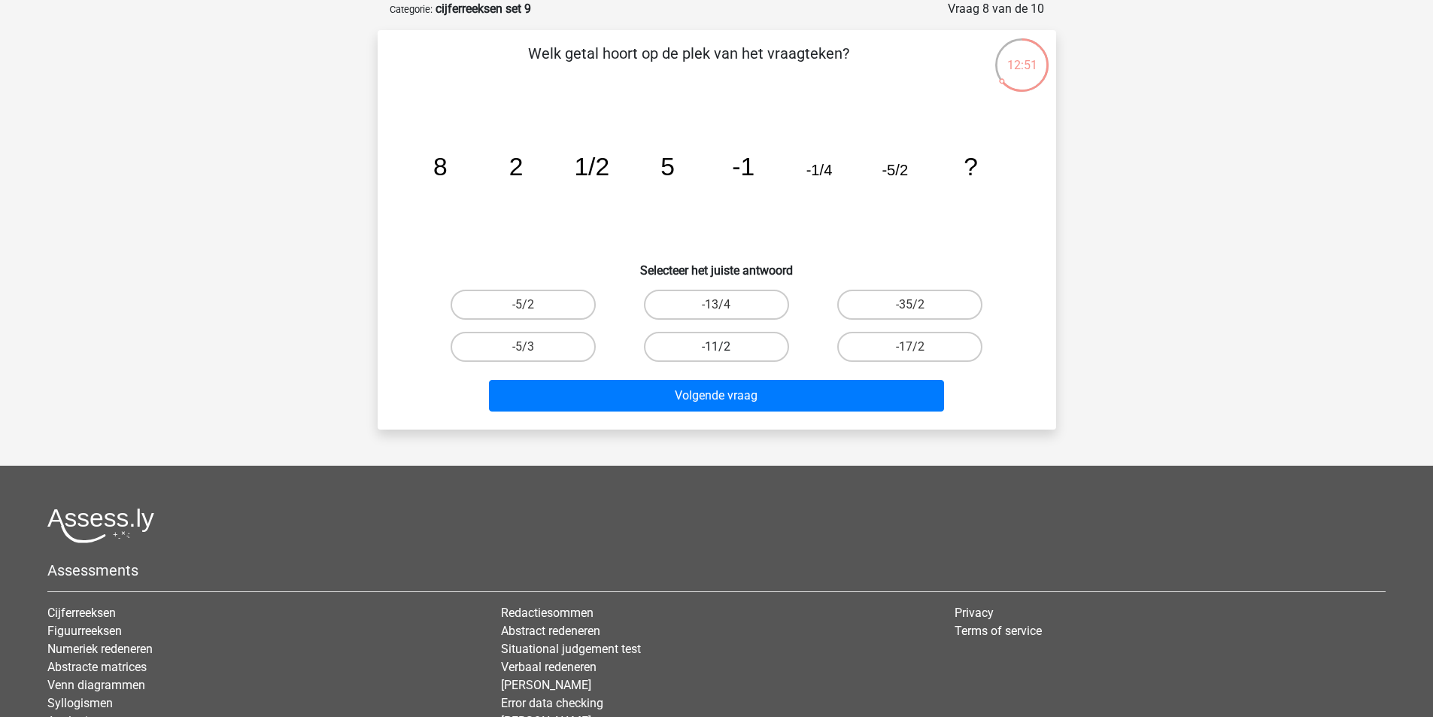
click at [739, 349] on label "-11/2" at bounding box center [716, 347] width 145 height 30
click at [726, 349] on input "-11/2" at bounding box center [721, 352] width 10 height 10
radio input "true"
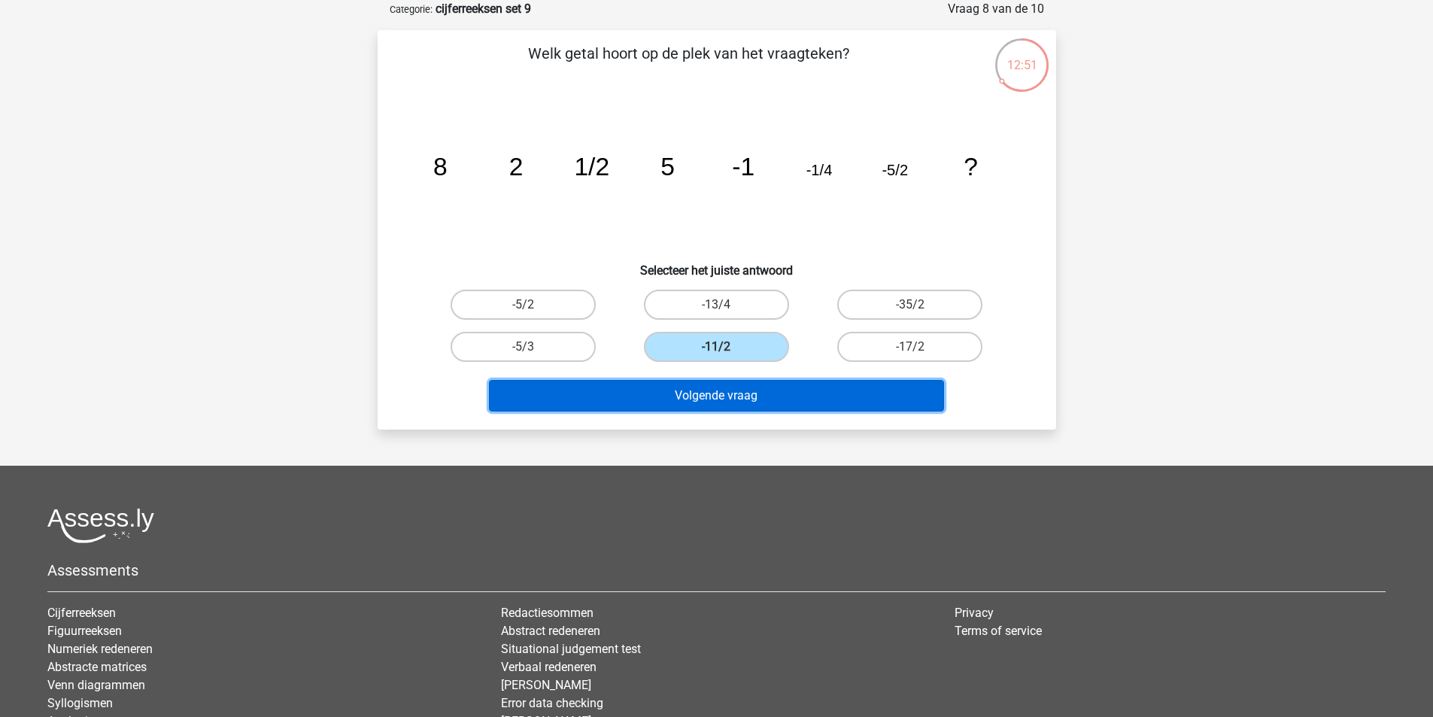
click at [776, 406] on button "Volgende vraag" at bounding box center [716, 396] width 455 height 32
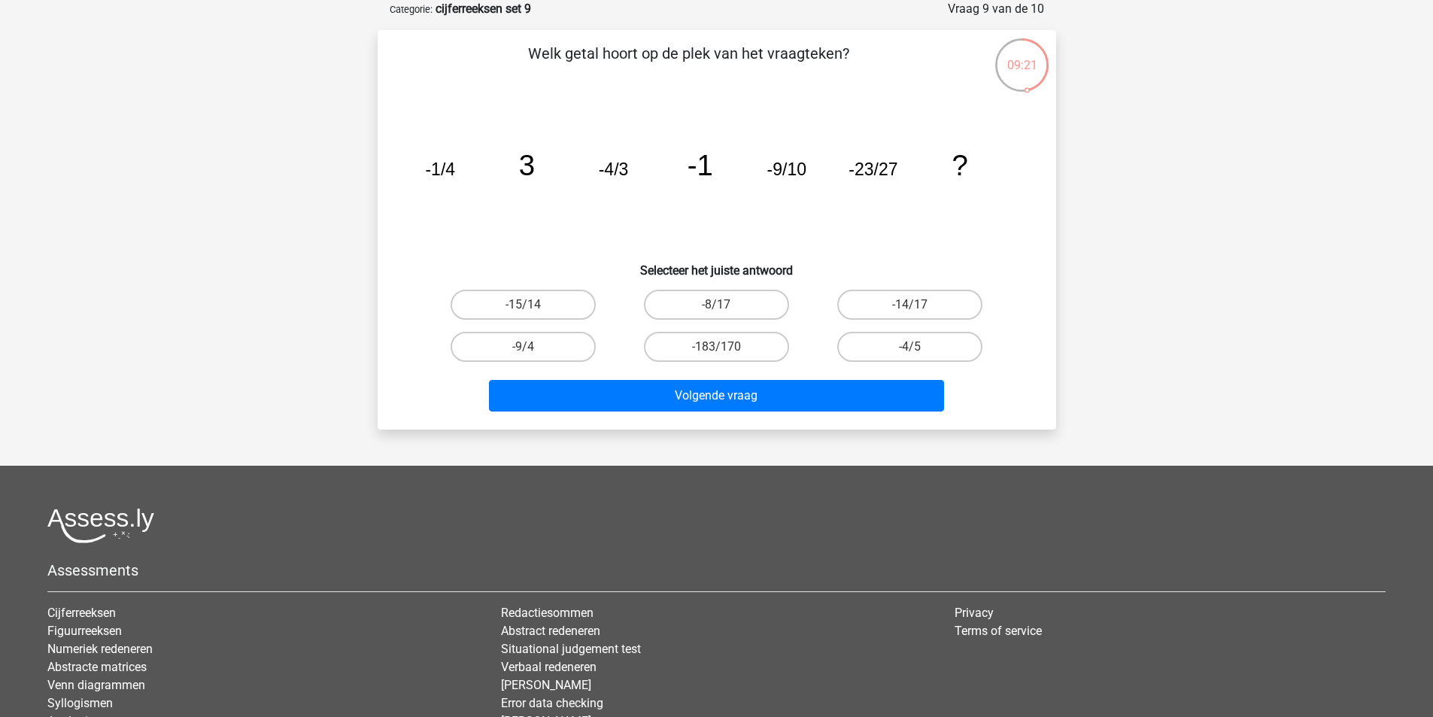
drag, startPoint x: 880, startPoint y: 307, endPoint x: 879, endPoint y: 327, distance: 20.3
click at [879, 307] on label "-14/17" at bounding box center [909, 305] width 145 height 30
click at [910, 307] on input "-14/17" at bounding box center [915, 310] width 10 height 10
radio input "true"
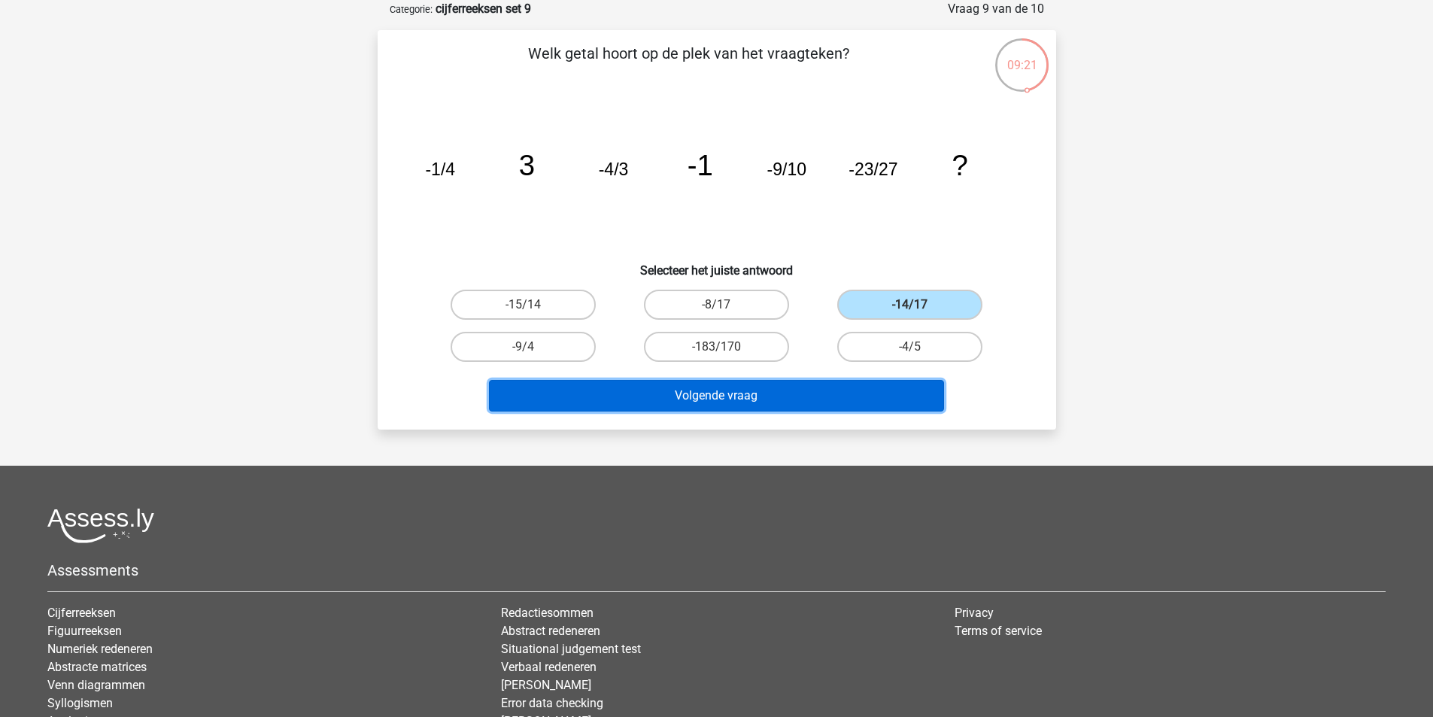
click at [836, 406] on button "Volgende vraag" at bounding box center [716, 396] width 455 height 32
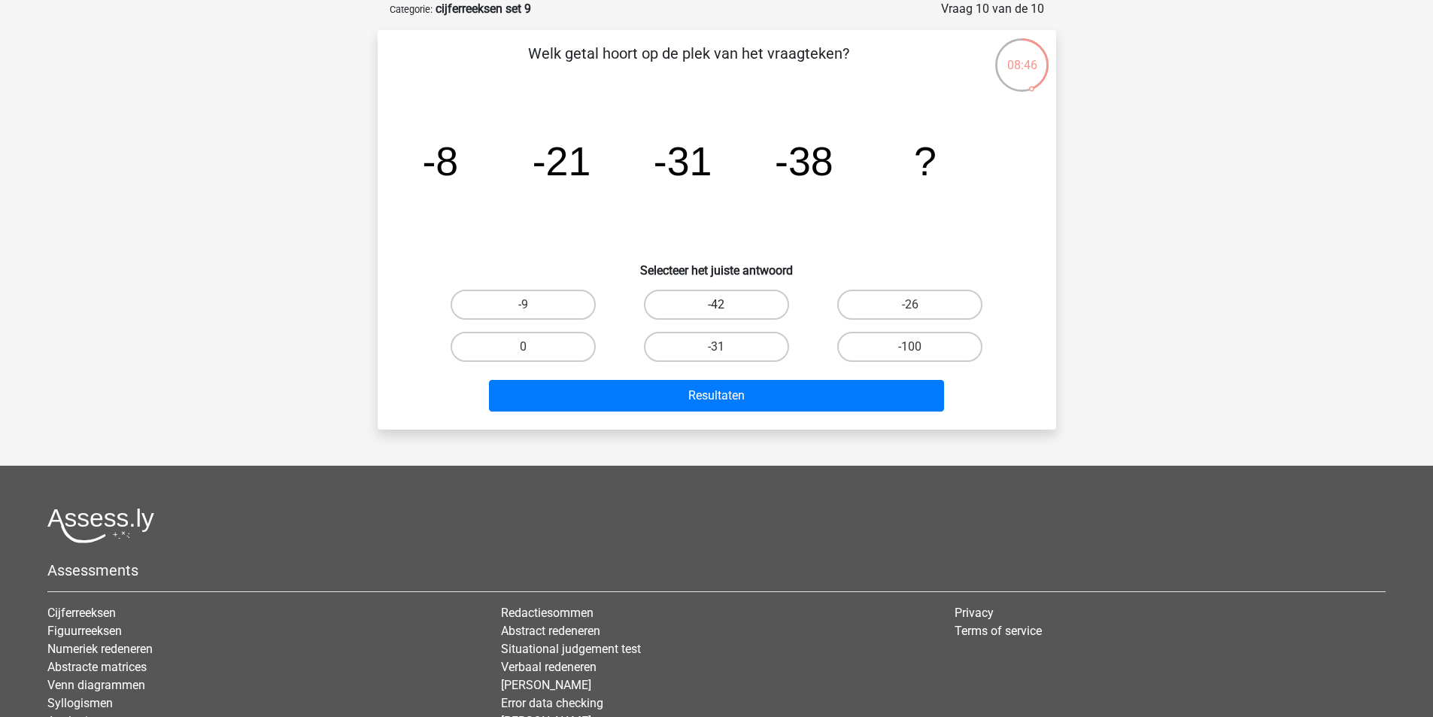
click at [690, 310] on label "-42" at bounding box center [716, 305] width 145 height 30
click at [716, 310] on input "-42" at bounding box center [721, 310] width 10 height 10
radio input "true"
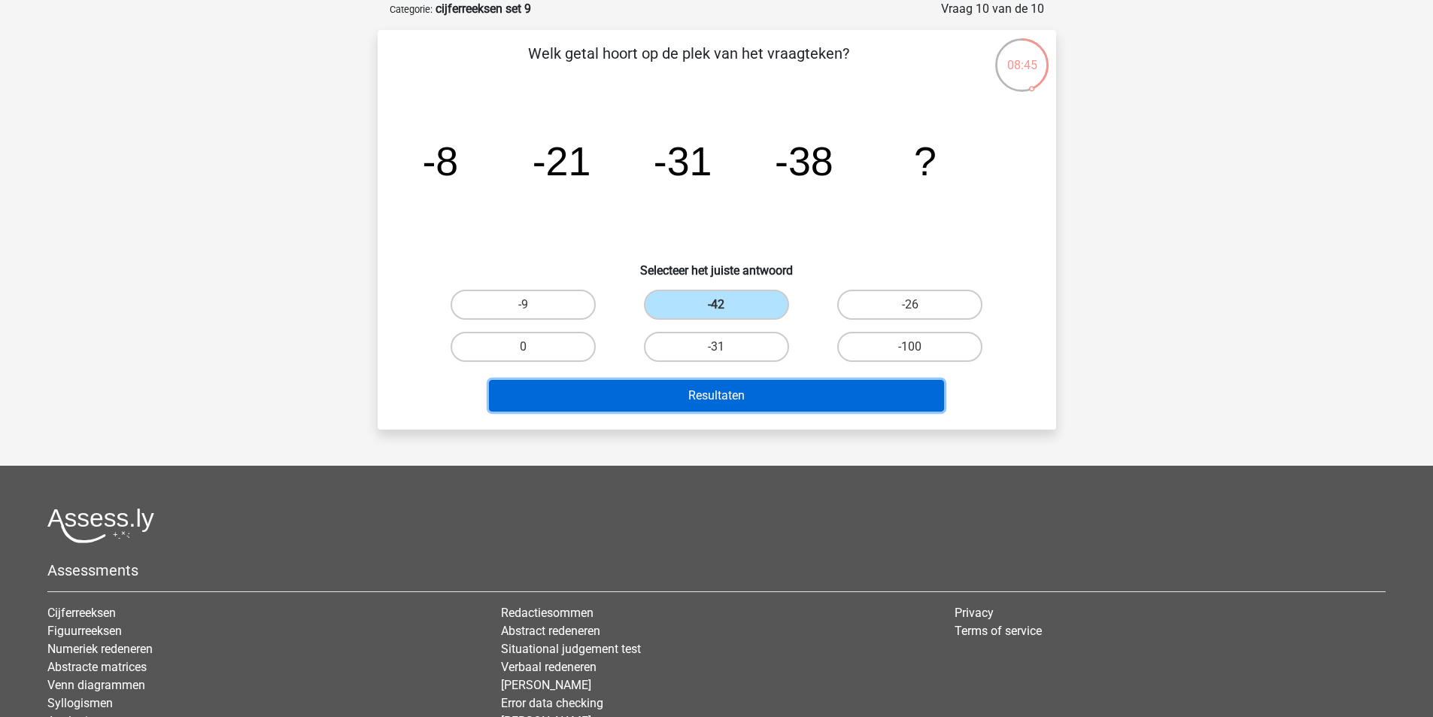
click at [726, 401] on button "Resultaten" at bounding box center [716, 396] width 455 height 32
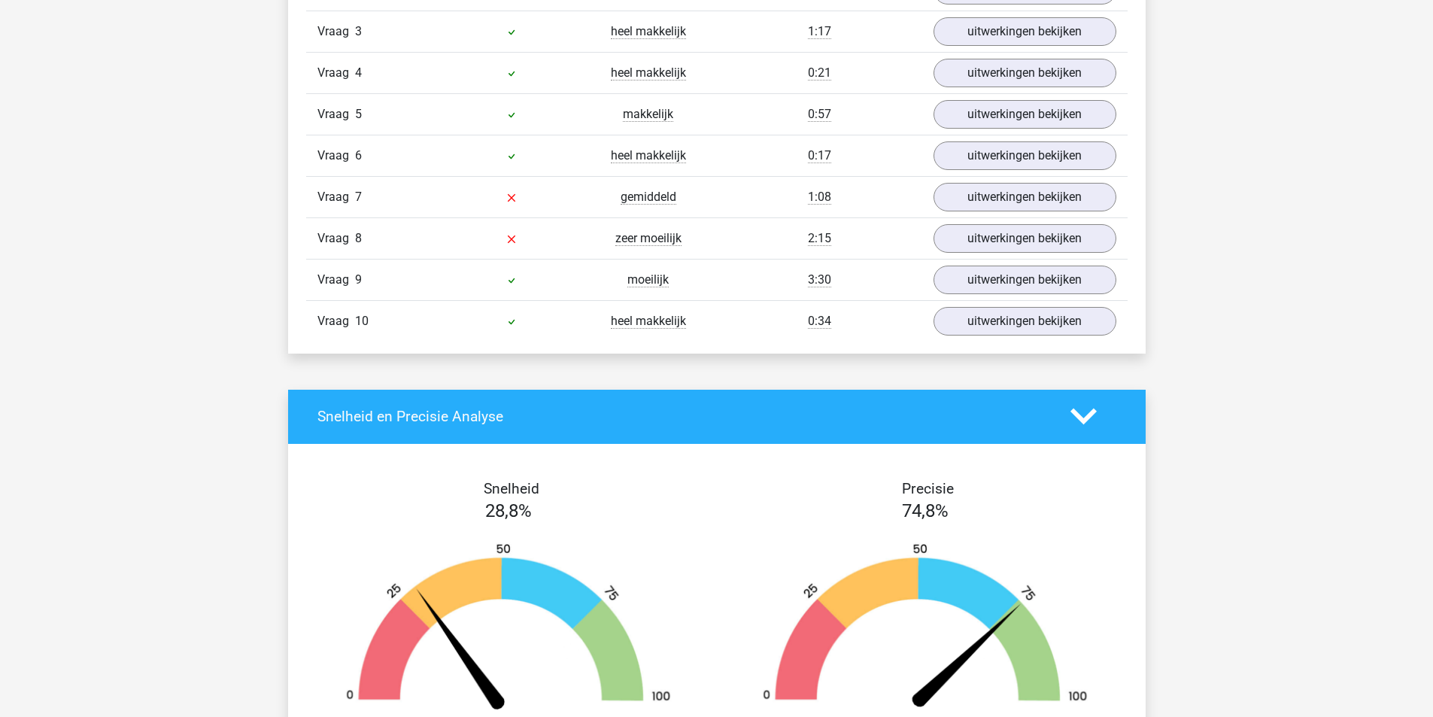
scroll to position [1053, 0]
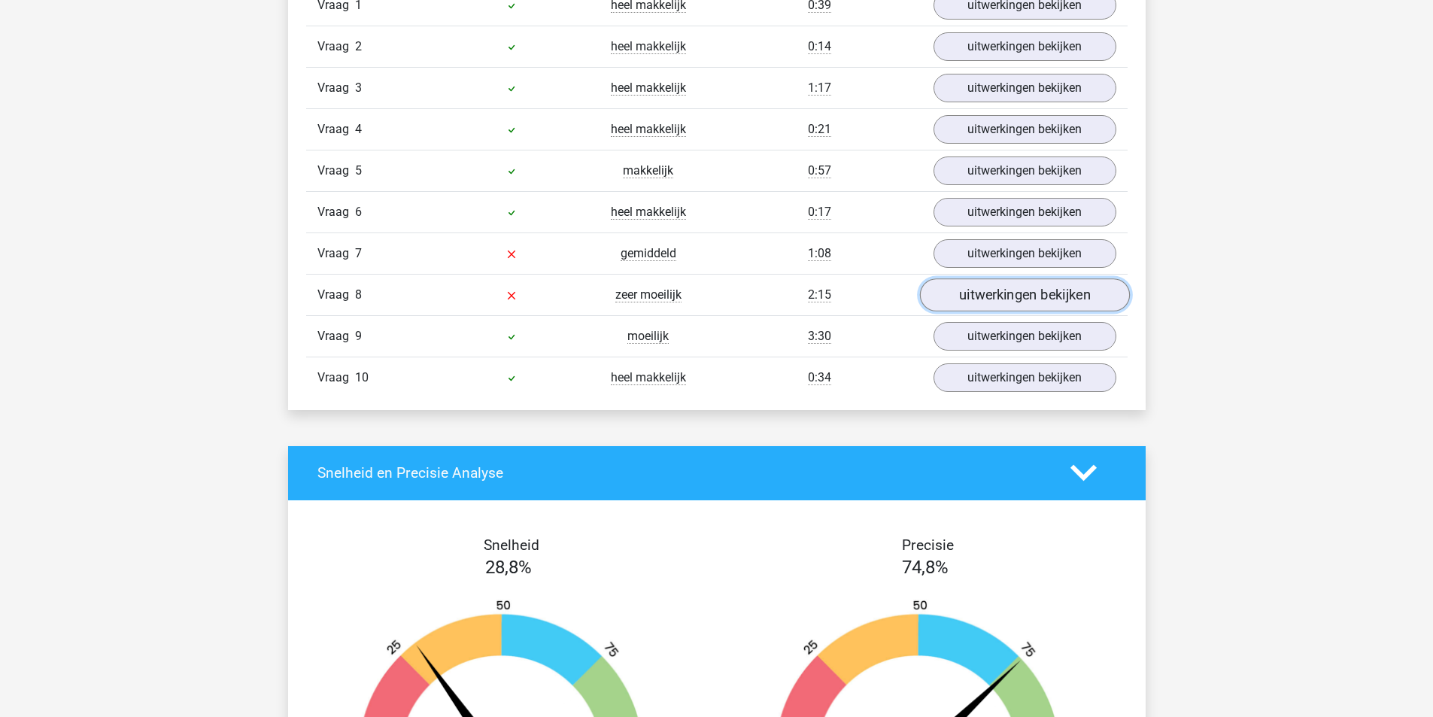
click at [996, 299] on link "uitwerkingen bekijken" at bounding box center [1024, 294] width 210 height 33
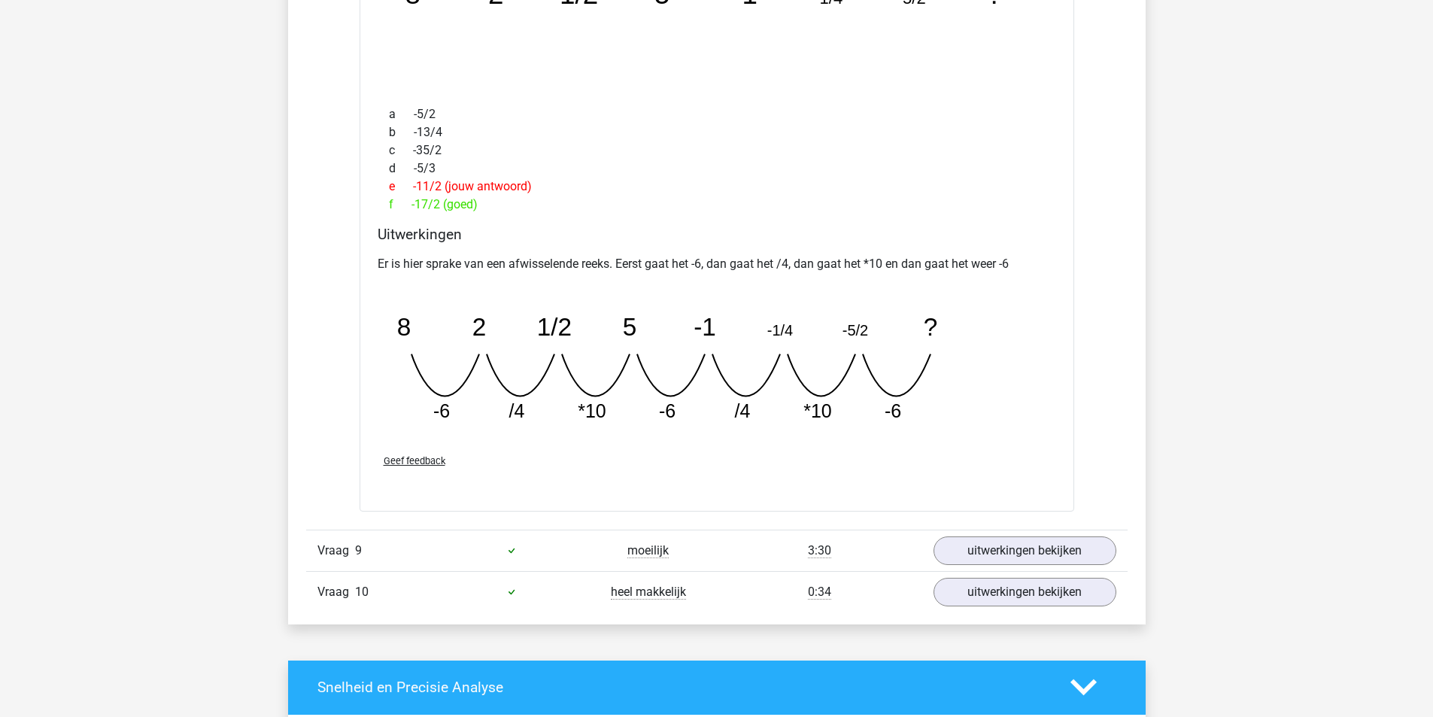
scroll to position [1505, 0]
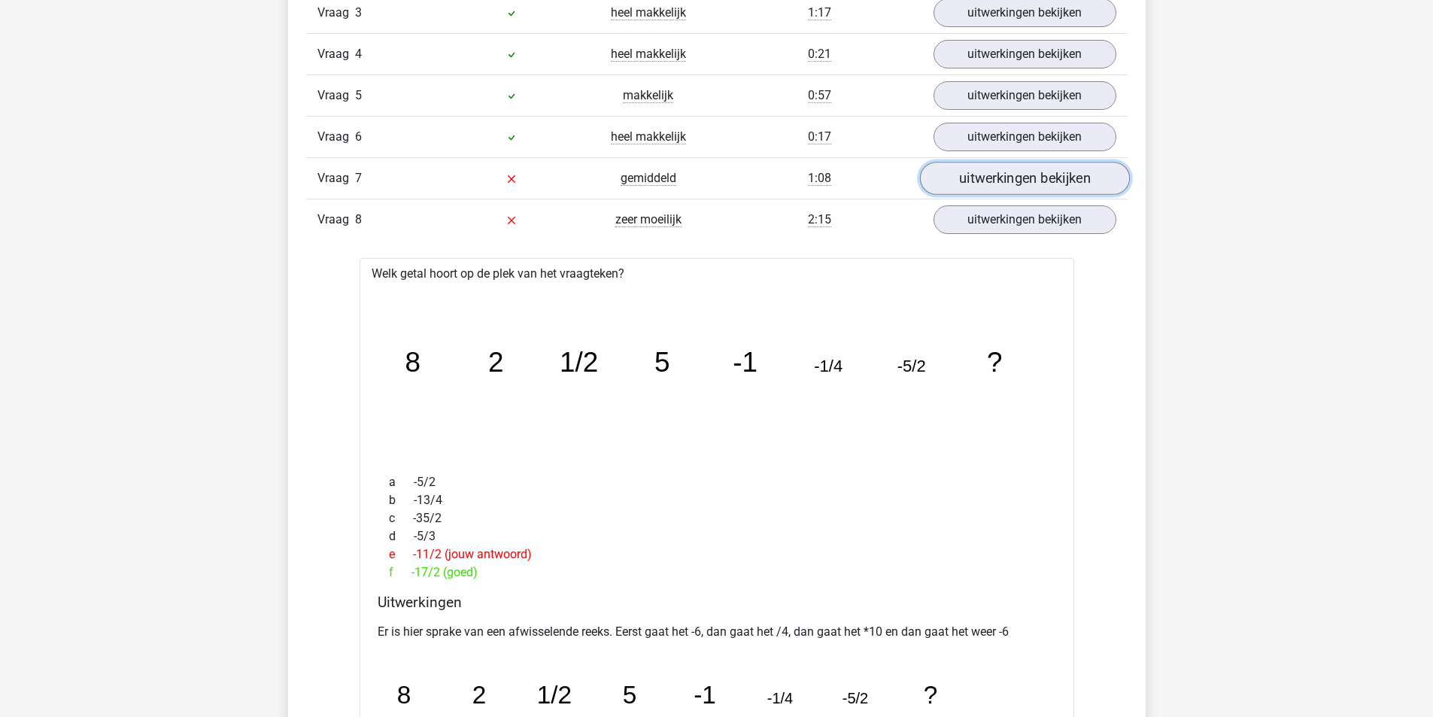
click at [983, 187] on link "uitwerkingen bekijken" at bounding box center [1024, 178] width 210 height 33
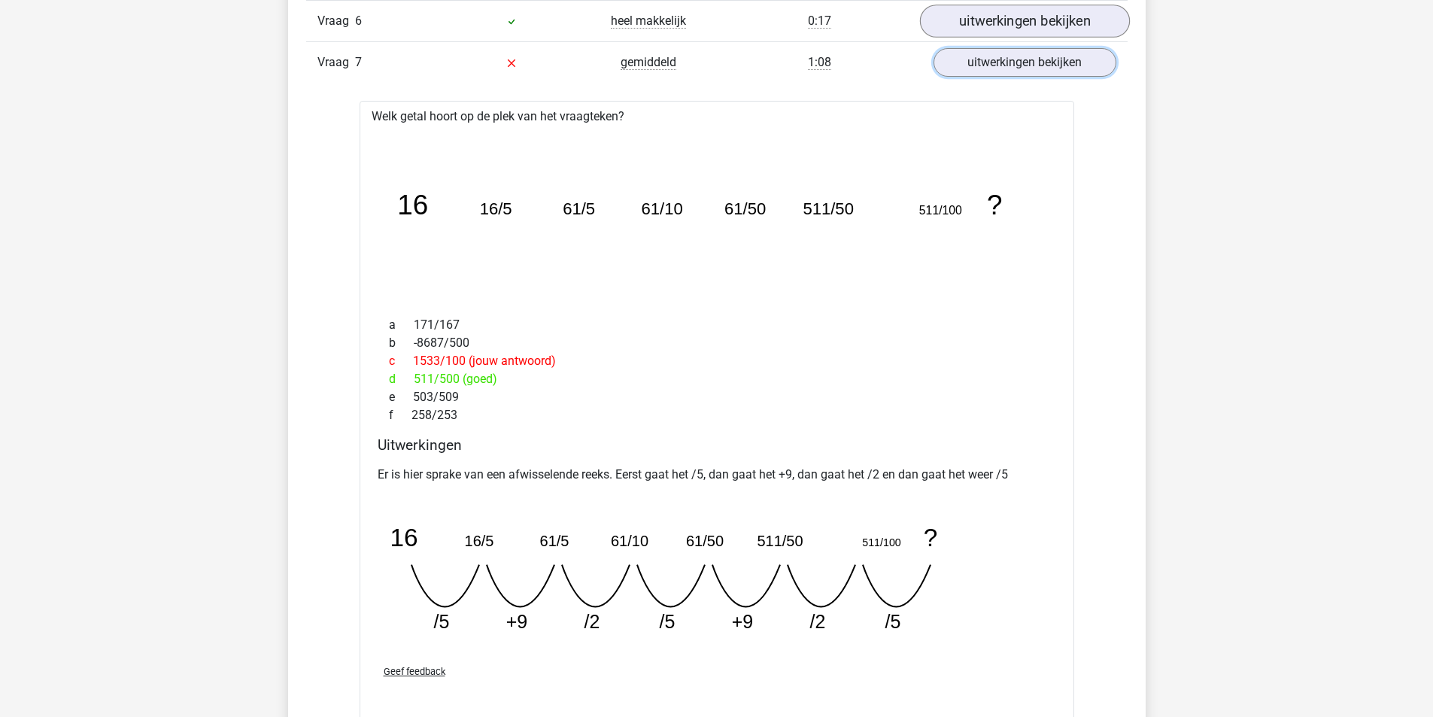
scroll to position [1204, 0]
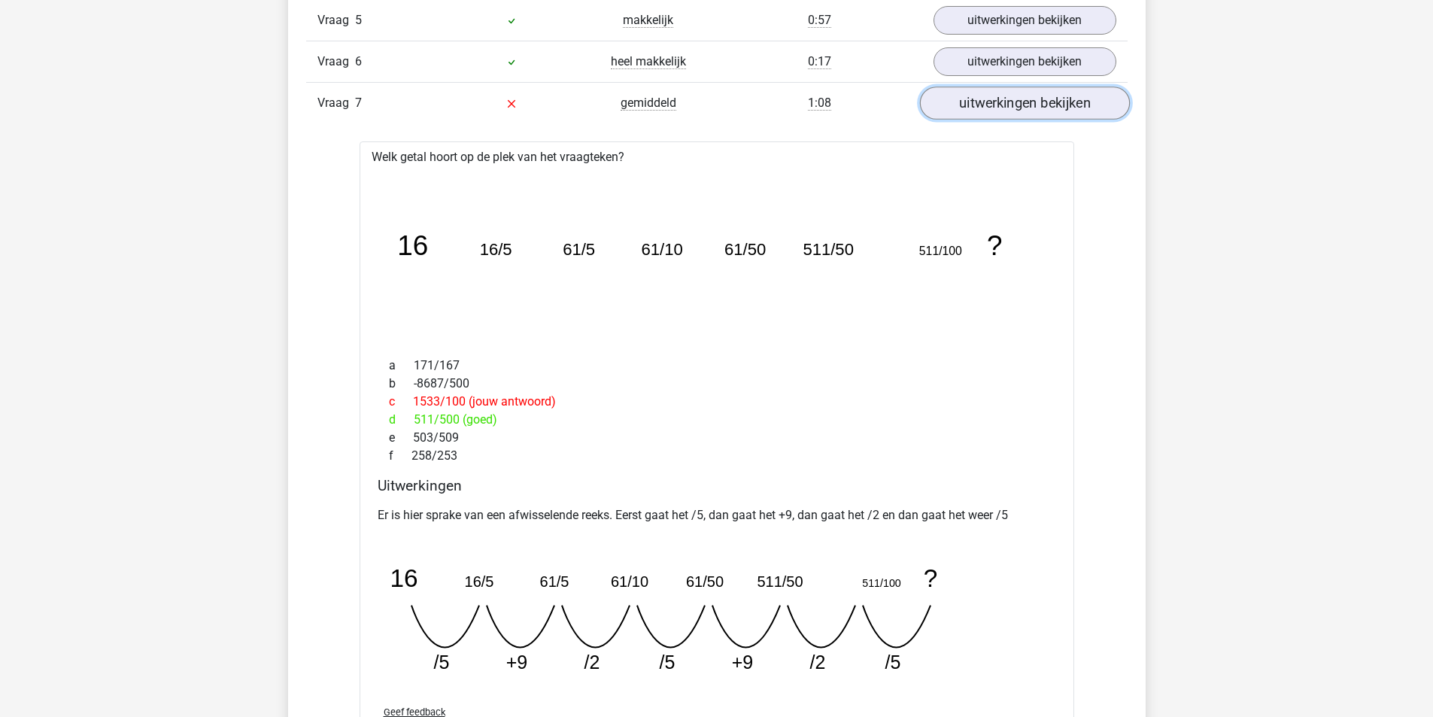
click at [980, 94] on link "uitwerkingen bekijken" at bounding box center [1024, 103] width 210 height 33
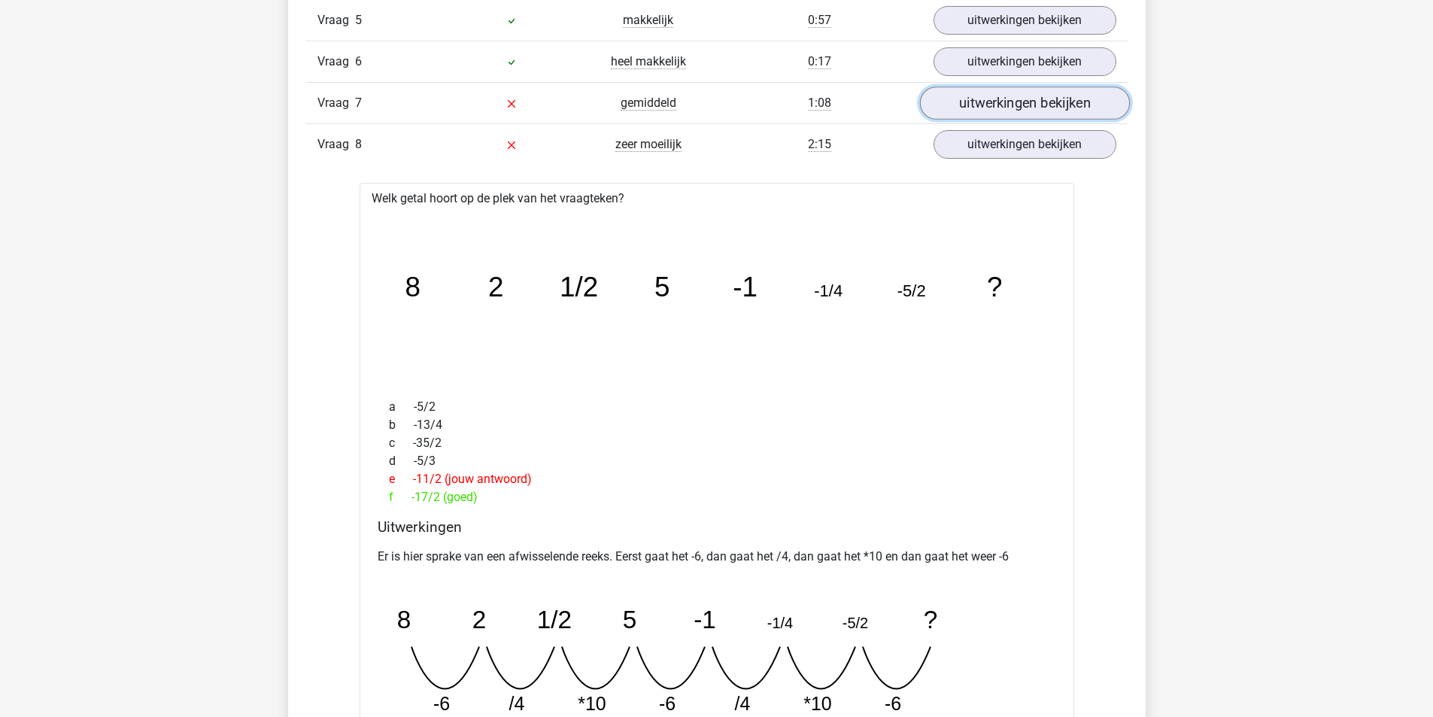
click at [950, 116] on link "uitwerkingen bekijken" at bounding box center [1024, 103] width 210 height 33
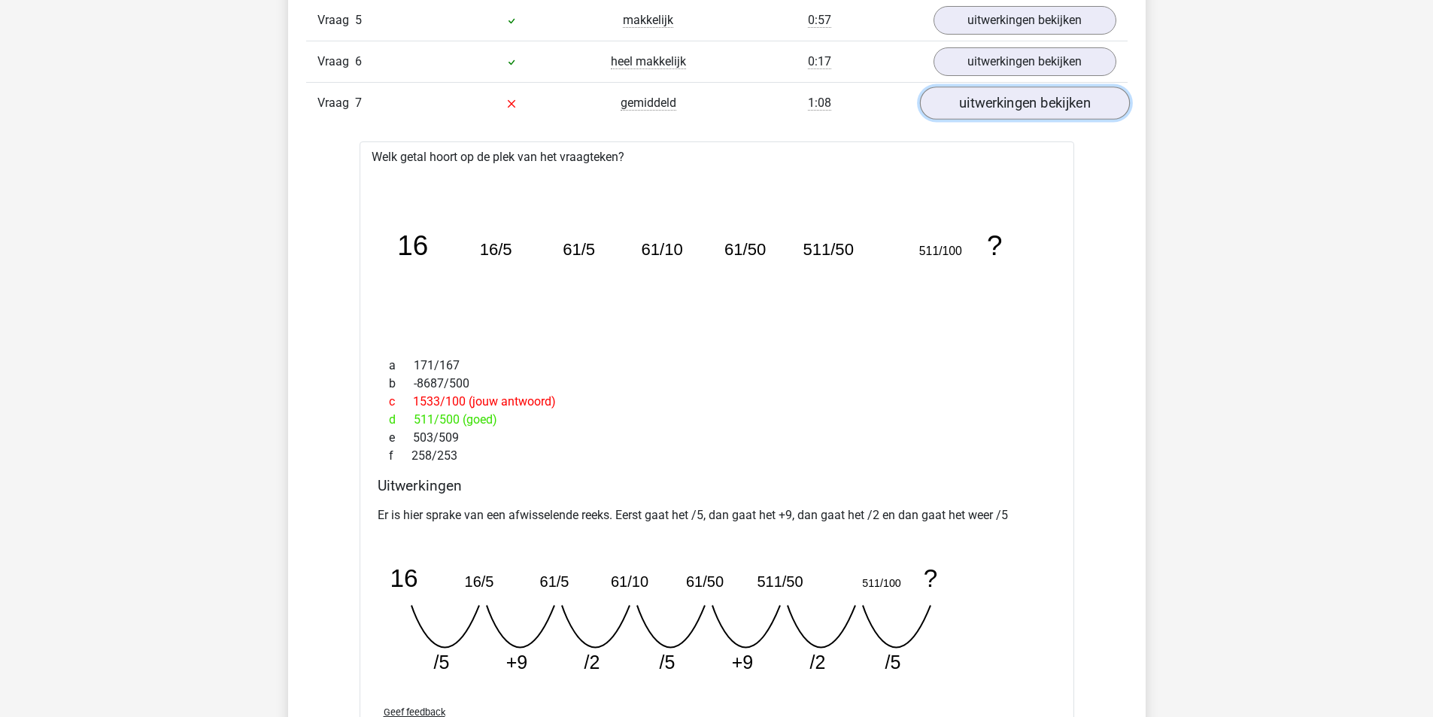
click at [950, 112] on link "uitwerkingen bekijken" at bounding box center [1024, 103] width 210 height 33
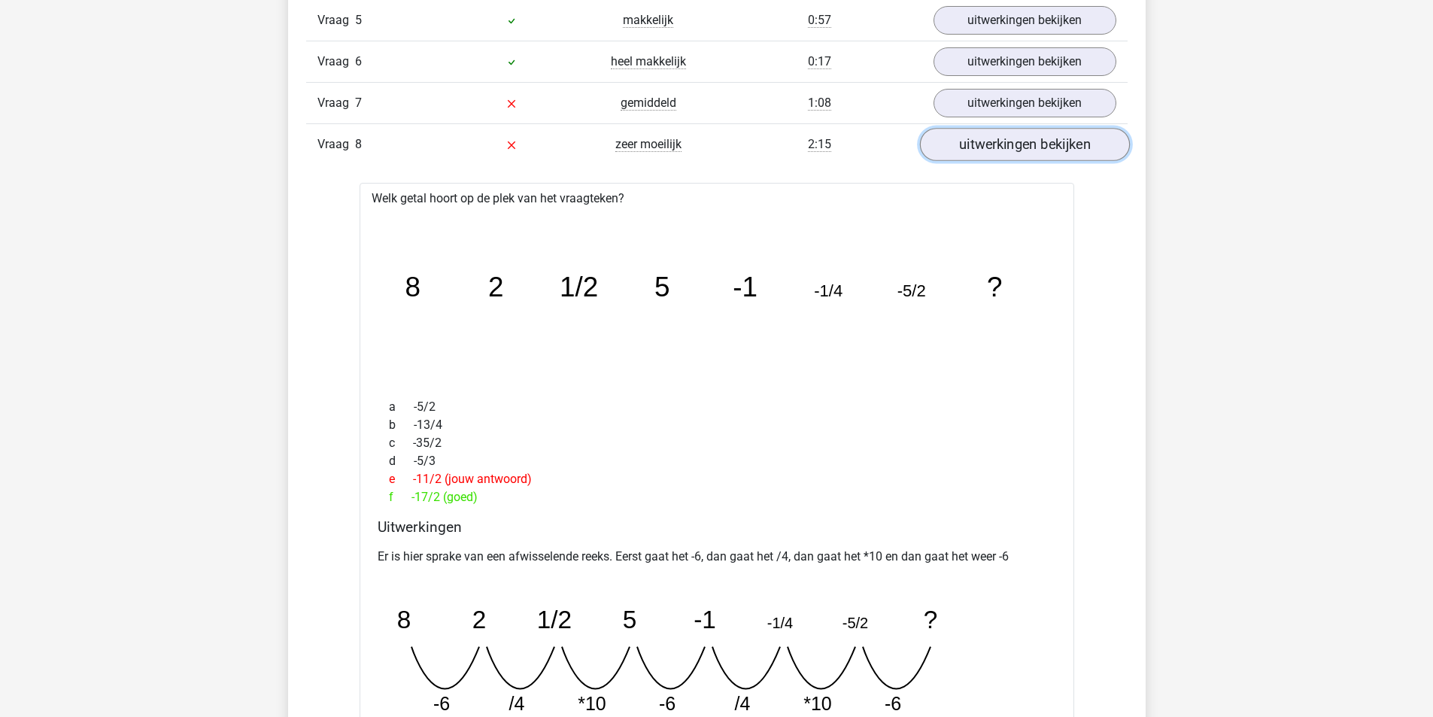
click at [985, 144] on link "uitwerkingen bekijken" at bounding box center [1024, 144] width 210 height 33
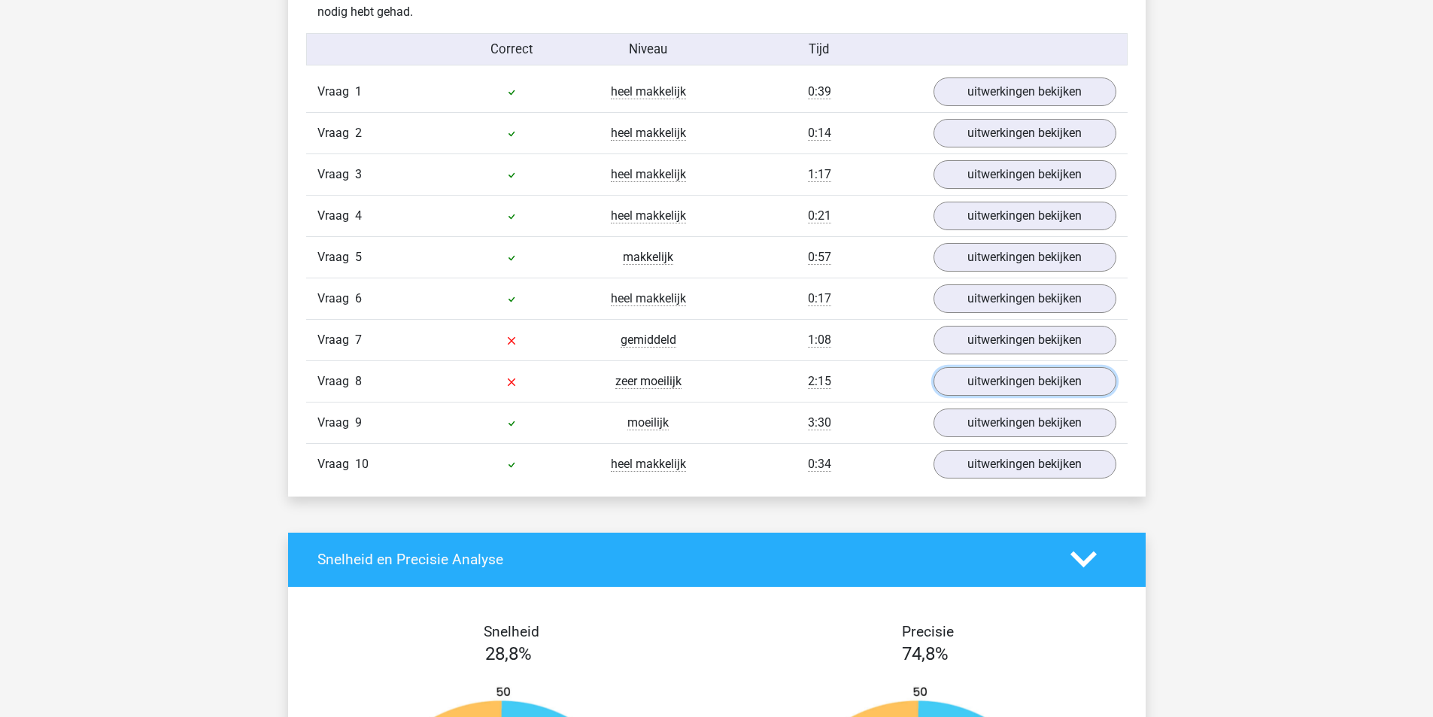
scroll to position [752, 0]
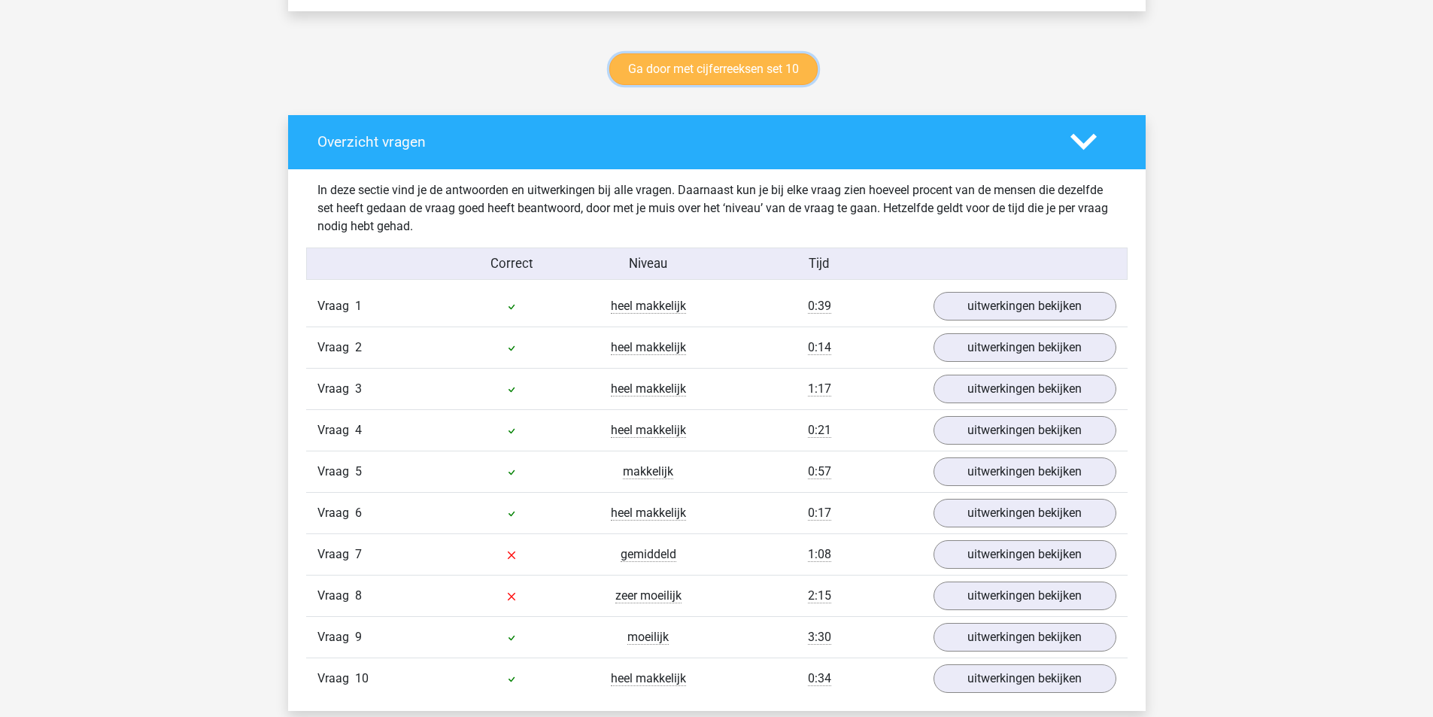
click at [785, 67] on link "Ga door met cijferreeksen set 10" at bounding box center [713, 69] width 208 height 32
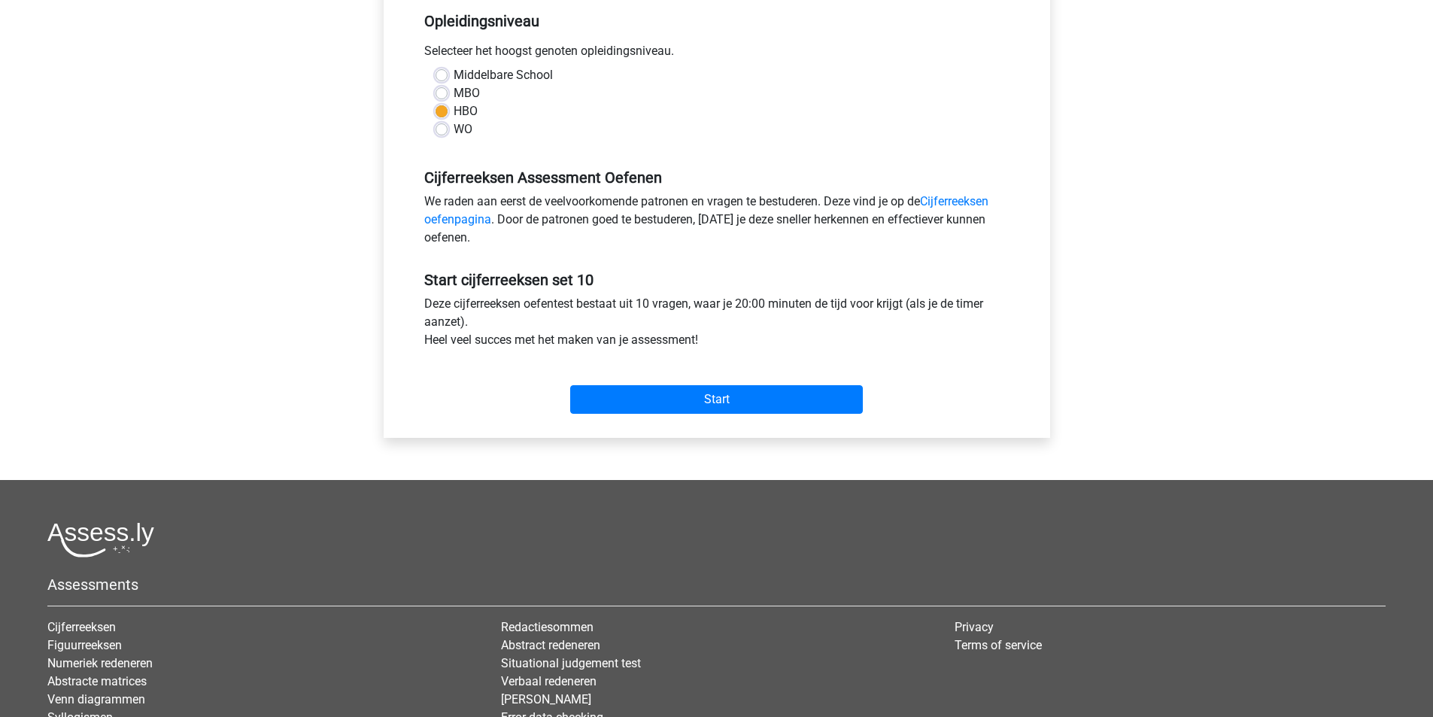
scroll to position [451, 0]
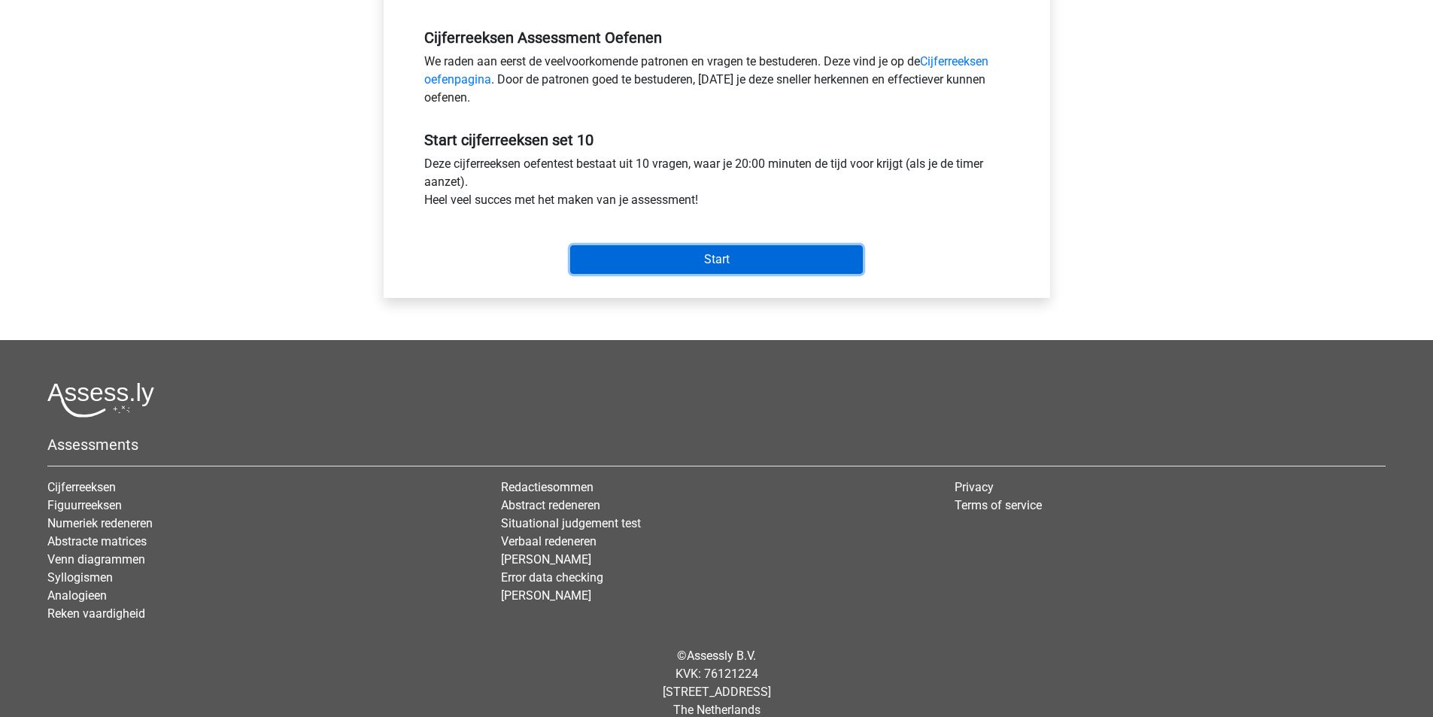
click at [731, 260] on input "Start" at bounding box center [716, 259] width 293 height 29
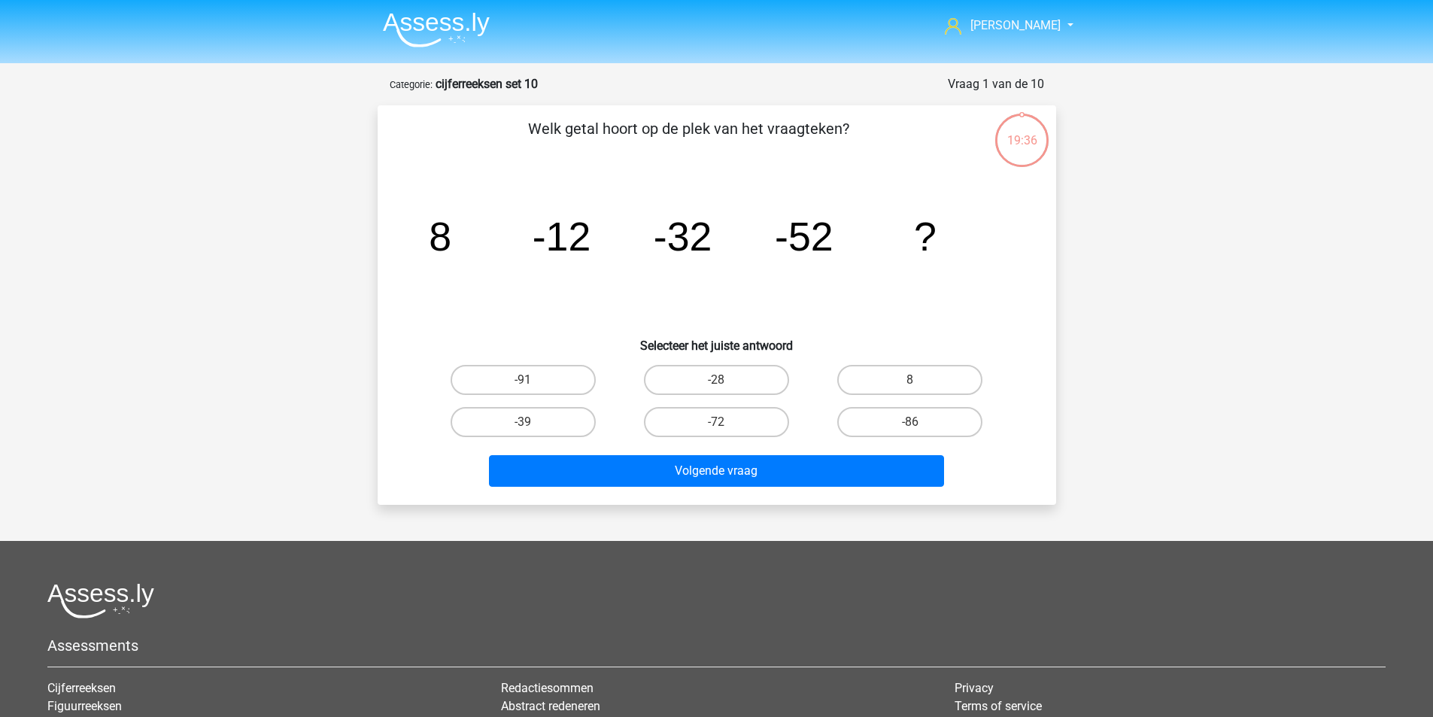
click at [718, 436] on label "-72" at bounding box center [716, 422] width 145 height 30
click at [718, 432] on input "-72" at bounding box center [721, 427] width 10 height 10
radio input "true"
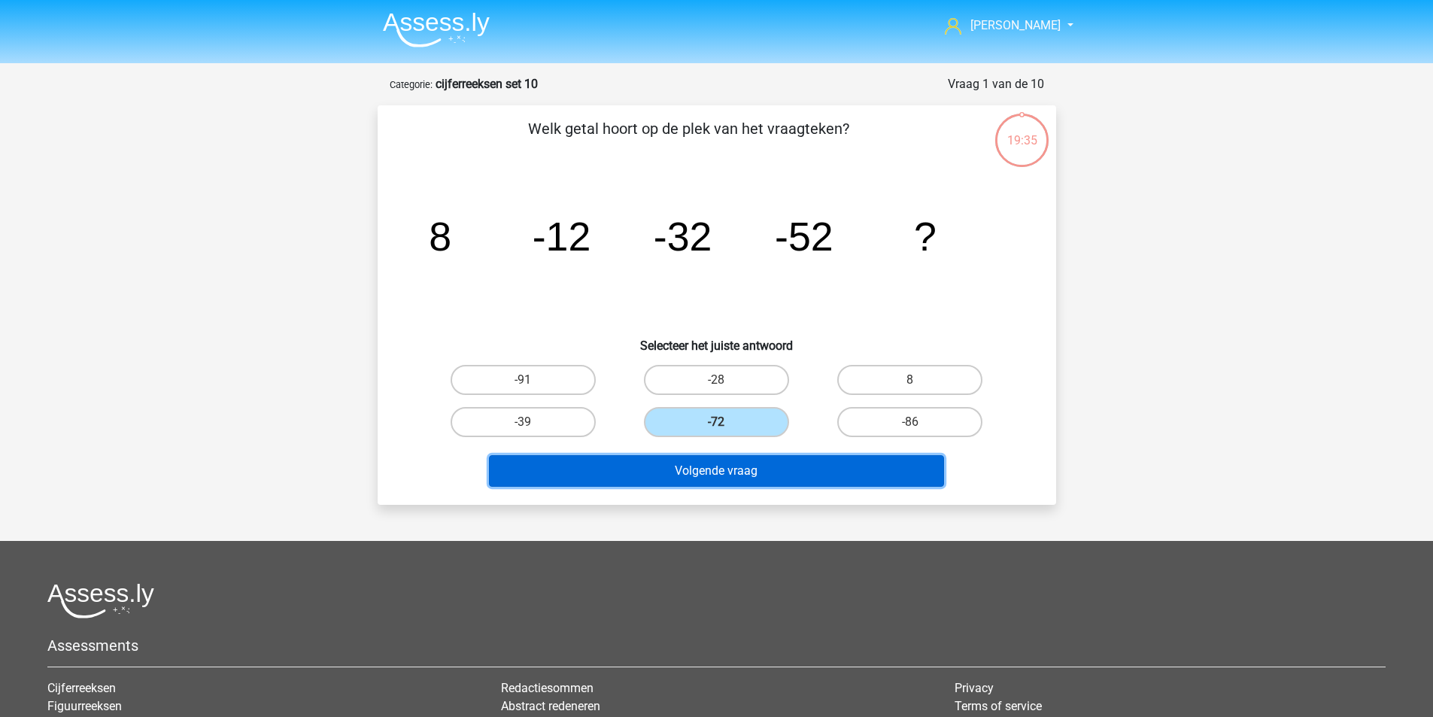
click at [778, 475] on button "Volgende vraag" at bounding box center [716, 471] width 455 height 32
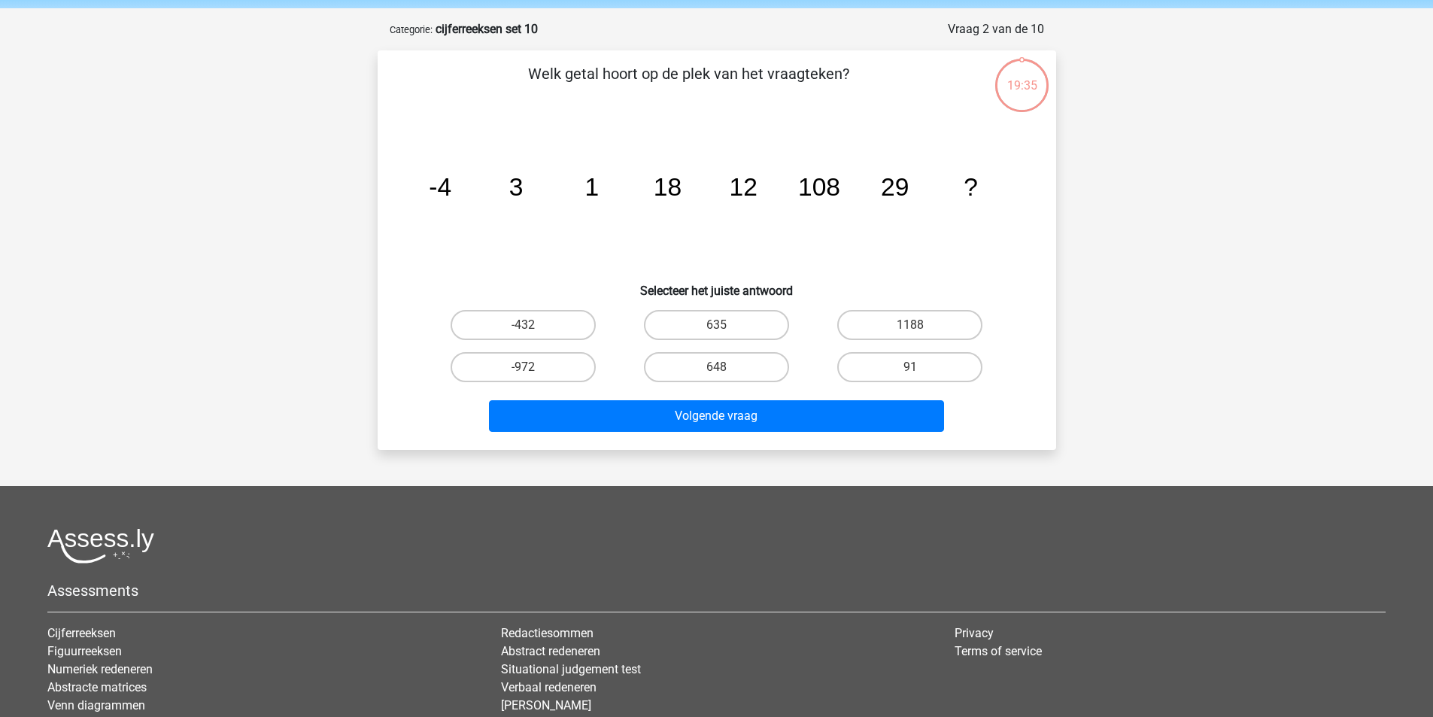
scroll to position [75, 0]
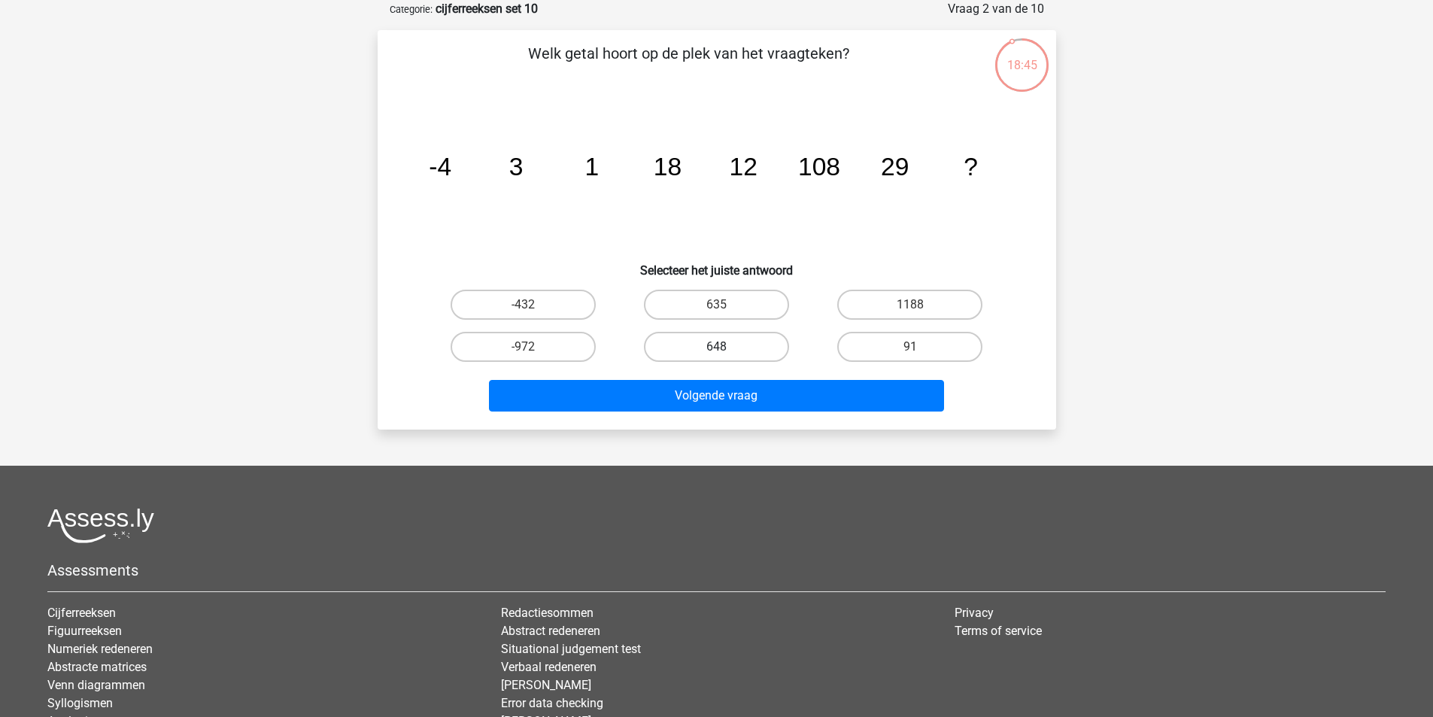
click at [712, 354] on label "648" at bounding box center [716, 347] width 145 height 30
click at [716, 354] on input "648" at bounding box center [721, 352] width 10 height 10
radio input "true"
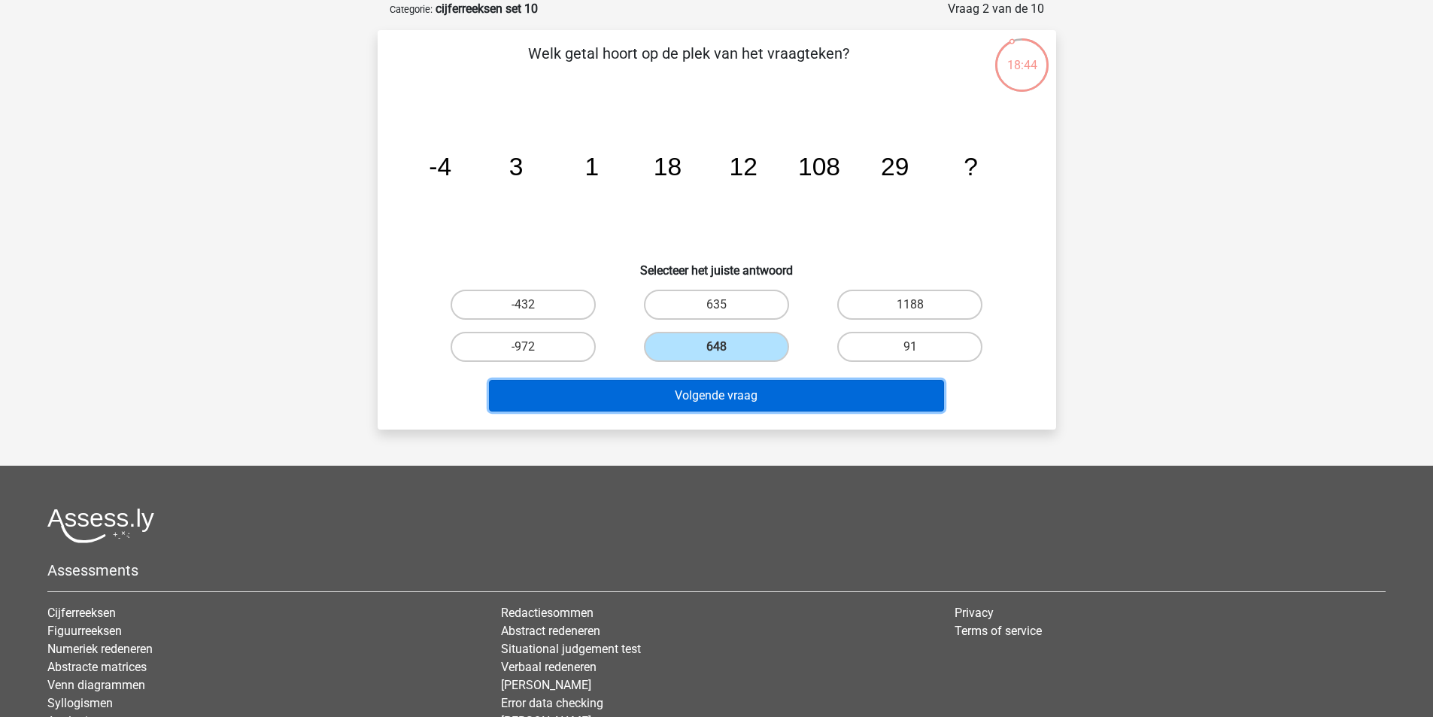
click at [736, 391] on button "Volgende vraag" at bounding box center [716, 396] width 455 height 32
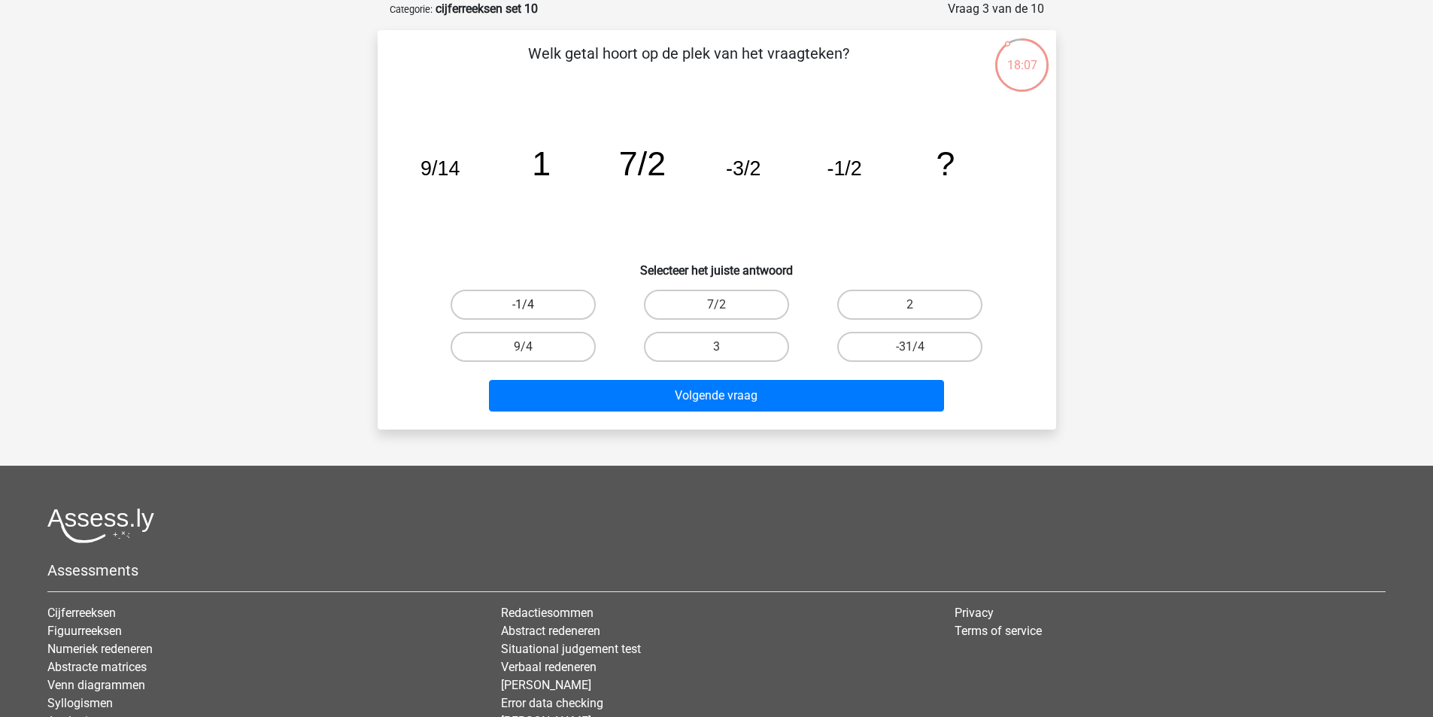
click at [564, 305] on label "-1/4" at bounding box center [523, 305] width 145 height 30
click at [533, 305] on input "-1/4" at bounding box center [528, 310] width 10 height 10
radio input "true"
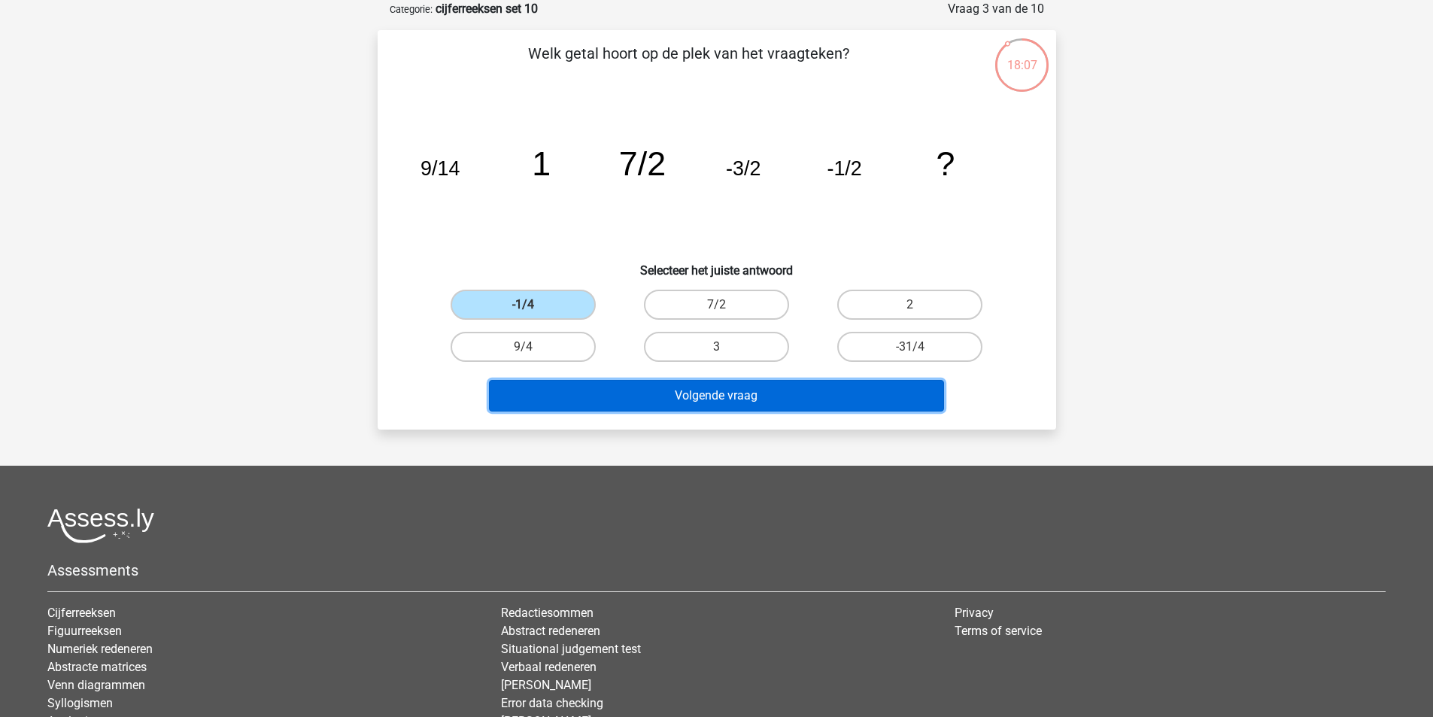
click at [651, 391] on button "Volgende vraag" at bounding box center [716, 396] width 455 height 32
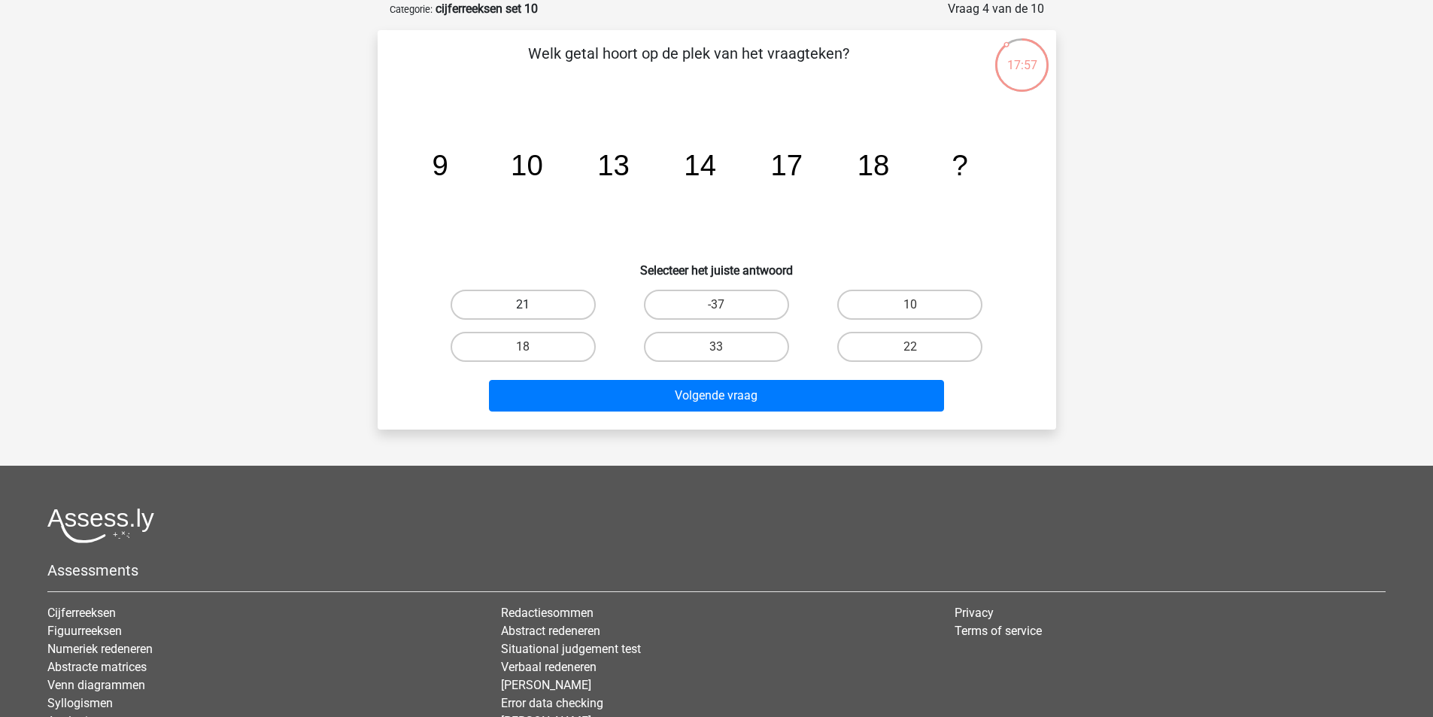
click at [564, 309] on label "21" at bounding box center [523, 305] width 145 height 30
click at [533, 309] on input "21" at bounding box center [528, 310] width 10 height 10
radio input "true"
click at [649, 376] on div "Volgende vraag" at bounding box center [717, 393] width 631 height 50
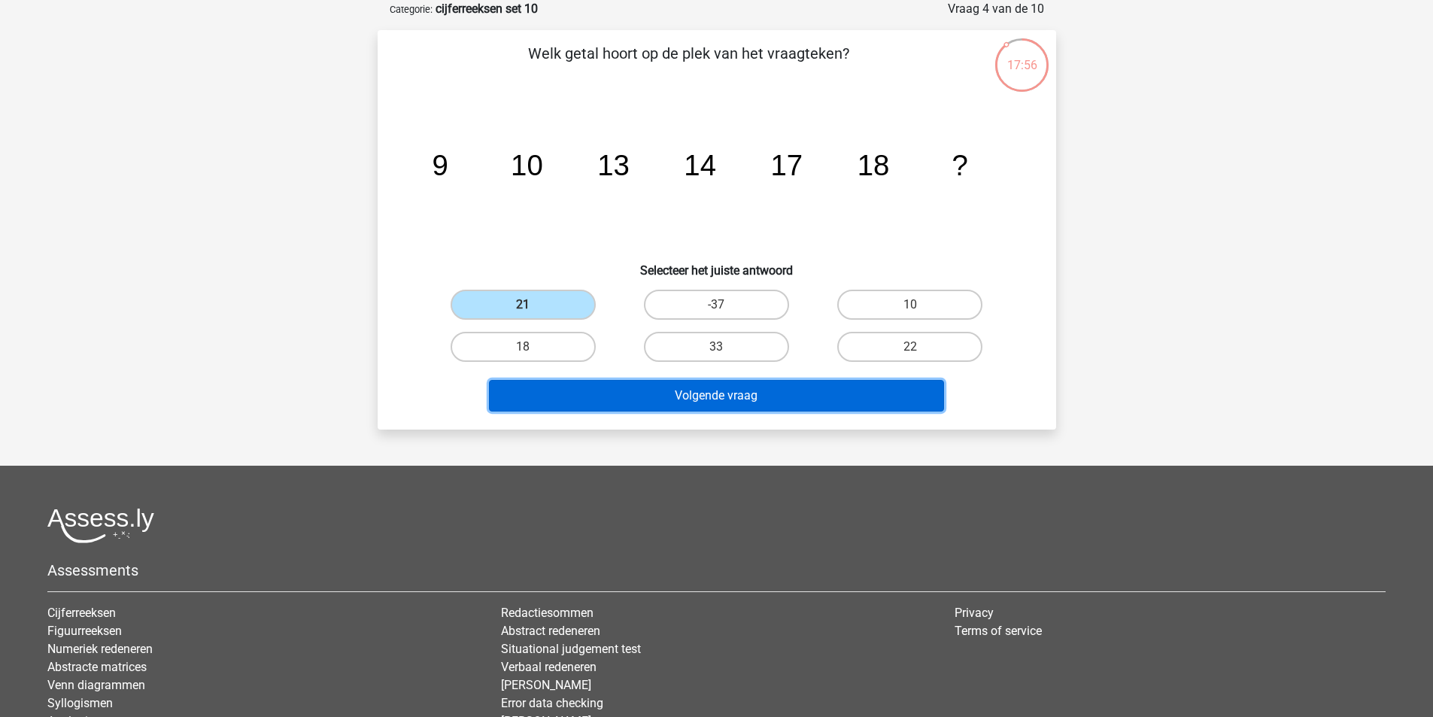
click at [652, 389] on button "Volgende vraag" at bounding box center [716, 396] width 455 height 32
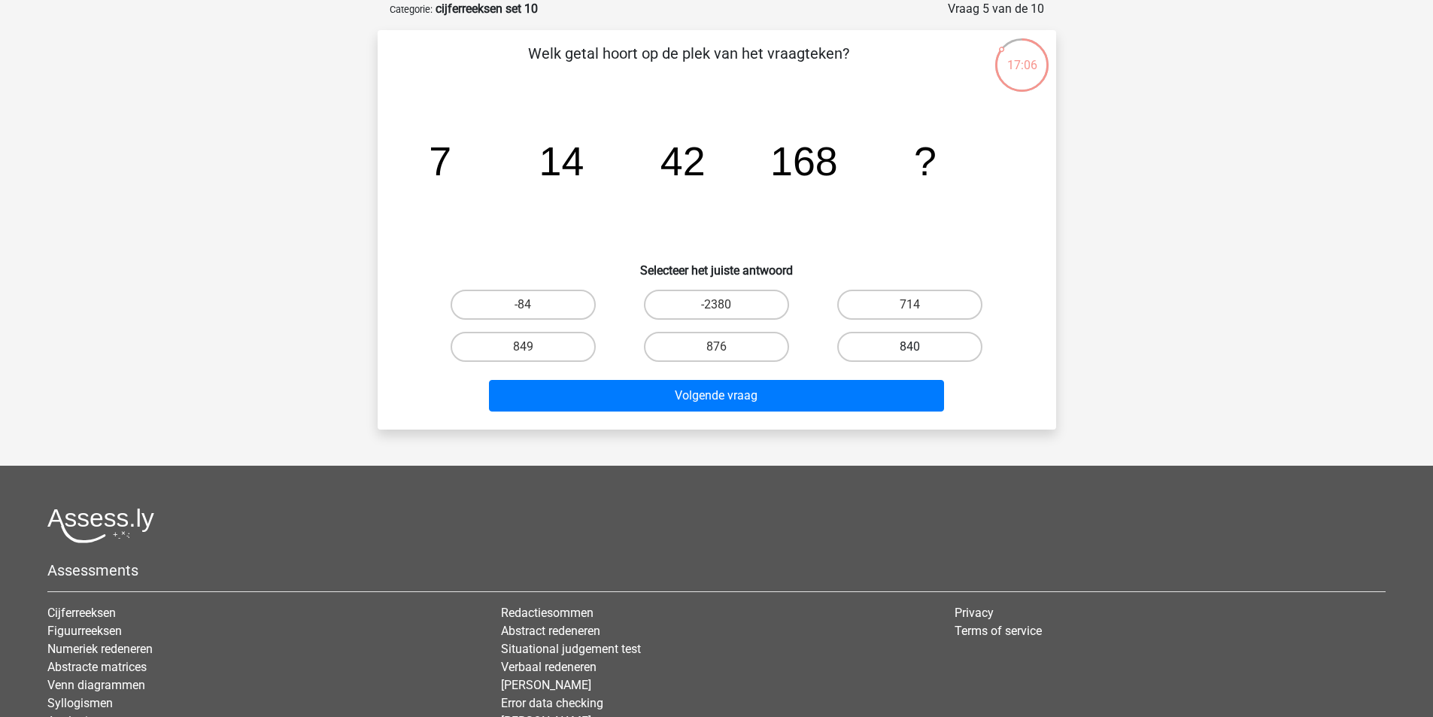
click at [932, 348] on label "840" at bounding box center [909, 347] width 145 height 30
click at [920, 348] on input "840" at bounding box center [915, 352] width 10 height 10
radio input "true"
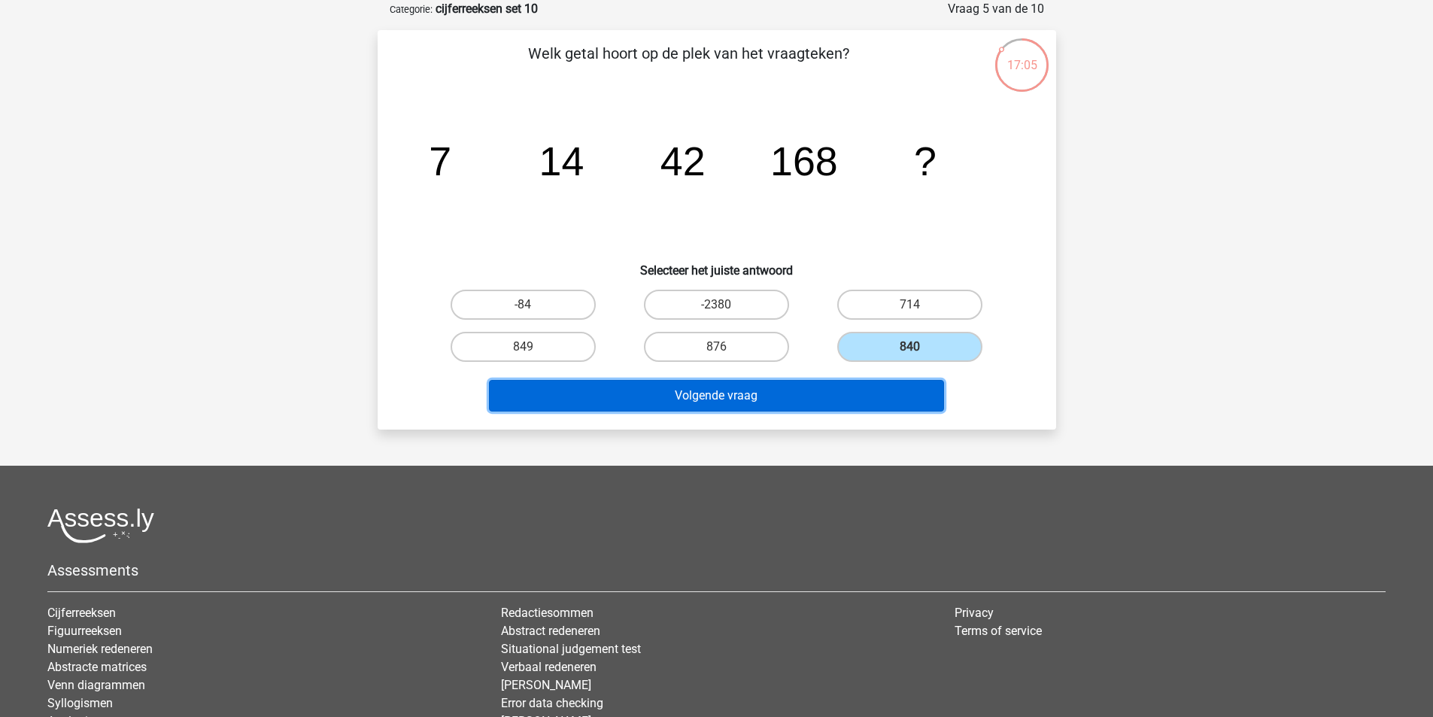
click at [883, 390] on button "Volgende vraag" at bounding box center [716, 396] width 455 height 32
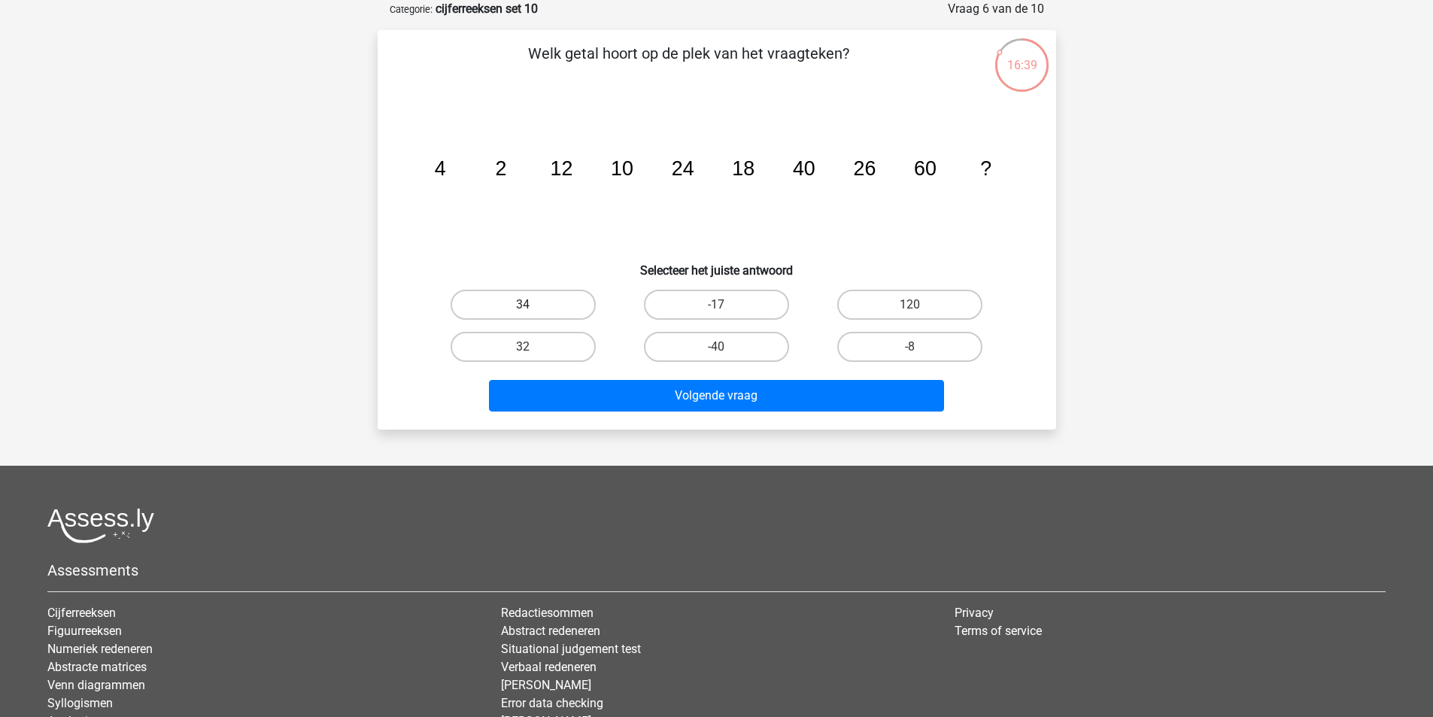
click at [570, 302] on label "34" at bounding box center [523, 305] width 145 height 30
click at [533, 305] on input "34" at bounding box center [528, 310] width 10 height 10
radio input "true"
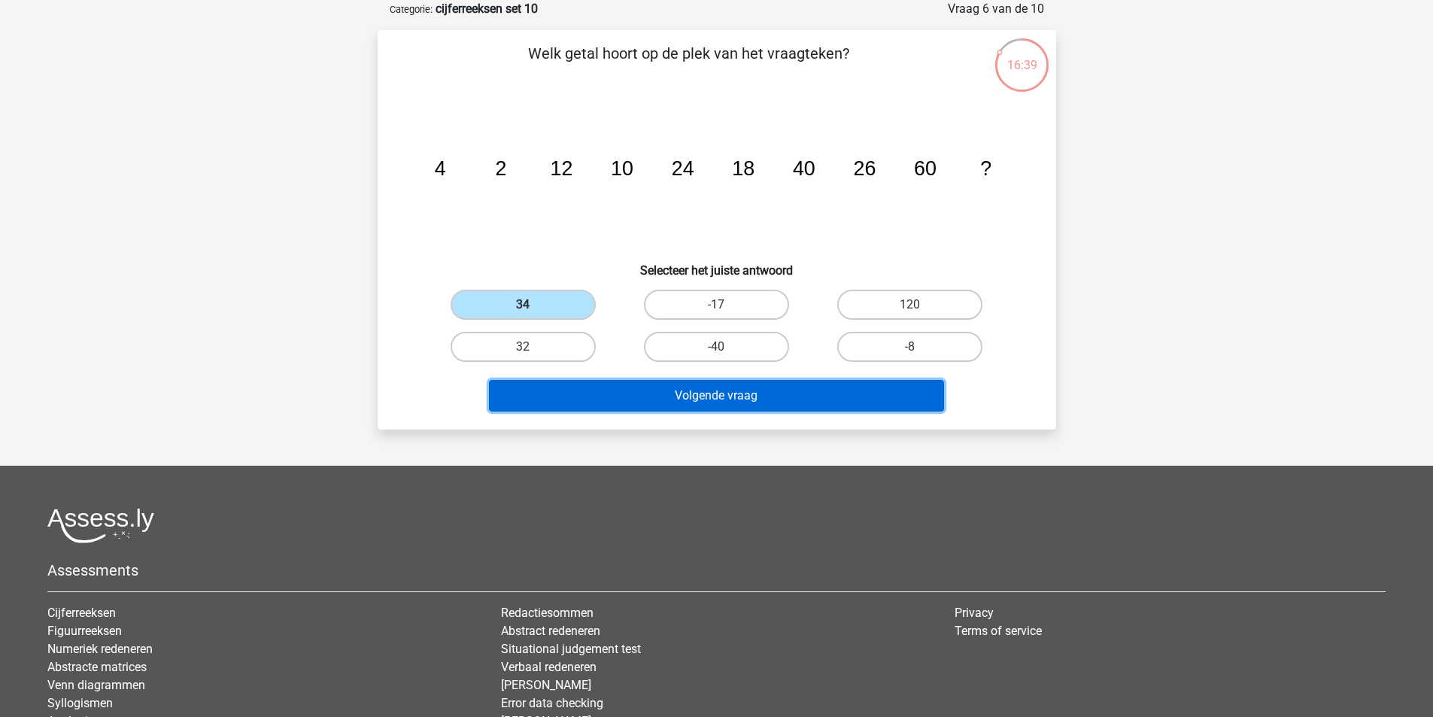
click at [657, 383] on button "Volgende vraag" at bounding box center [716, 396] width 455 height 32
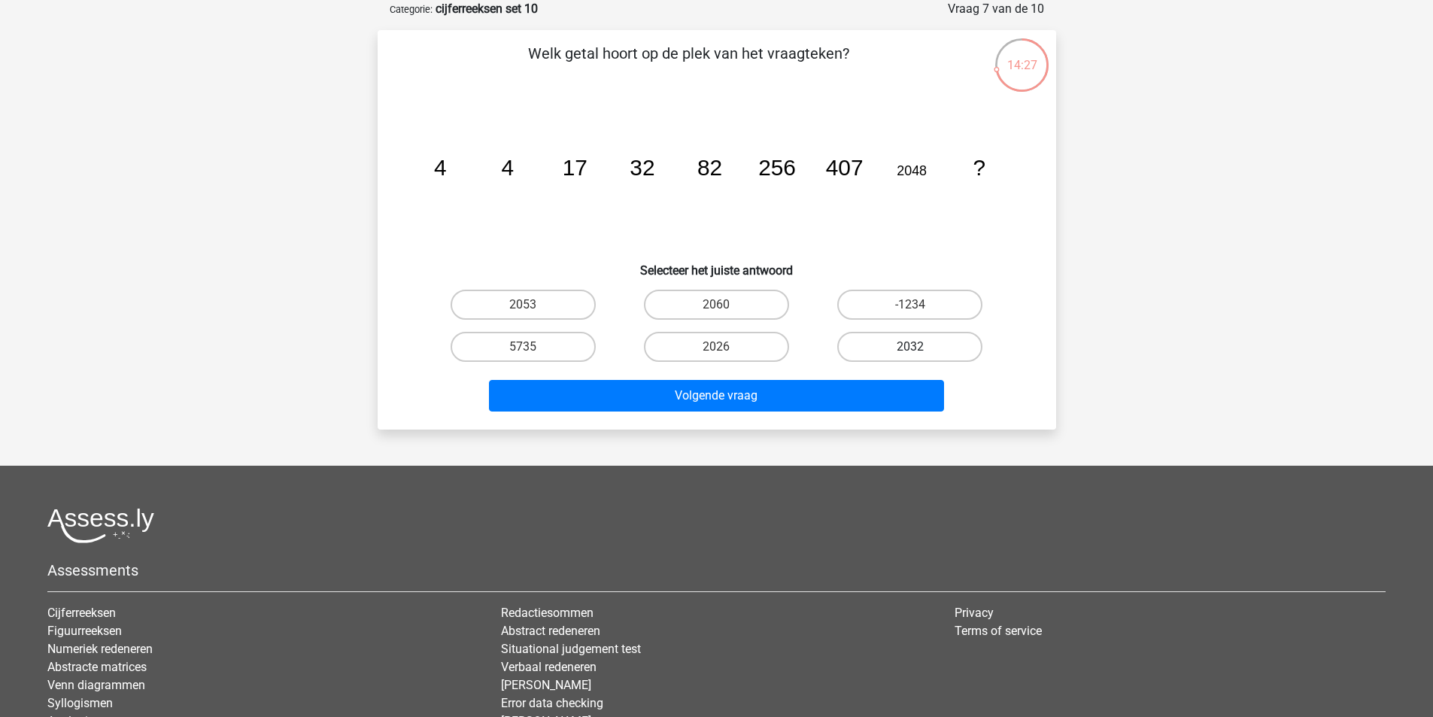
click at [890, 353] on label "2032" at bounding box center [909, 347] width 145 height 30
click at [910, 353] on input "2032" at bounding box center [915, 352] width 10 height 10
radio input "true"
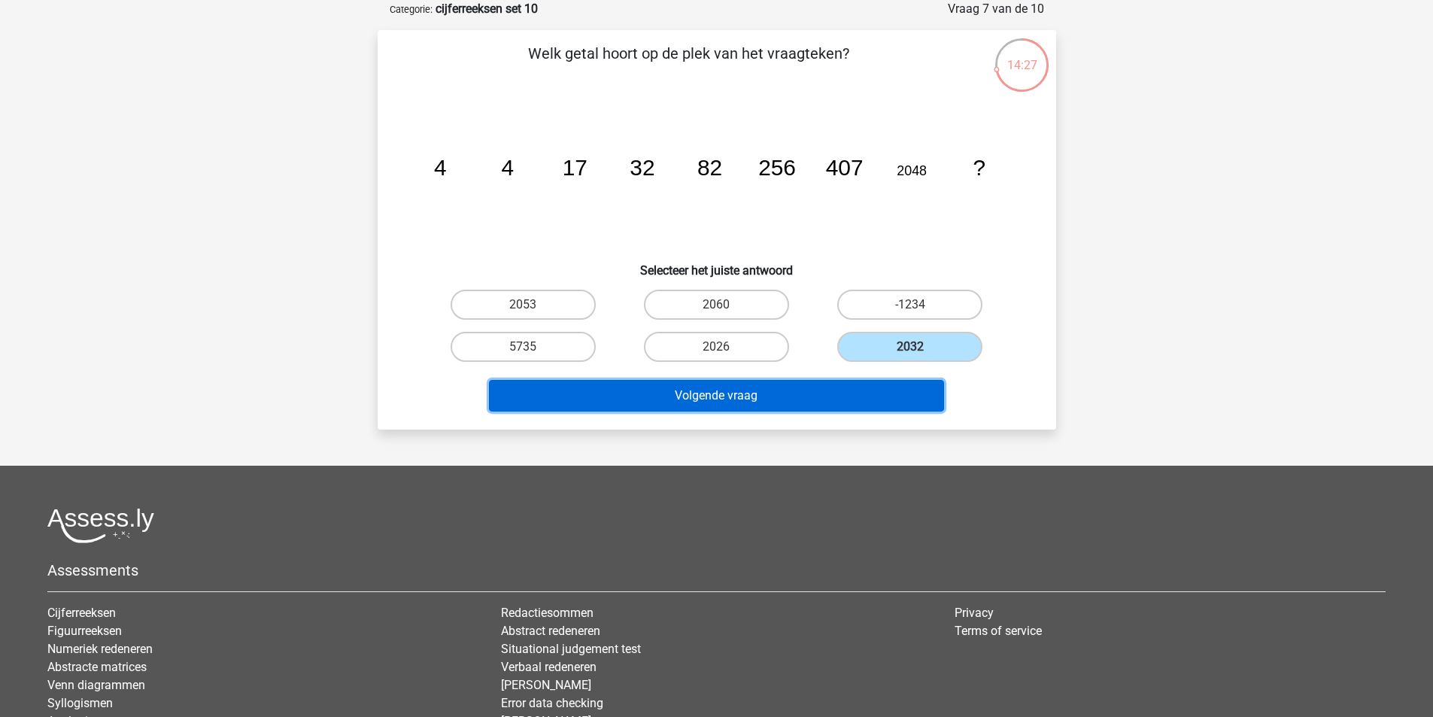
click at [875, 380] on button "Volgende vraag" at bounding box center [716, 396] width 455 height 32
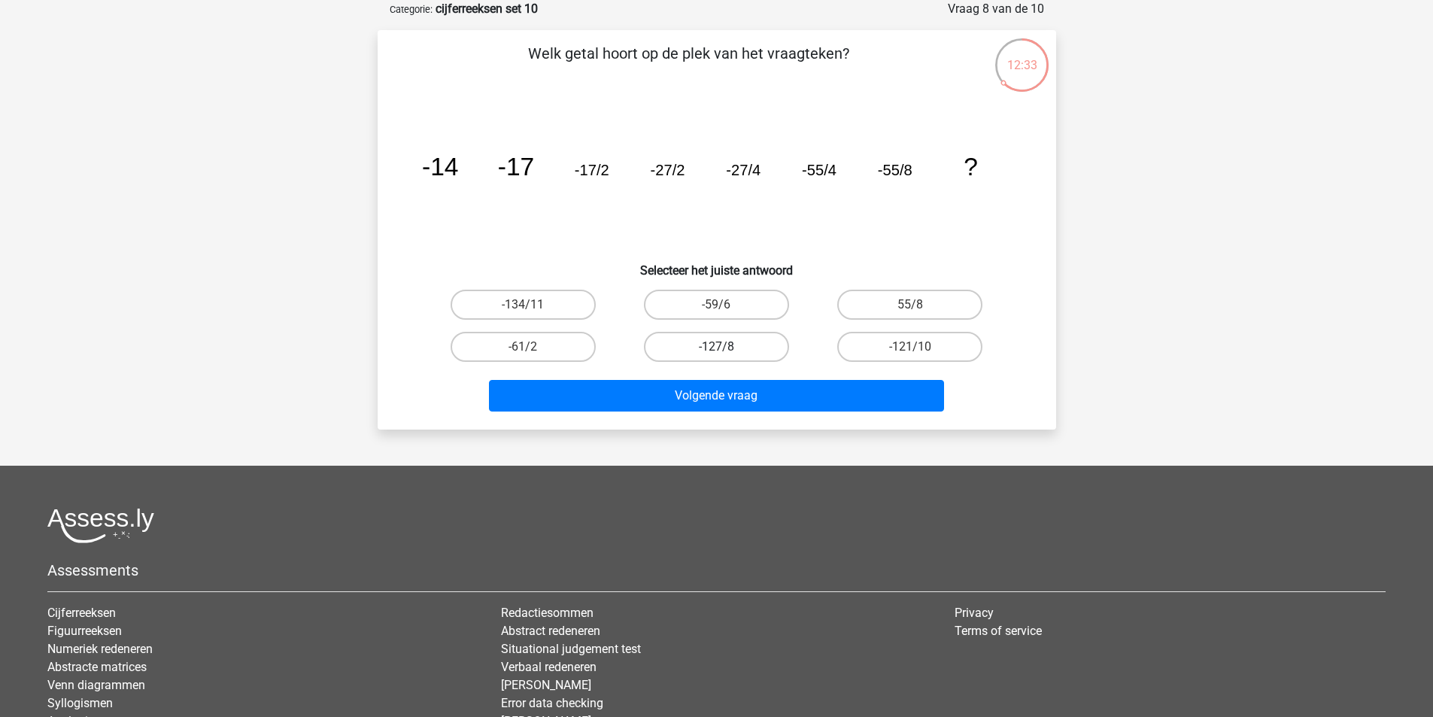
click at [749, 345] on label "-127/8" at bounding box center [716, 347] width 145 height 30
click at [726, 347] on input "-127/8" at bounding box center [721, 352] width 10 height 10
radio input "true"
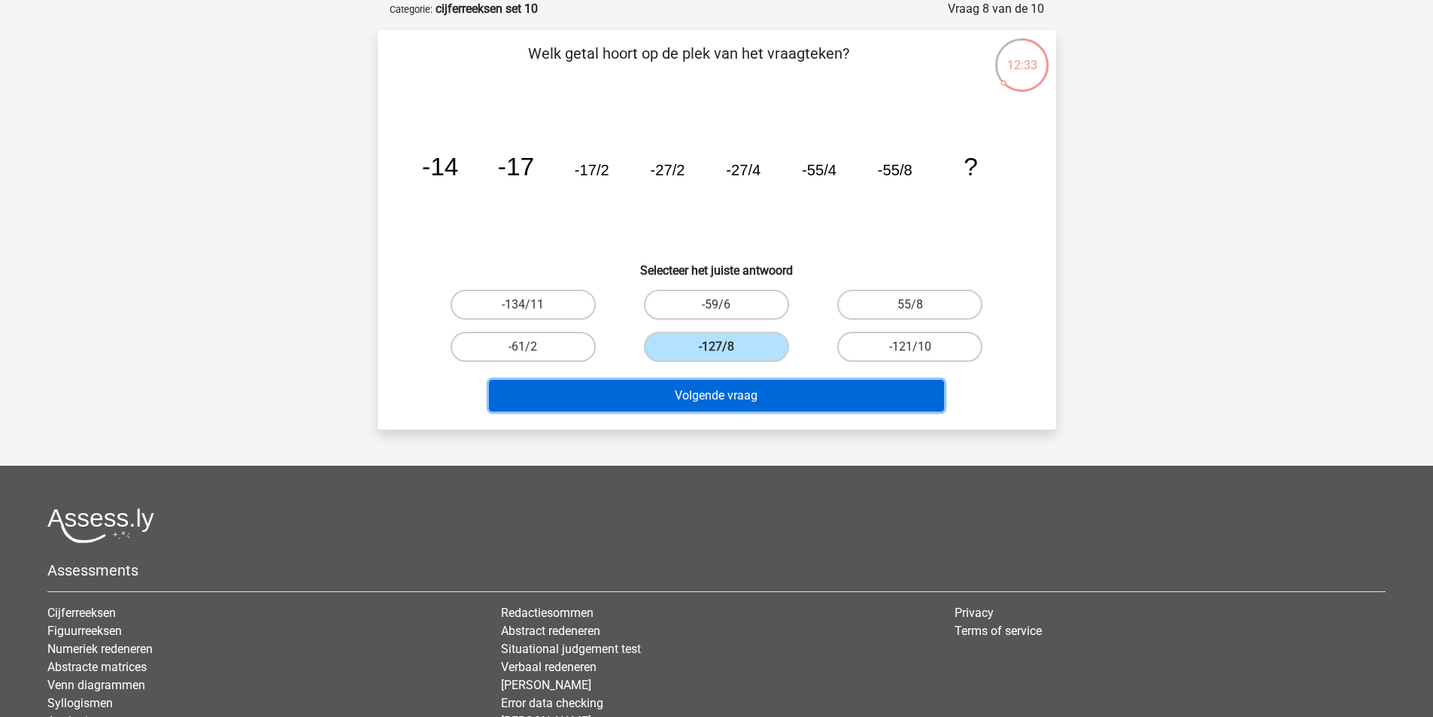
click at [765, 386] on button "Volgende vraag" at bounding box center [716, 396] width 455 height 32
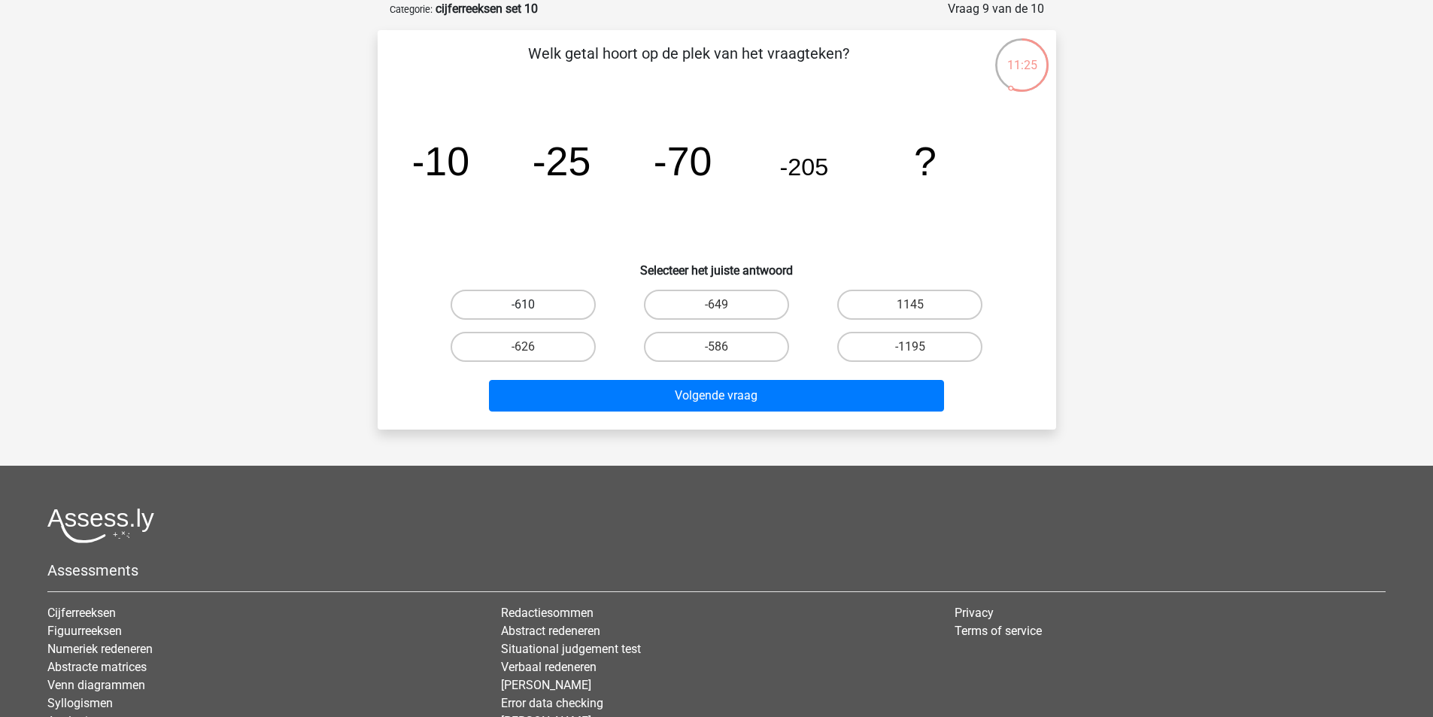
click at [557, 303] on label "-610" at bounding box center [523, 305] width 145 height 30
click at [533, 305] on input "-610" at bounding box center [528, 310] width 10 height 10
radio input "true"
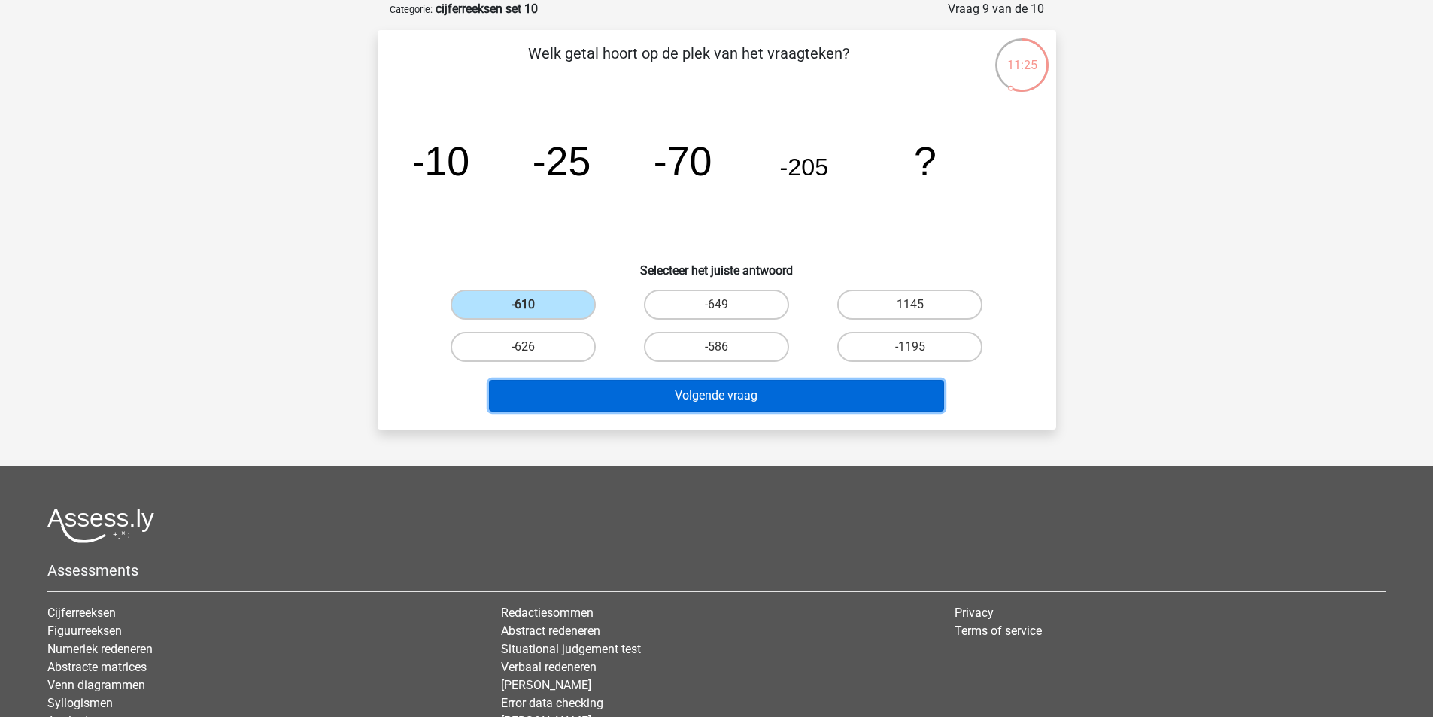
click at [682, 395] on button "Volgende vraag" at bounding box center [716, 396] width 455 height 32
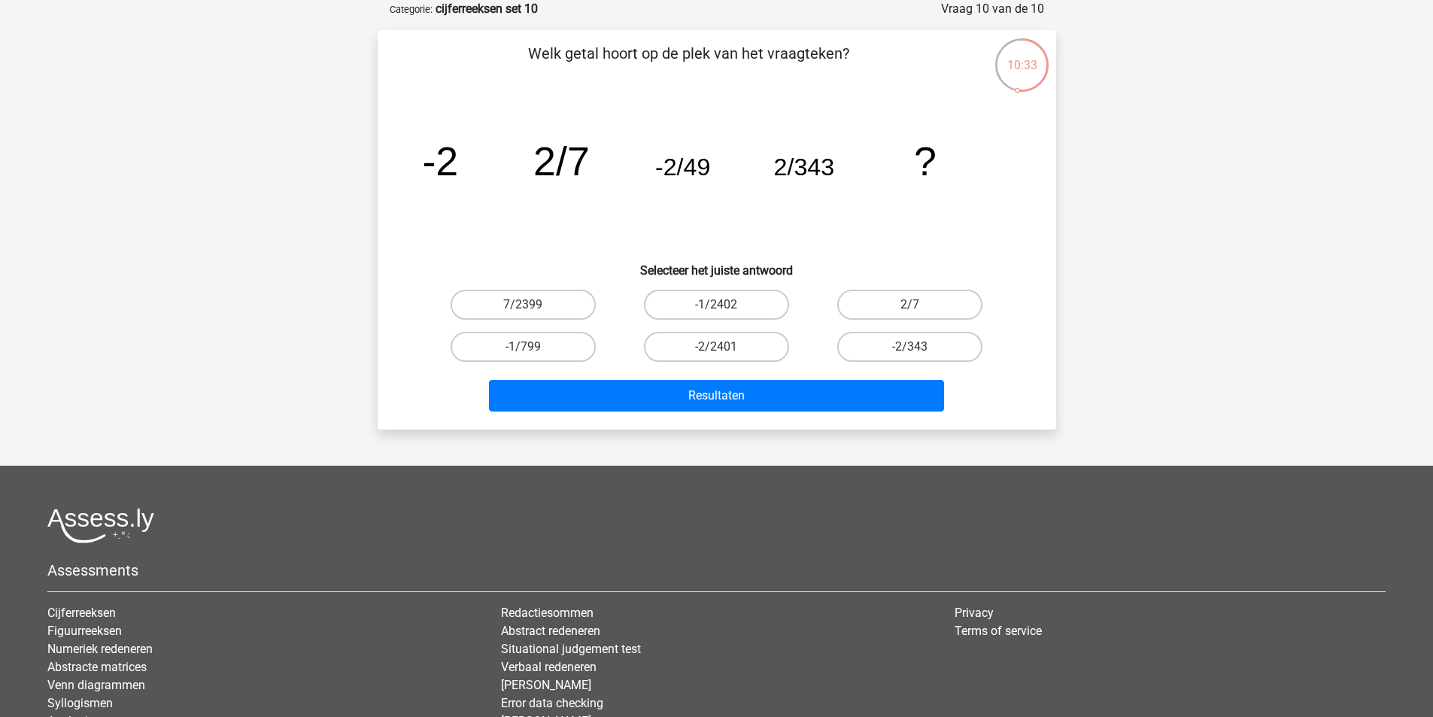
drag, startPoint x: 738, startPoint y: 350, endPoint x: 740, endPoint y: 368, distance: 18.2
click at [736, 349] on label "-2/2401" at bounding box center [716, 347] width 145 height 30
click at [726, 349] on input "-2/2401" at bounding box center [721, 352] width 10 height 10
radio input "true"
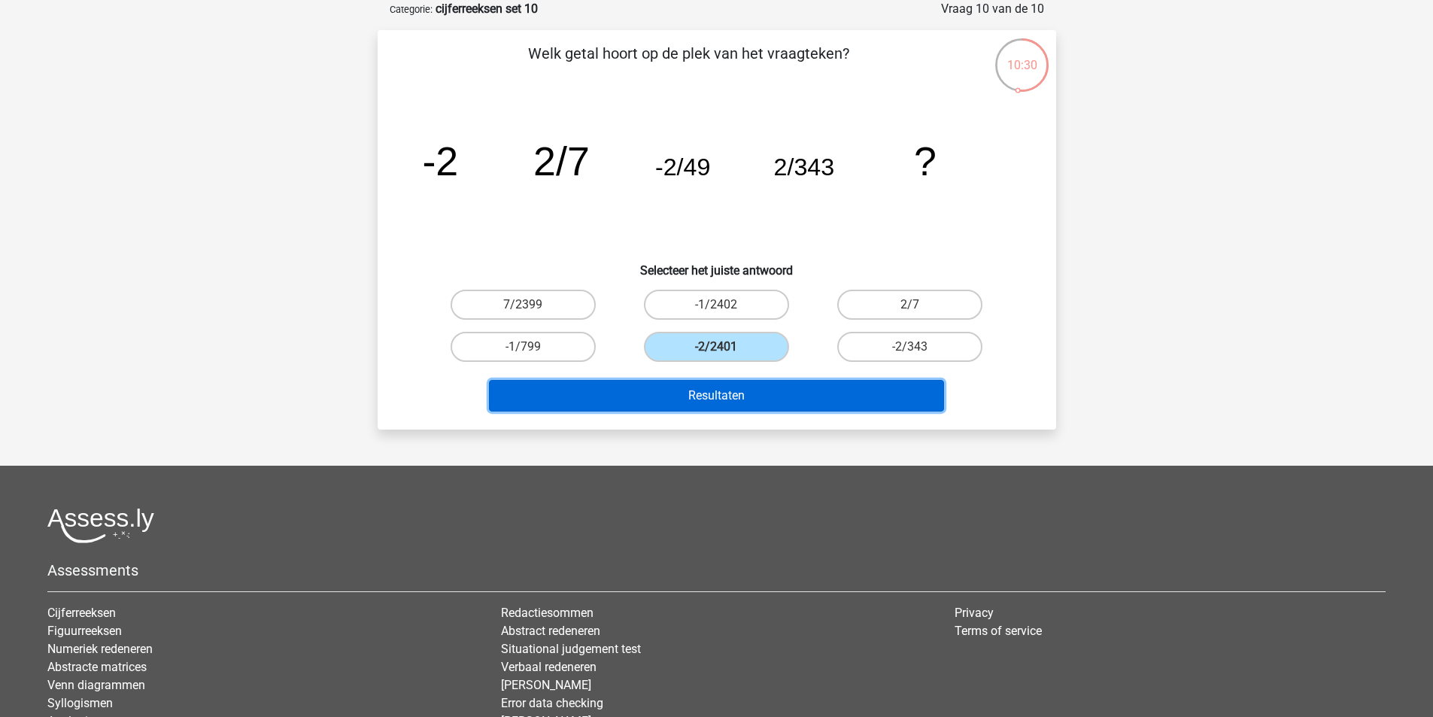
click at [747, 386] on button "Resultaten" at bounding box center [716, 396] width 455 height 32
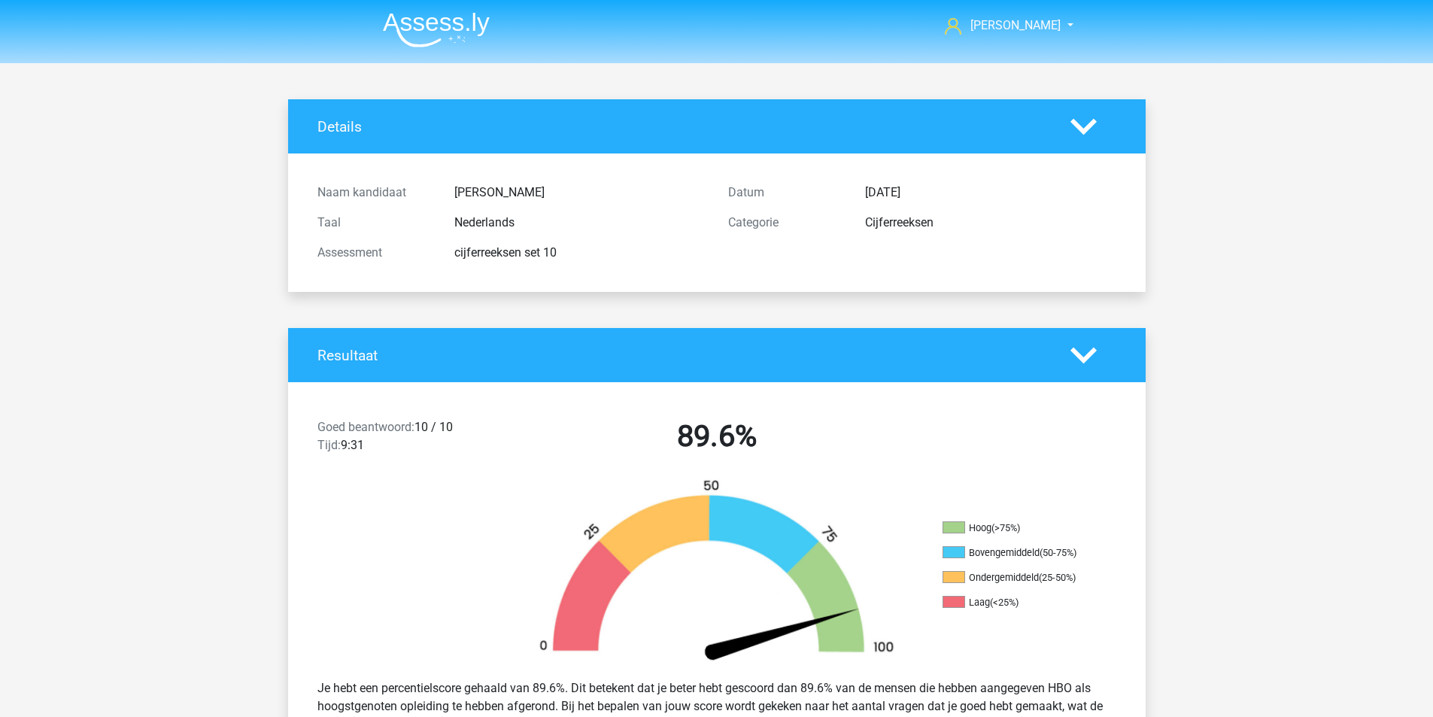
click at [471, 18] on img at bounding box center [436, 29] width 107 height 35
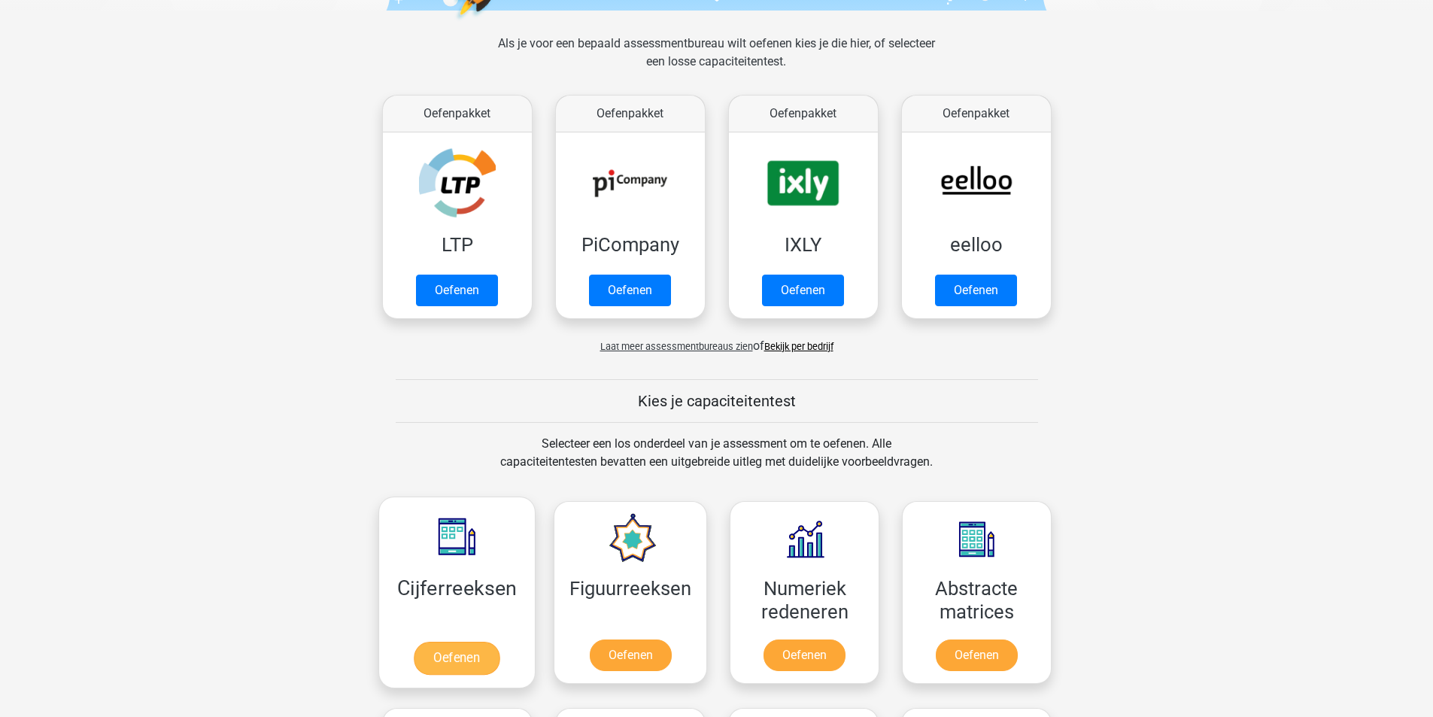
scroll to position [376, 0]
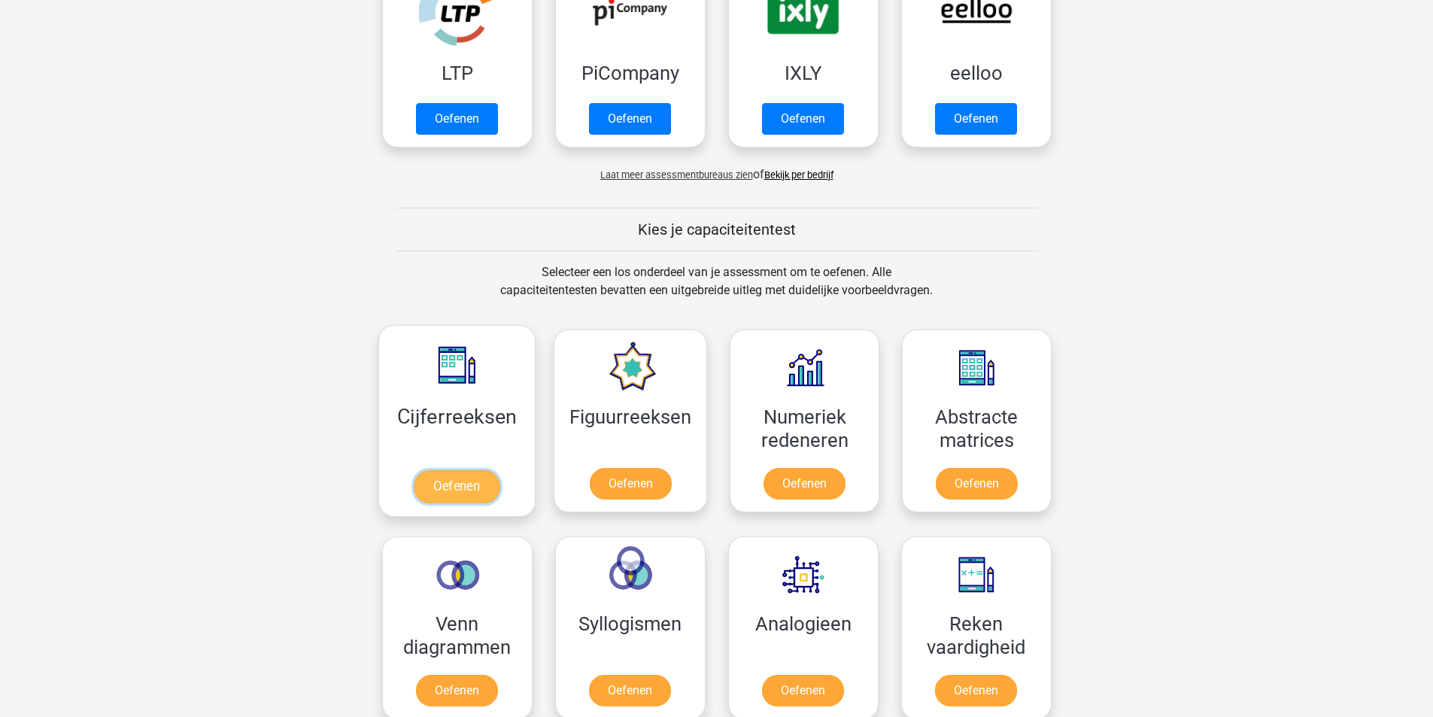
click at [431, 482] on link "Oefenen" at bounding box center [457, 486] width 86 height 33
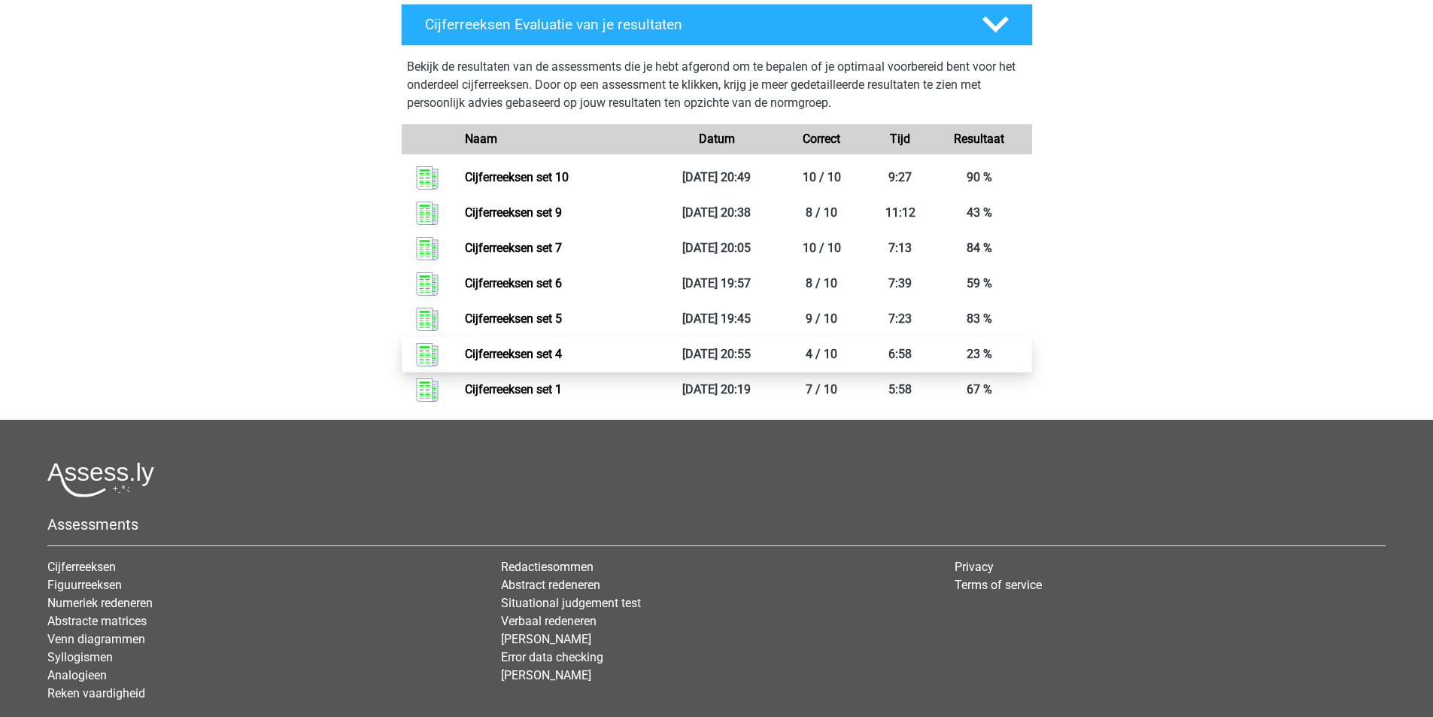
scroll to position [677, 0]
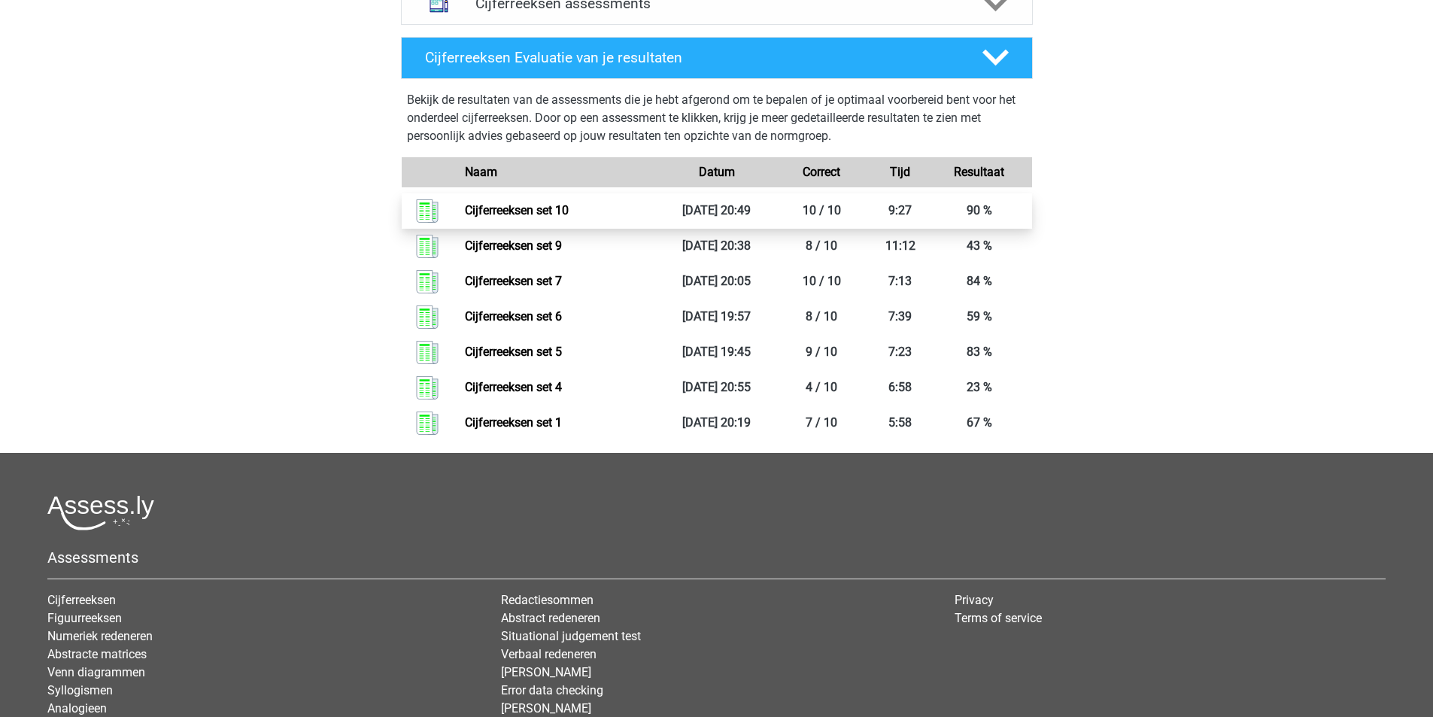
click at [527, 217] on link "Cijferreeksen set 10" at bounding box center [517, 210] width 104 height 14
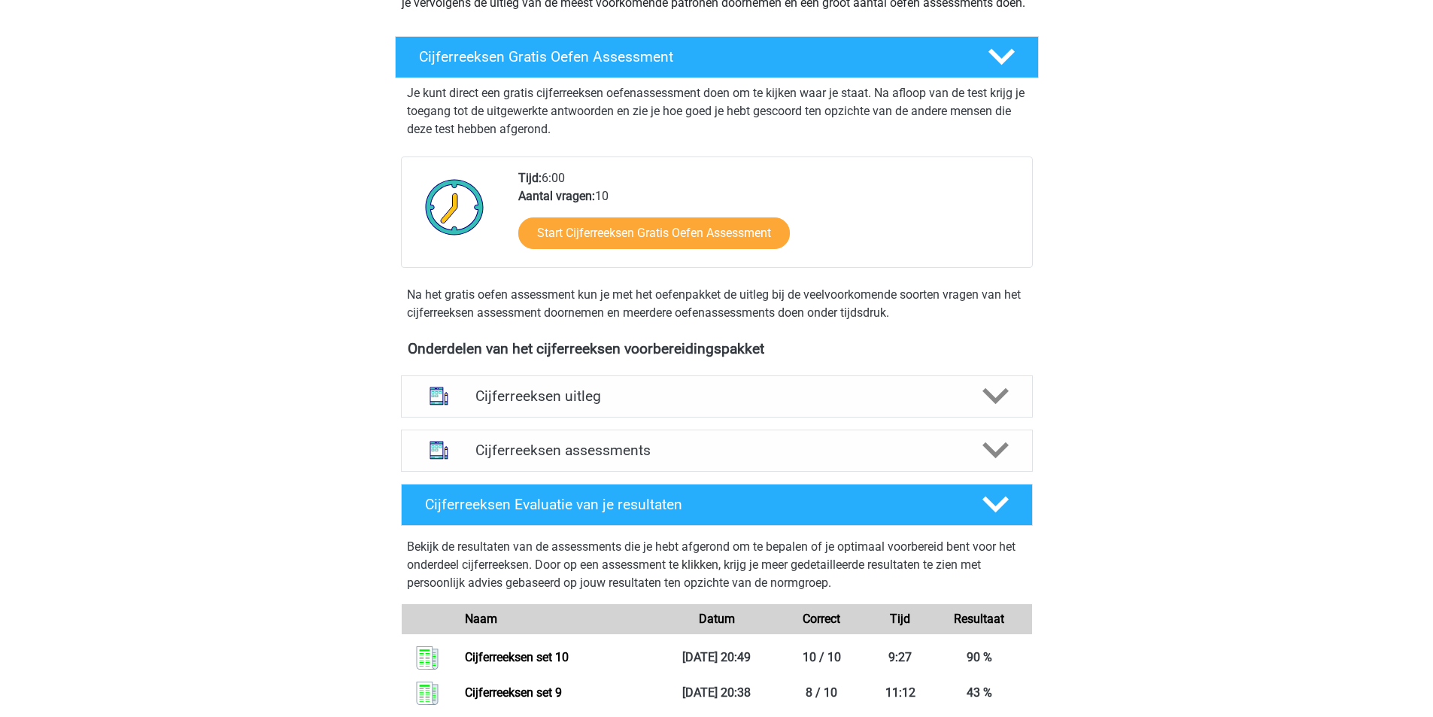
scroll to position [226, 0]
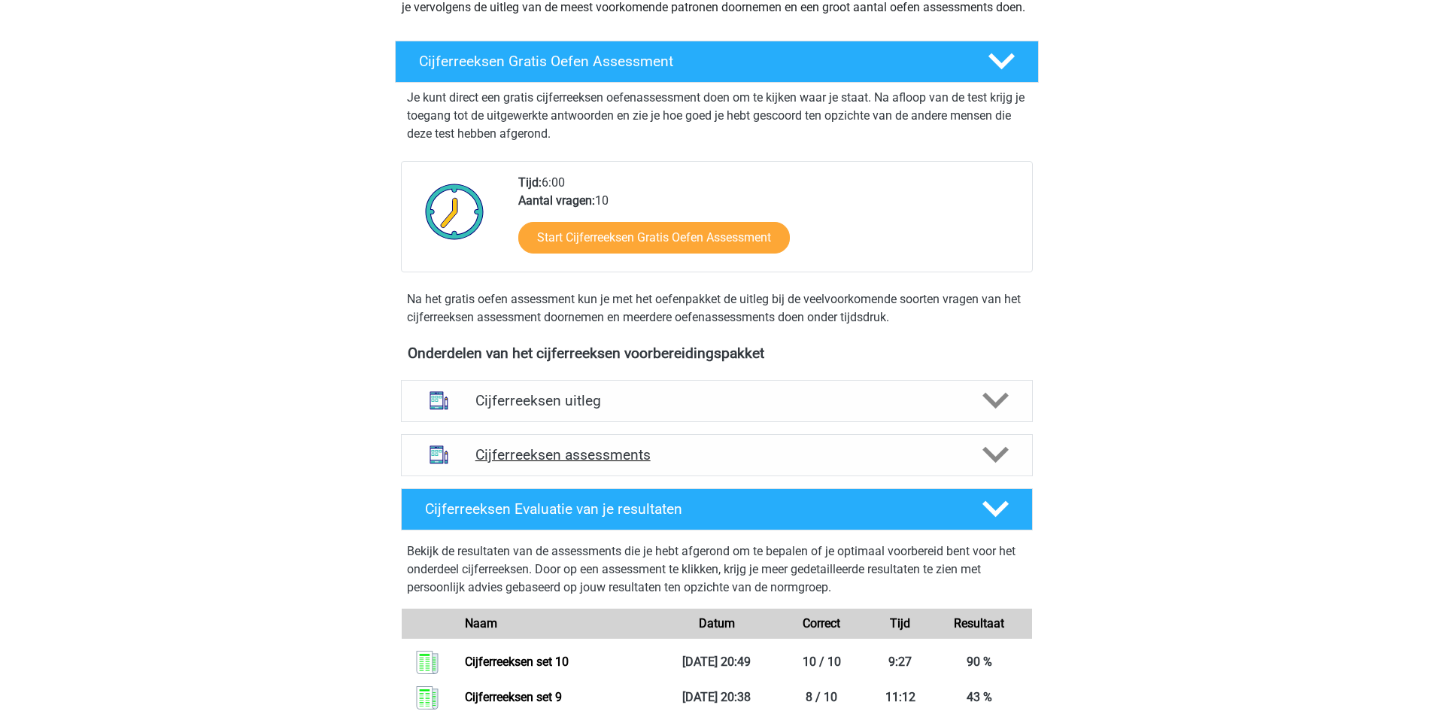
click at [640, 476] on div "Cijferreeksen assessments" at bounding box center [717, 455] width 632 height 42
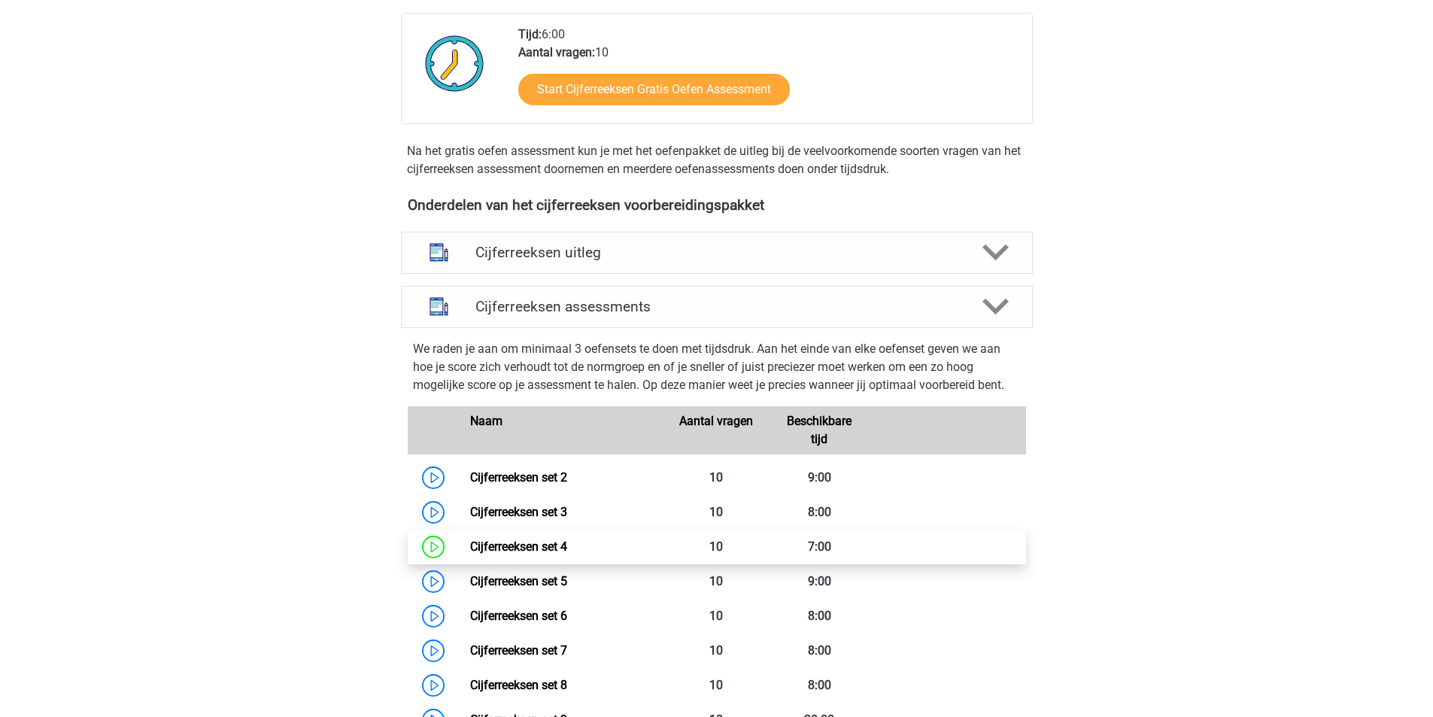
scroll to position [527, 0]
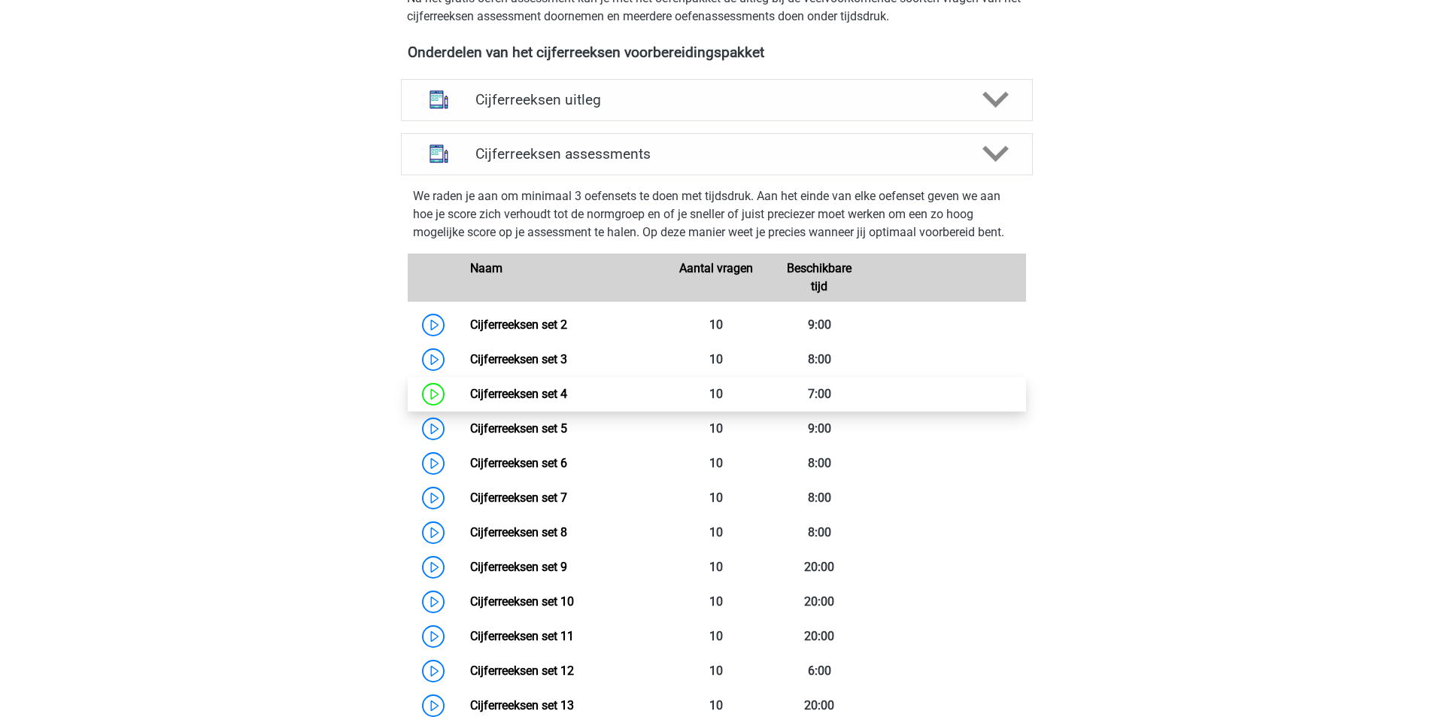
click at [470, 401] on link "Cijferreeksen set 4" at bounding box center [518, 394] width 97 height 14
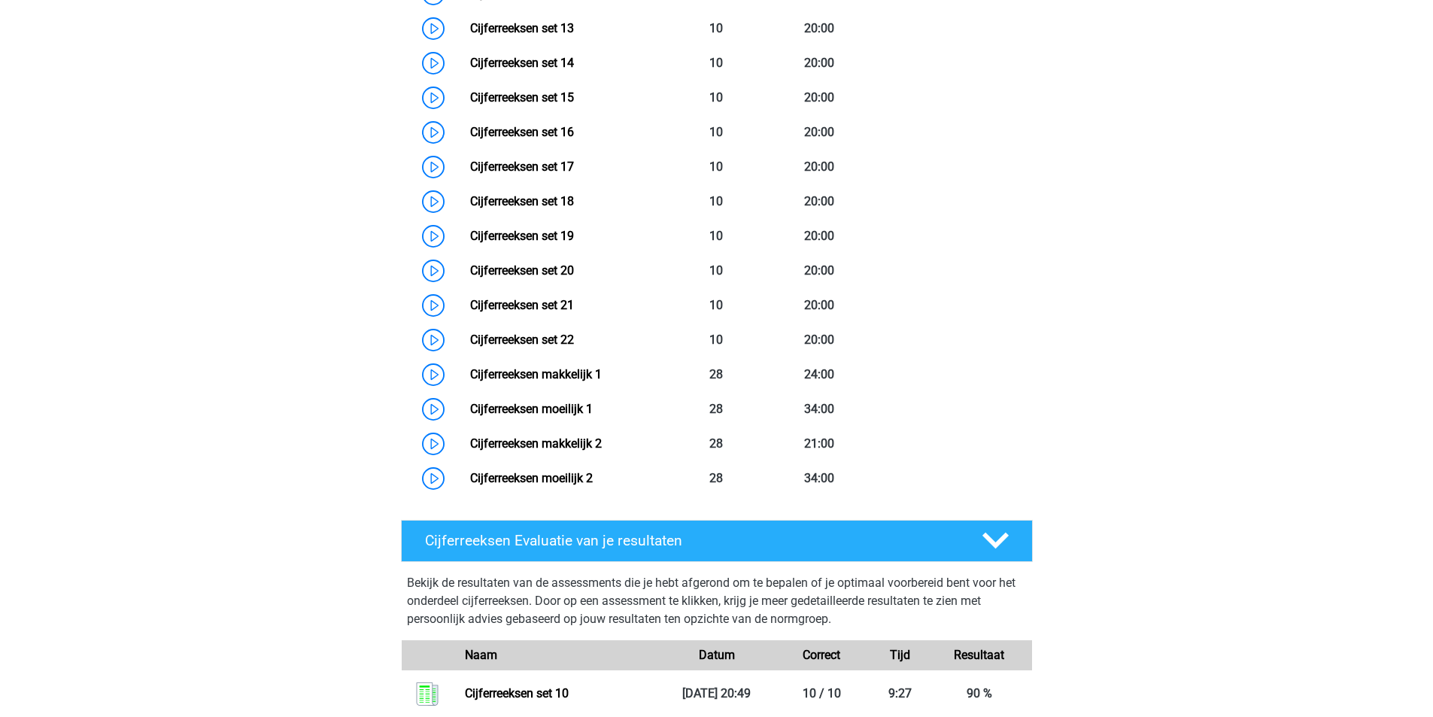
scroll to position [1655, 0]
